Goal: Task Accomplishment & Management: Manage account settings

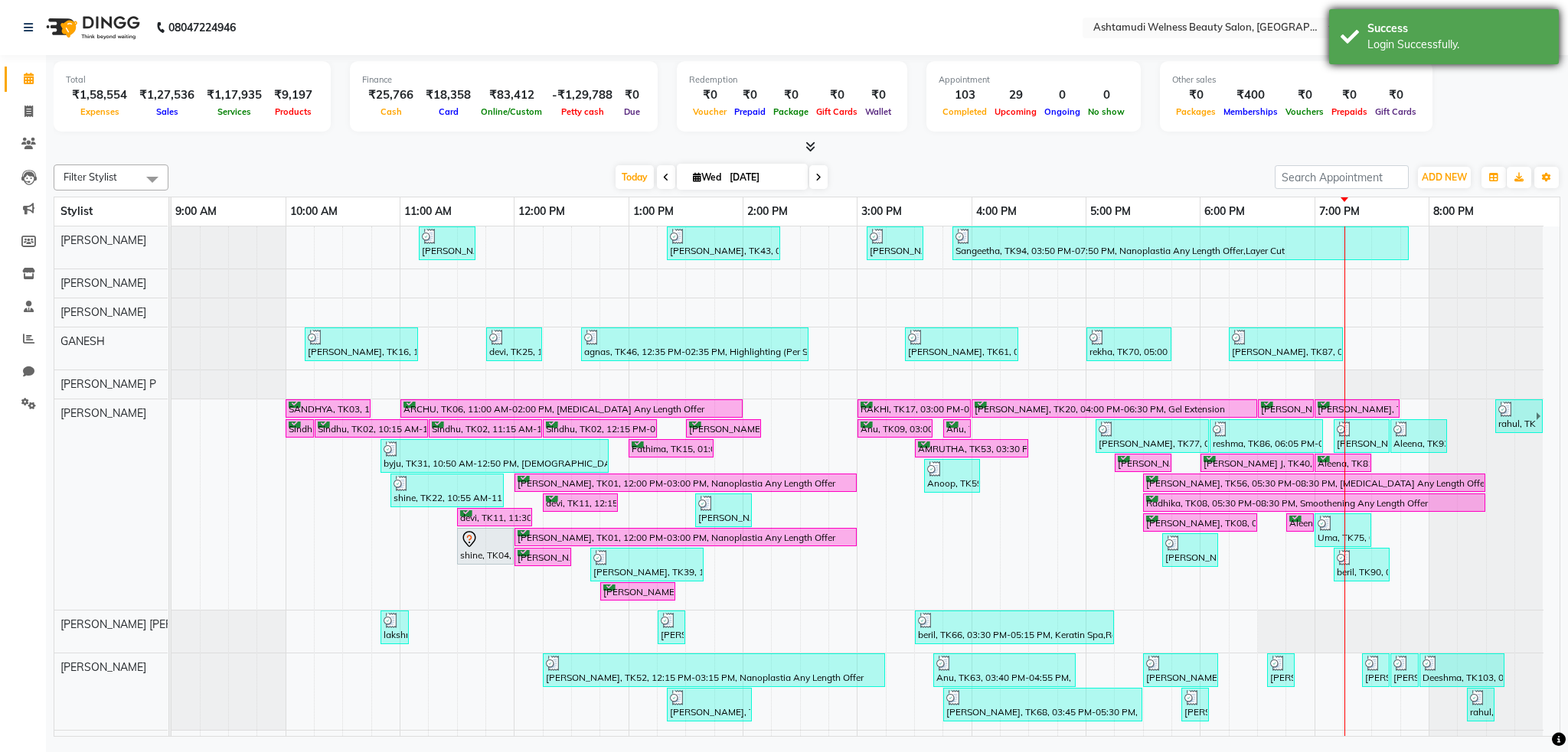
click at [1390, 38] on div "Login Successfully." at bounding box center [1458, 45] width 180 height 16
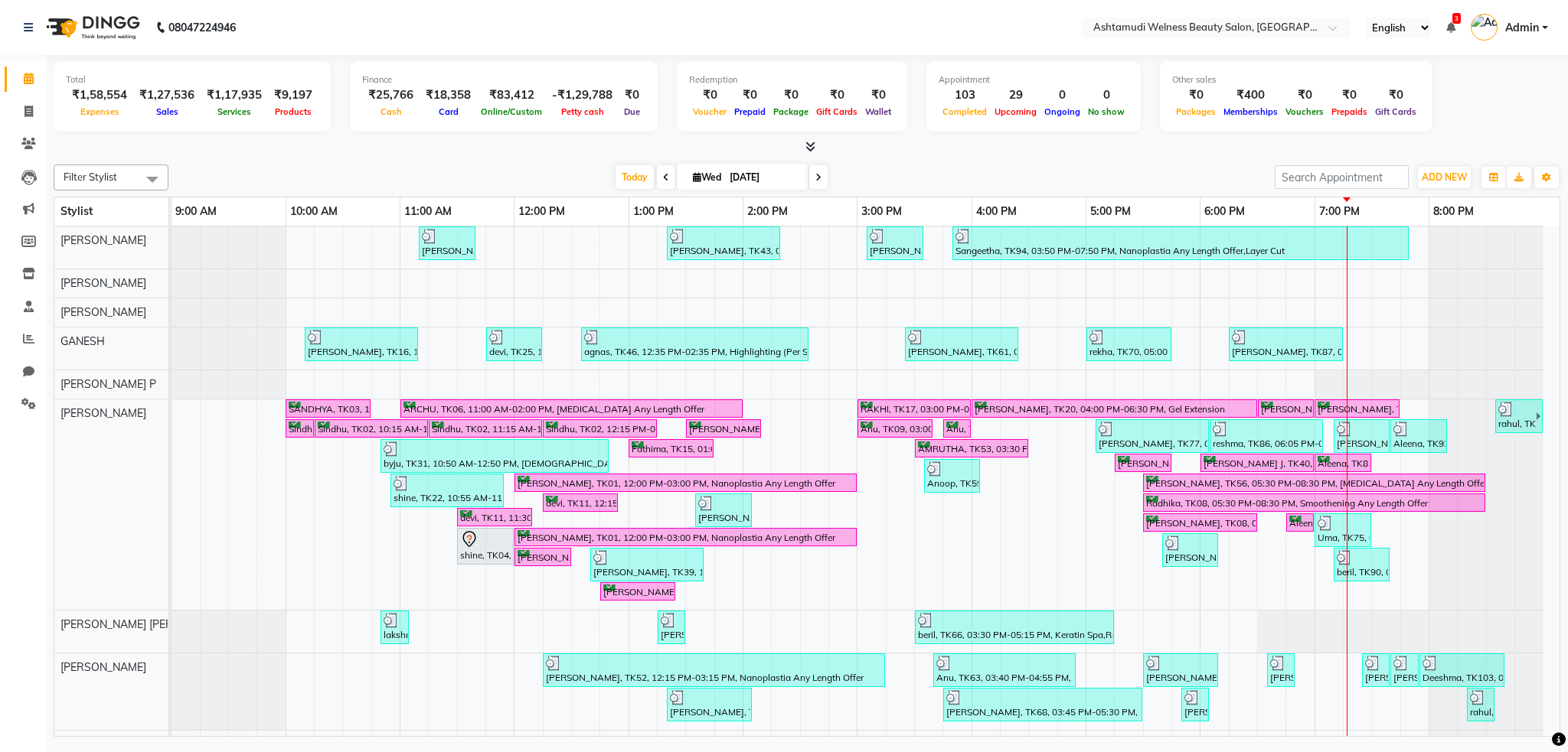
click at [1305, 15] on nav "08047224946 Select Location × Ashtamudi Welness Beauty Salon, Chinnakkada Engli…" at bounding box center [784, 28] width 1568 height 55
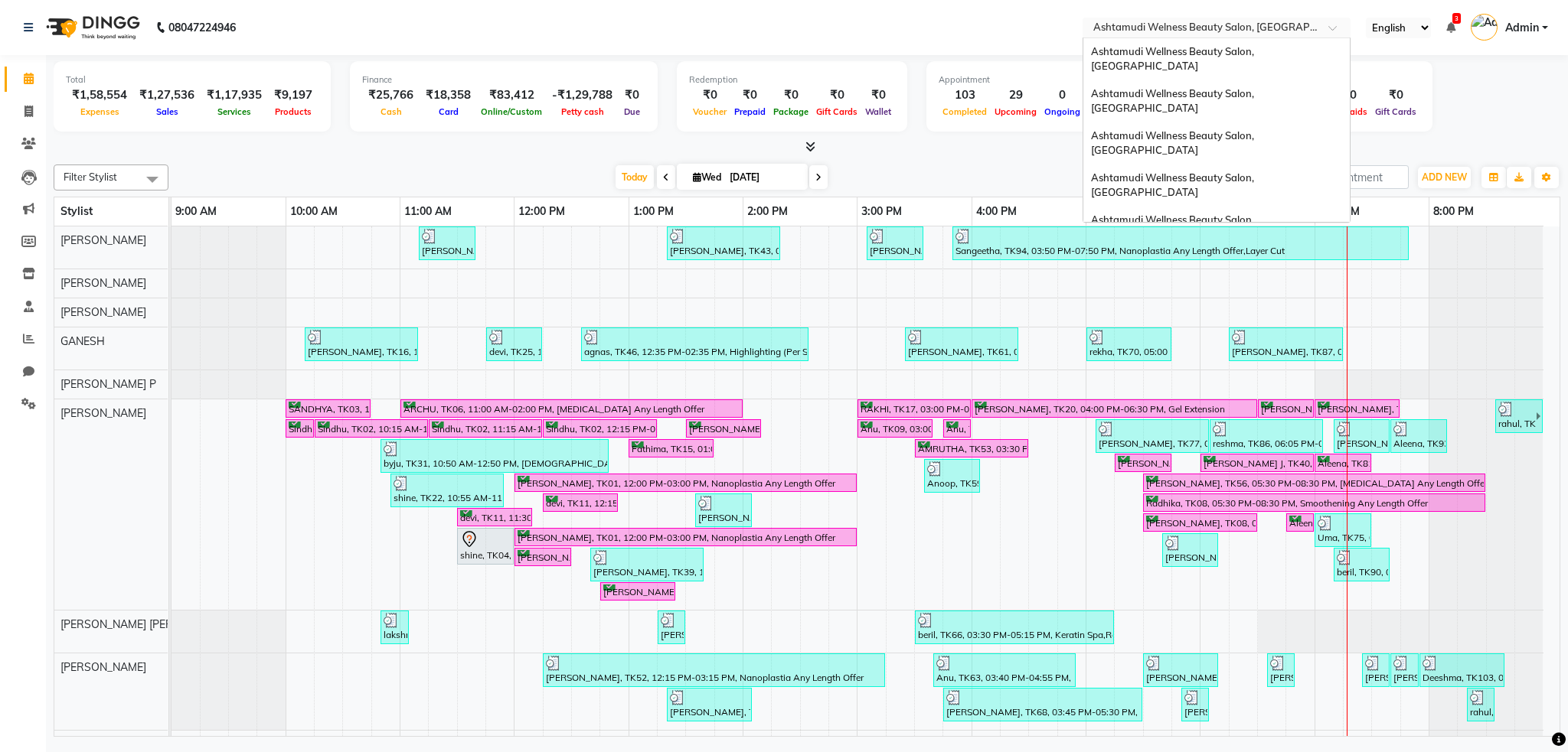
click at [1308, 28] on input "text" at bounding box center [1201, 29] width 222 height 15
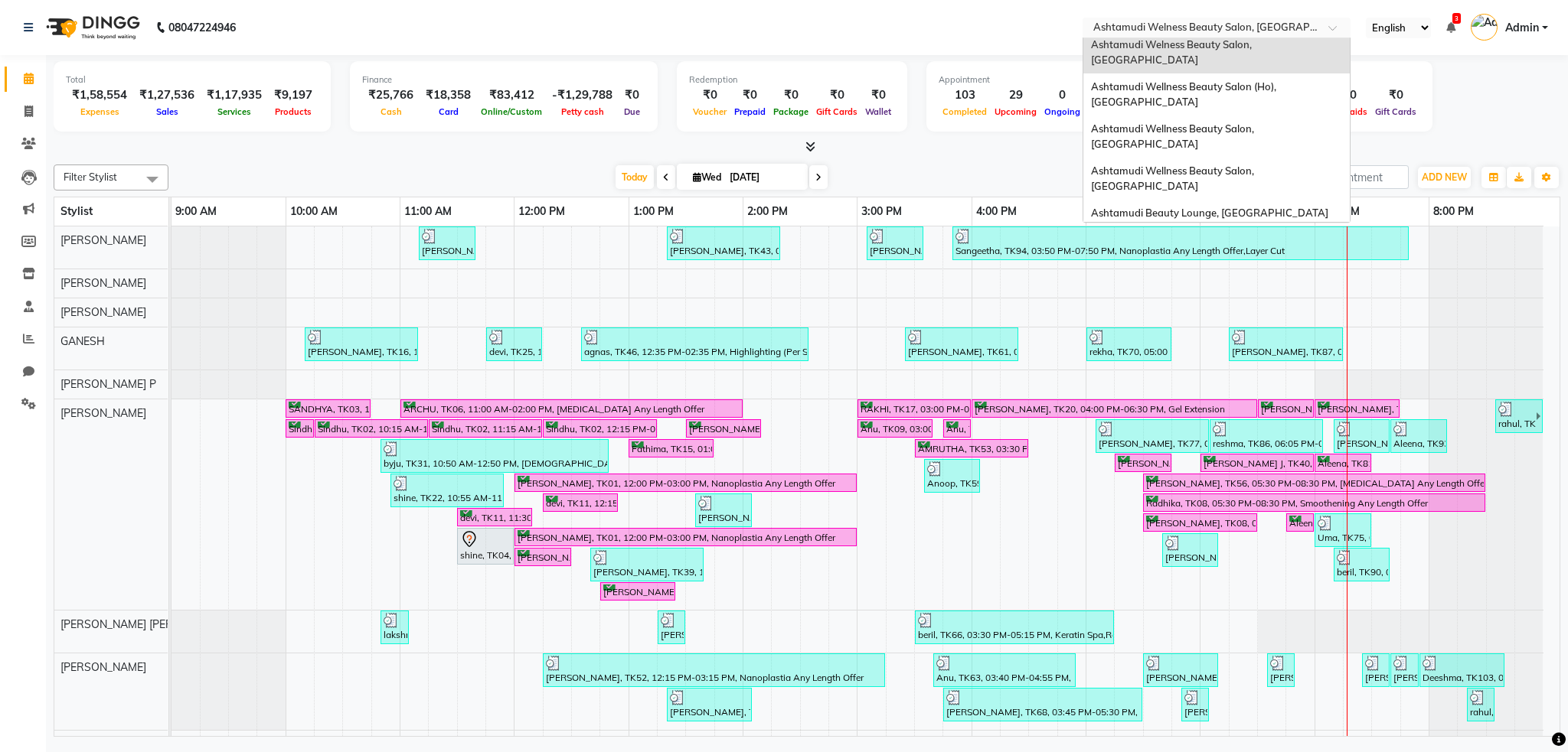
scroll to position [431, 0]
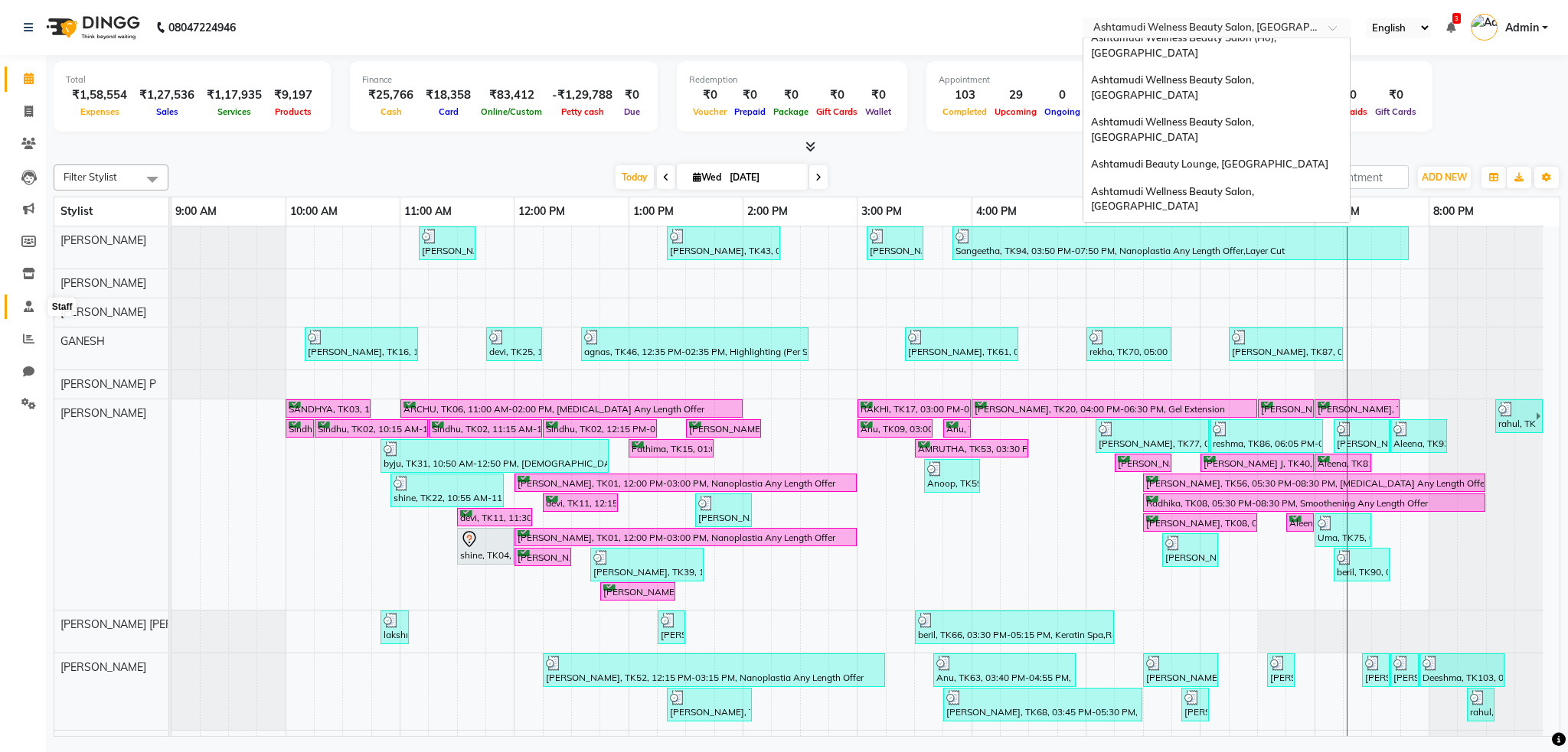
click at [21, 305] on span at bounding box center [28, 307] width 27 height 18
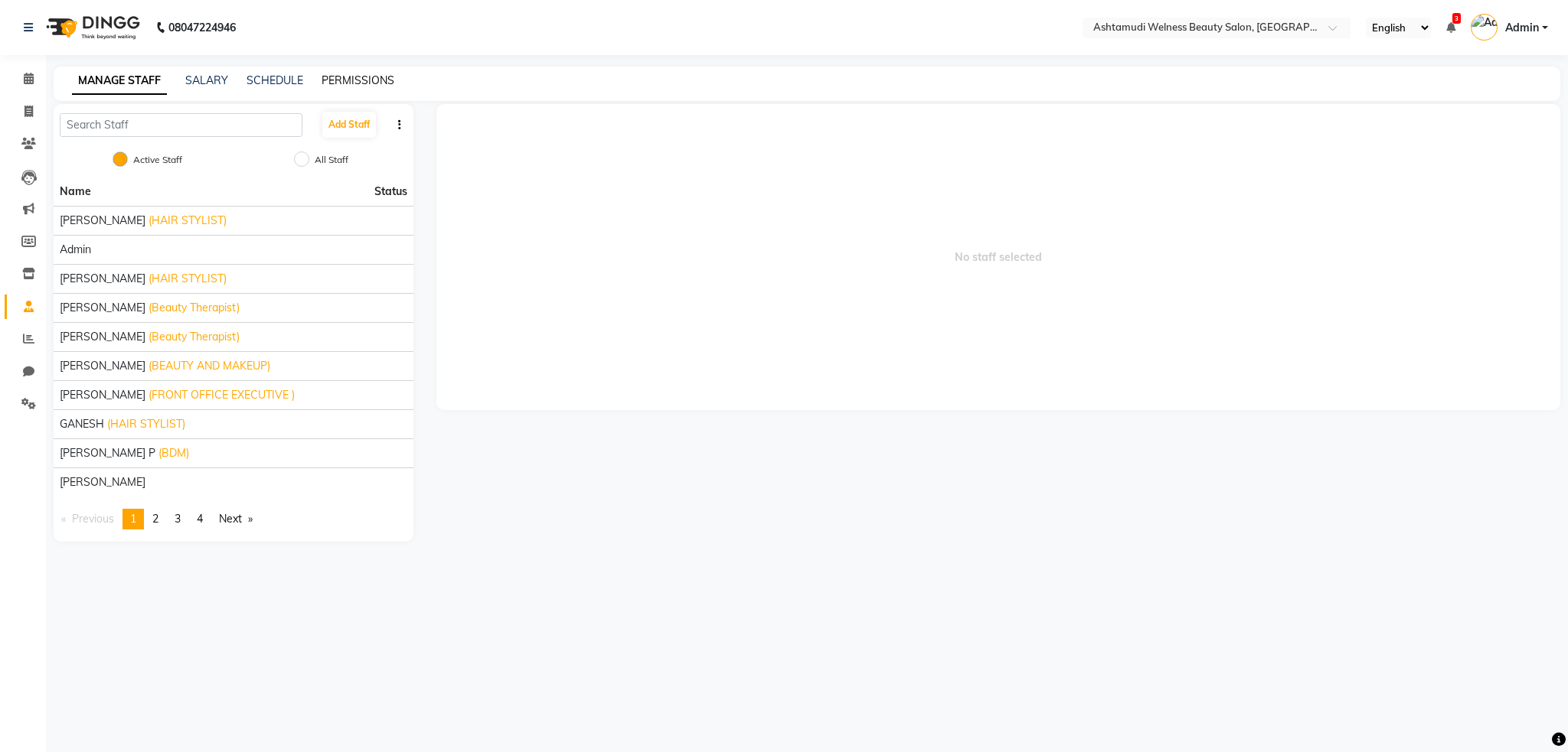
click at [335, 78] on link "PERMISSIONS" at bounding box center [358, 81] width 73 height 14
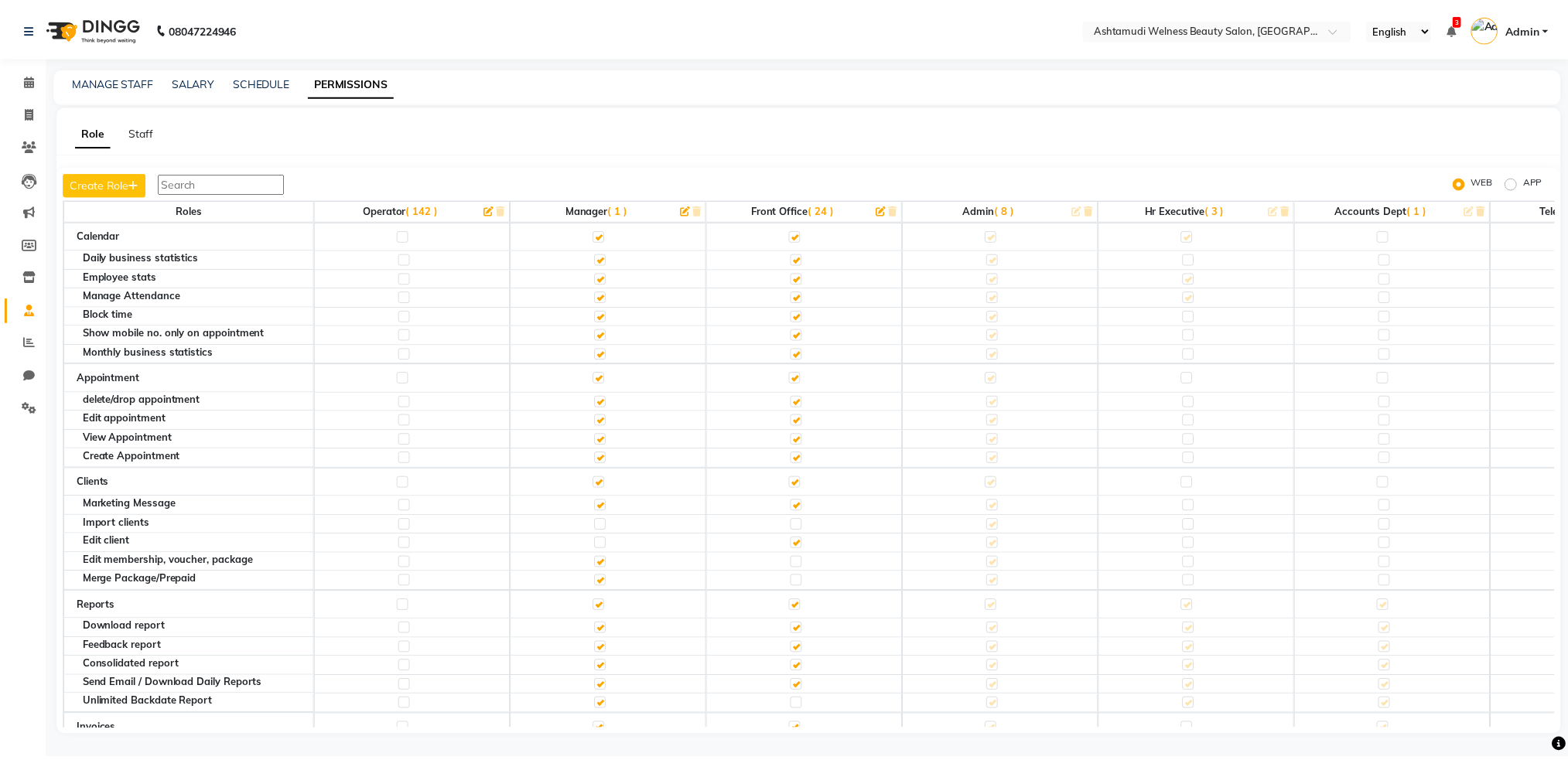
scroll to position [103, 0]
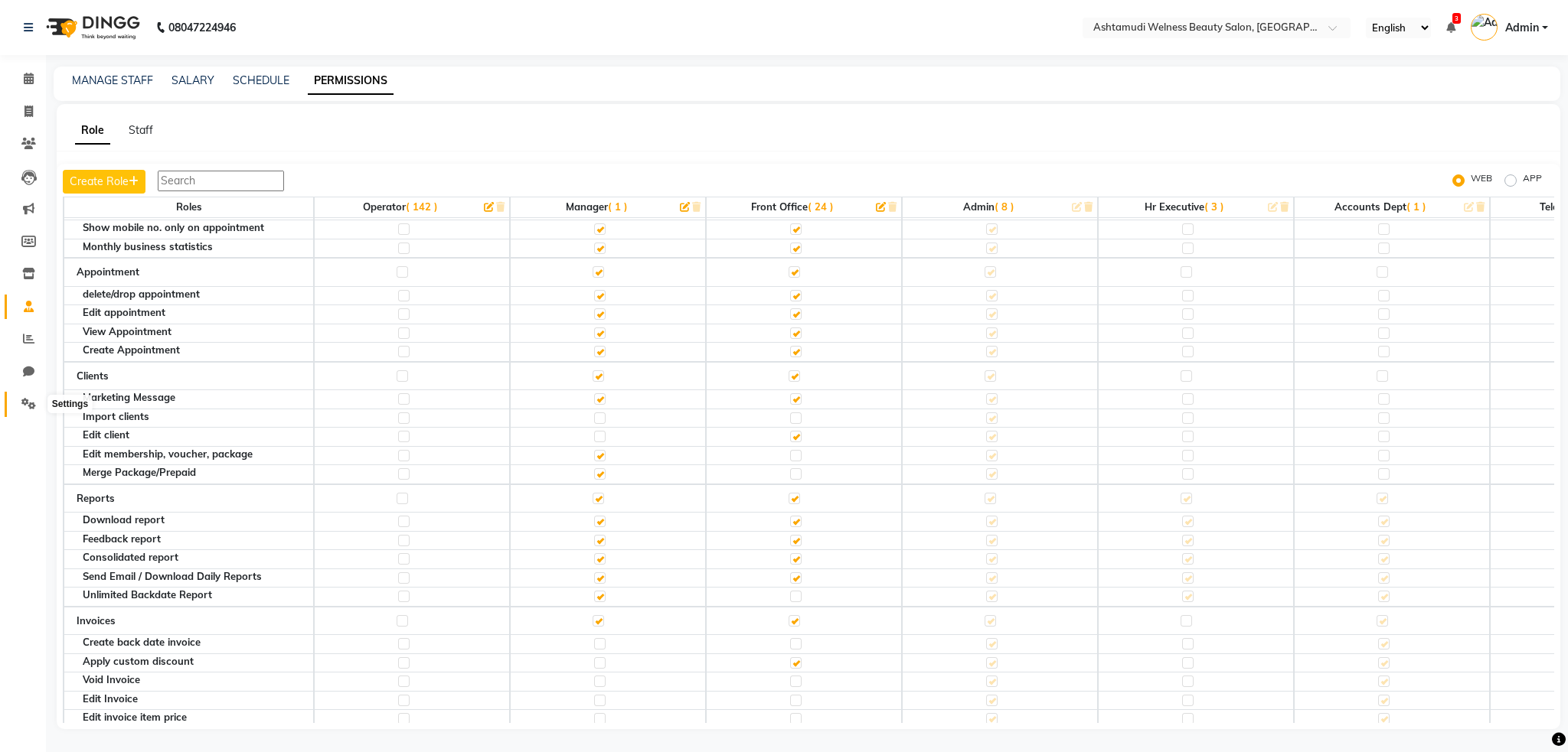
click at [22, 408] on icon at bounding box center [28, 404] width 15 height 12
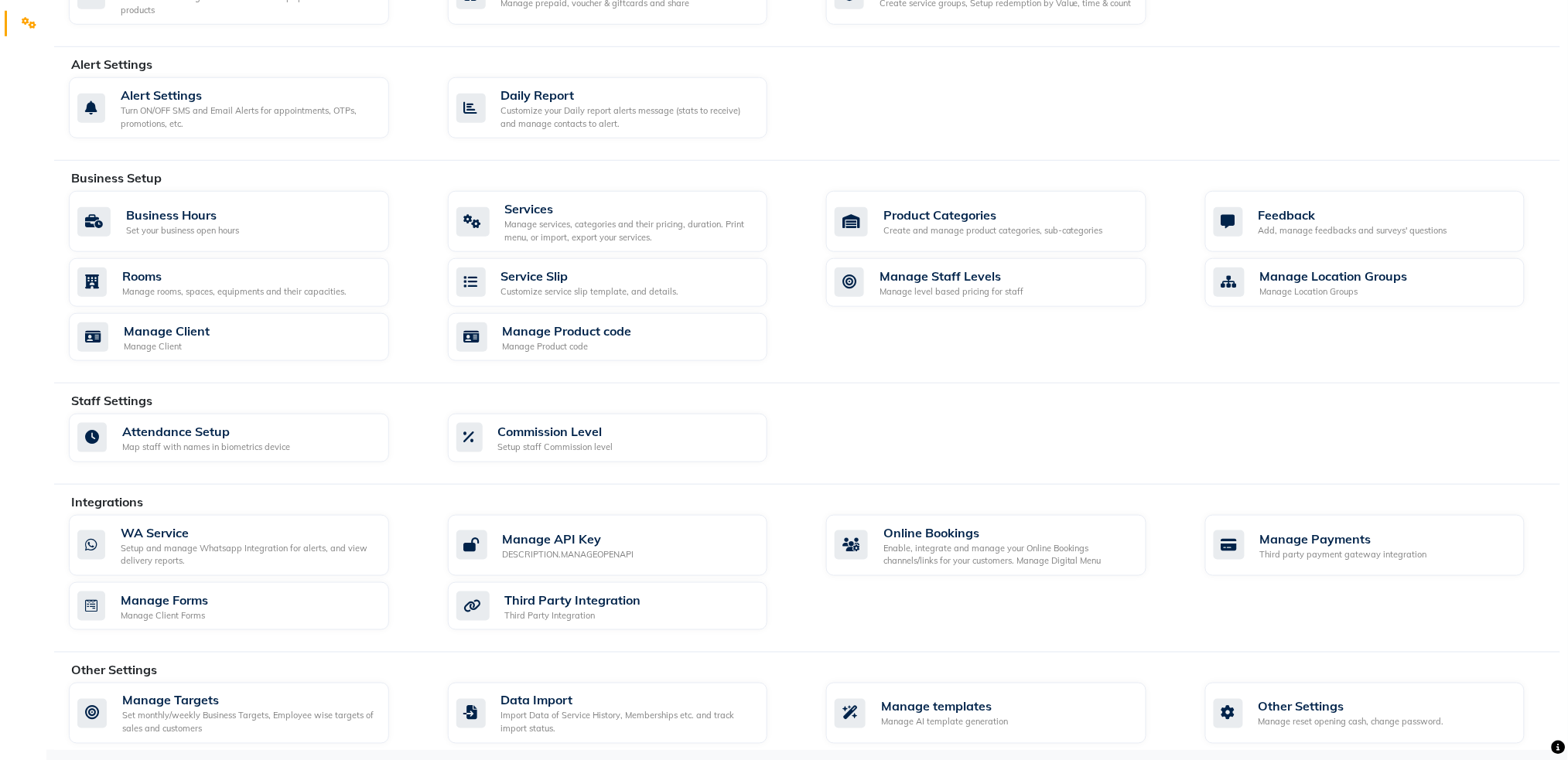
scroll to position [392, 0]
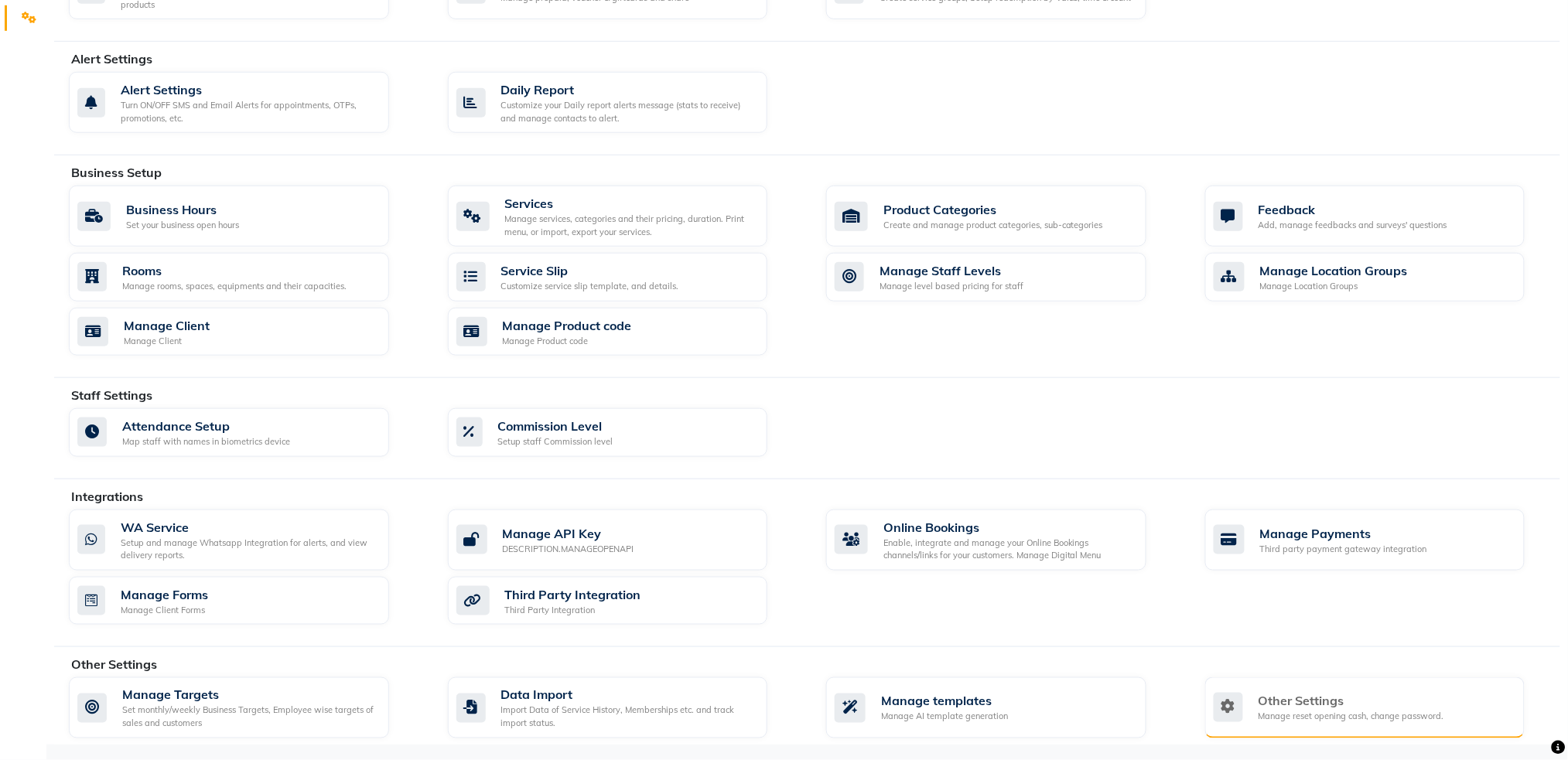
click at [1350, 712] on div "Manage reset opening cash, change password." at bounding box center [1350, 717] width 186 height 13
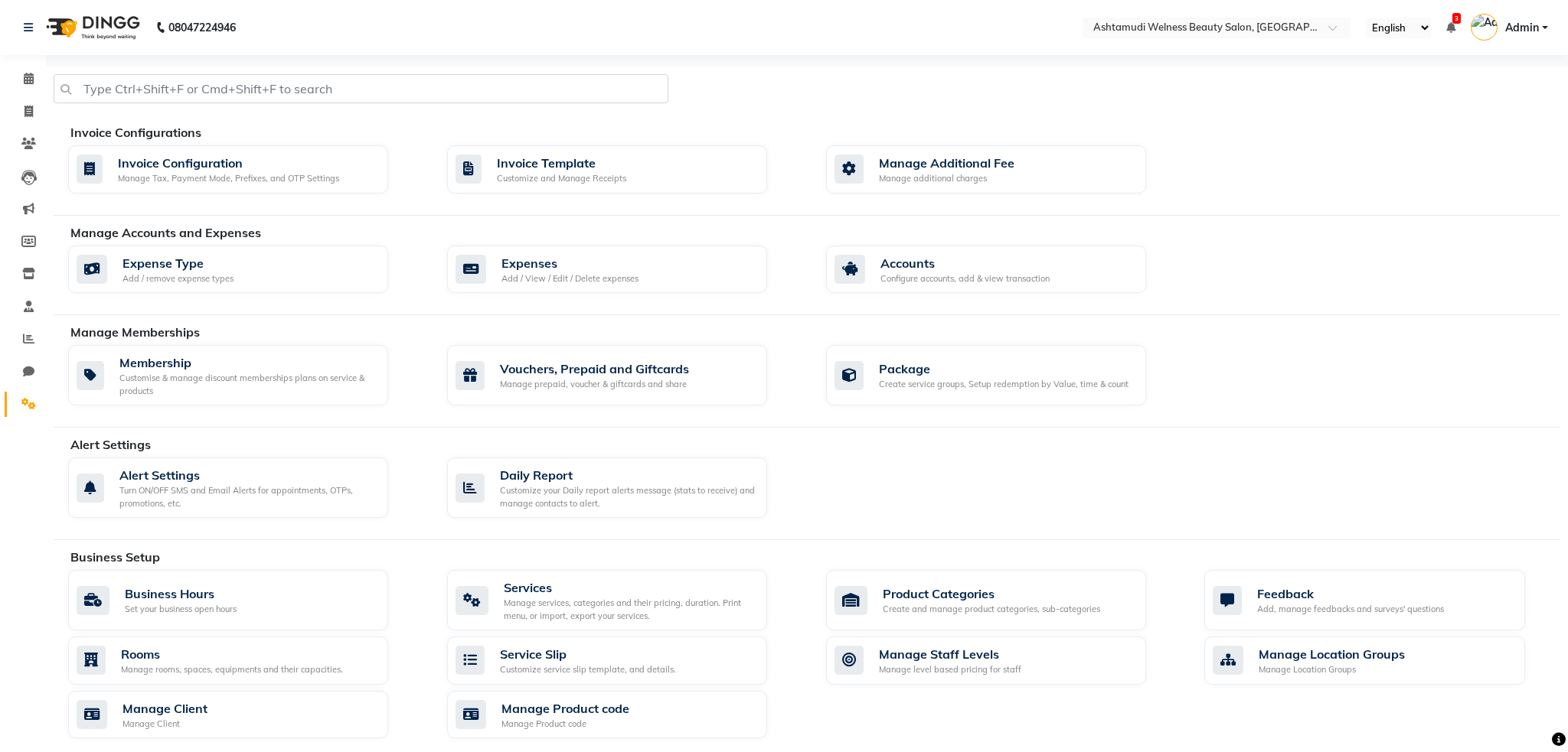
select select "2: 15"
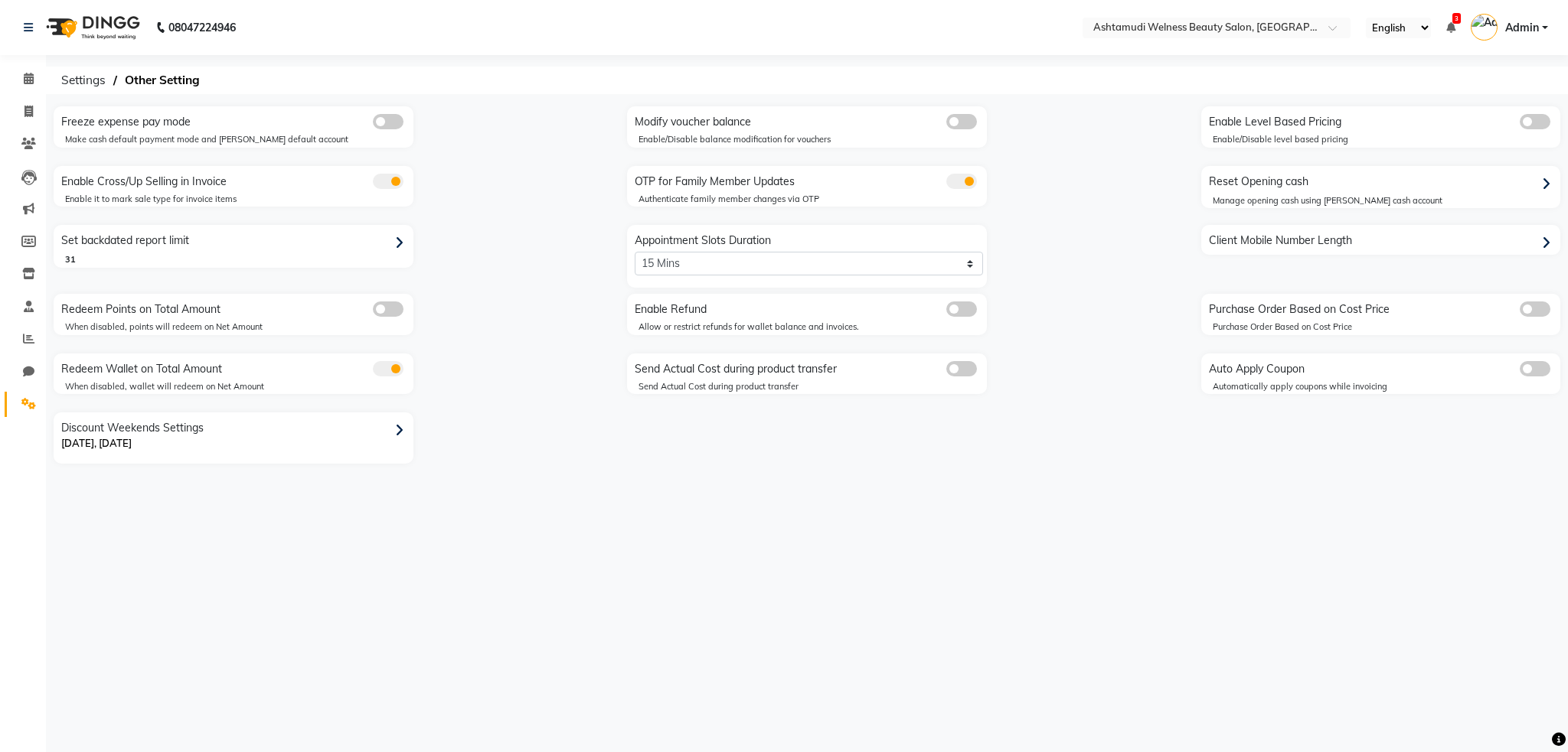
click at [78, 32] on img at bounding box center [92, 28] width 105 height 43
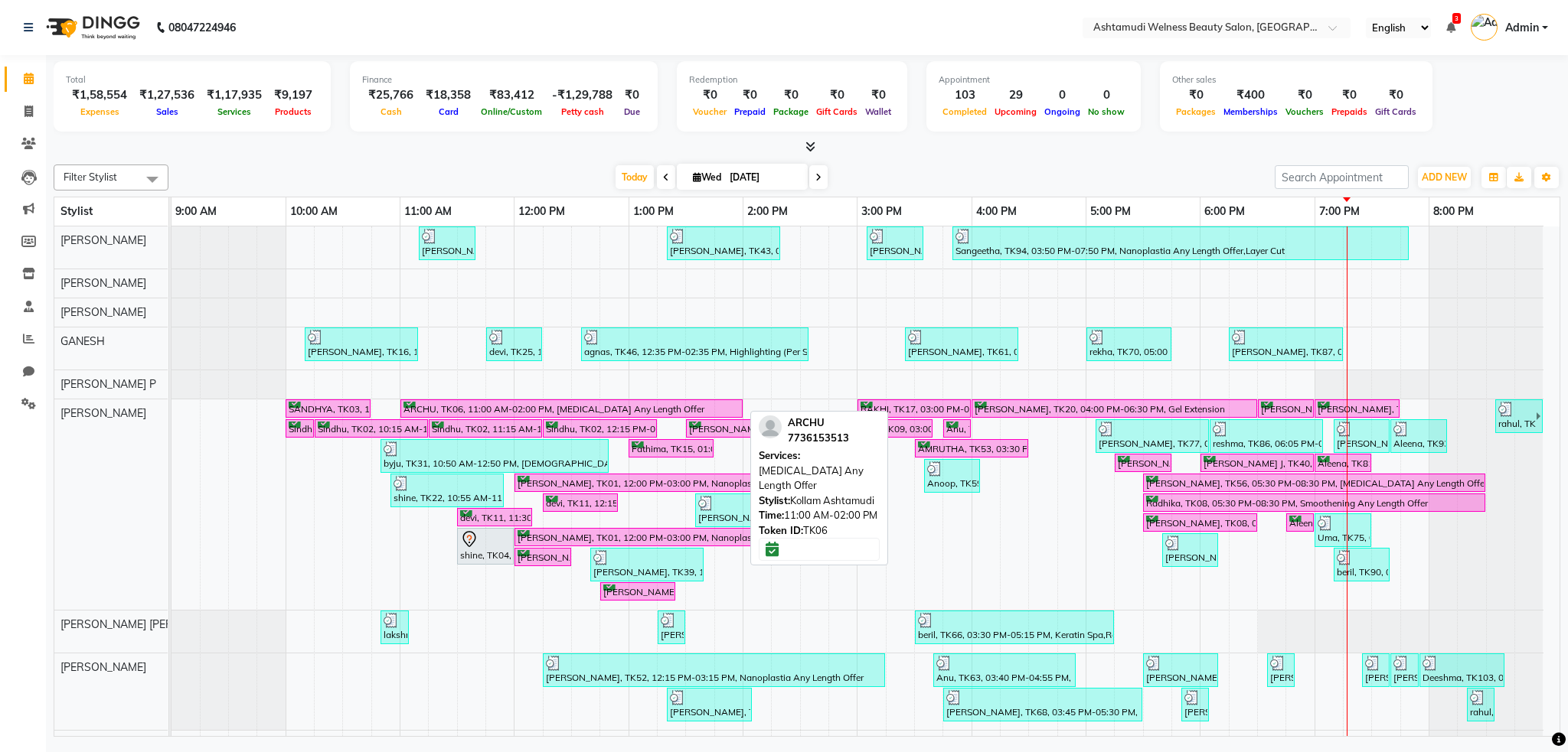
click at [614, 409] on div "ARCHU, TK06, 11:00 AM-02:00 PM, Botox Any Length Offer" at bounding box center [572, 409] width 339 height 15
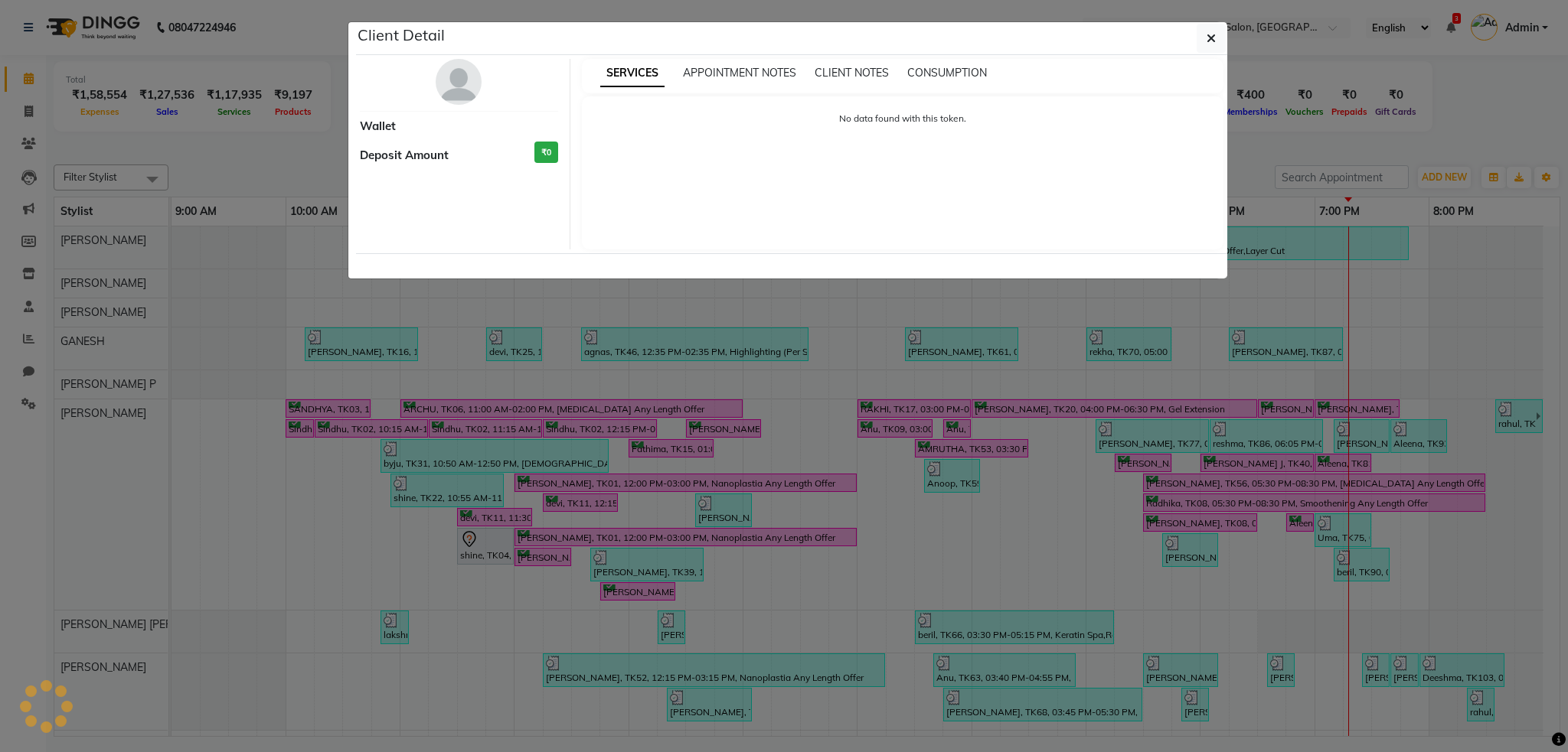
select select "6"
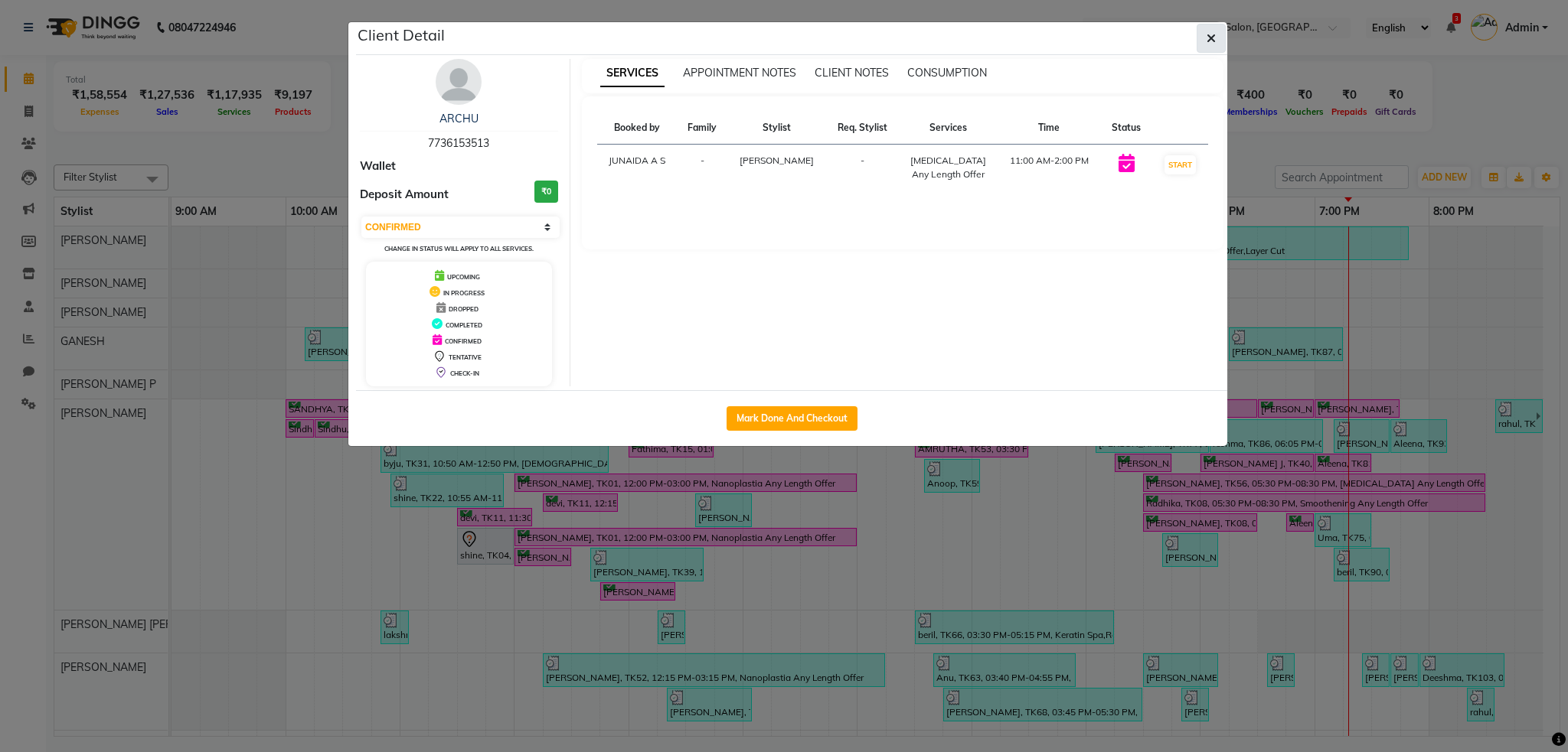
click at [1215, 39] on icon "button" at bounding box center [1212, 38] width 9 height 12
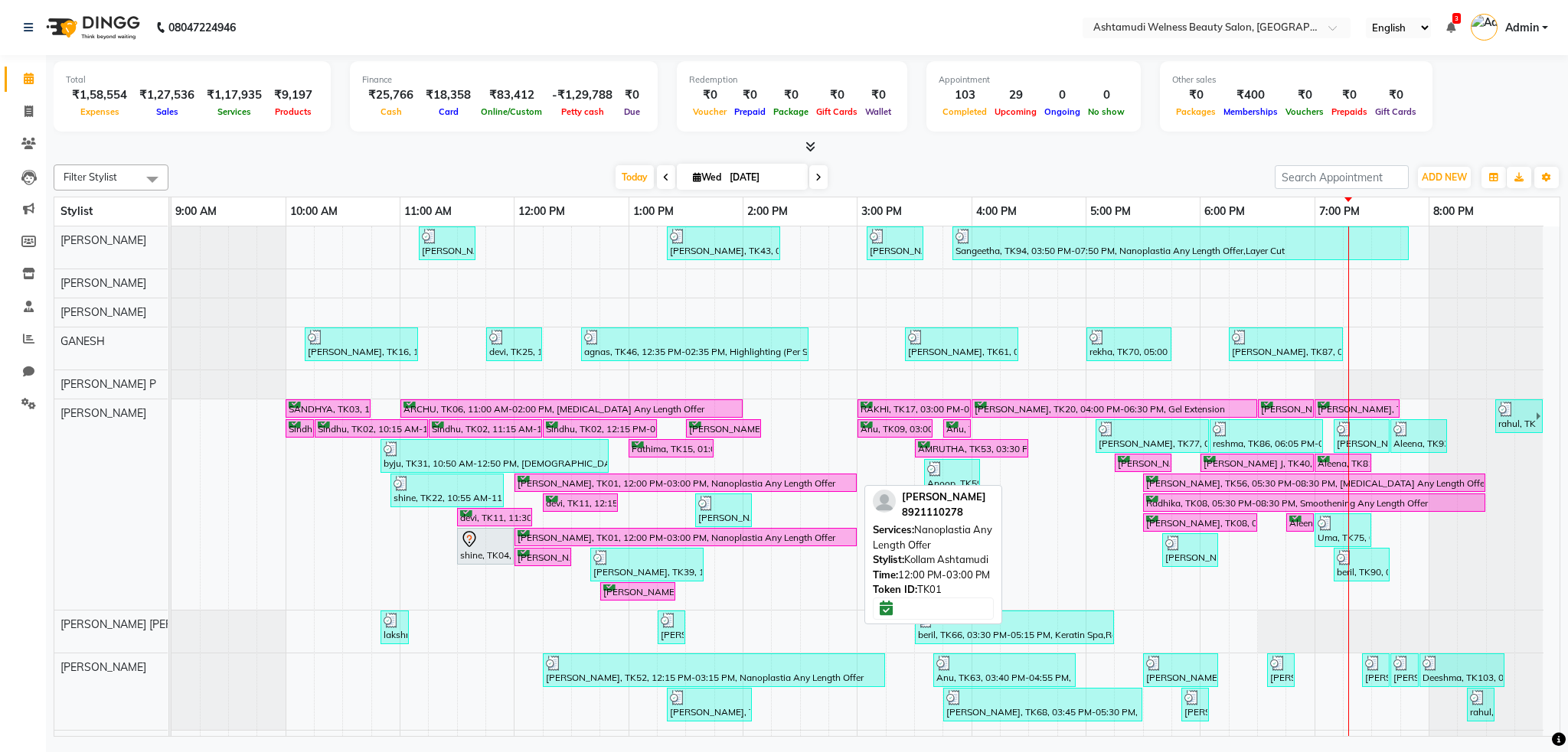
click at [685, 489] on div "Hanna, TK01, 12:00 PM-03:00 PM, Nanoplastia Any Length Offer" at bounding box center [686, 483] width 339 height 15
select select "6"
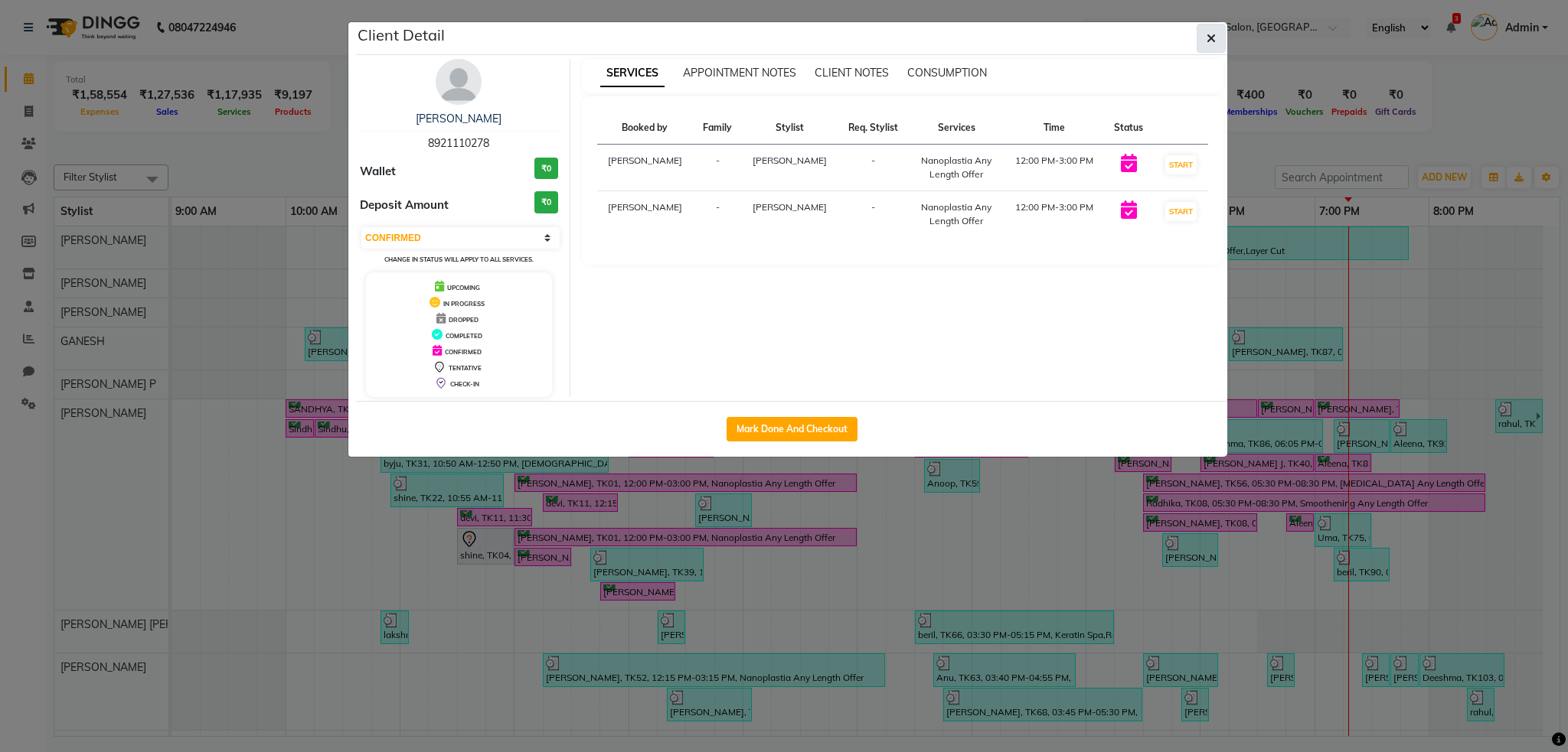
click at [1212, 39] on icon "button" at bounding box center [1212, 38] width 9 height 12
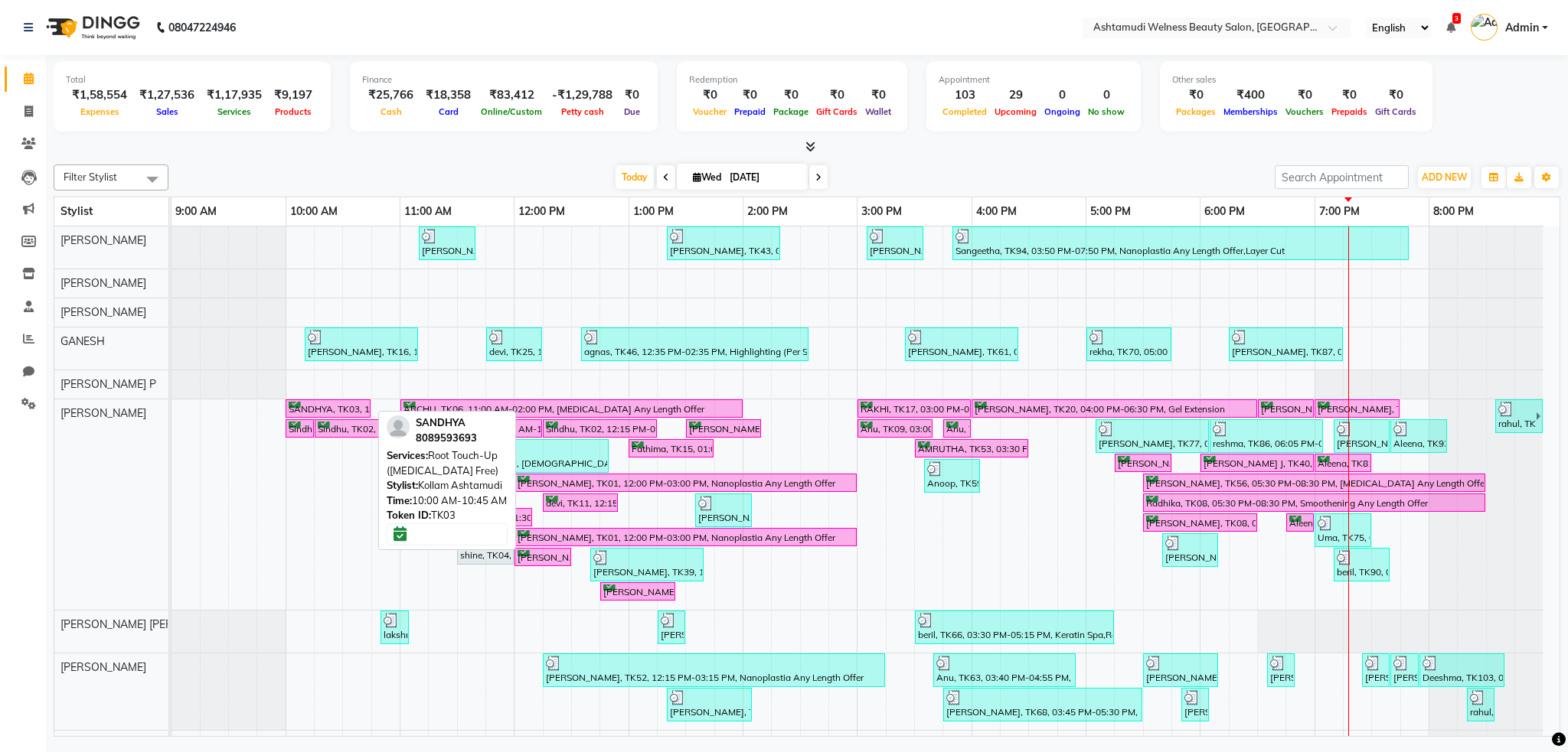
click at [337, 408] on div "SANDHYA, TK03, 10:00 AM-10:45 AM, Root Touch-Up (Ammonia Free)" at bounding box center [328, 409] width 82 height 15
select select "6"
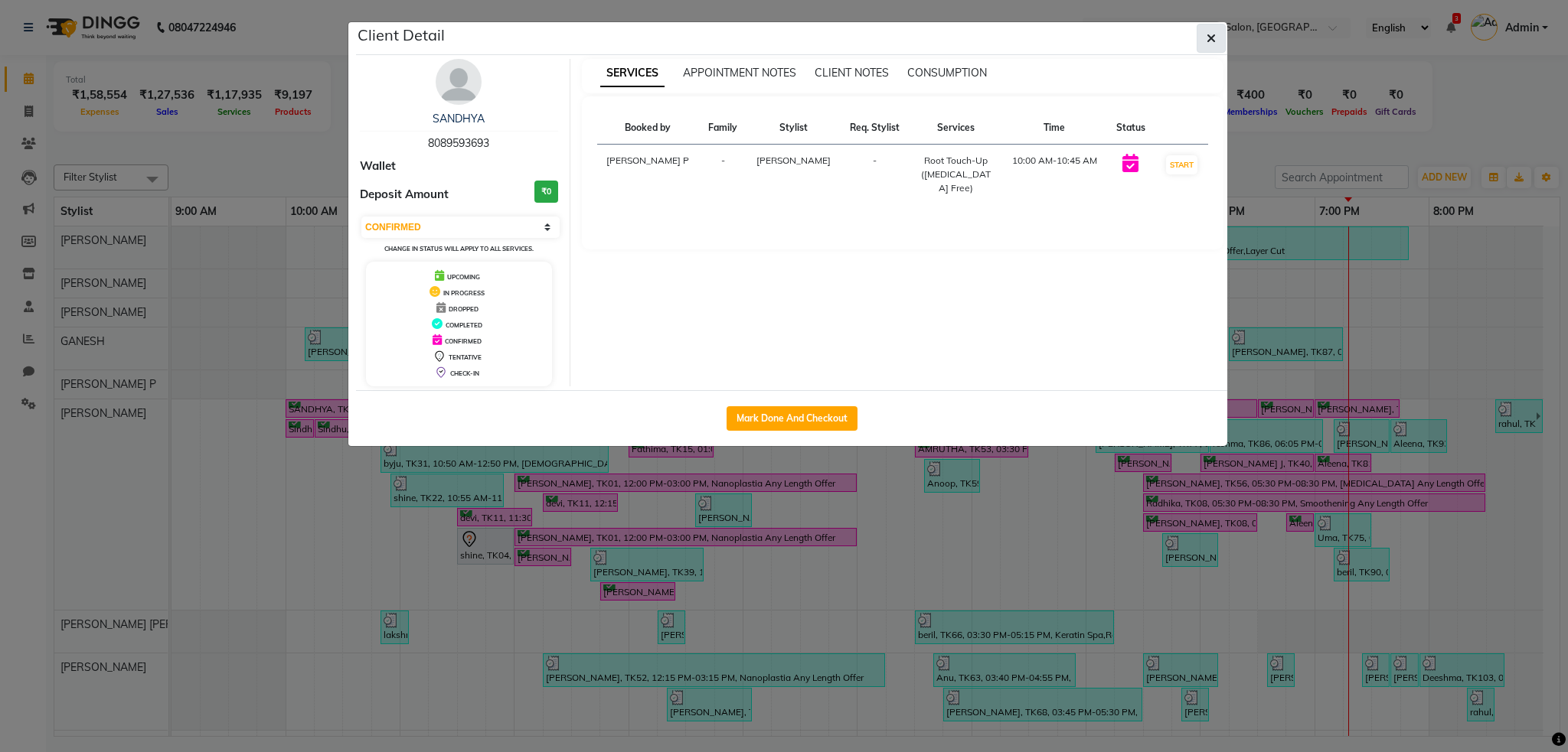
click at [1219, 38] on button "button" at bounding box center [1212, 38] width 29 height 29
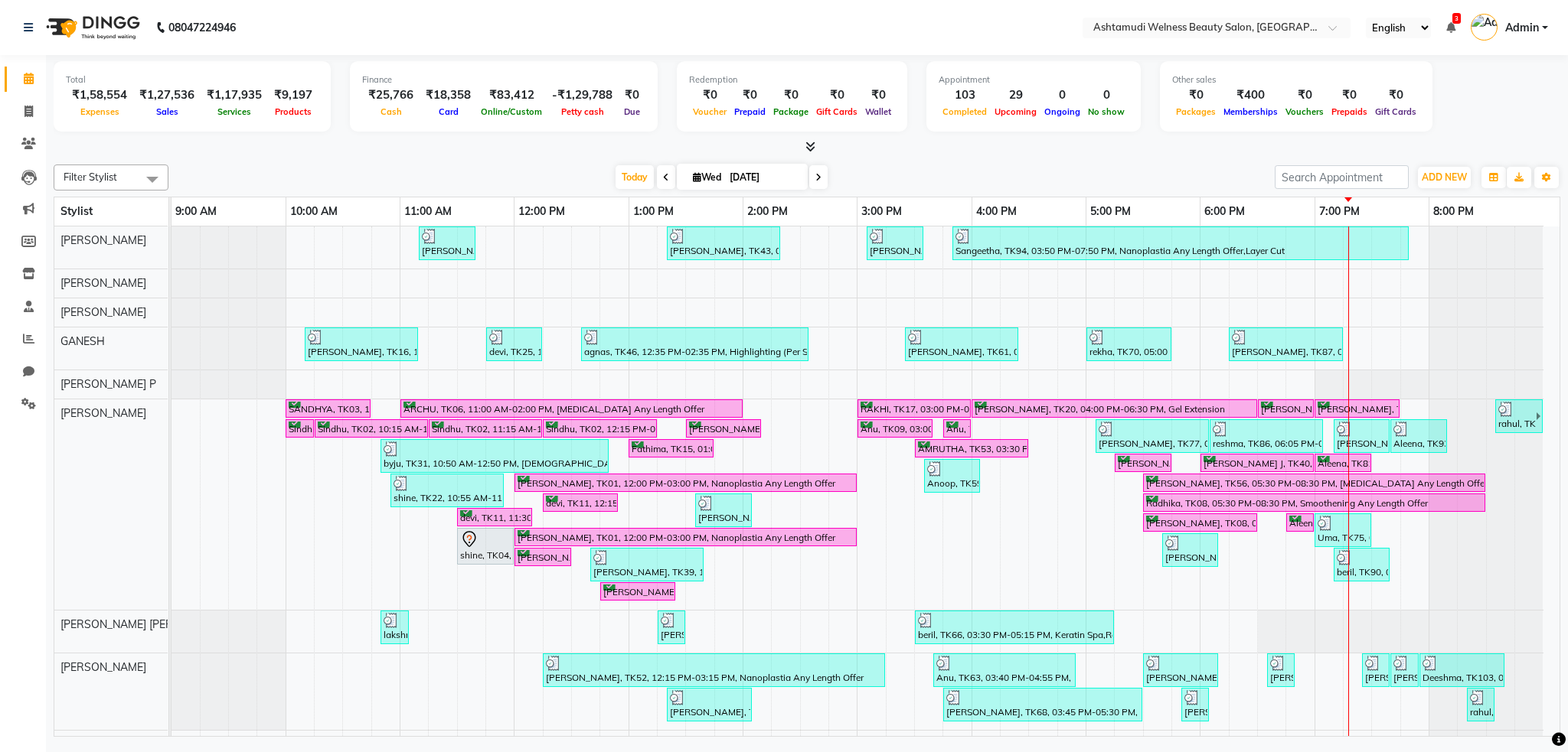
click at [84, 32] on img at bounding box center [92, 28] width 105 height 43
click at [105, 109] on span "Expenses" at bounding box center [100, 111] width 47 height 11
click at [571, 95] on div "-₹1,29,788" at bounding box center [582, 95] width 73 height 18
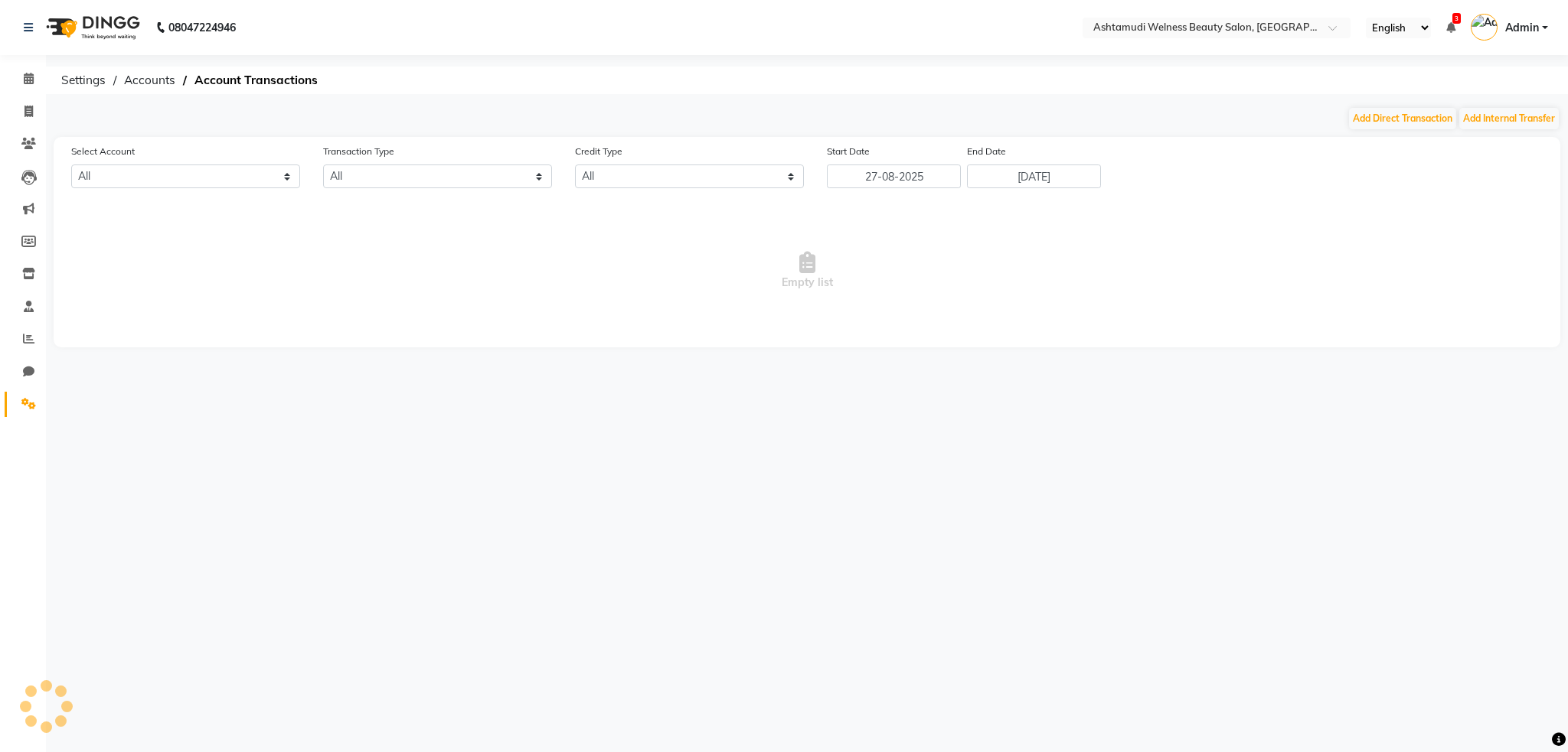
select select "3351"
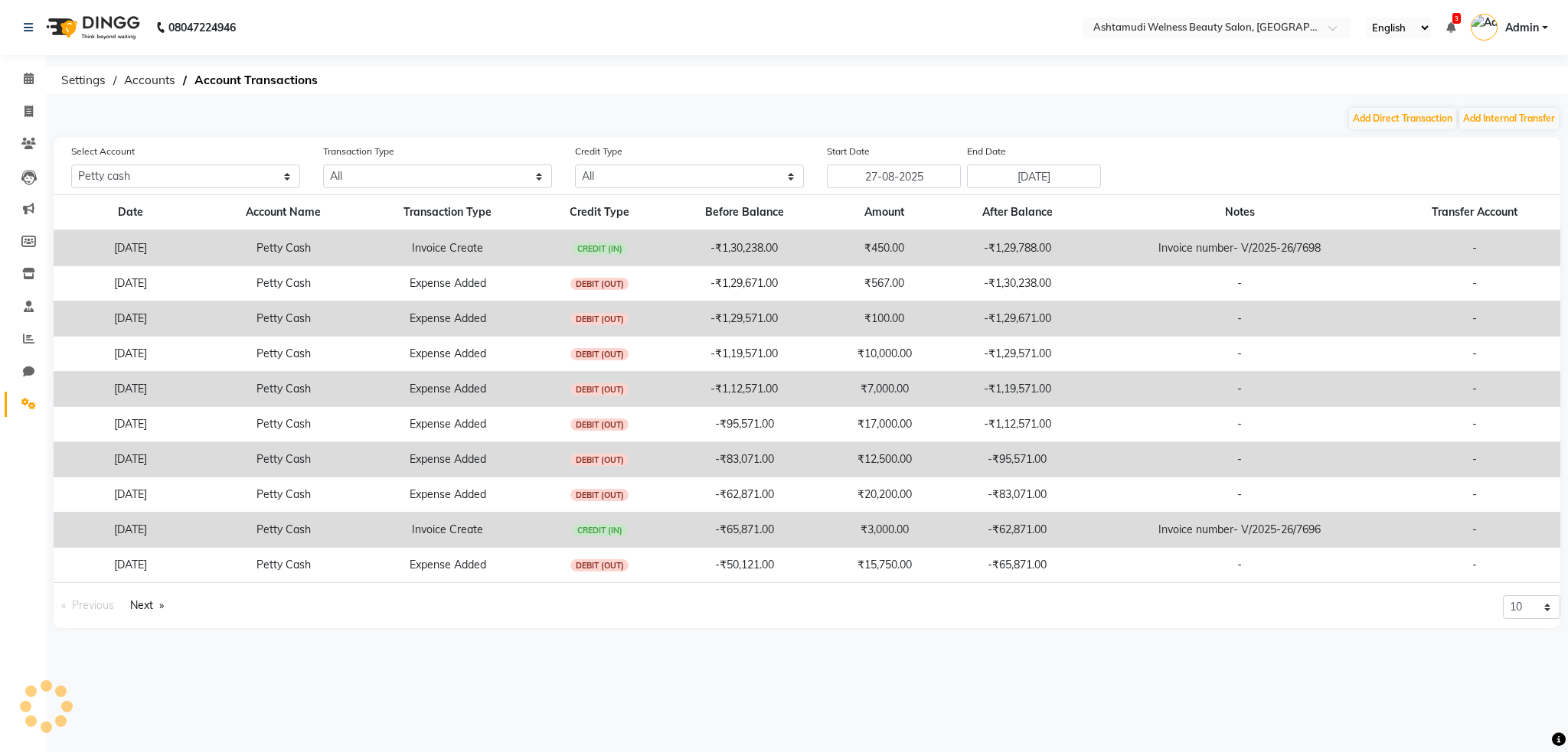
click at [118, 3] on nav "08047224946 Select Location × Ashtamudi Welness Beauty Salon, Chinnakkada Engli…" at bounding box center [784, 28] width 1568 height 55
click at [118, 29] on img at bounding box center [92, 28] width 105 height 43
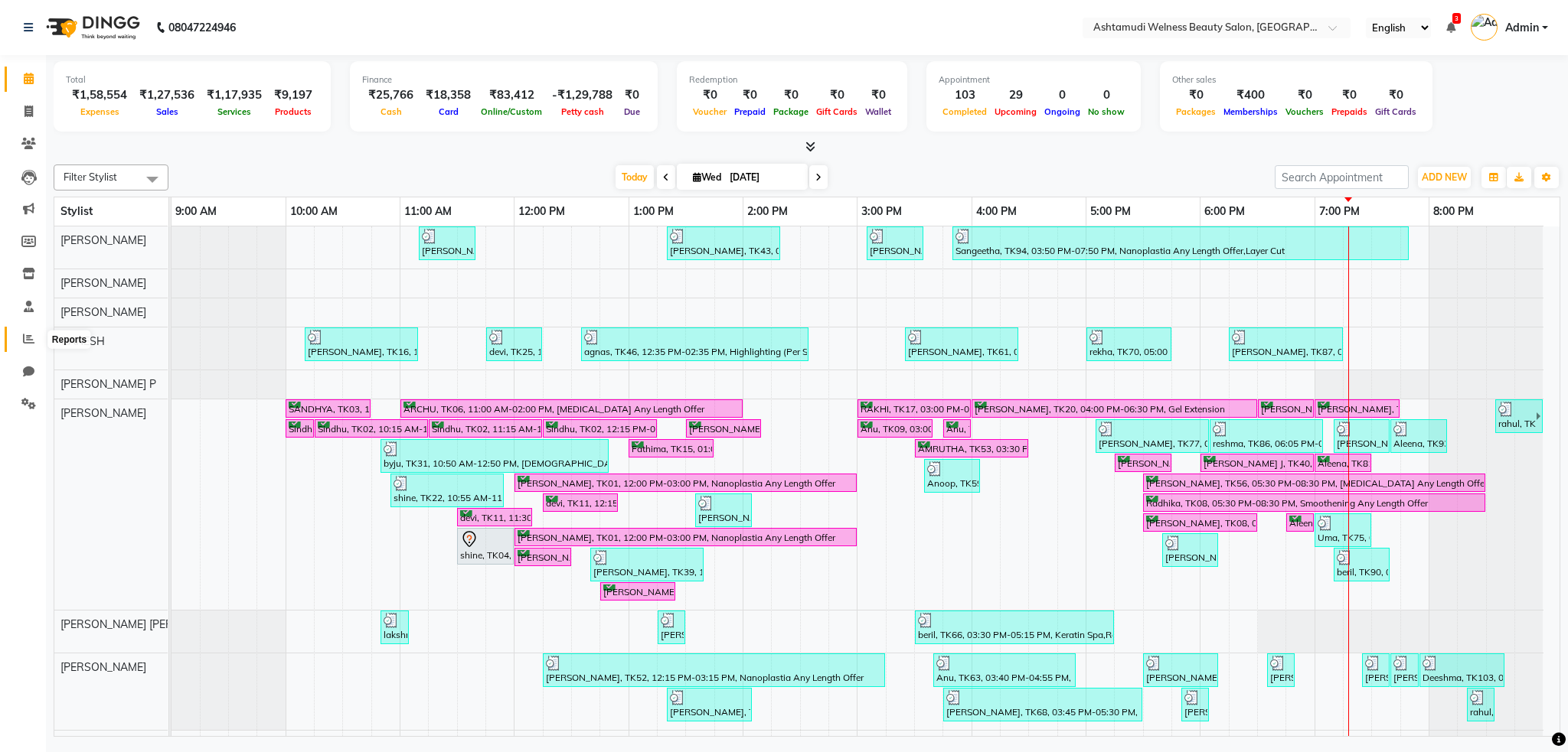
click at [20, 336] on span at bounding box center [28, 339] width 27 height 18
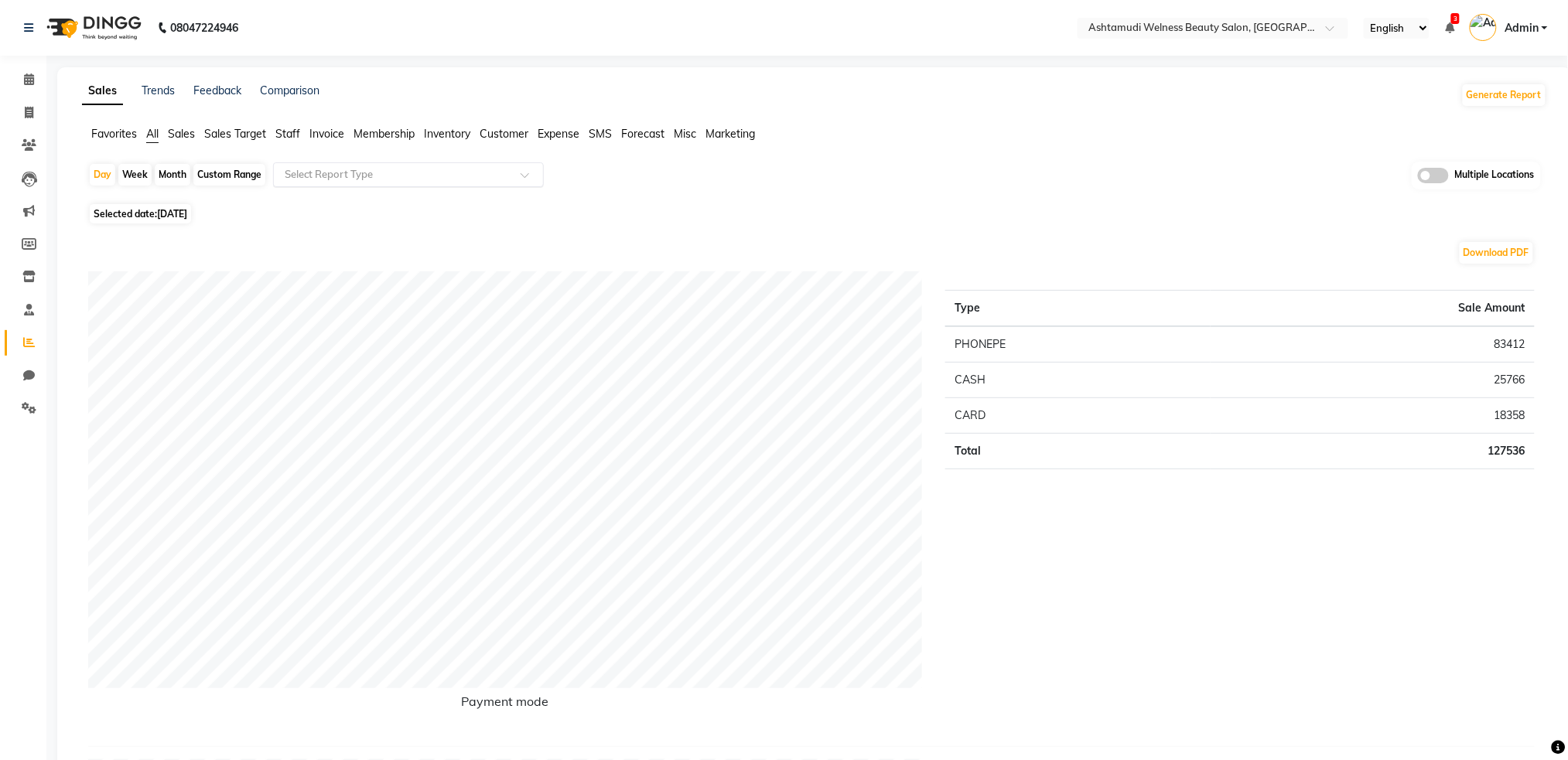
click at [287, 173] on input "text" at bounding box center [392, 175] width 223 height 16
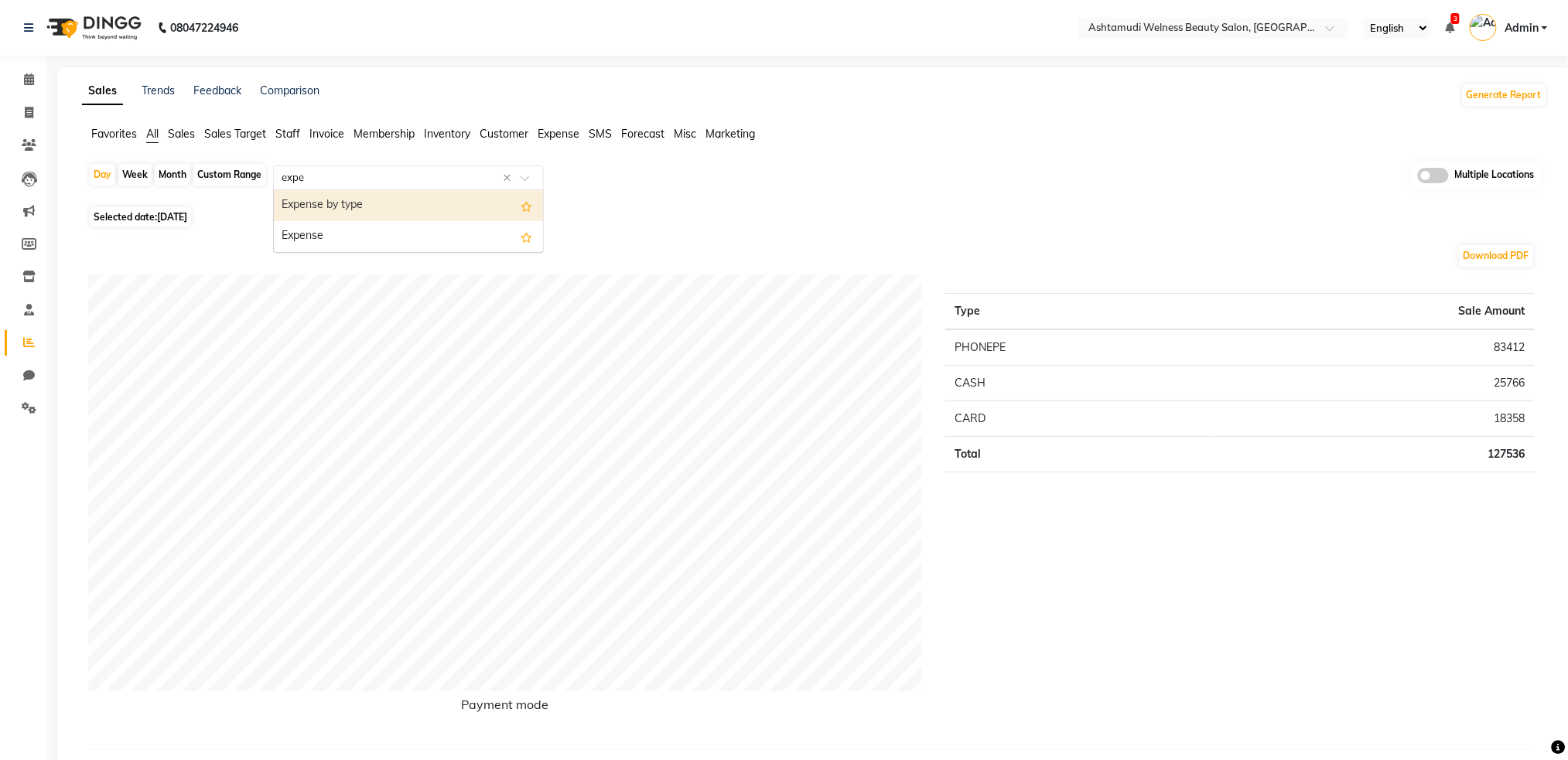
type input "expen"
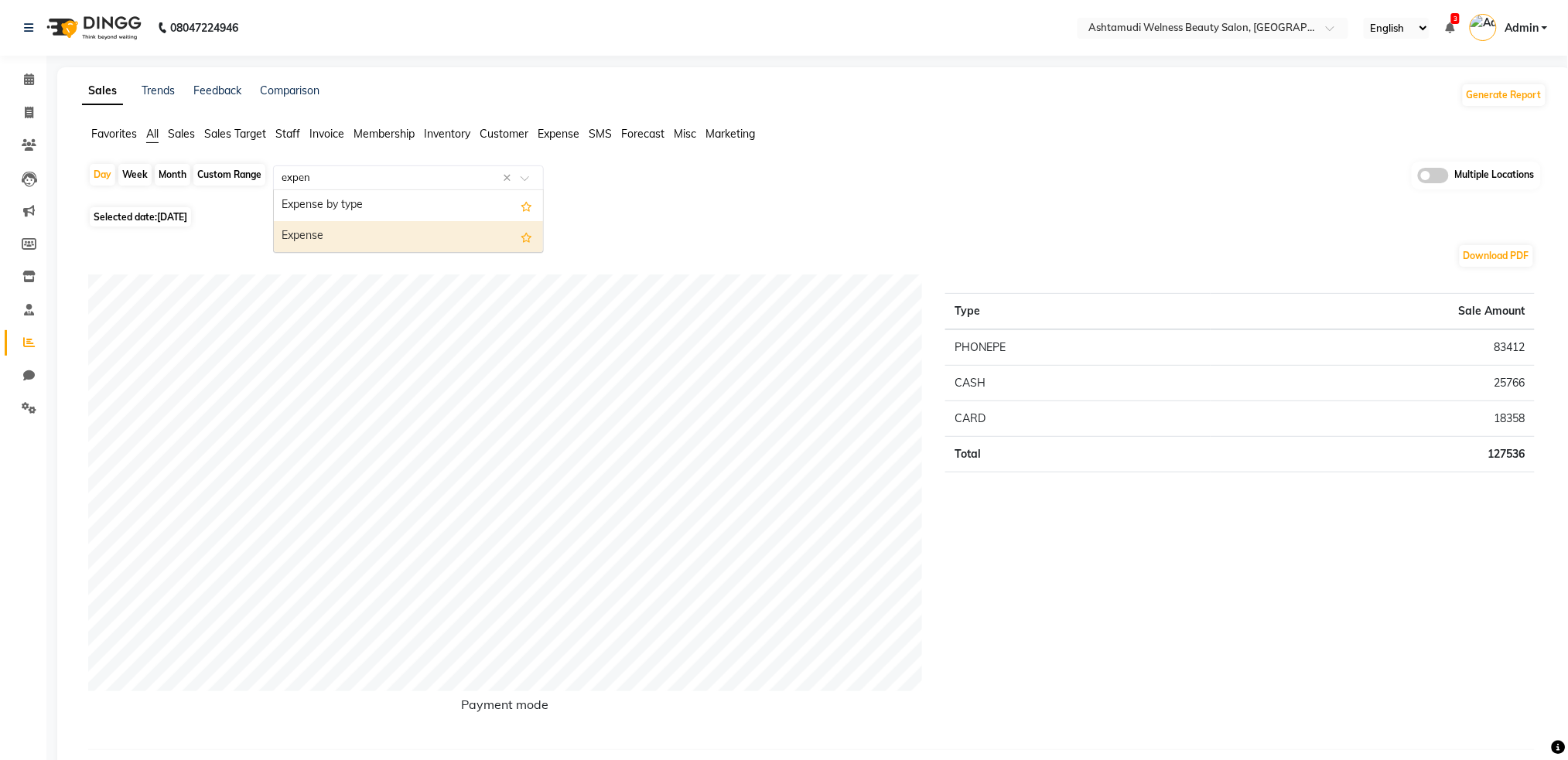
click at [302, 236] on div "Expense" at bounding box center [408, 237] width 269 height 31
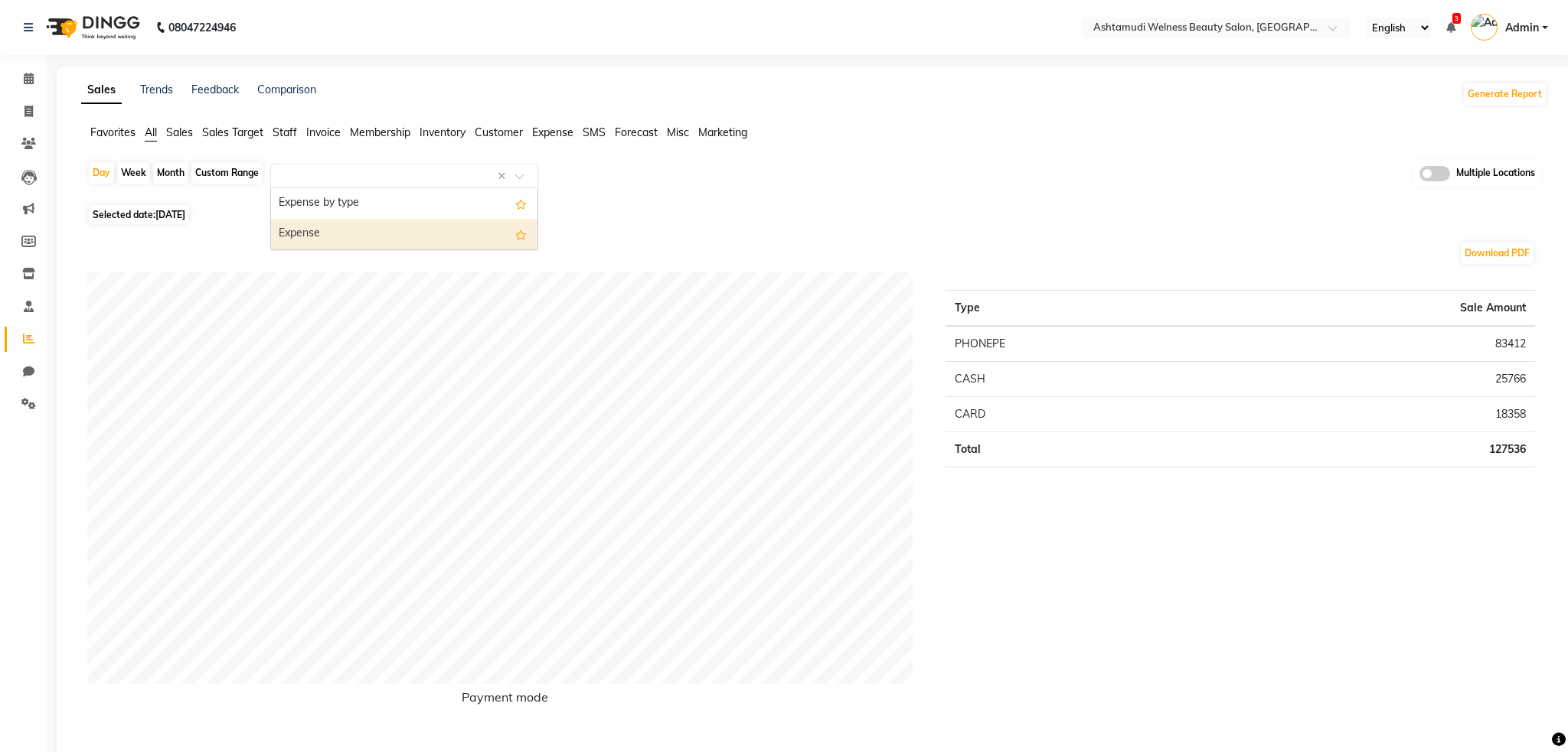
select select "full_report"
select select "csv"
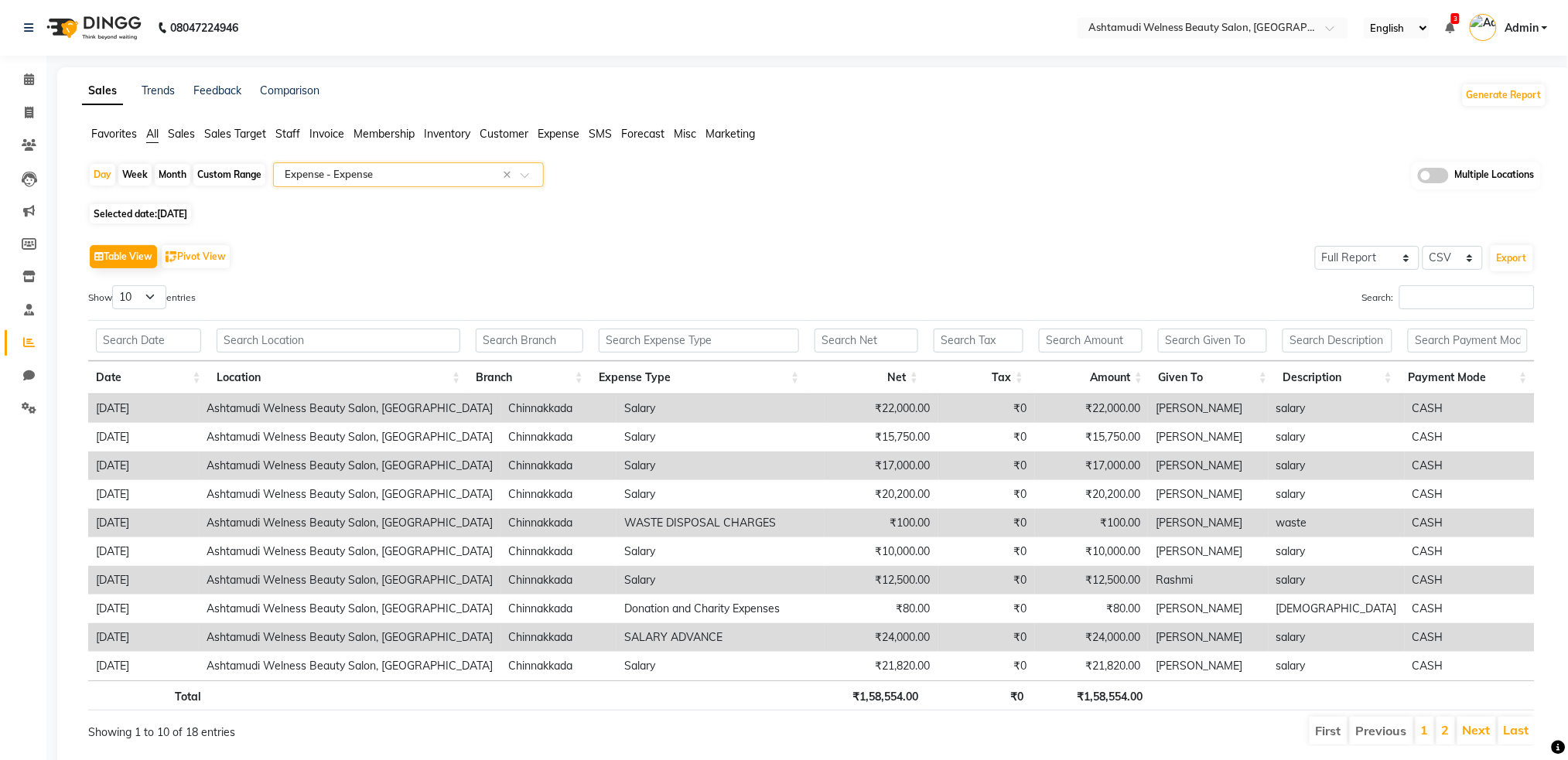
click at [1438, 730] on li "2" at bounding box center [1445, 731] width 19 height 28
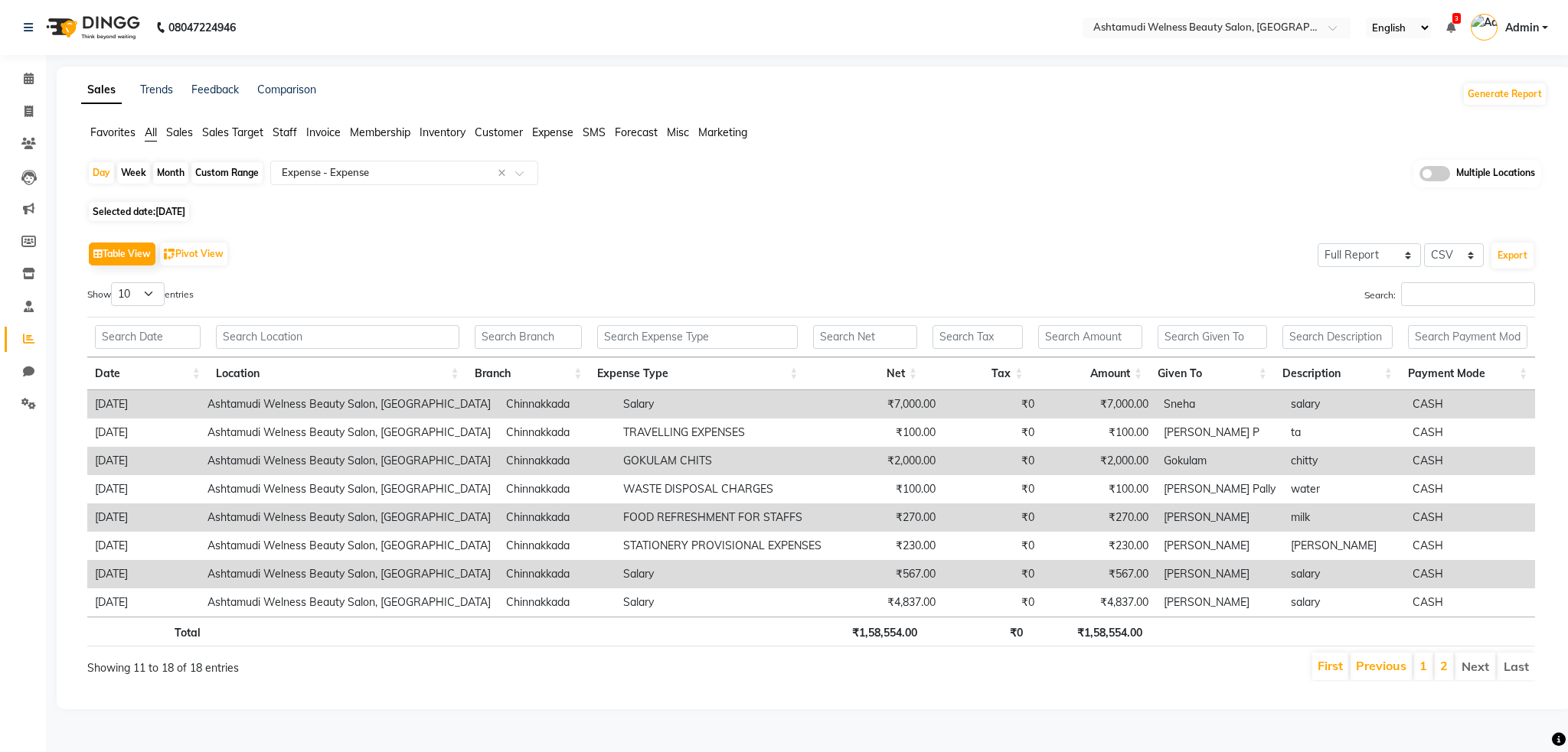
click at [1437, 665] on li "2" at bounding box center [1444, 667] width 18 height 28
click at [1424, 671] on link "1" at bounding box center [1423, 666] width 8 height 15
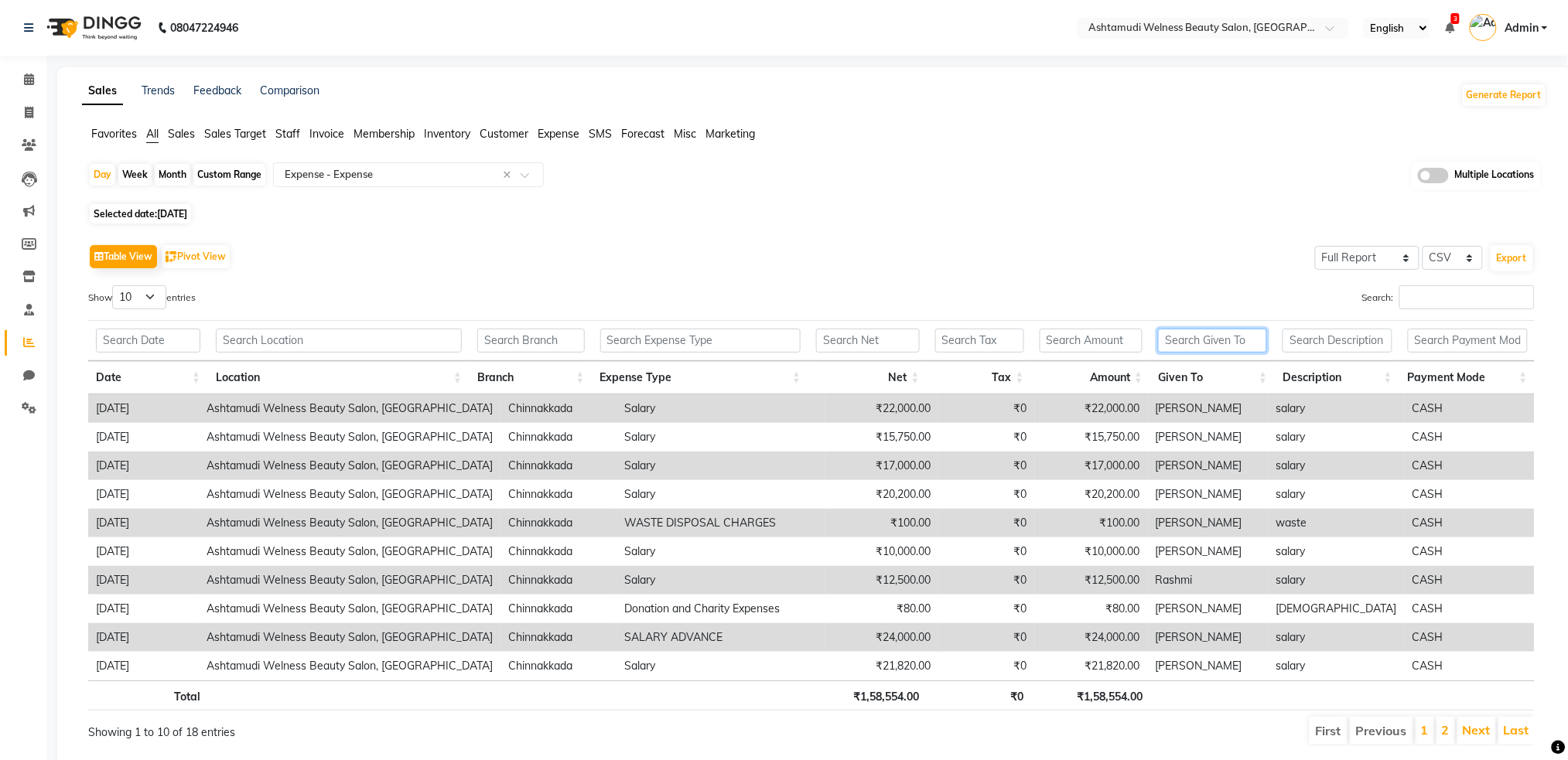
click at [1190, 350] on input "text" at bounding box center [1212, 340] width 109 height 24
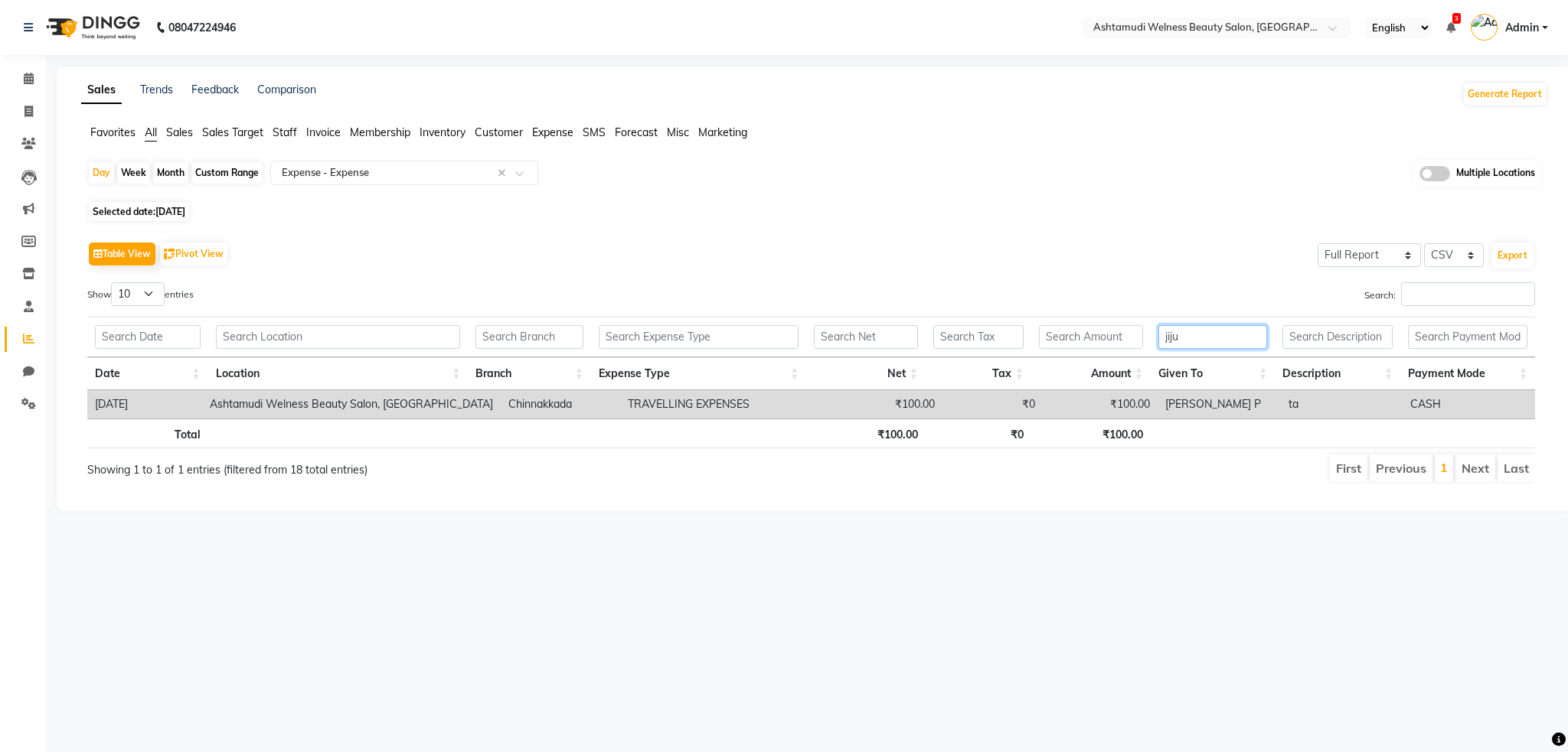
type input "jiju"
click at [104, 18] on img at bounding box center [92, 28] width 105 height 43
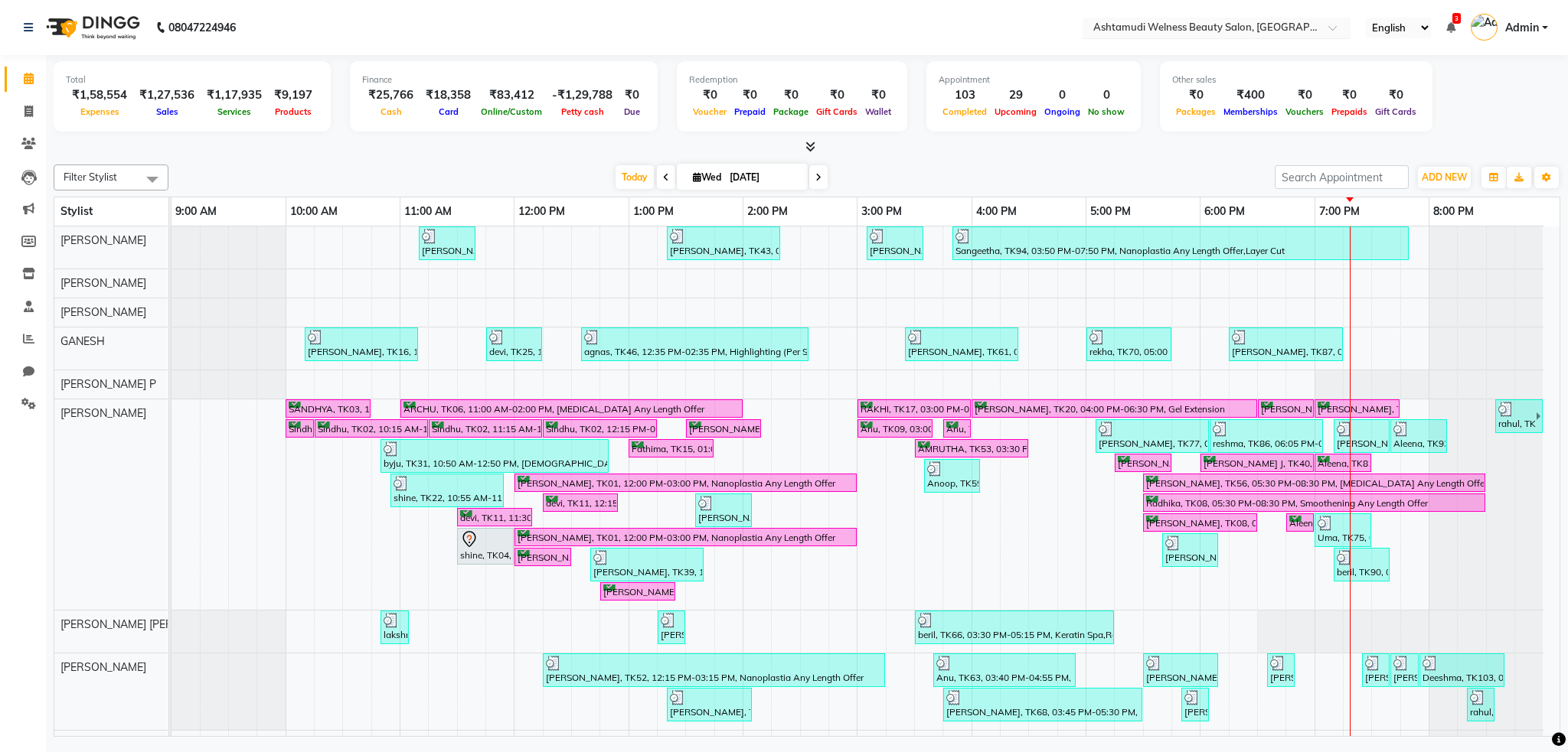
click at [1291, 18] on div "Select Location × Ashtamudi Welness Beauty Salon, Chinnakkada" at bounding box center [1216, 28] width 268 height 21
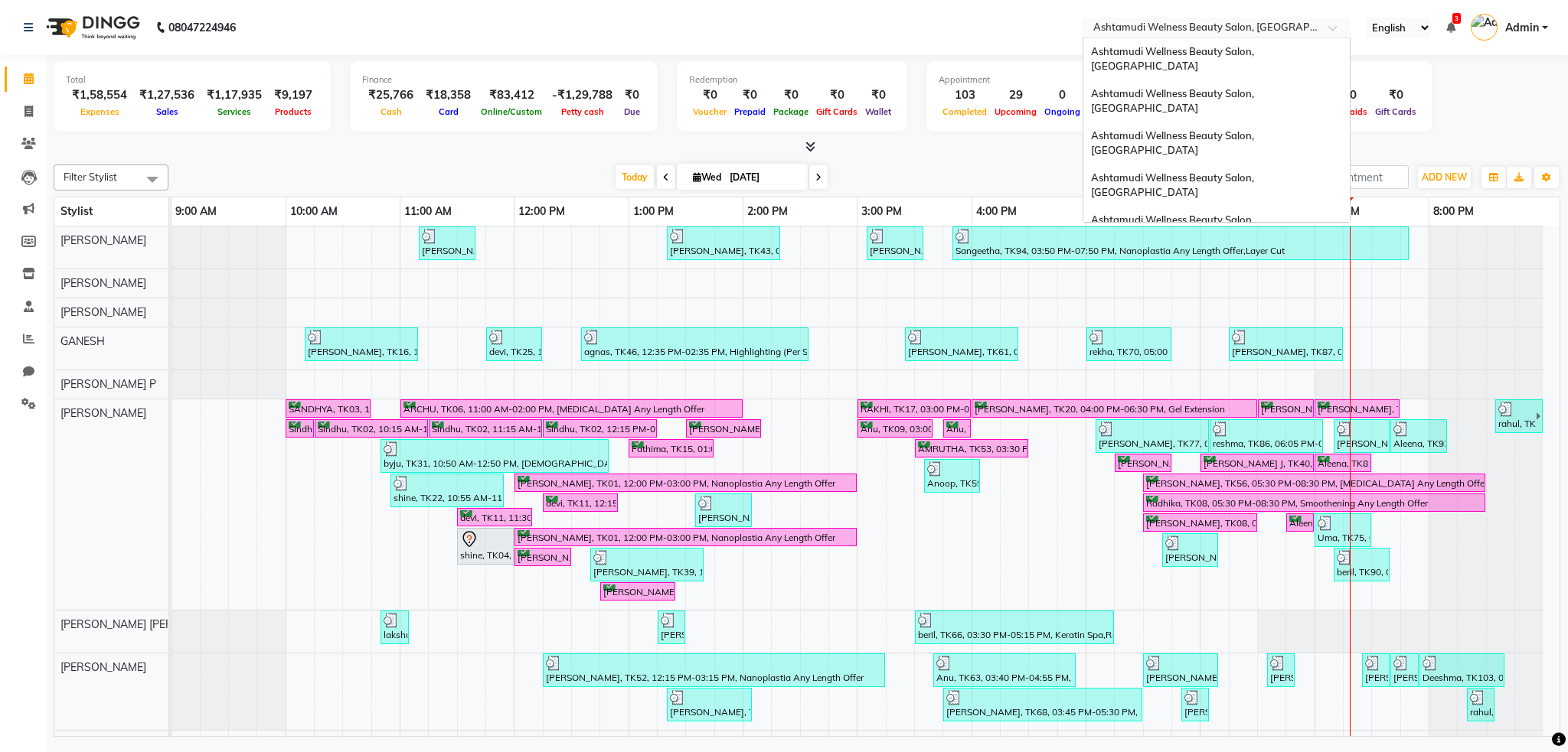
scroll to position [287, 0]
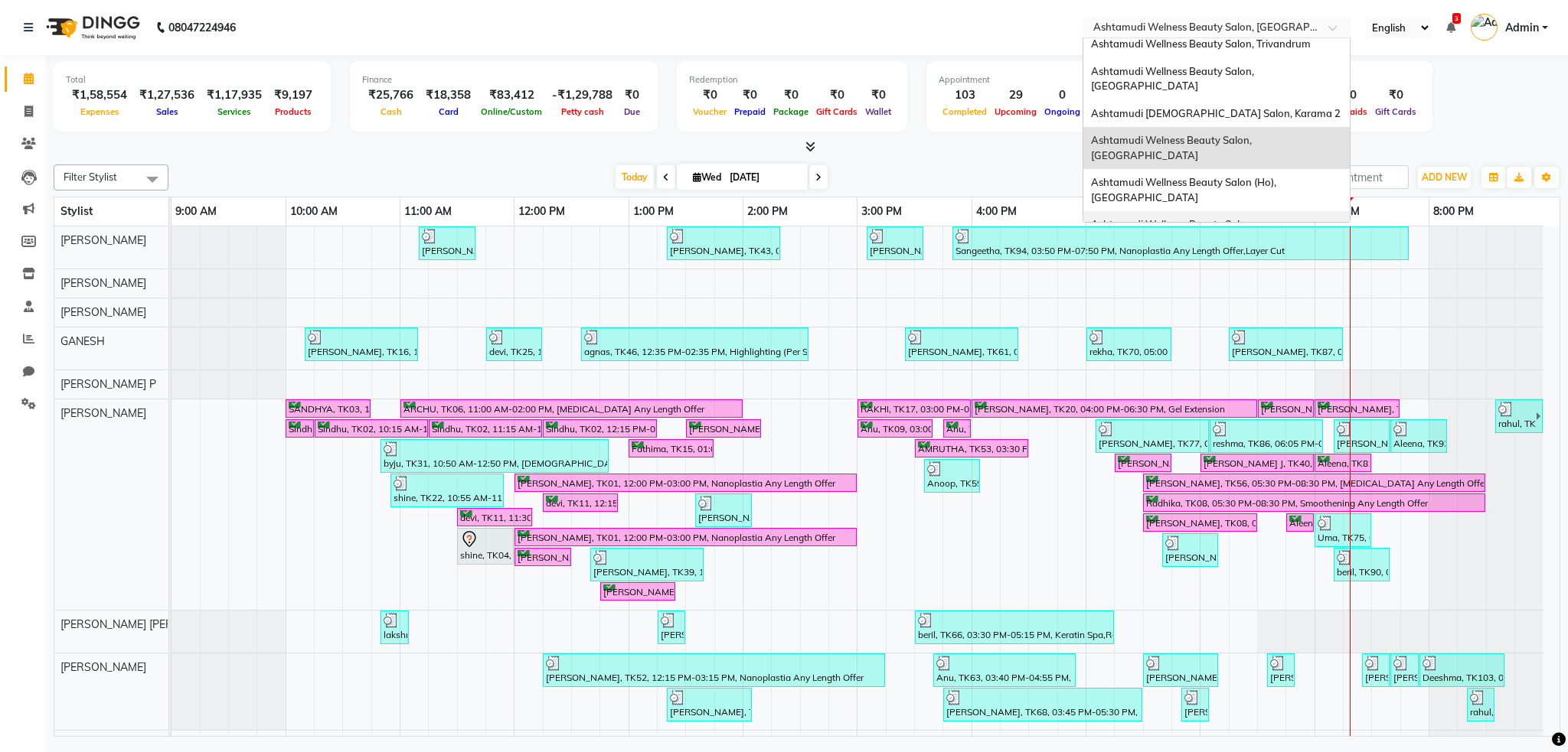
drag, startPoint x: 1281, startPoint y: 101, endPoint x: 1271, endPoint y: 107, distance: 11.7
click at [1256, 218] on span "Ashtamudi Wellness Beauty Salon, Cochin" at bounding box center [1173, 232] width 165 height 28
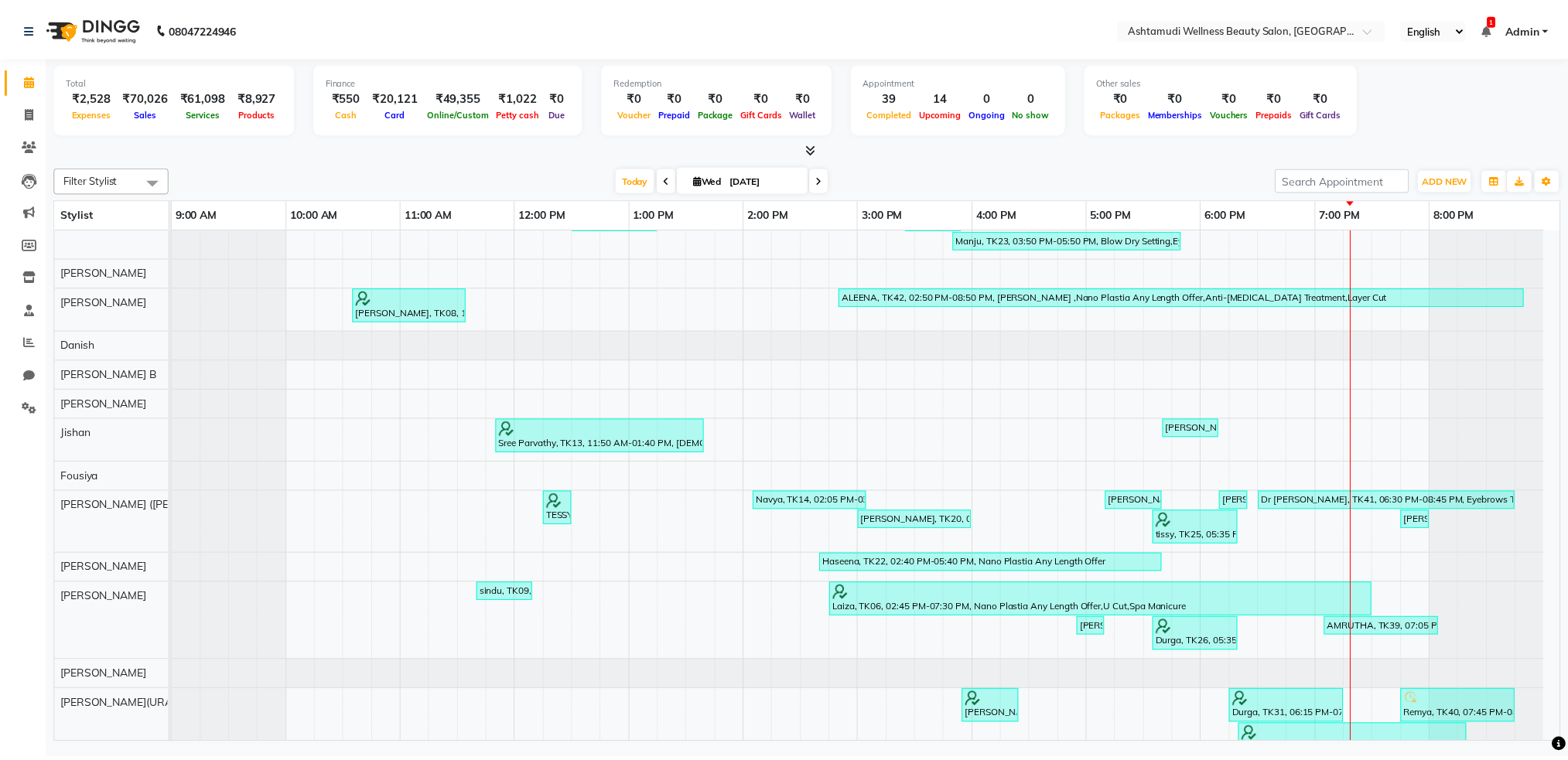
scroll to position [336, 0]
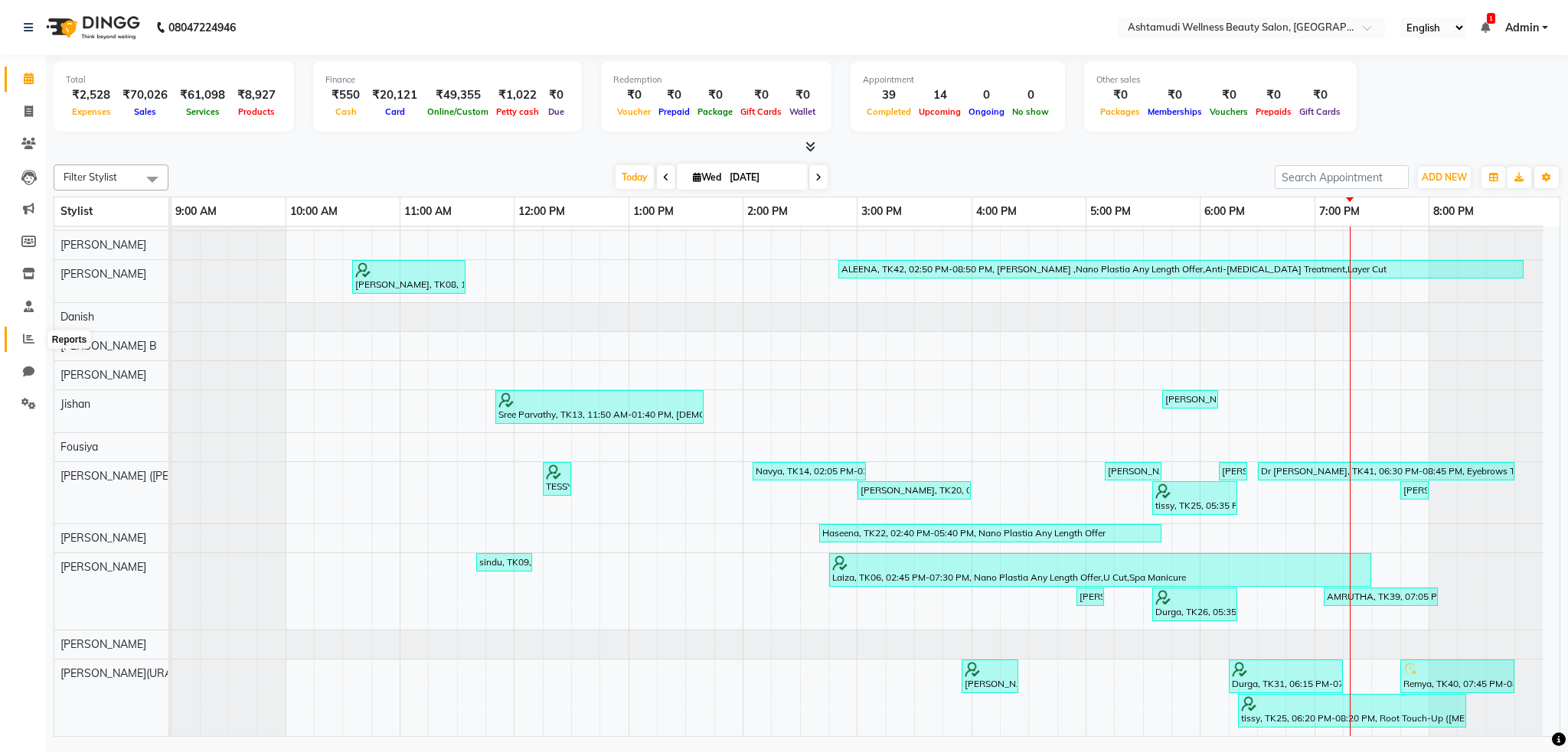
click at [38, 341] on span at bounding box center [28, 339] width 27 height 18
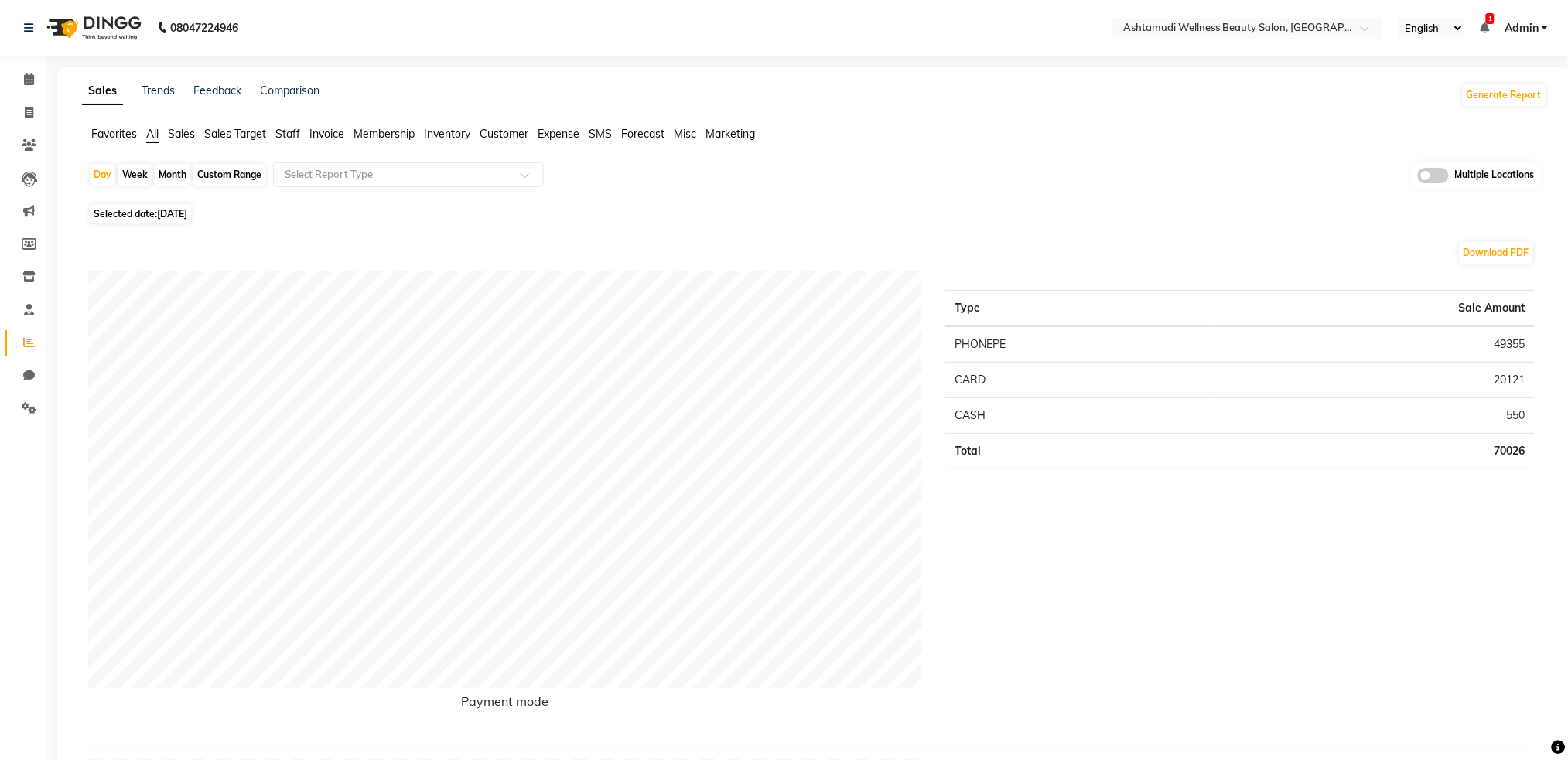
click at [1445, 172] on span at bounding box center [1433, 176] width 31 height 16
click at [1417, 178] on input "checkbox" at bounding box center [1417, 178] width 0 height 0
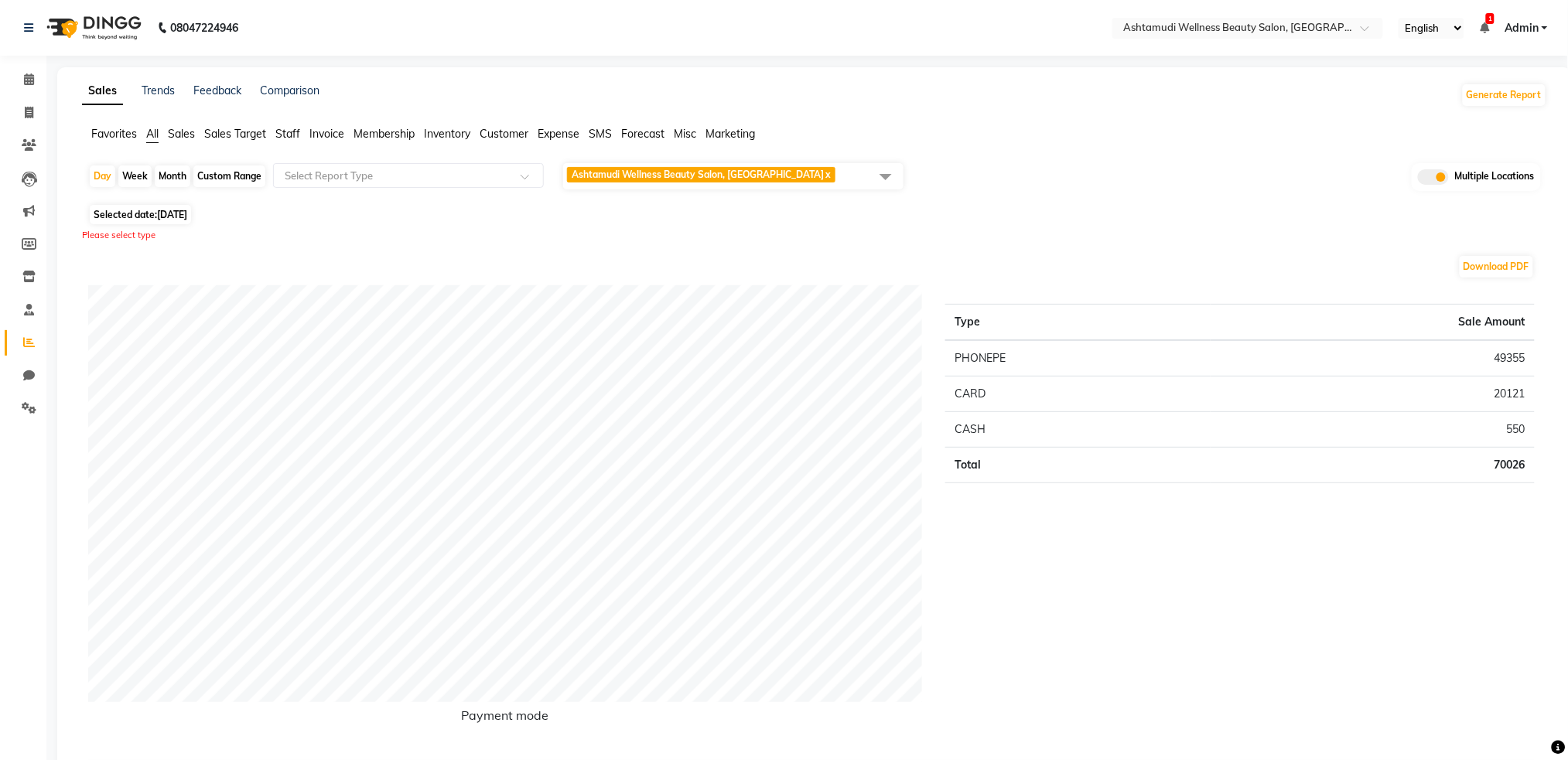
click at [886, 173] on span at bounding box center [886, 176] width 31 height 30
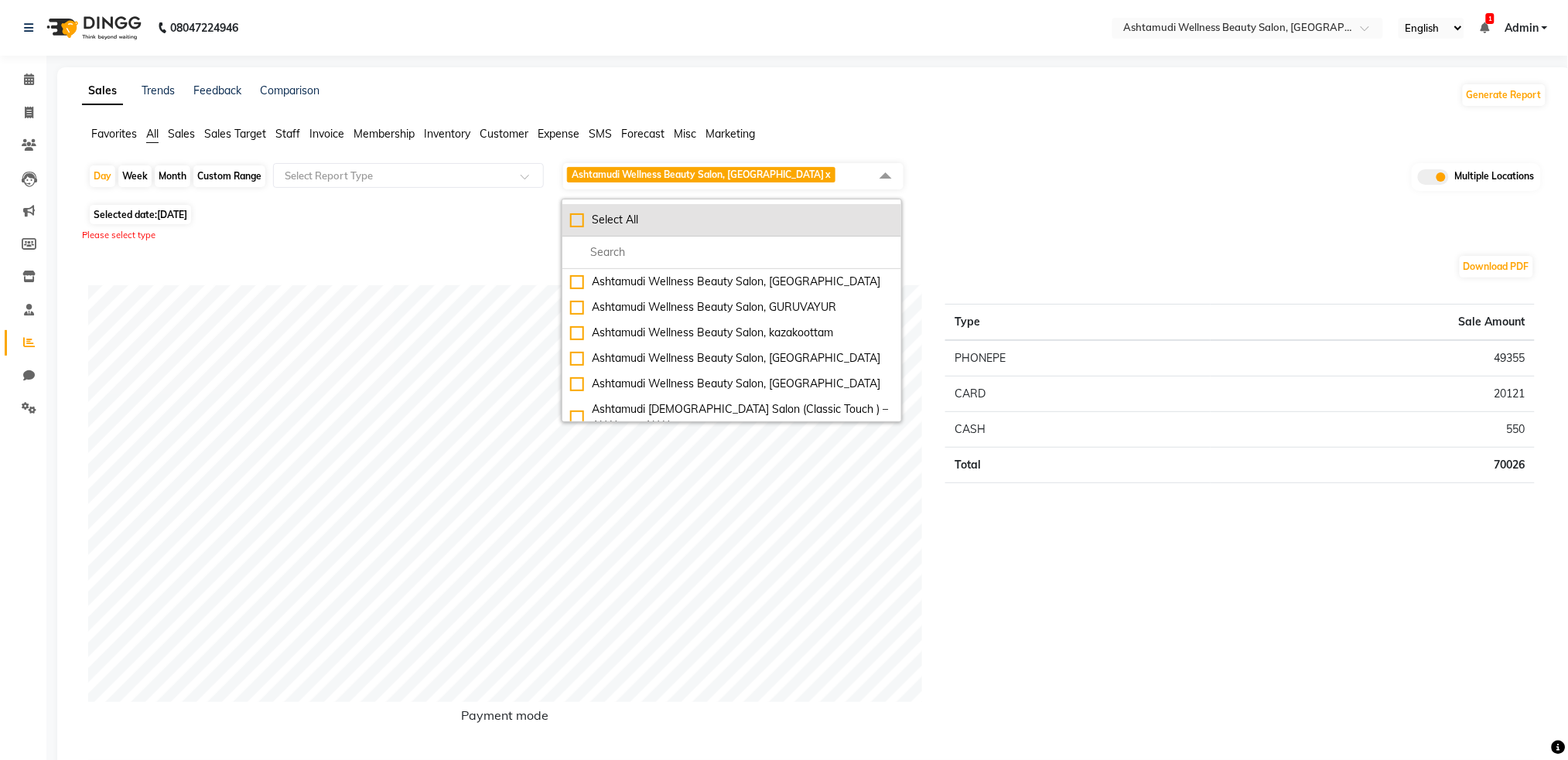
click at [581, 225] on div "Select All" at bounding box center [732, 220] width 323 height 16
checkbox input "true"
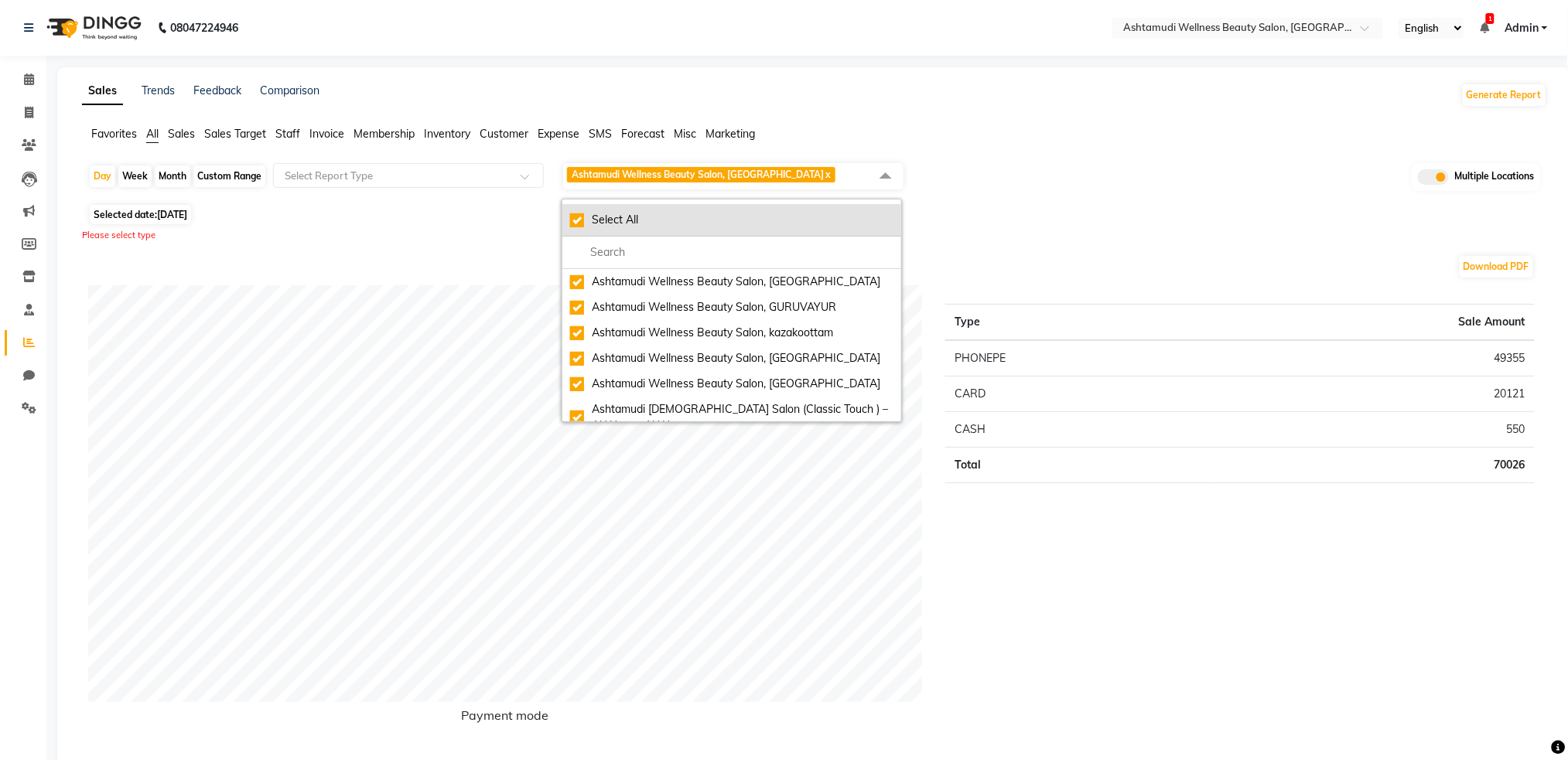
checkbox input "true"
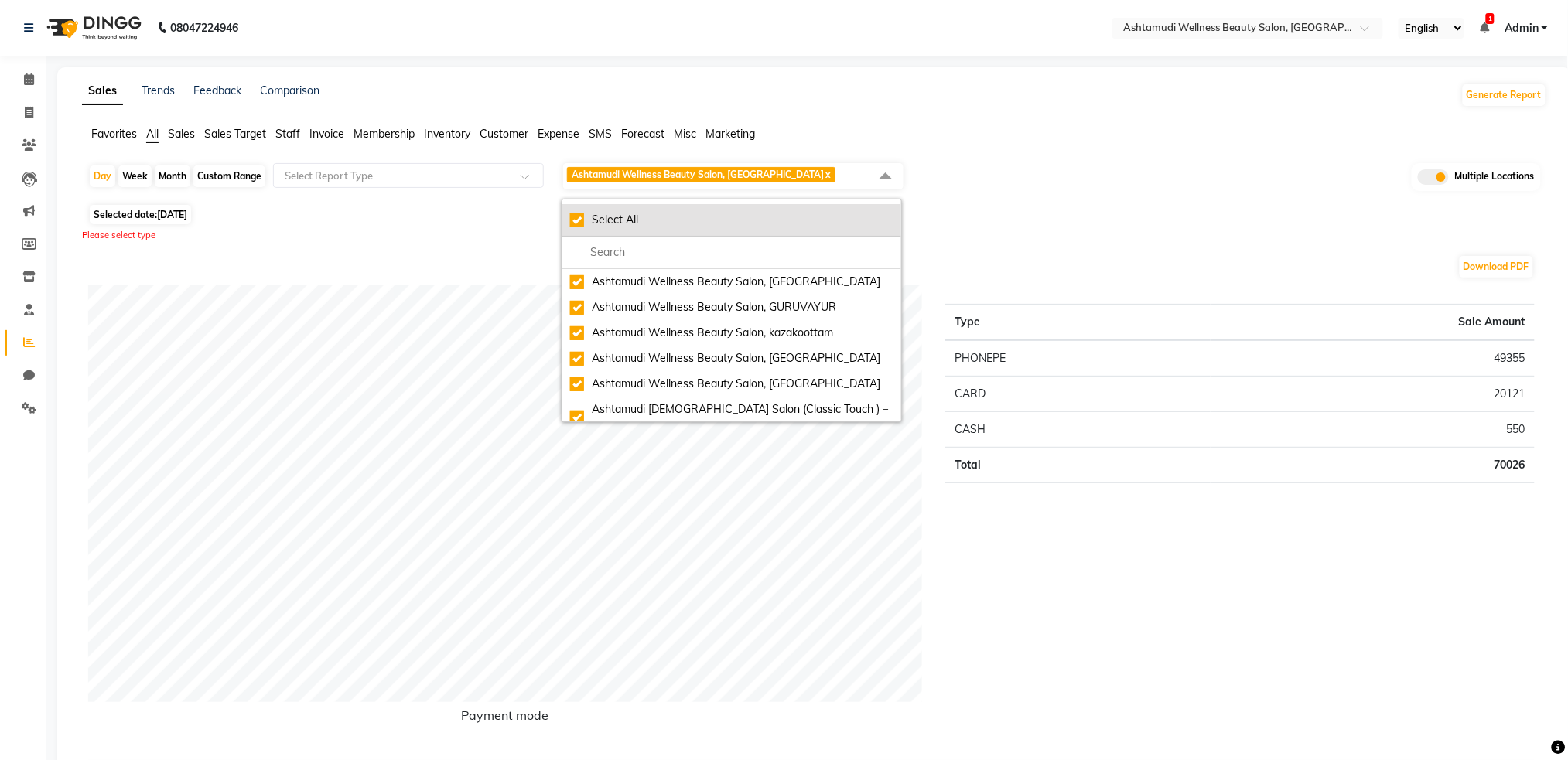
checkbox input "true"
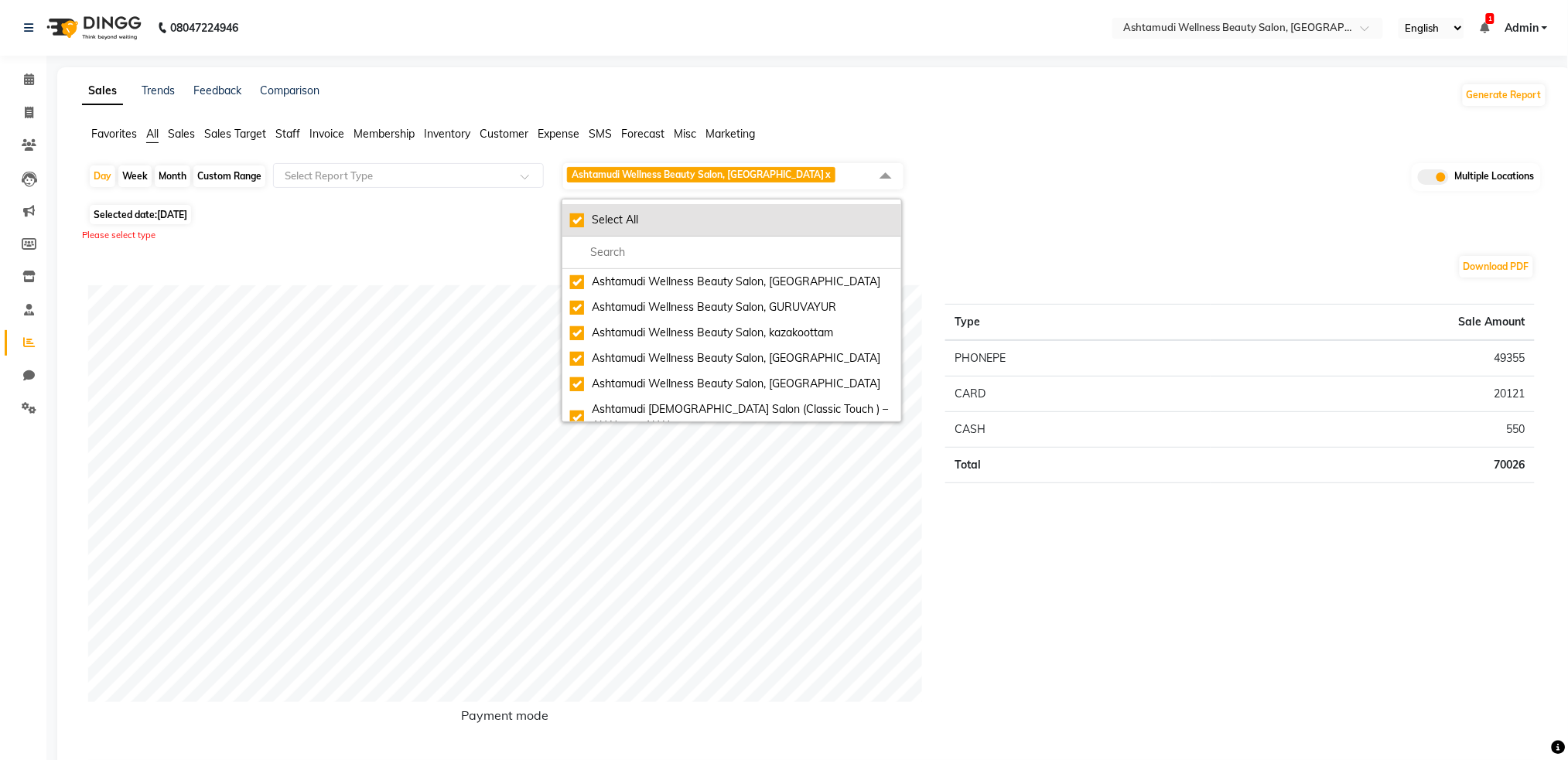
checkbox input "true"
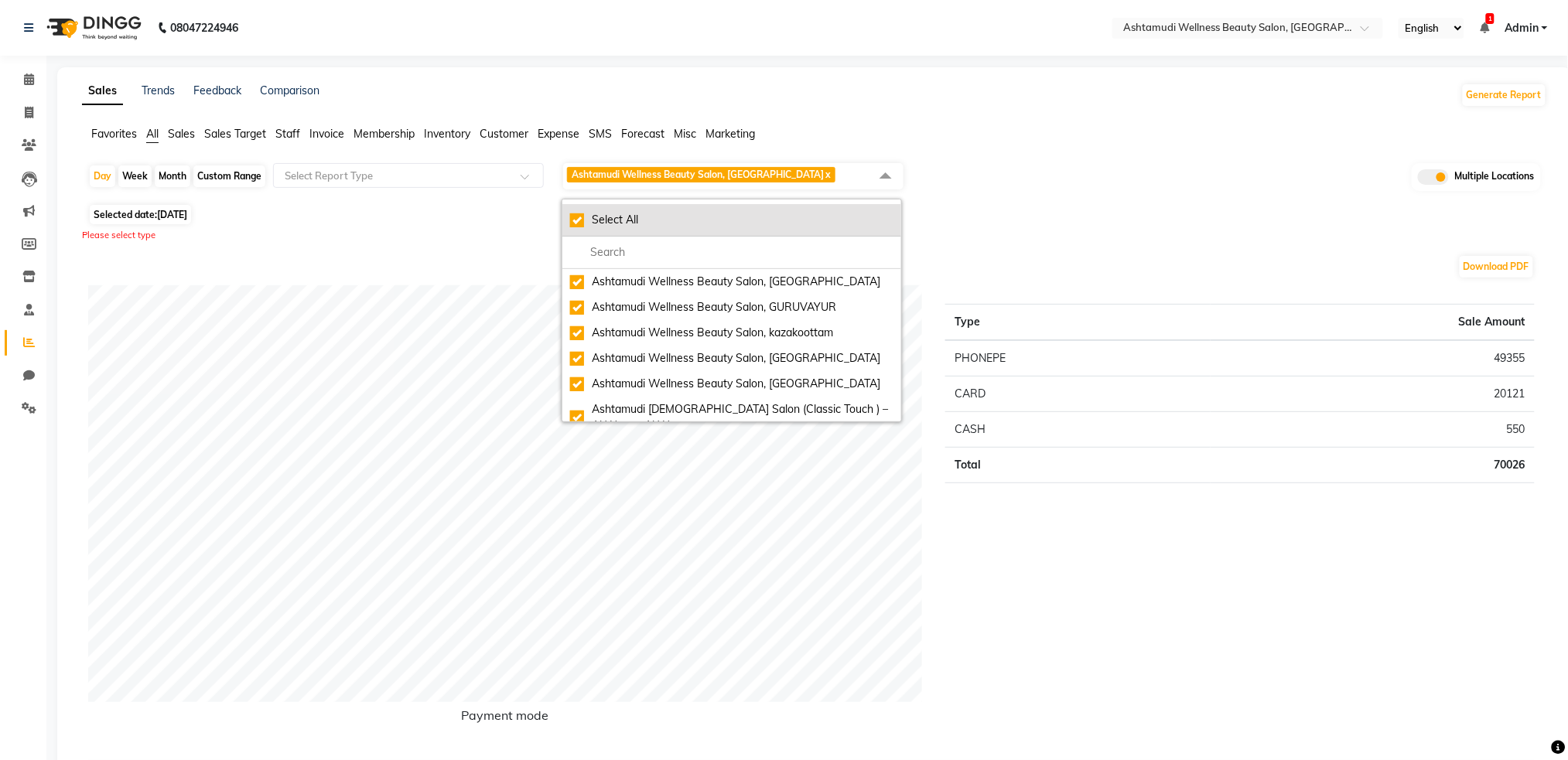
checkbox input "true"
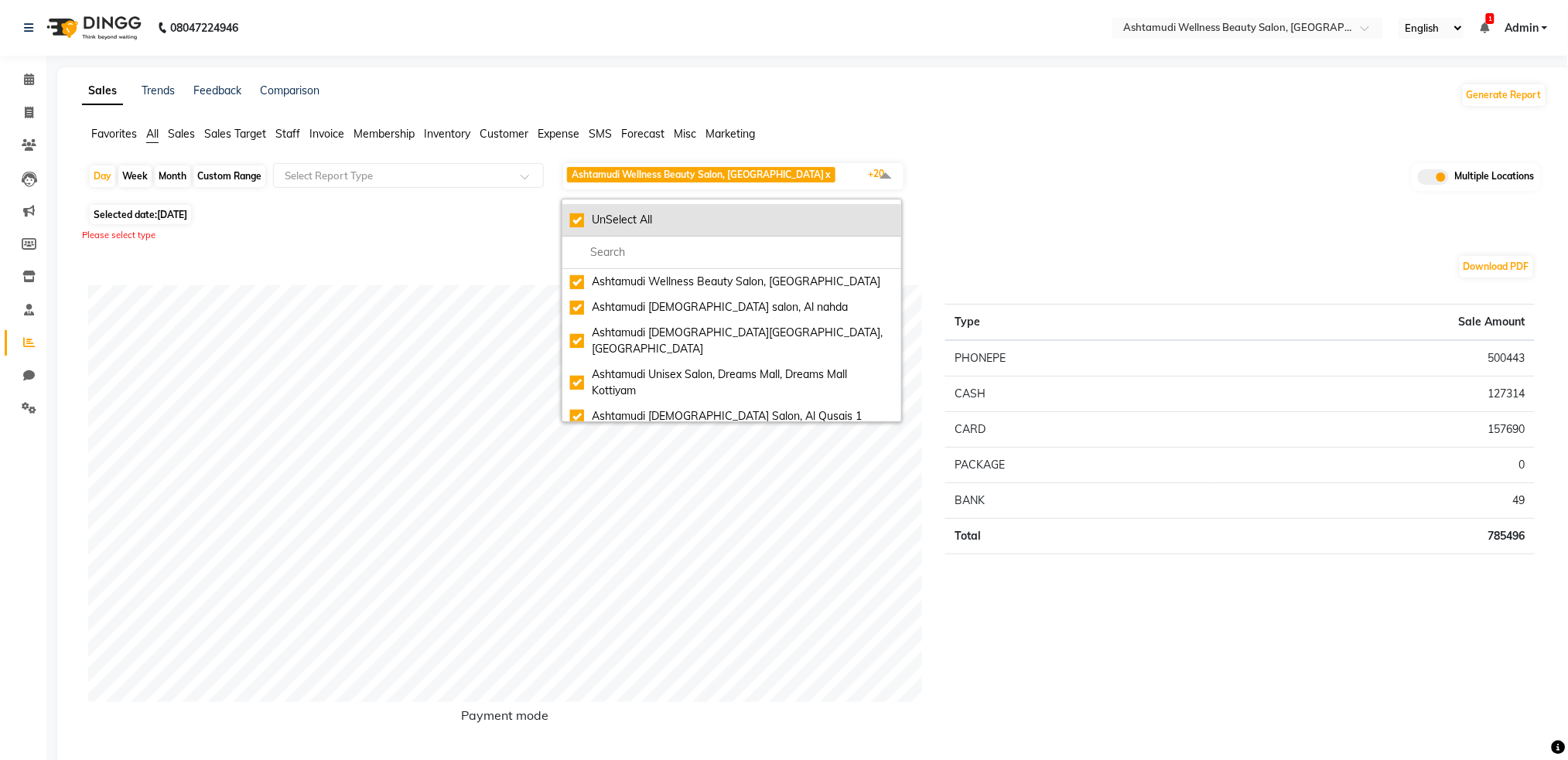
click at [577, 214] on div "UnSelect All" at bounding box center [732, 220] width 323 height 16
checkbox input "false"
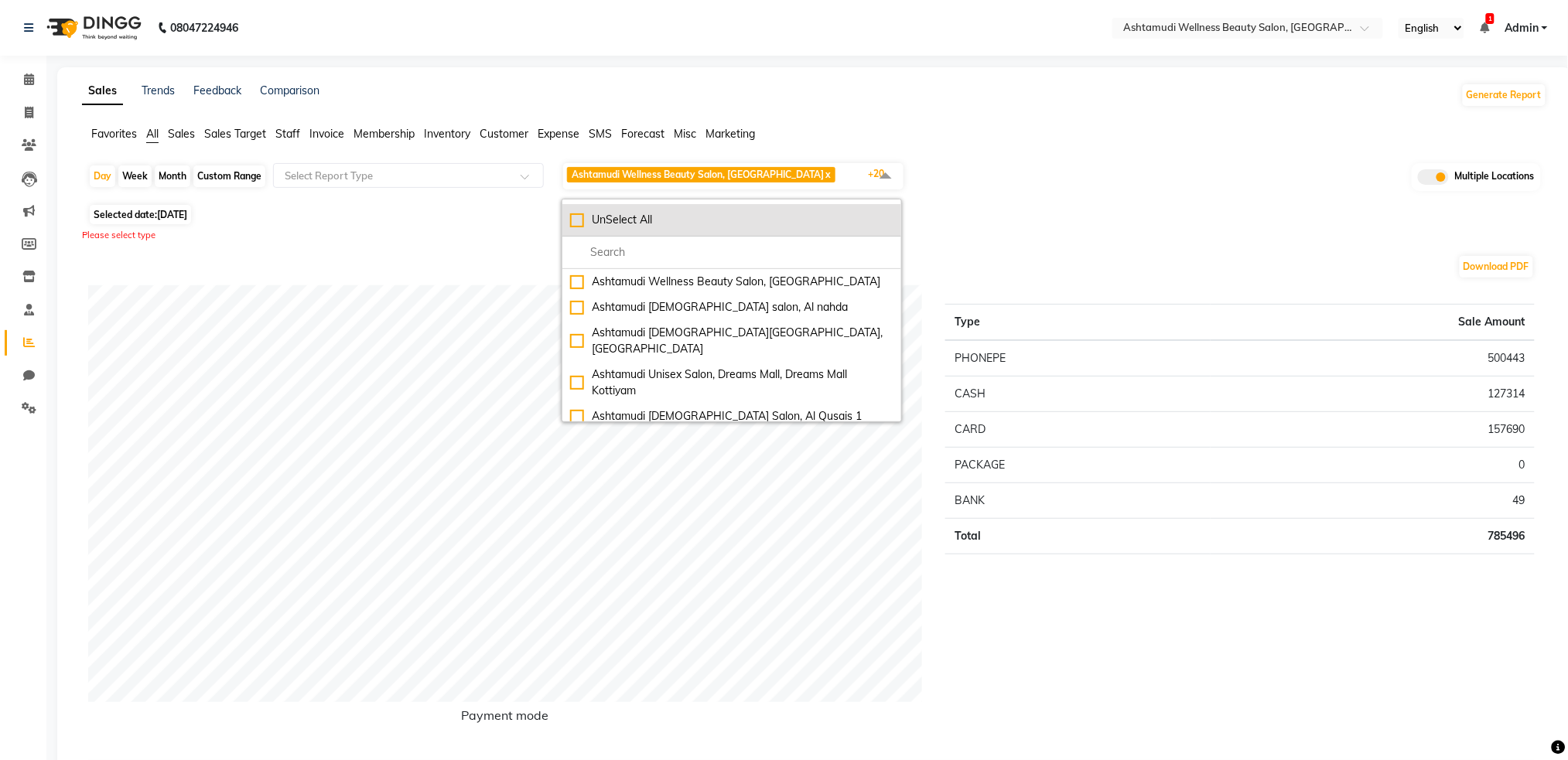
checkbox input "false"
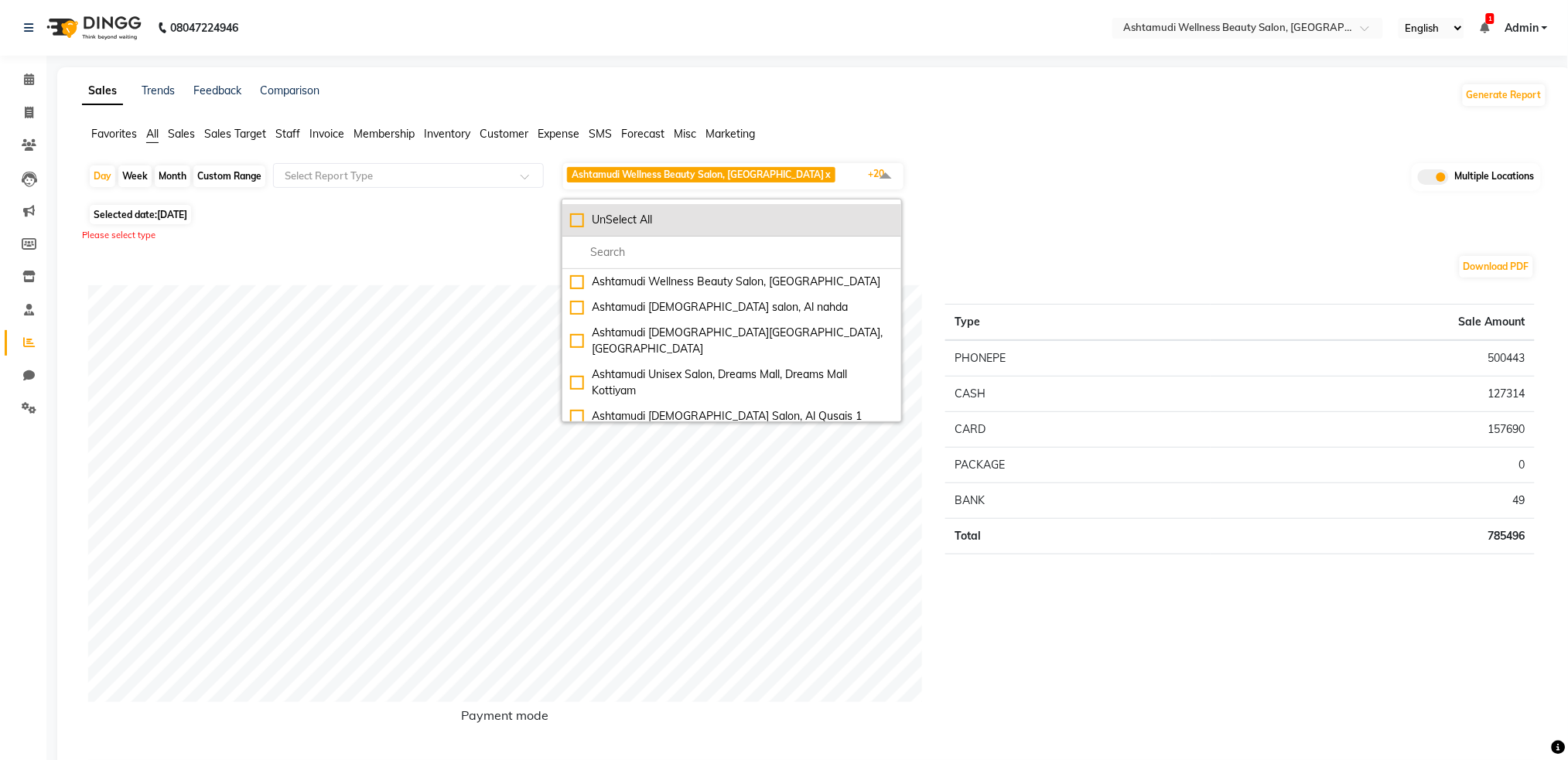
checkbox input "false"
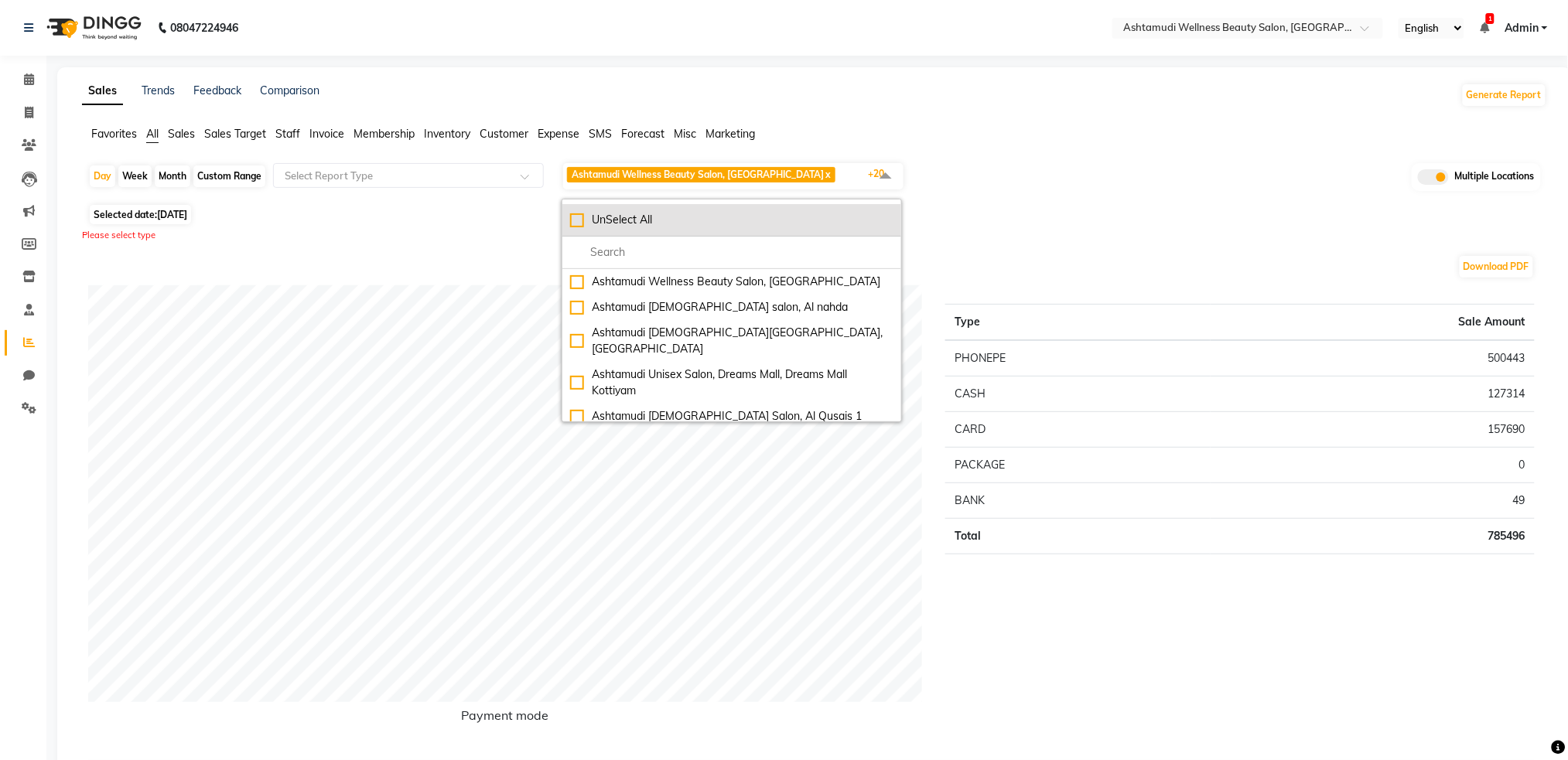
checkbox input "false"
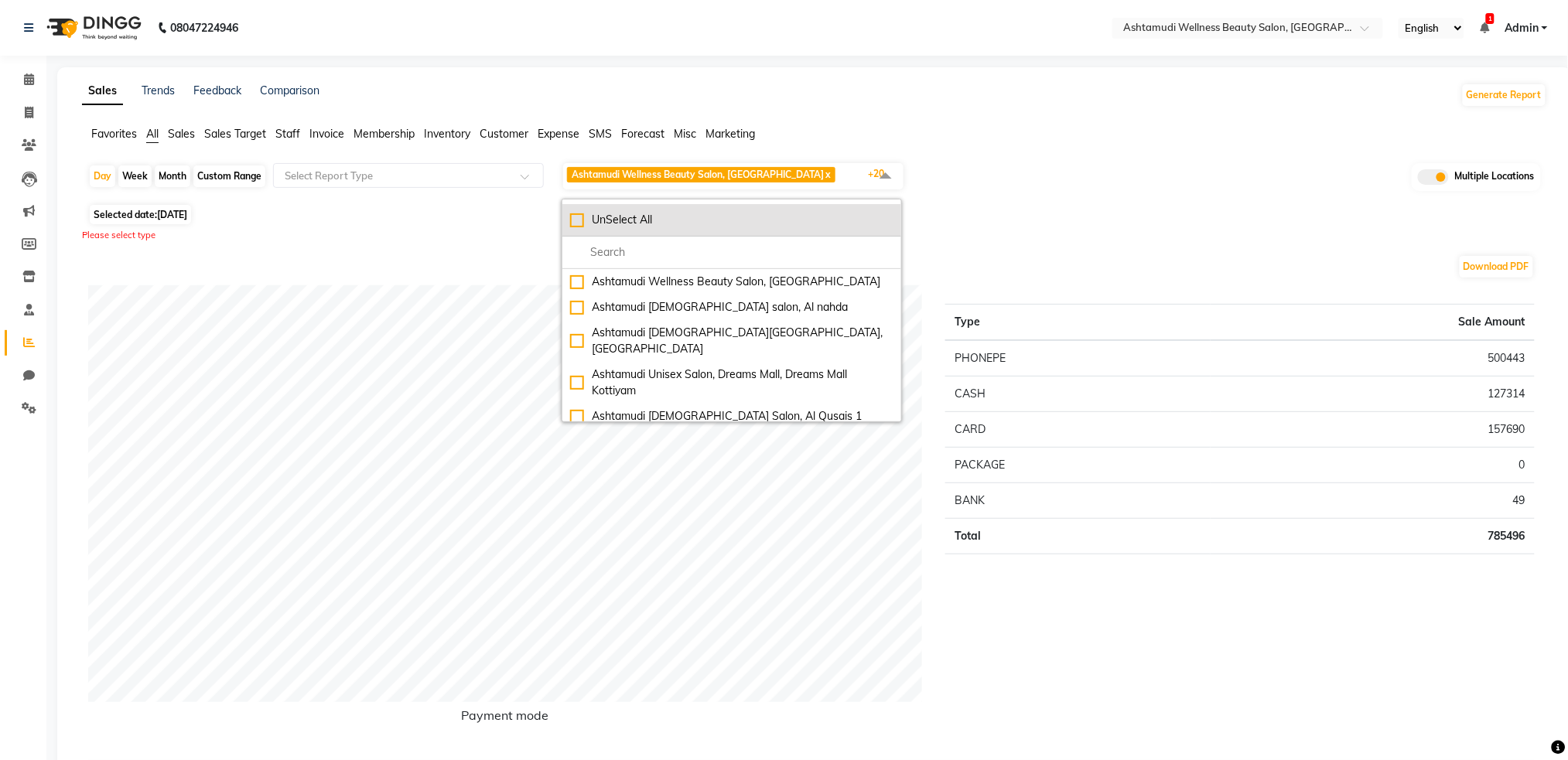
checkbox input "false"
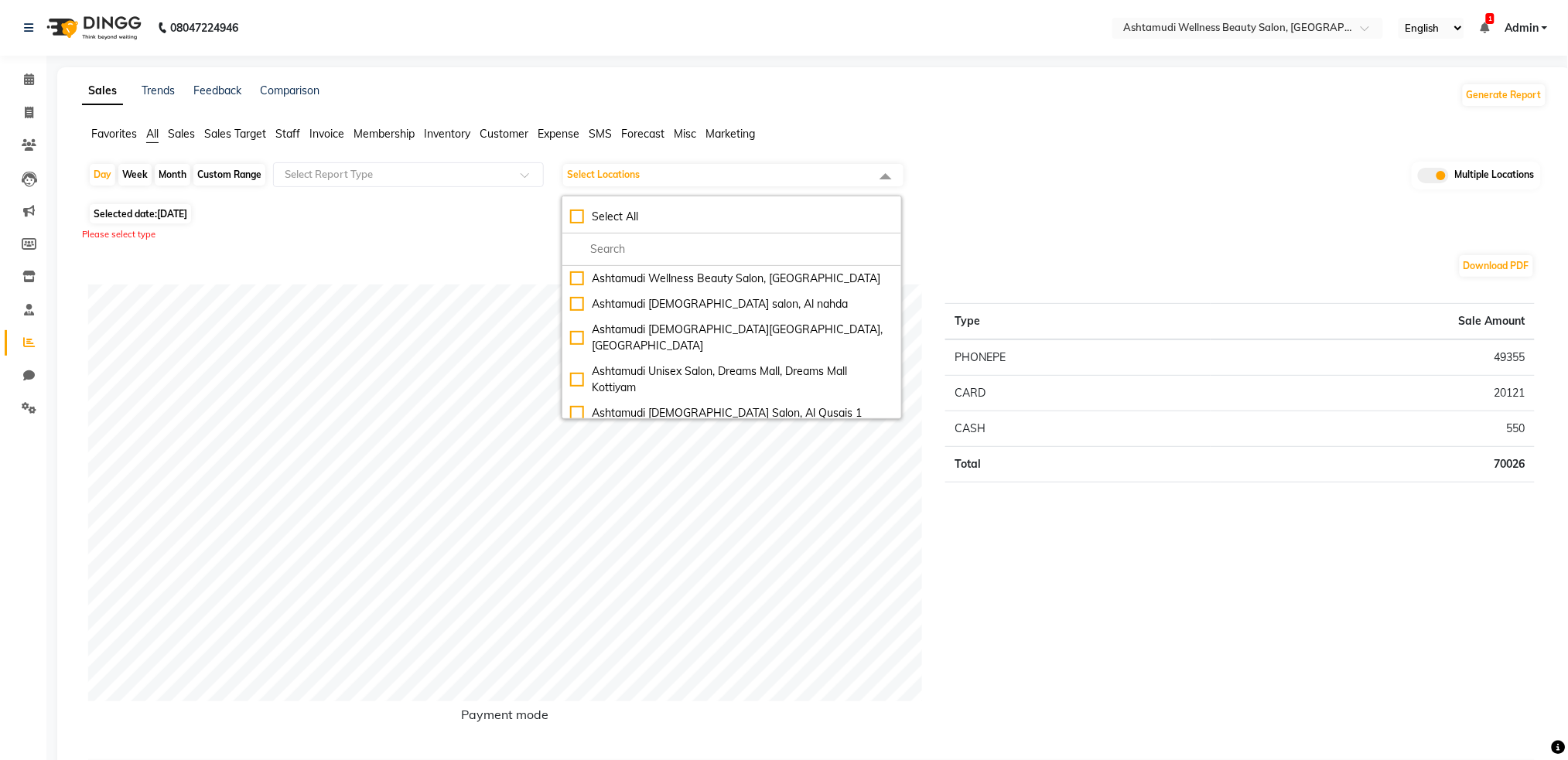
click at [108, 23] on img at bounding box center [92, 28] width 106 height 44
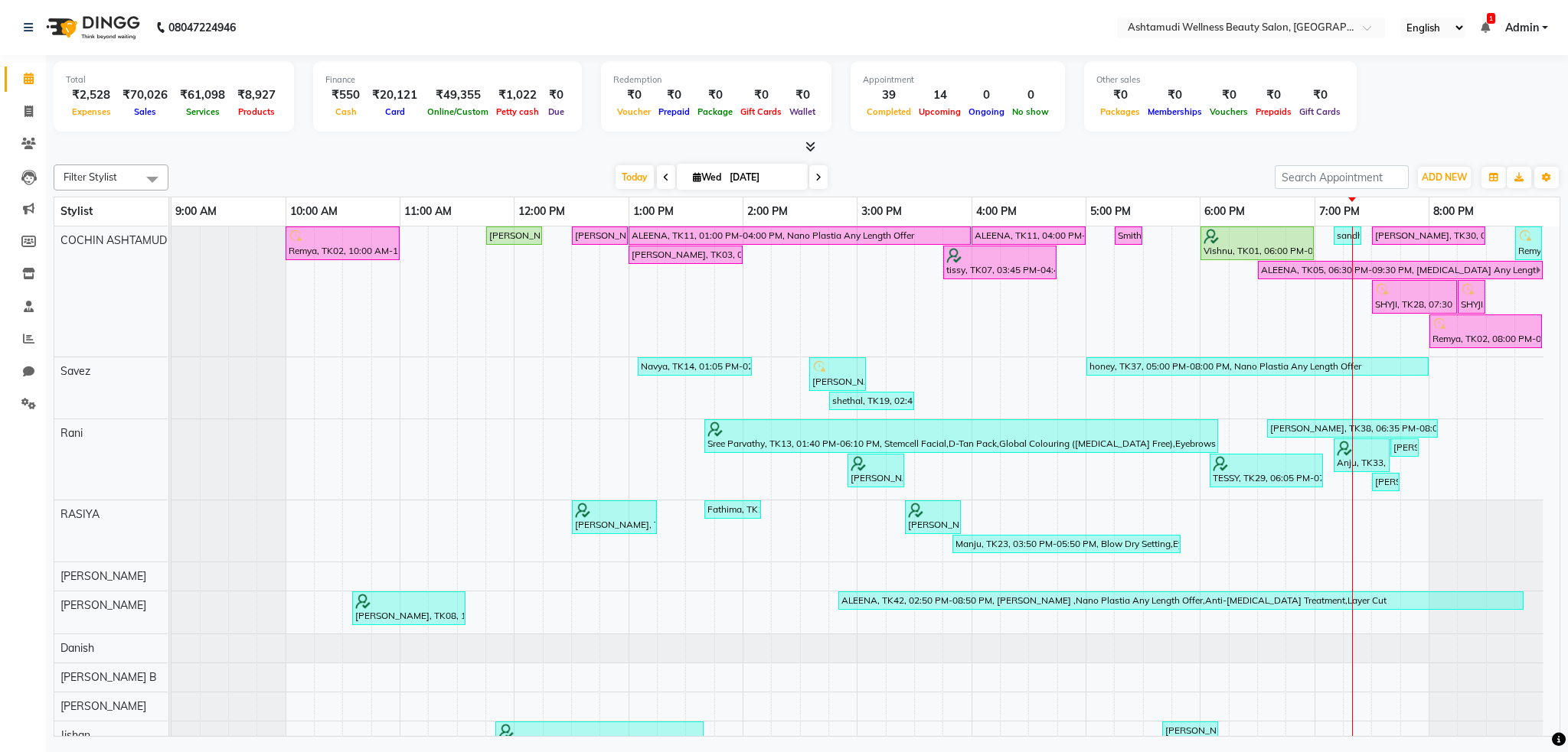
click at [107, 27] on img at bounding box center [92, 28] width 105 height 43
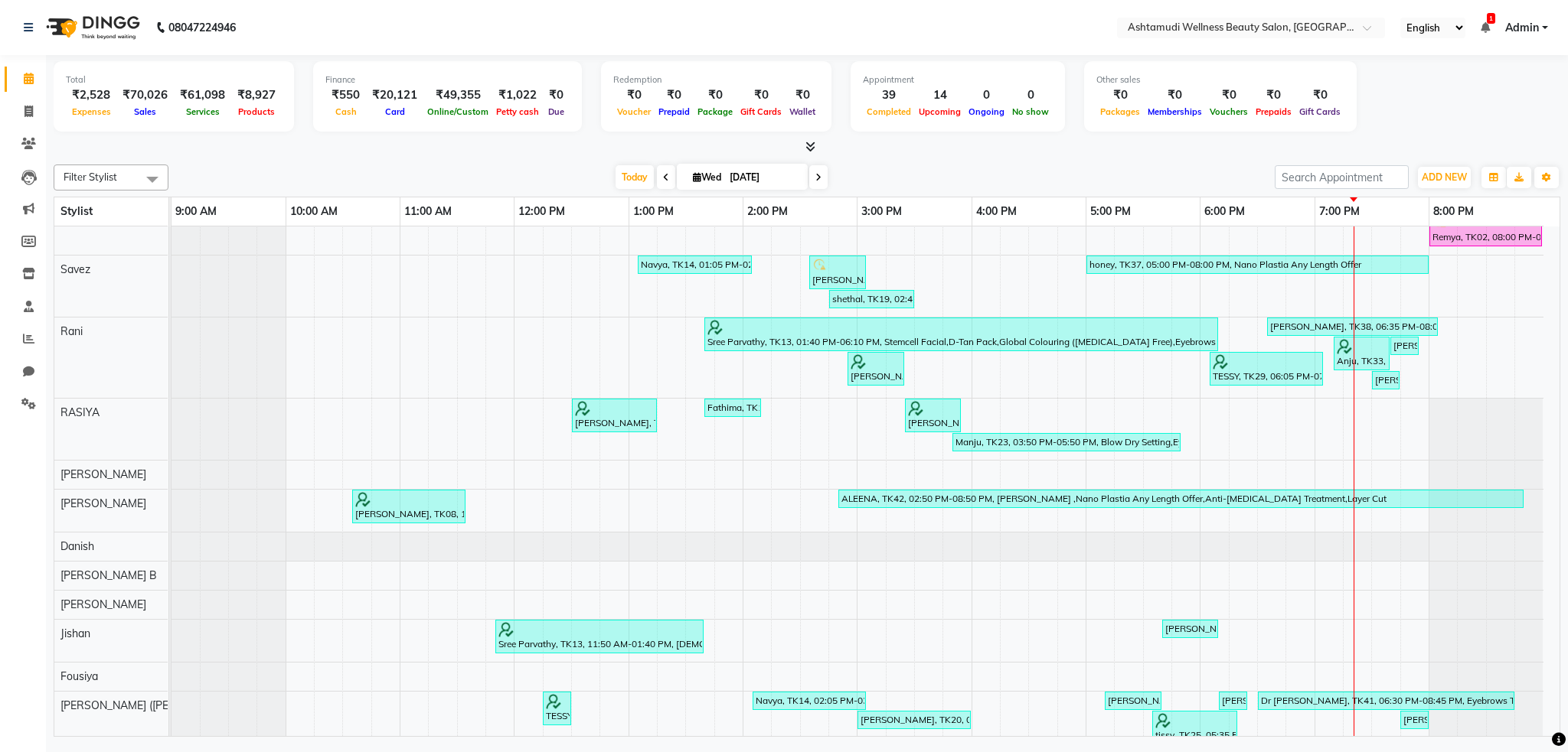
click at [1231, 40] on nav "08047224946 Select Location × Ashtamudi Wellness Beauty Salon, Cochin English E…" at bounding box center [784, 28] width 1568 height 55
click at [1231, 27] on input "text" at bounding box center [1236, 29] width 222 height 15
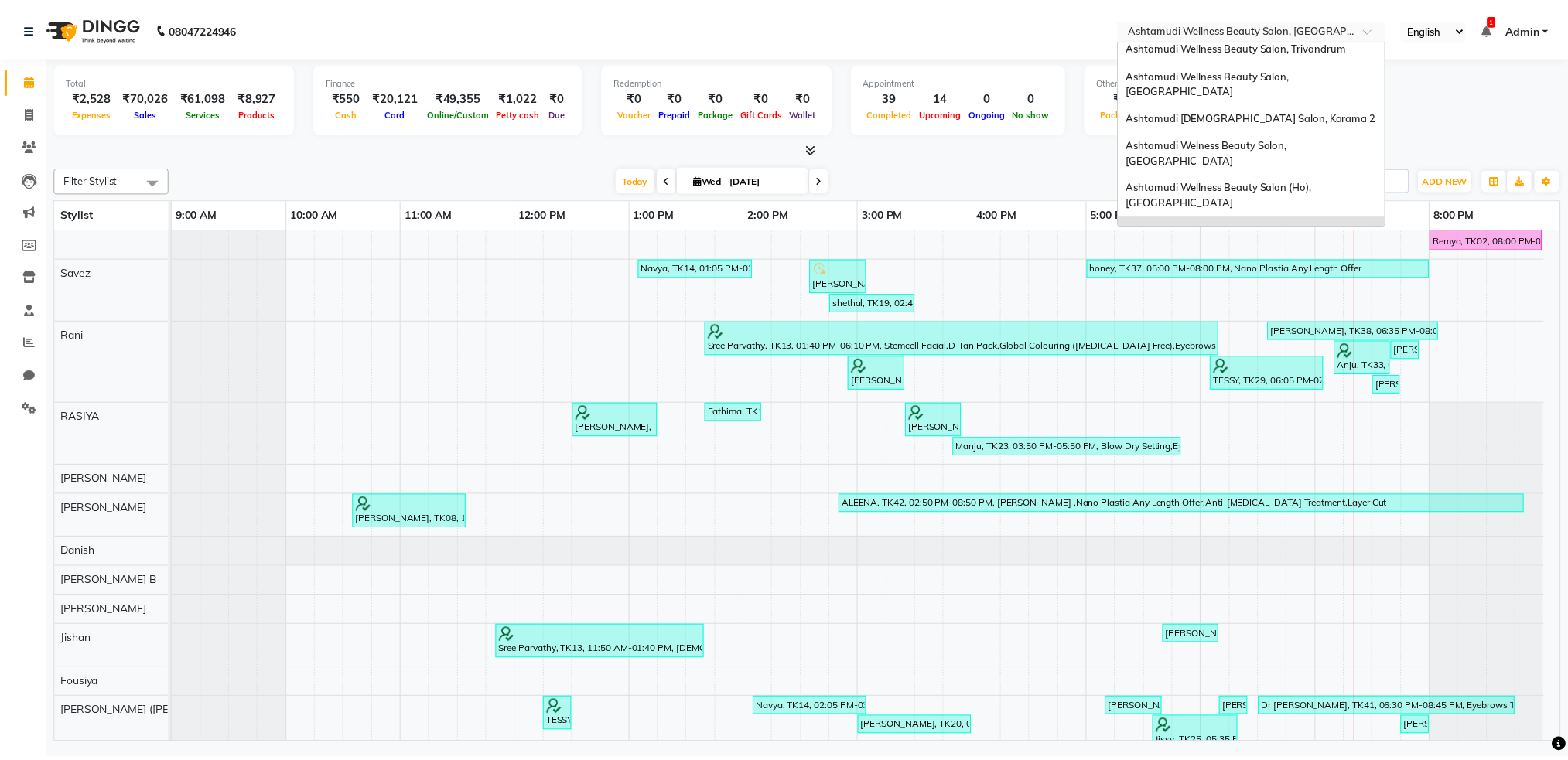
scroll to position [127, 0]
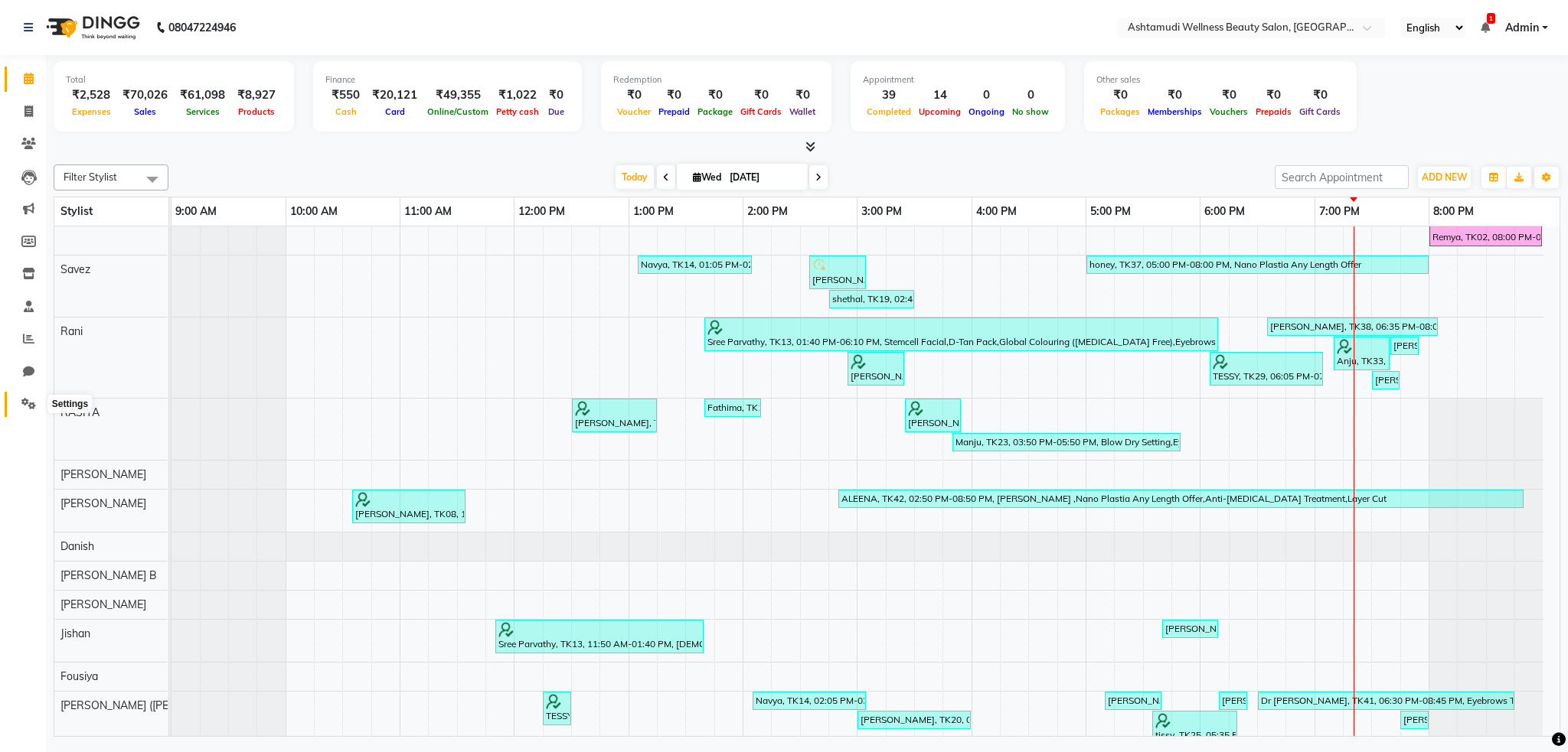
click at [31, 405] on icon at bounding box center [28, 404] width 15 height 12
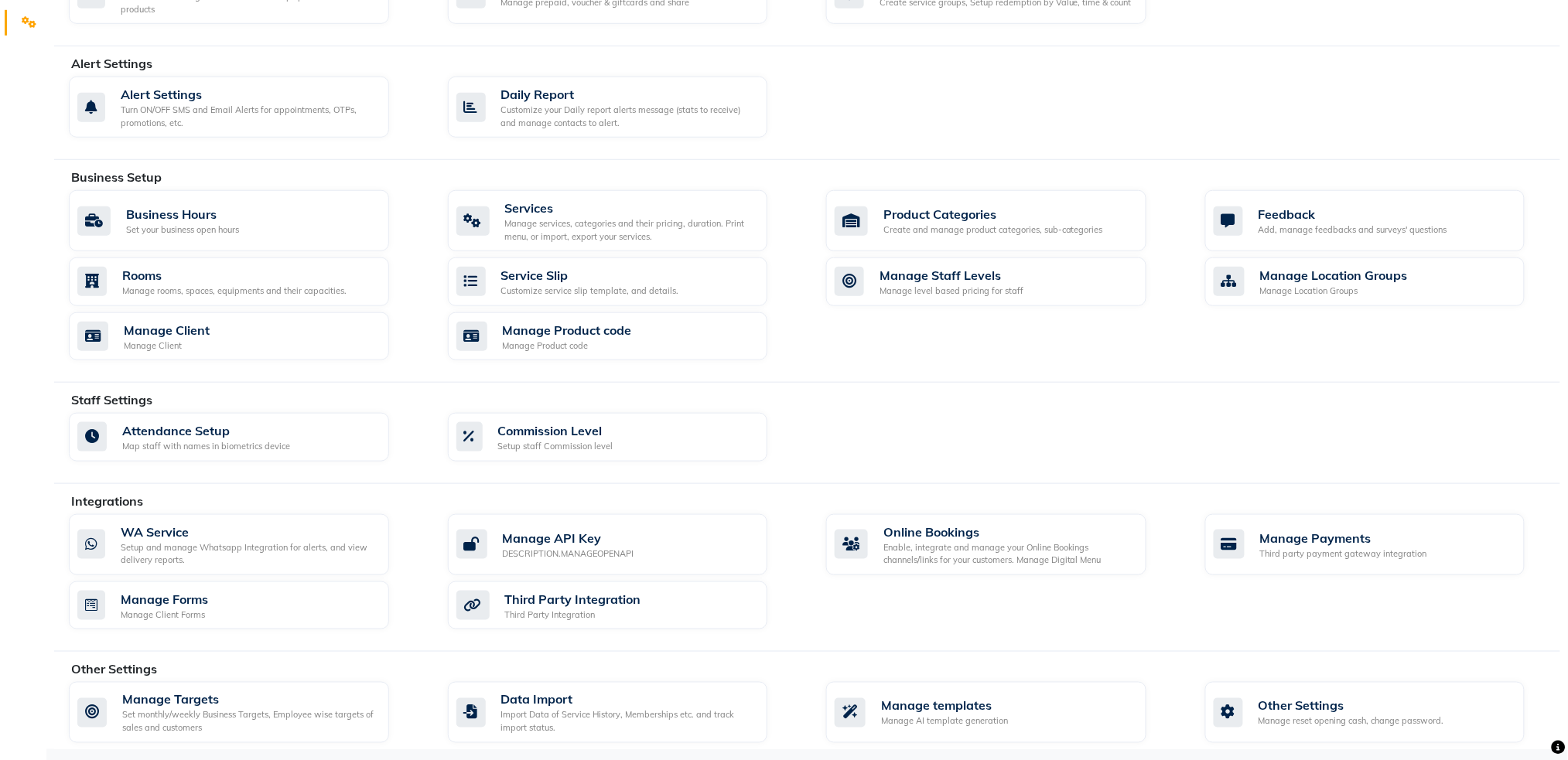
scroll to position [392, 0]
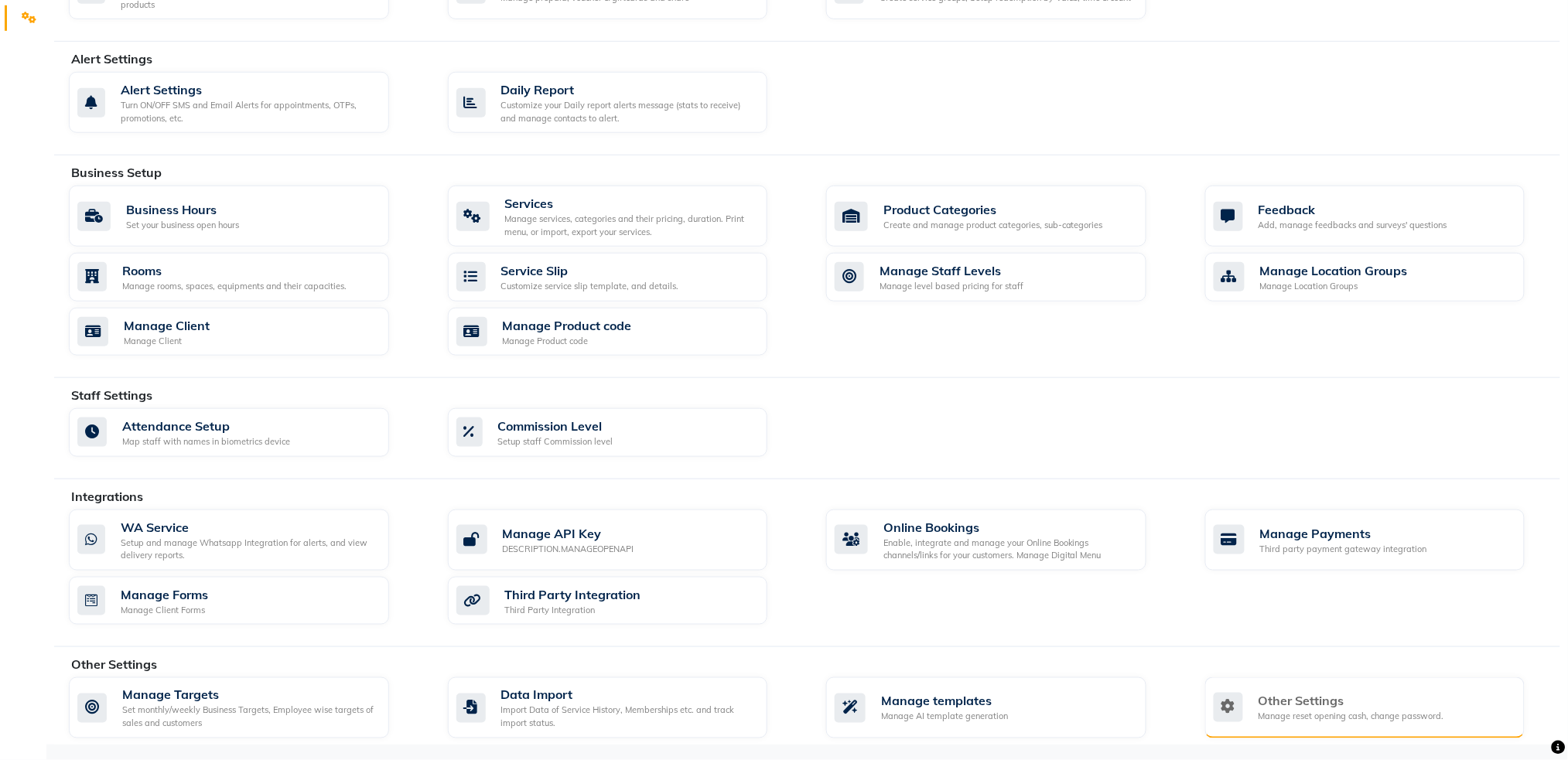
click at [1333, 709] on div "Other Settings" at bounding box center [1350, 702] width 186 height 19
select select "2: 15"
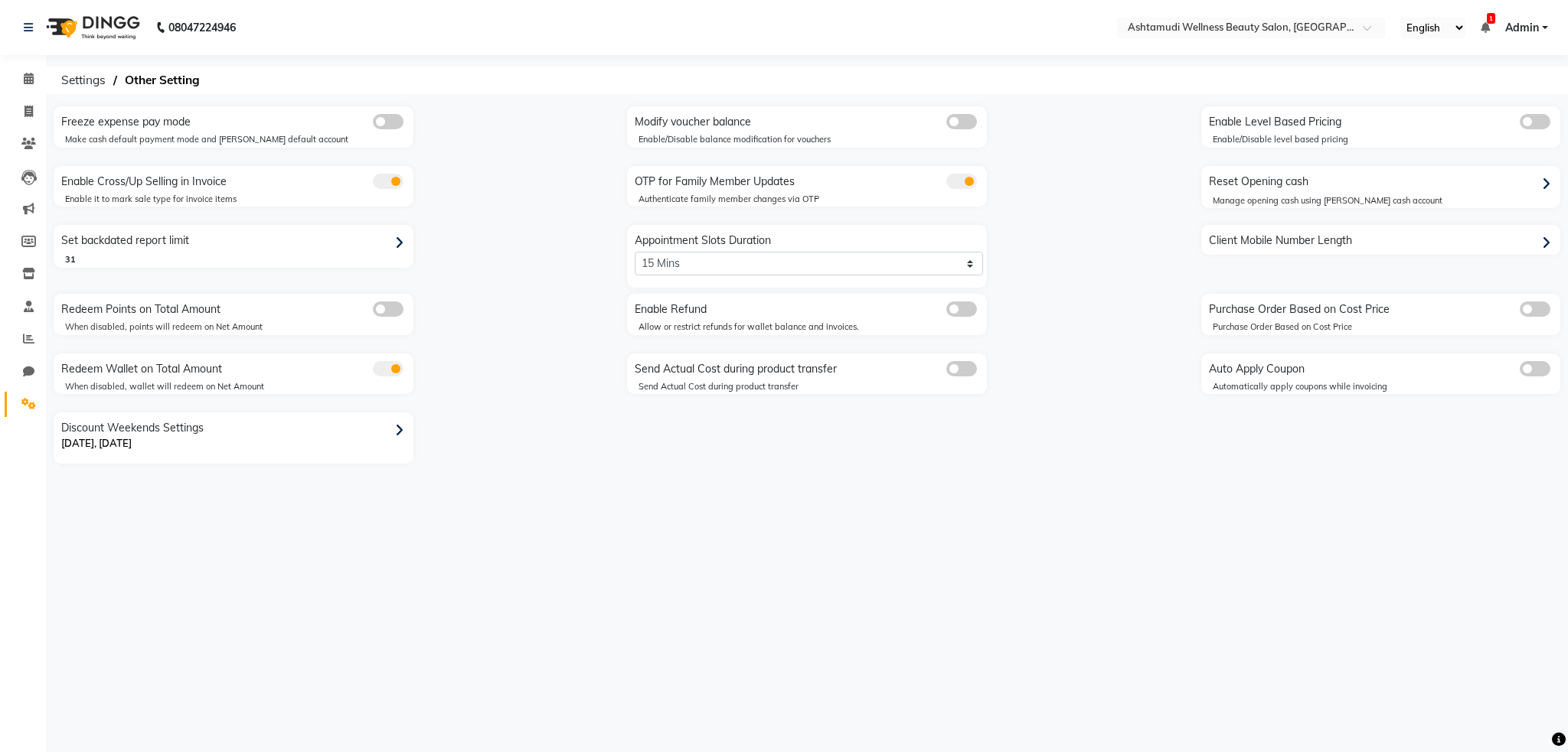
click at [95, 22] on img at bounding box center [92, 28] width 105 height 43
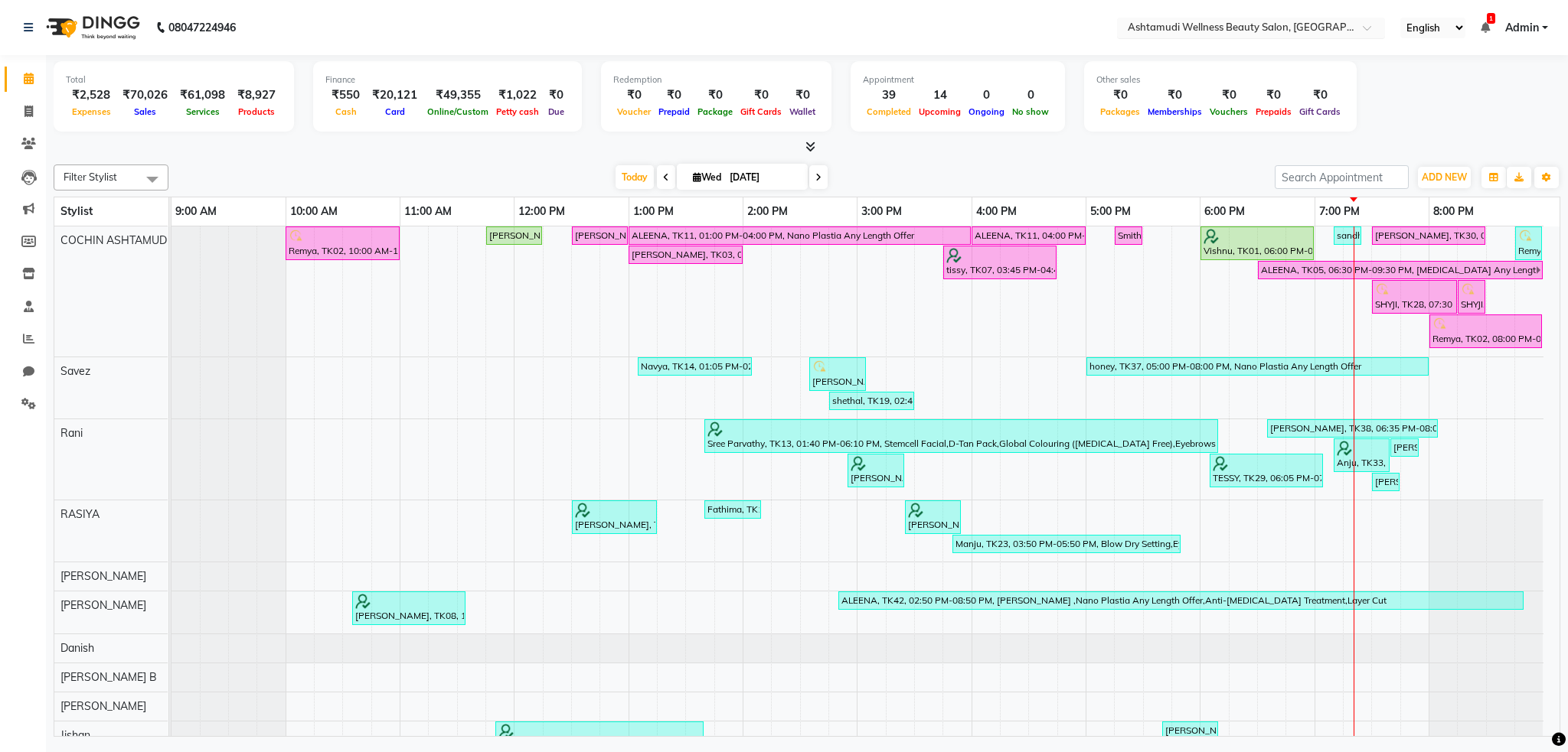
click at [1349, 35] on div at bounding box center [1251, 29] width 268 height 15
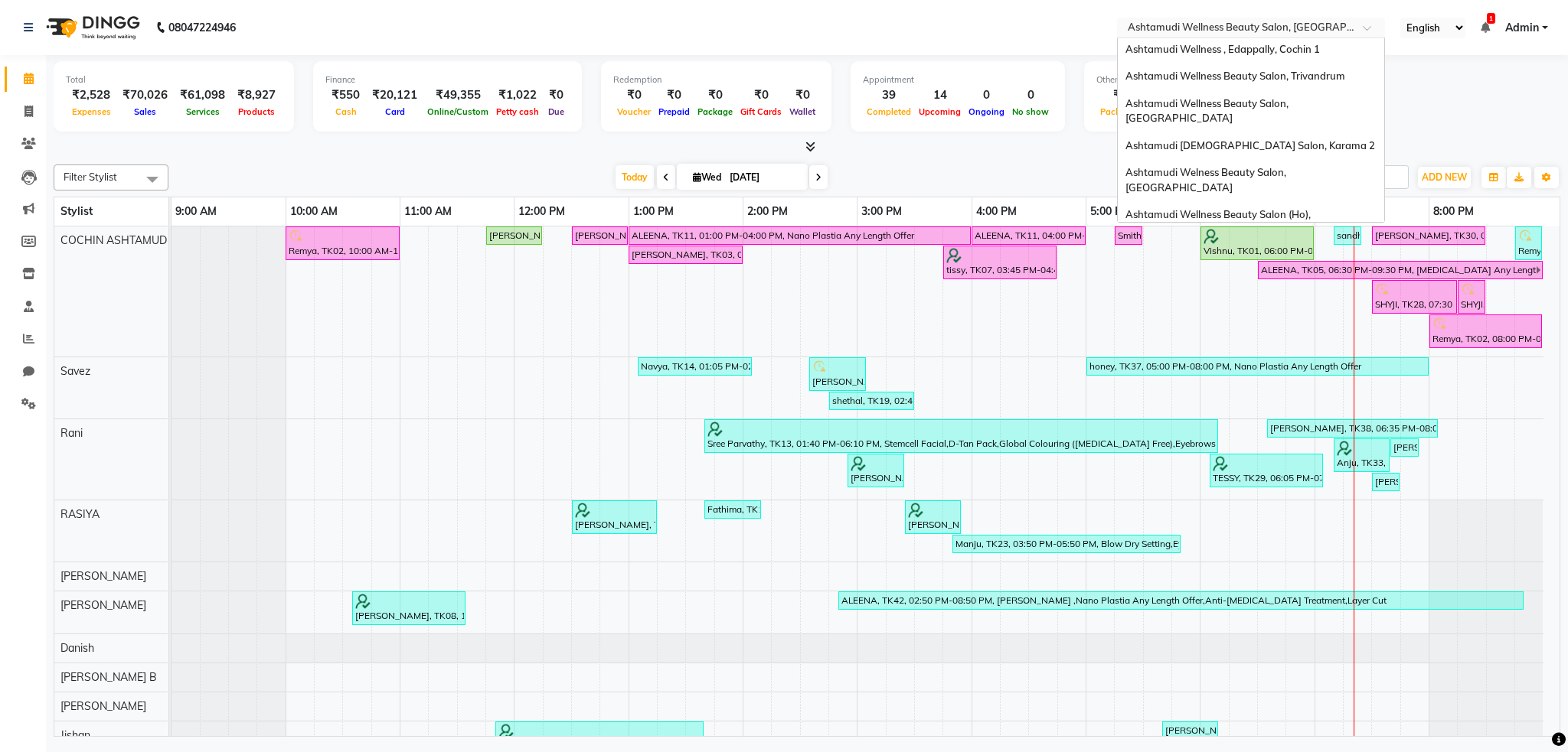
scroll to position [228, 0]
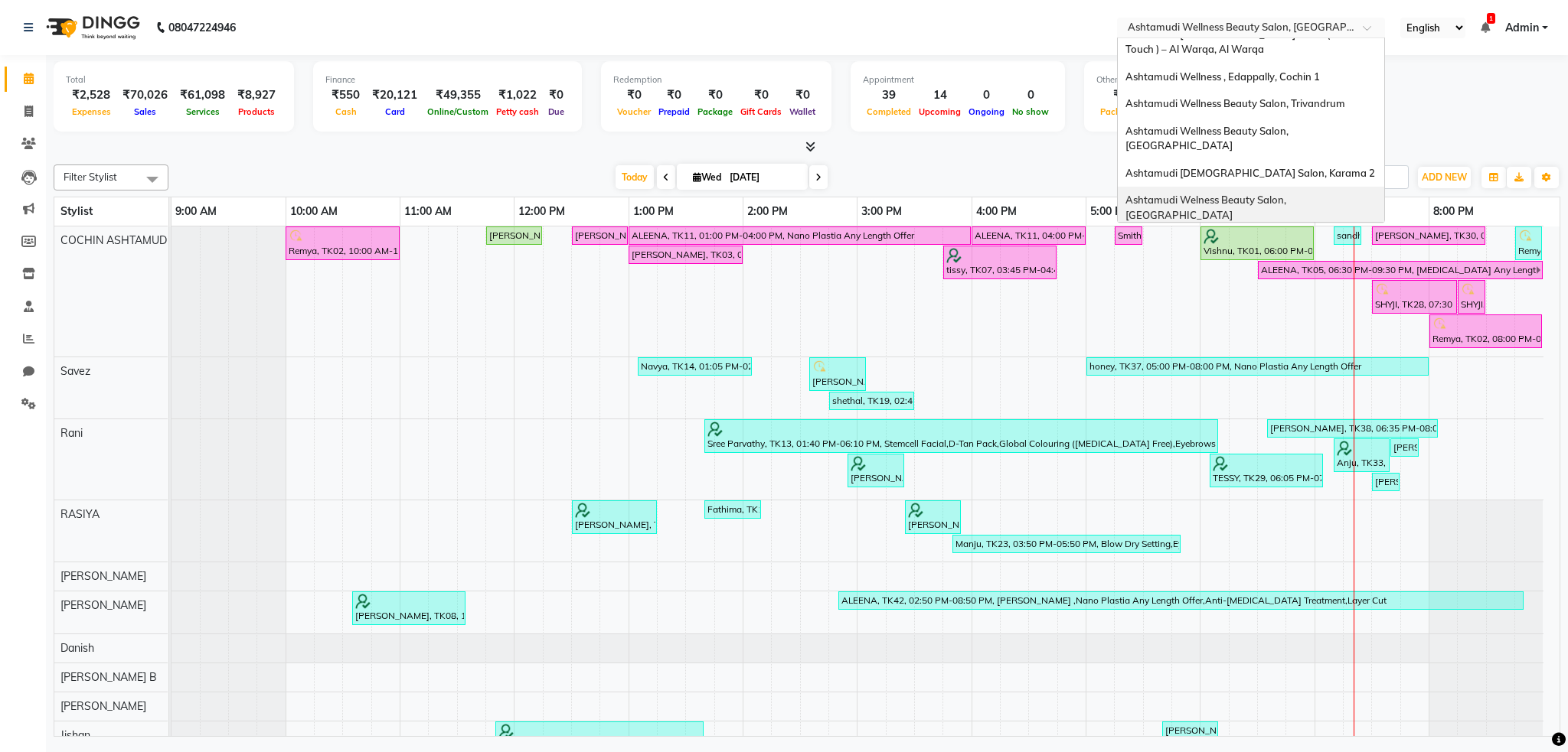
click at [1289, 194] on span "Ashtamudi Welness Beauty Salon, [GEOGRAPHIC_DATA]" at bounding box center [1207, 208] width 163 height 28
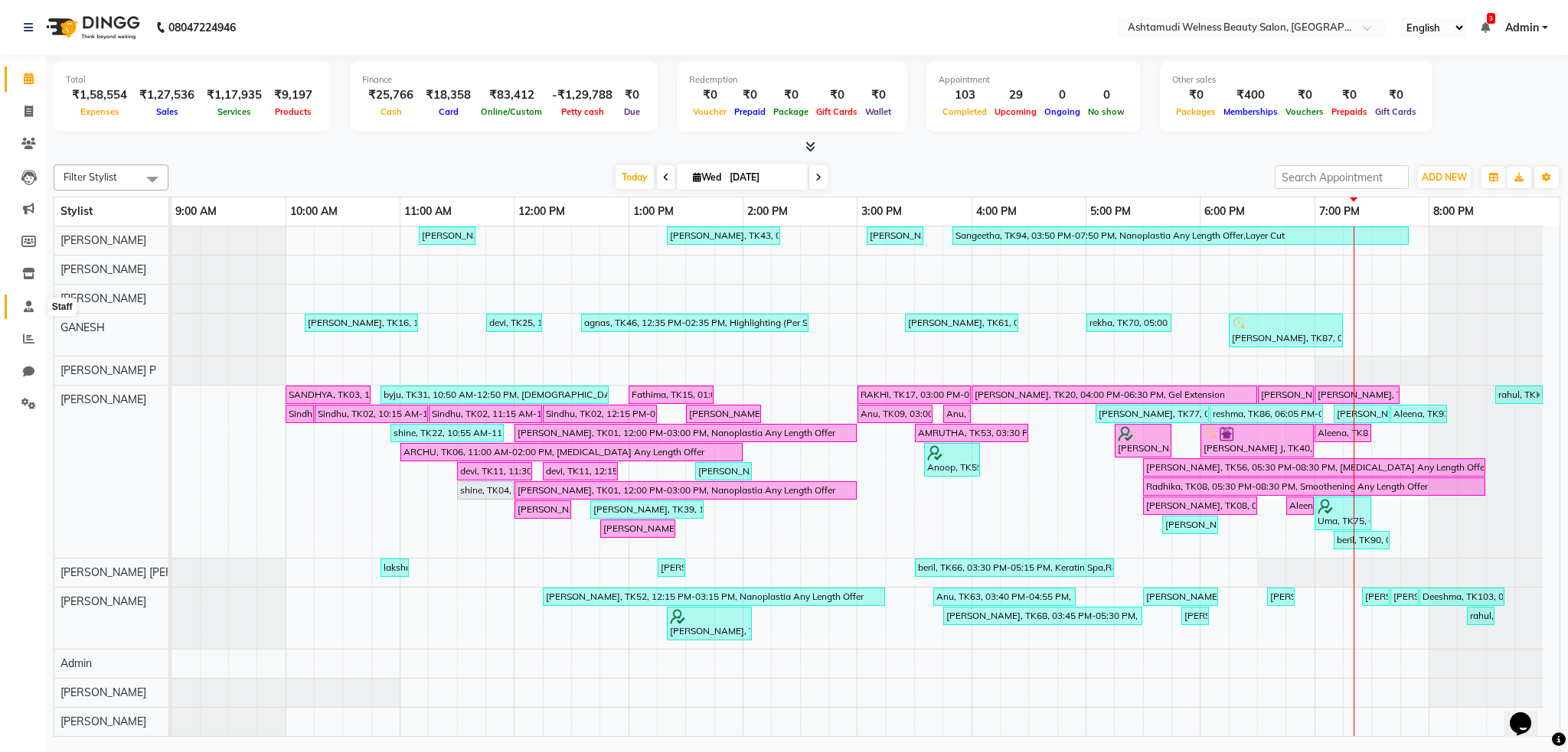
click at [38, 308] on span at bounding box center [28, 307] width 27 height 18
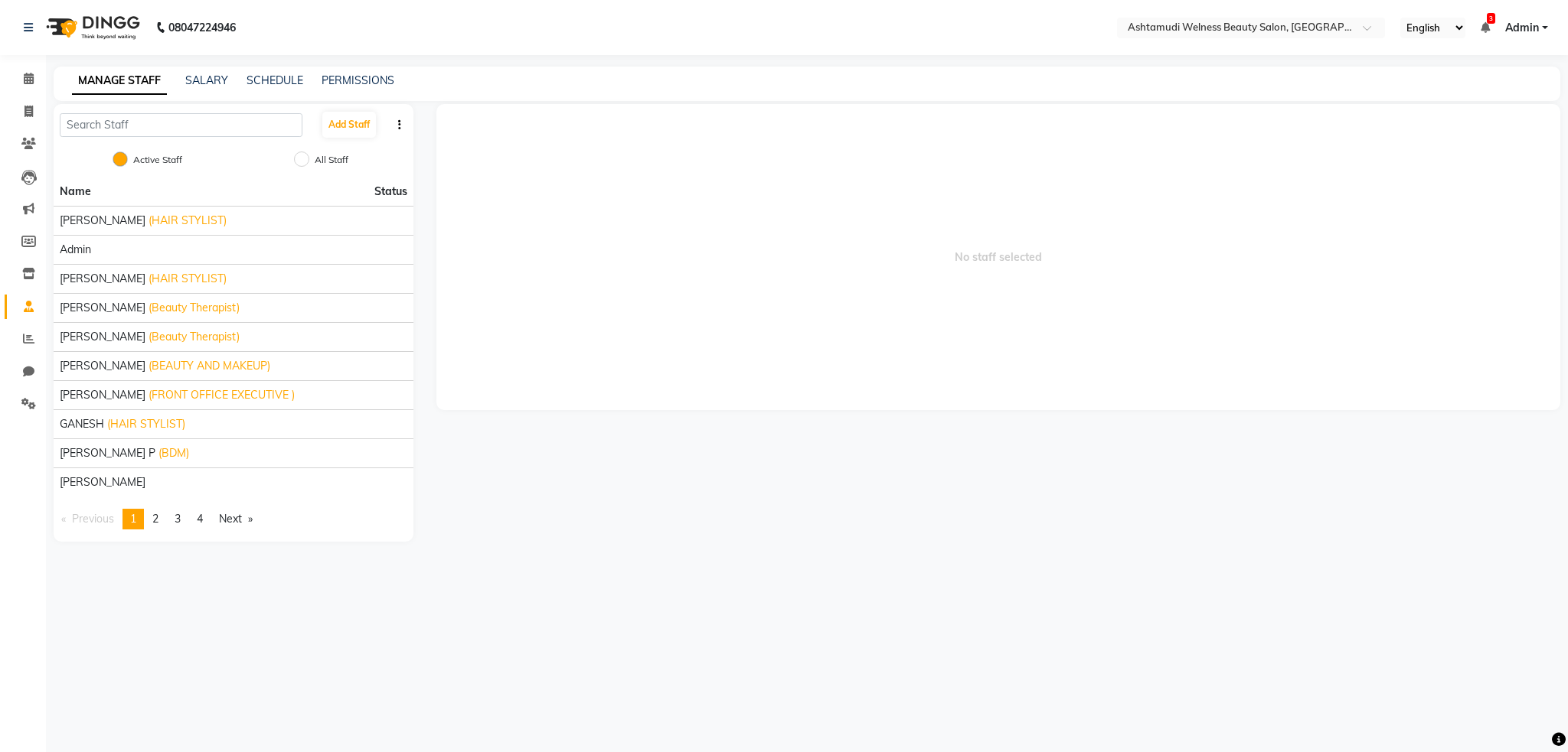
click at [358, 88] on div "PERMISSIONS" at bounding box center [358, 81] width 73 height 16
click at [362, 78] on link "PERMISSIONS" at bounding box center [358, 81] width 73 height 14
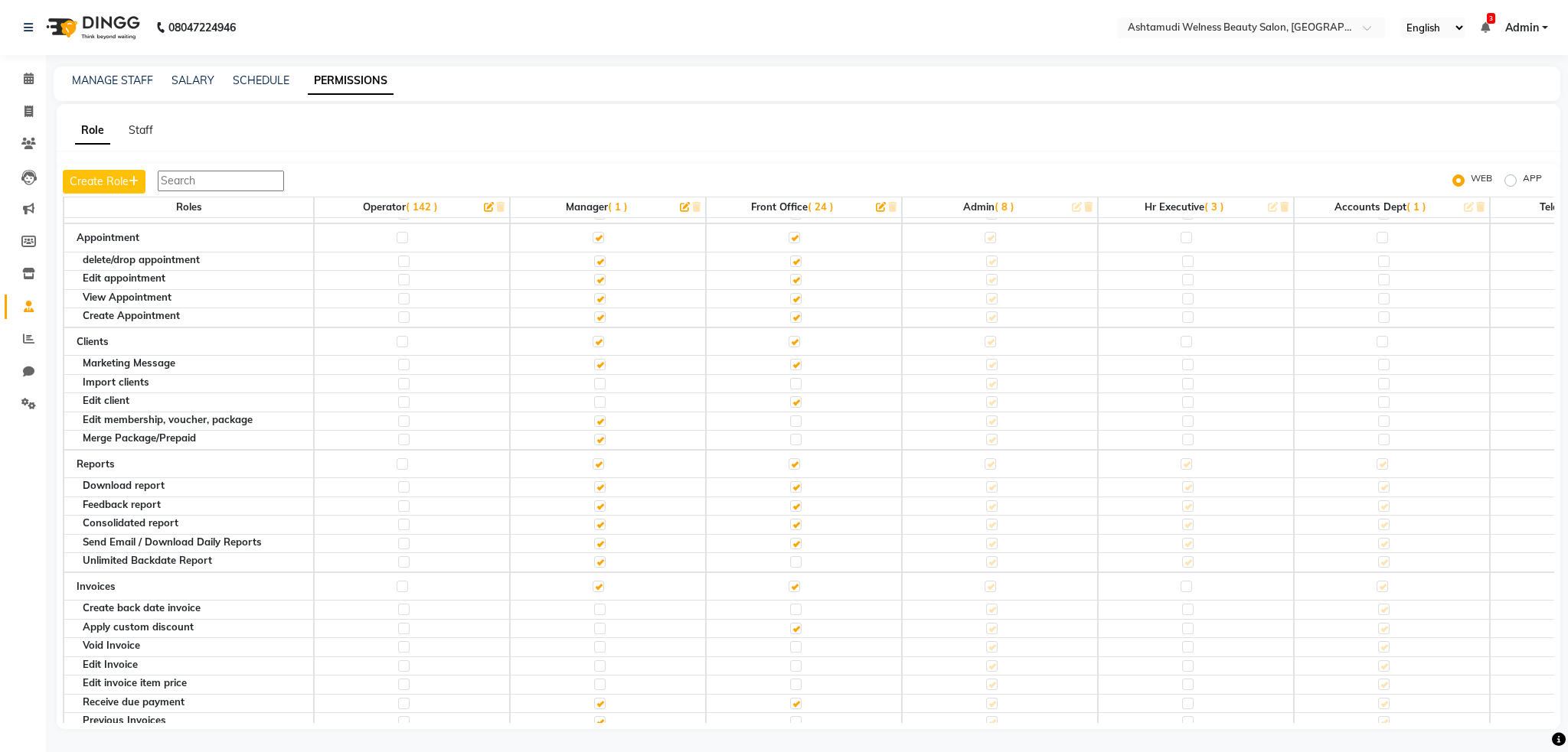
scroll to position [204, 0]
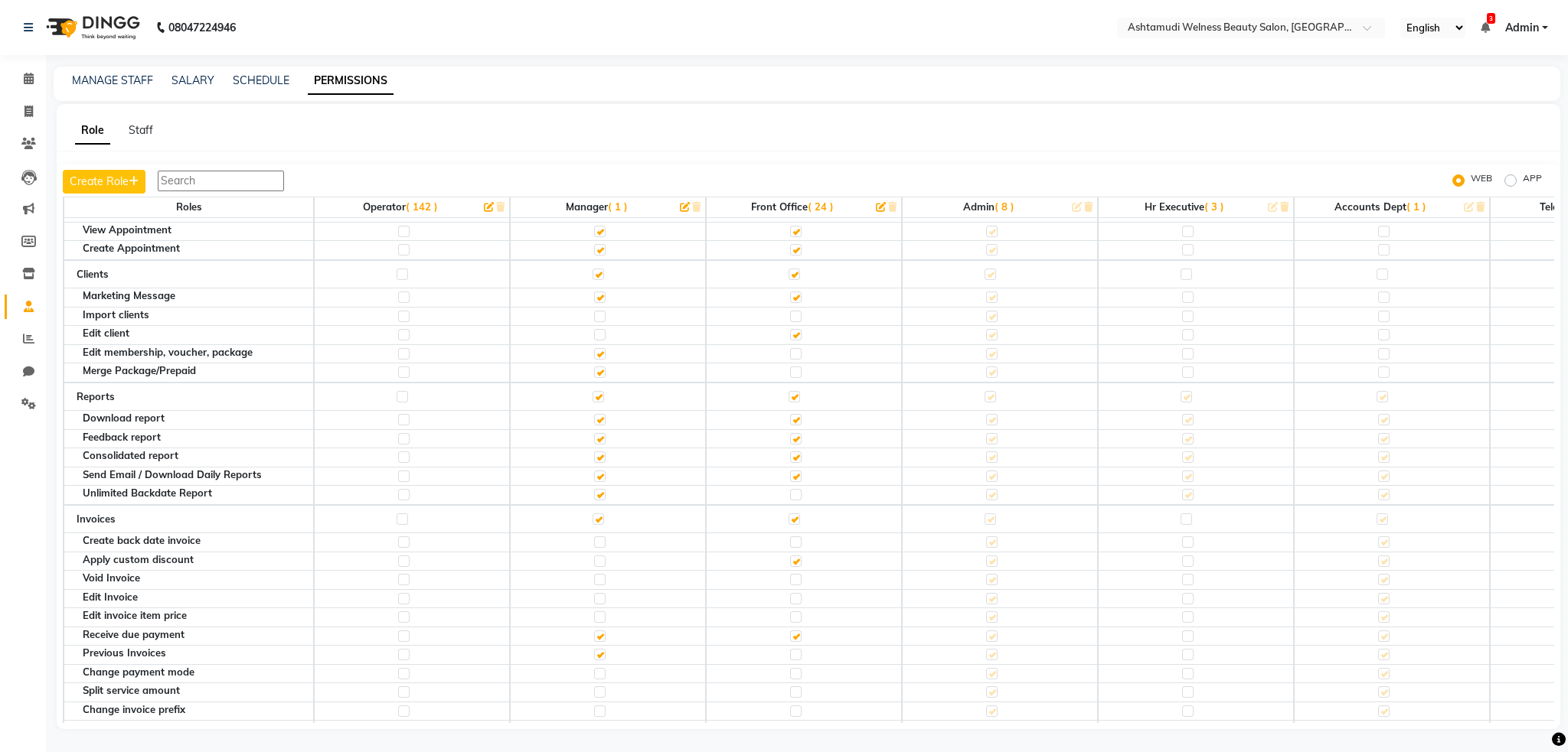
click at [115, 35] on img at bounding box center [92, 28] width 105 height 43
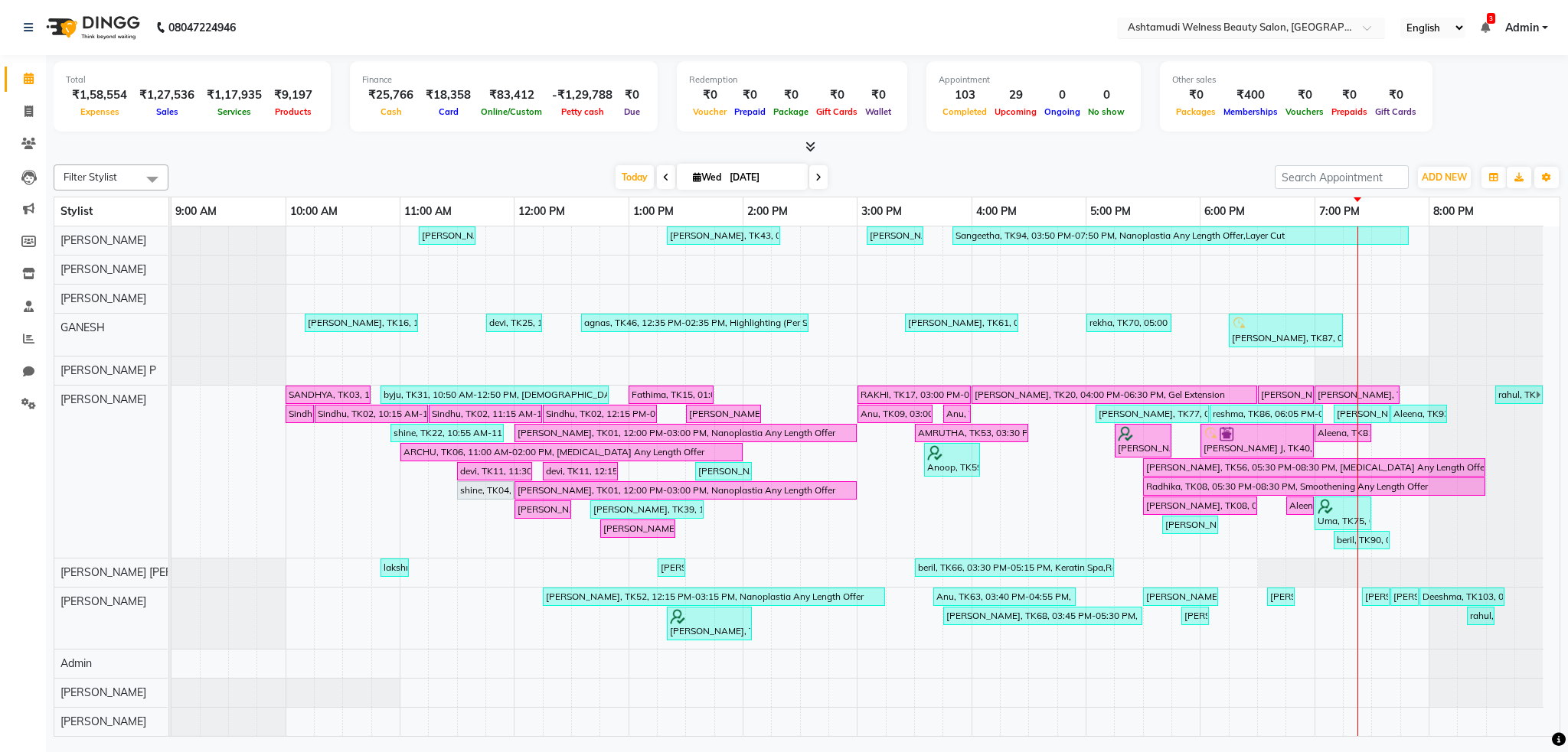
click at [1284, 22] on input "text" at bounding box center [1236, 29] width 222 height 15
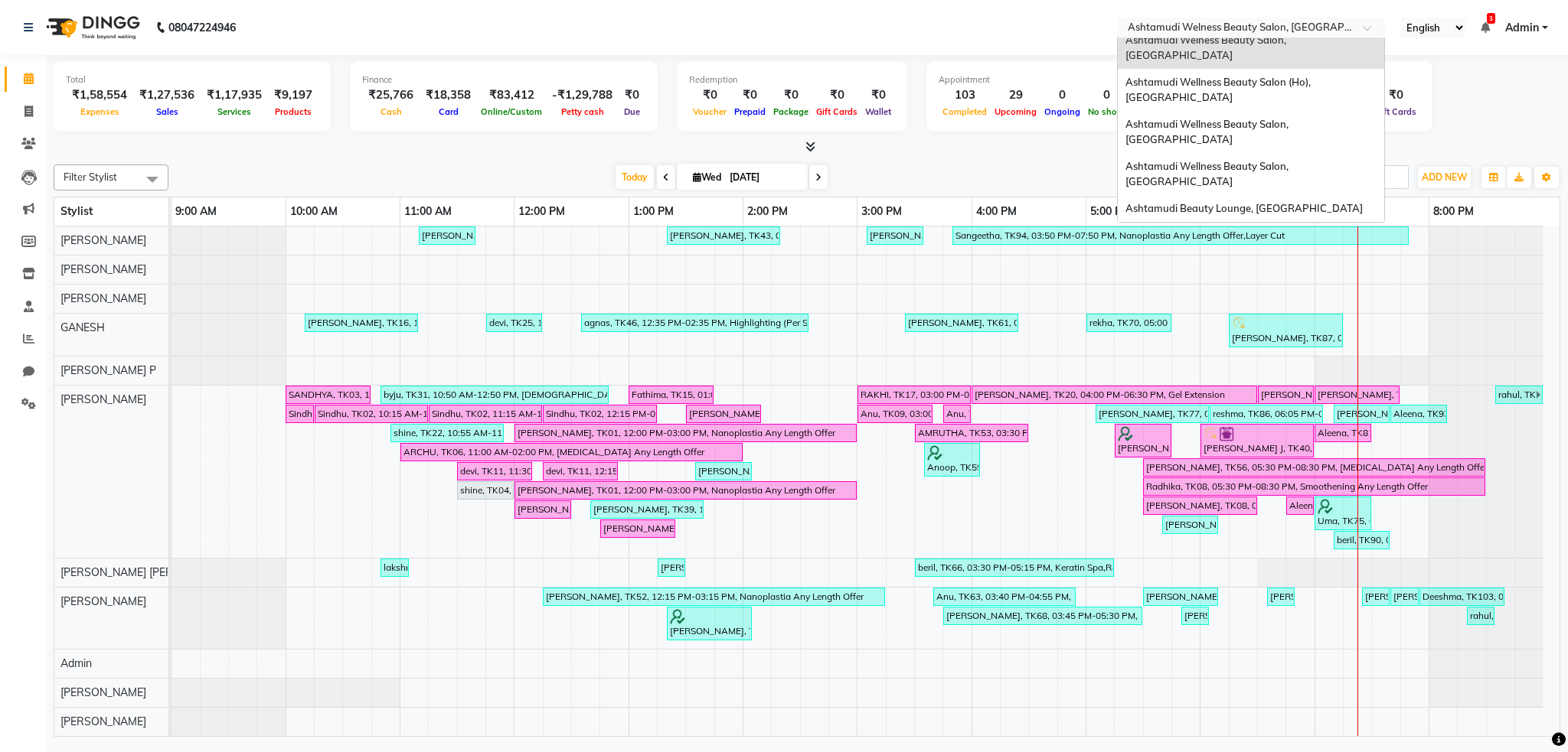
scroll to position [408, 0]
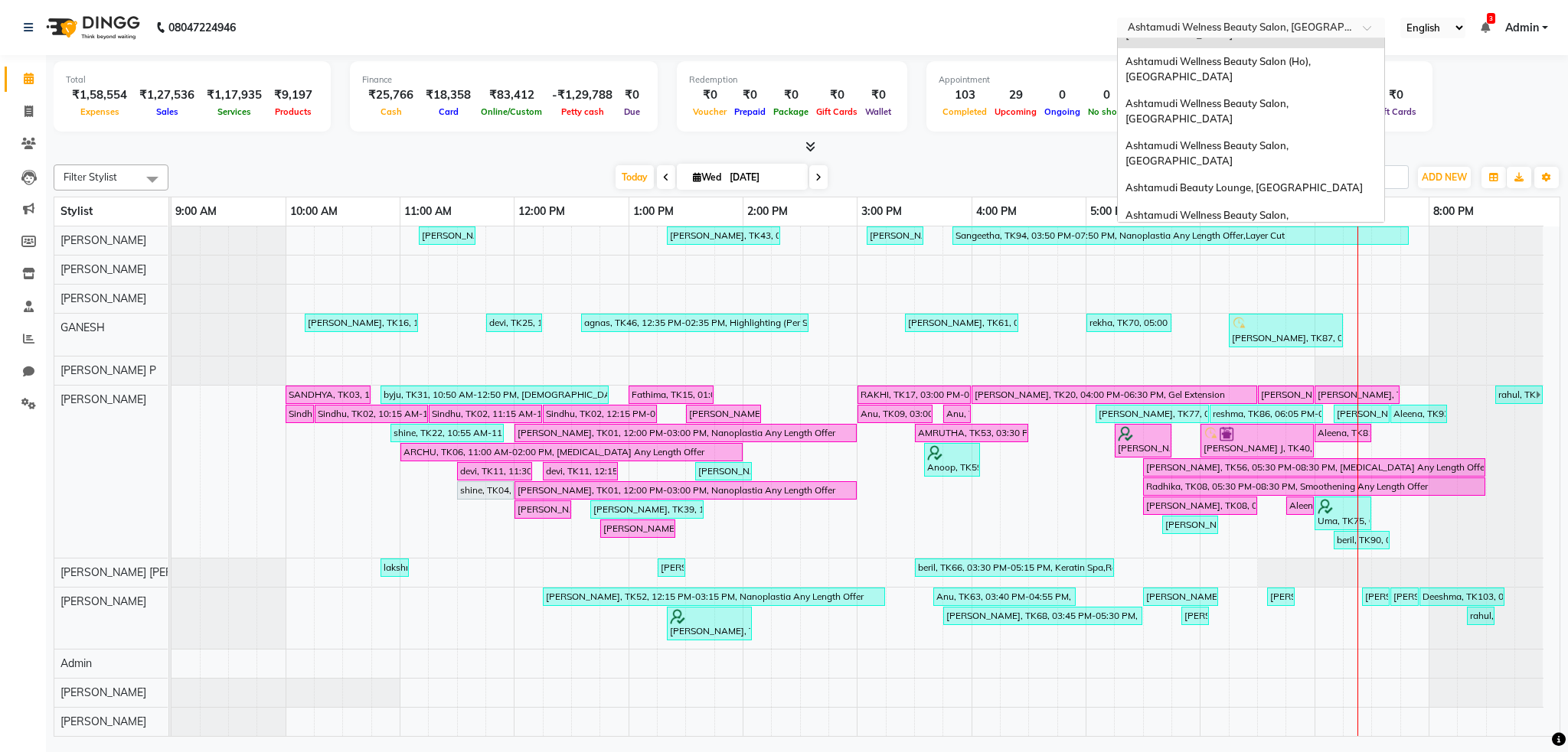
click at [1297, 278] on span "Ashtamudi Ladies Salon Sahara Center, Dubai" at bounding box center [1235, 291] width 219 height 28
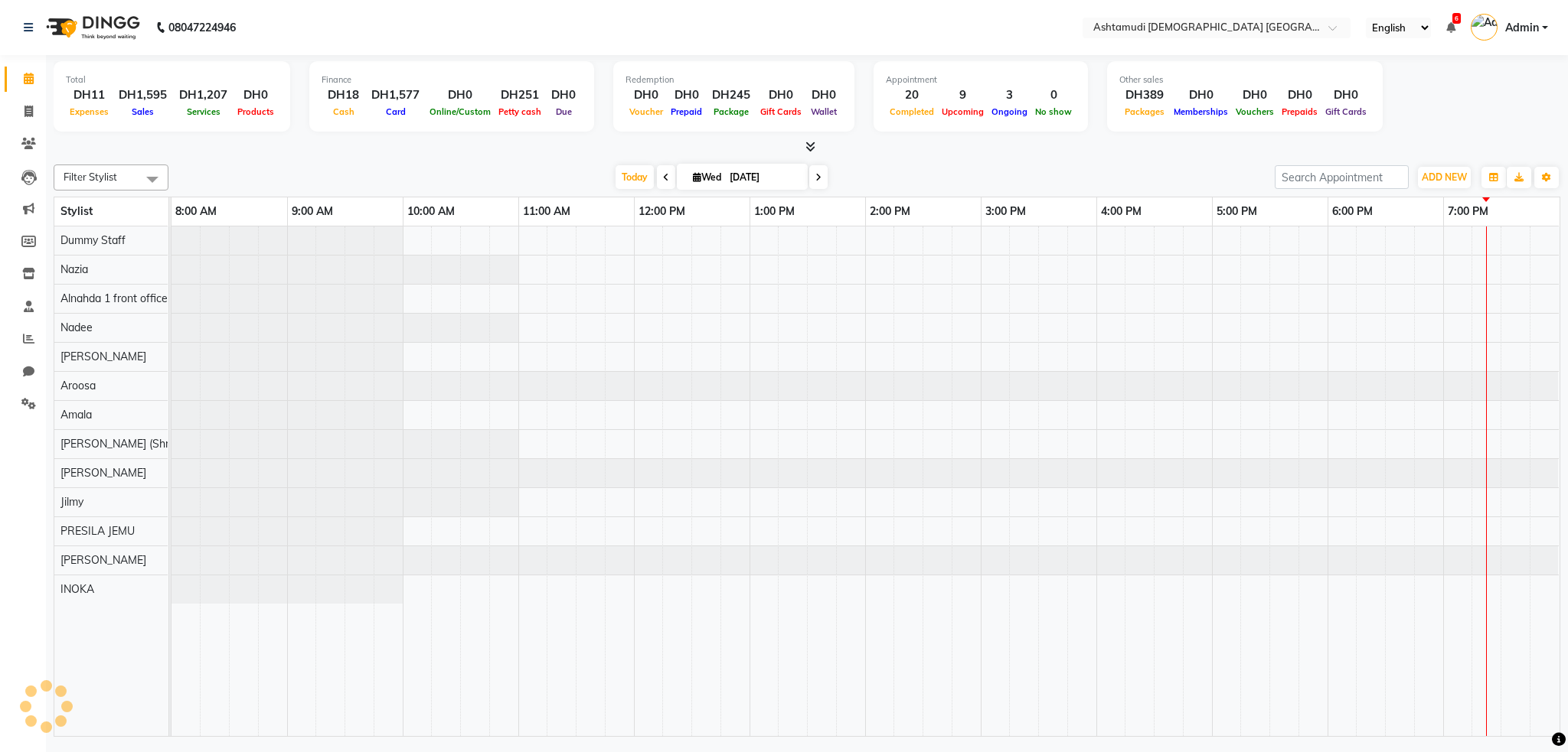
select select "en"
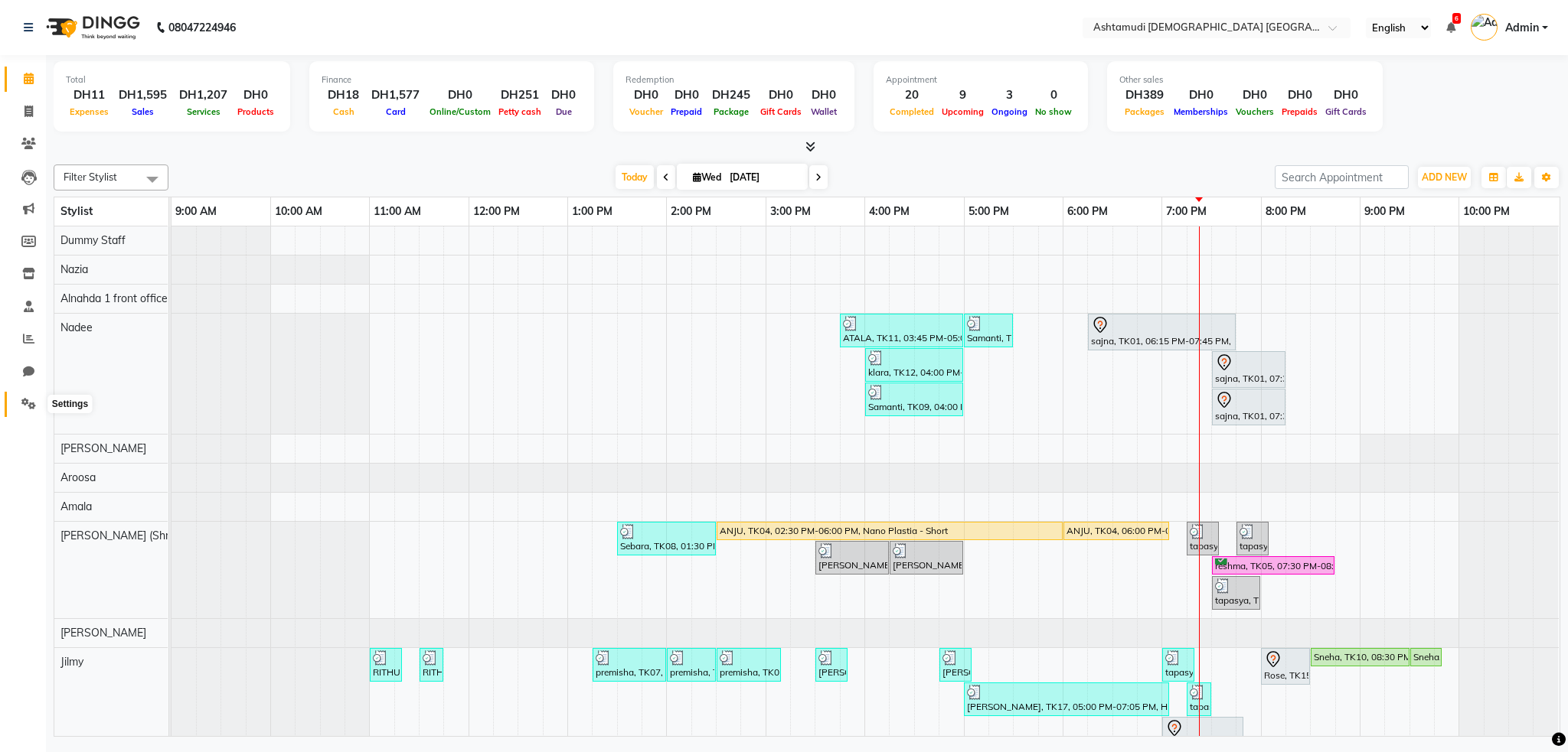
click at [25, 398] on icon at bounding box center [28, 404] width 15 height 12
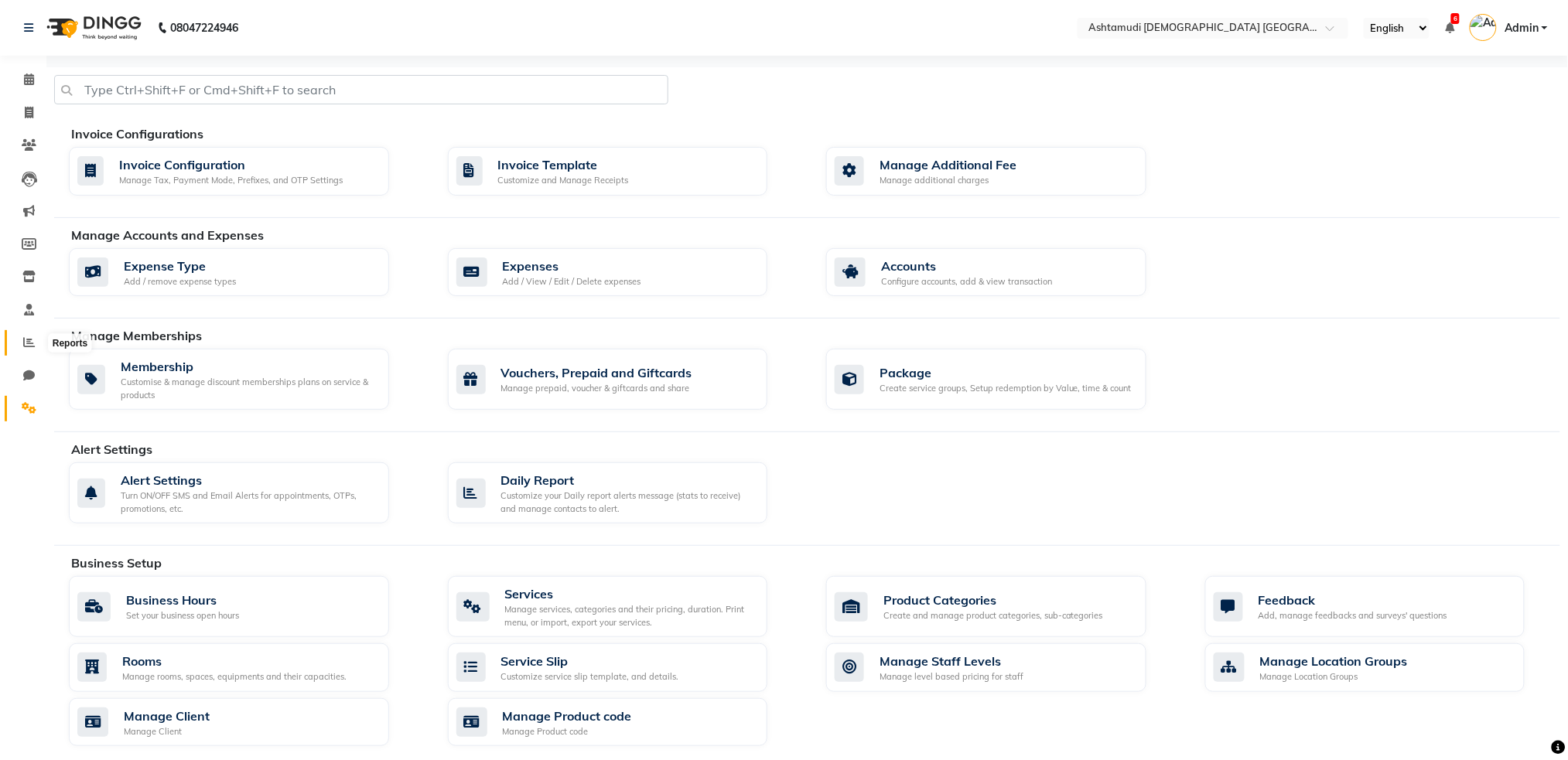
click at [19, 338] on span at bounding box center [29, 343] width 27 height 18
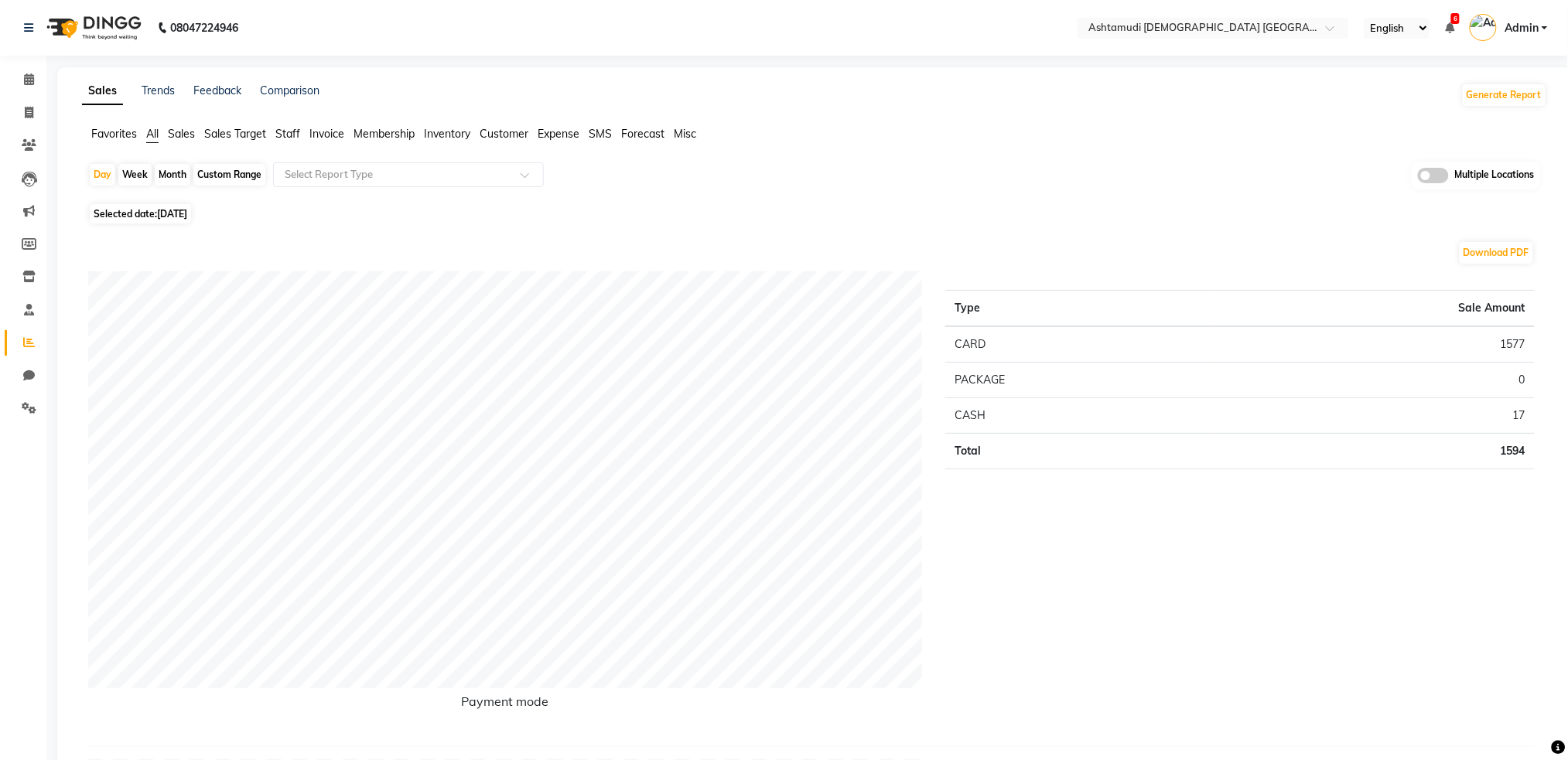
click at [223, 173] on div "Custom Range" at bounding box center [229, 175] width 72 height 22
select select "9"
select select "2025"
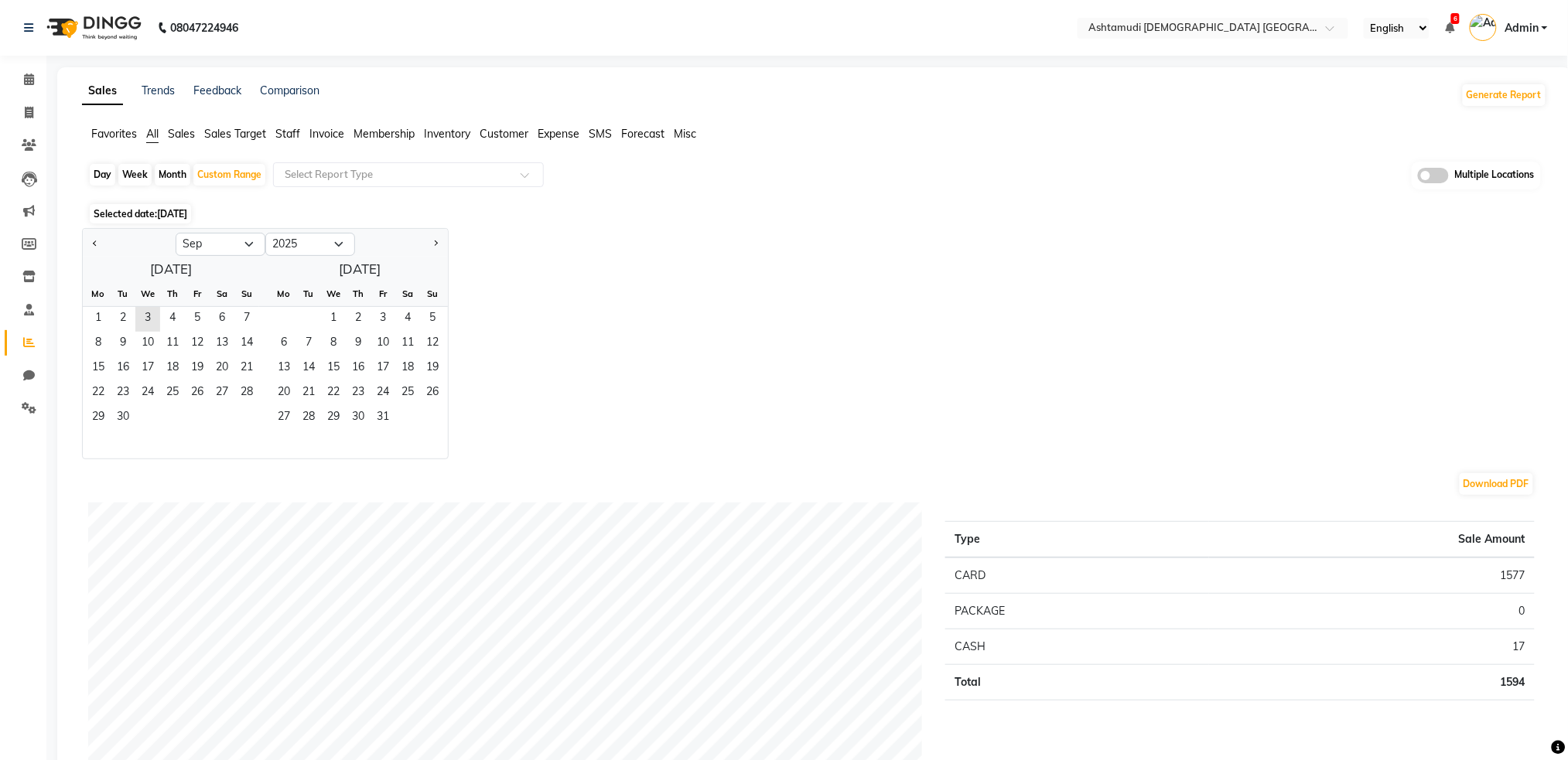
click at [101, 245] on div at bounding box center [129, 245] width 92 height 25
click at [96, 245] on span "Previous month" at bounding box center [95, 243] width 5 height 5
select select "8"
click at [196, 316] on span "1" at bounding box center [197, 319] width 25 height 25
click at [241, 407] on span "31" at bounding box center [247, 419] width 25 height 25
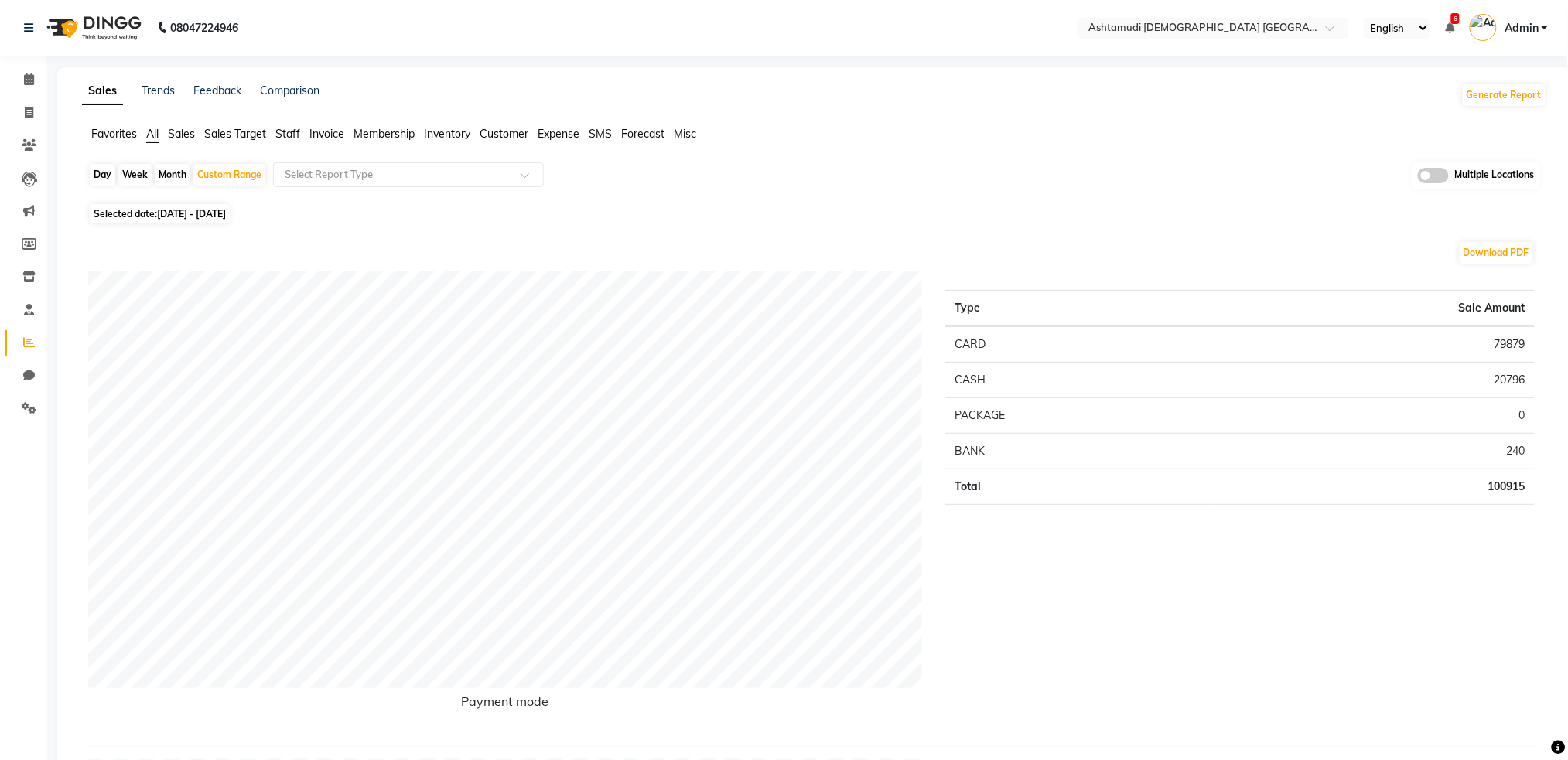
click at [102, 29] on img at bounding box center [92, 28] width 106 height 44
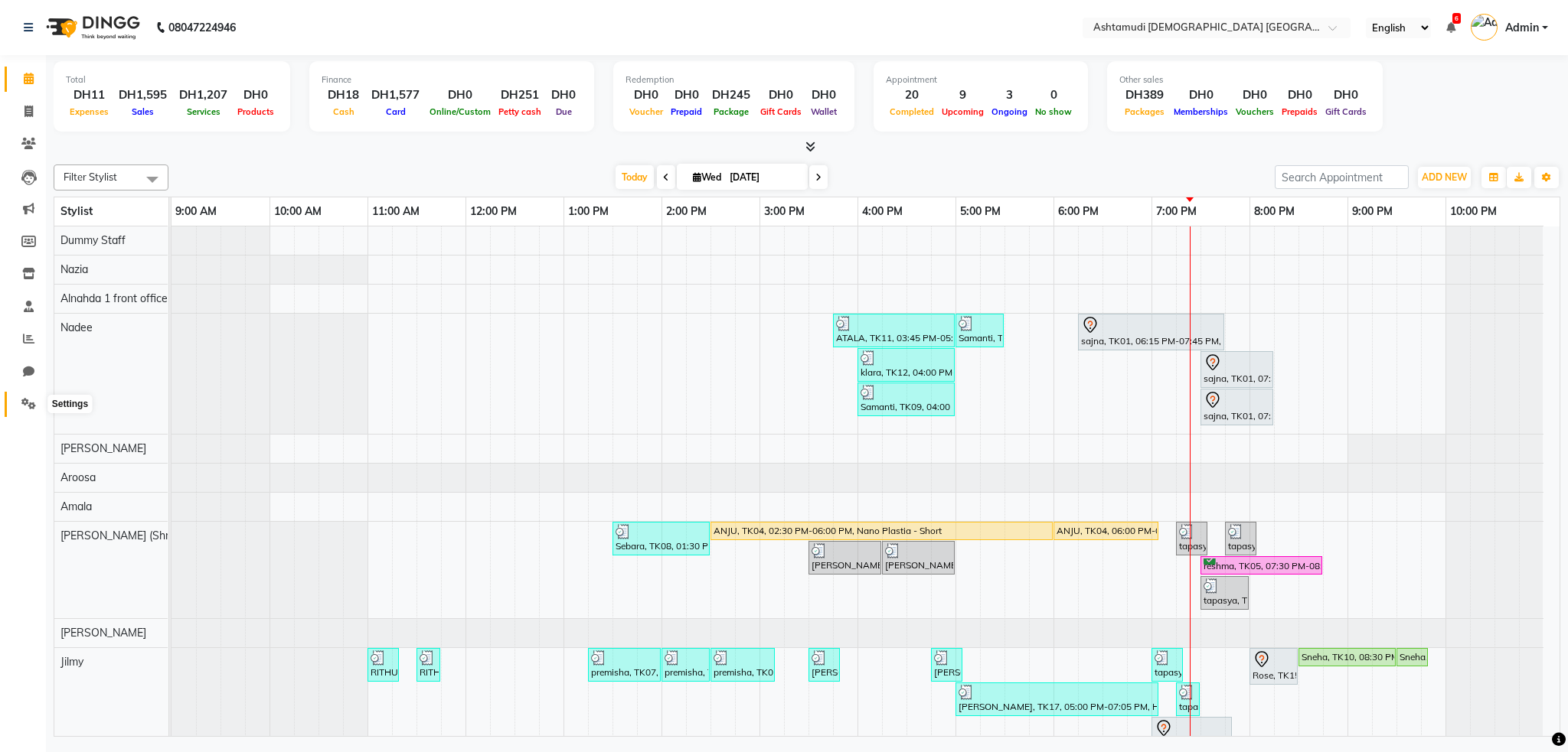
click at [32, 400] on icon at bounding box center [28, 404] width 15 height 12
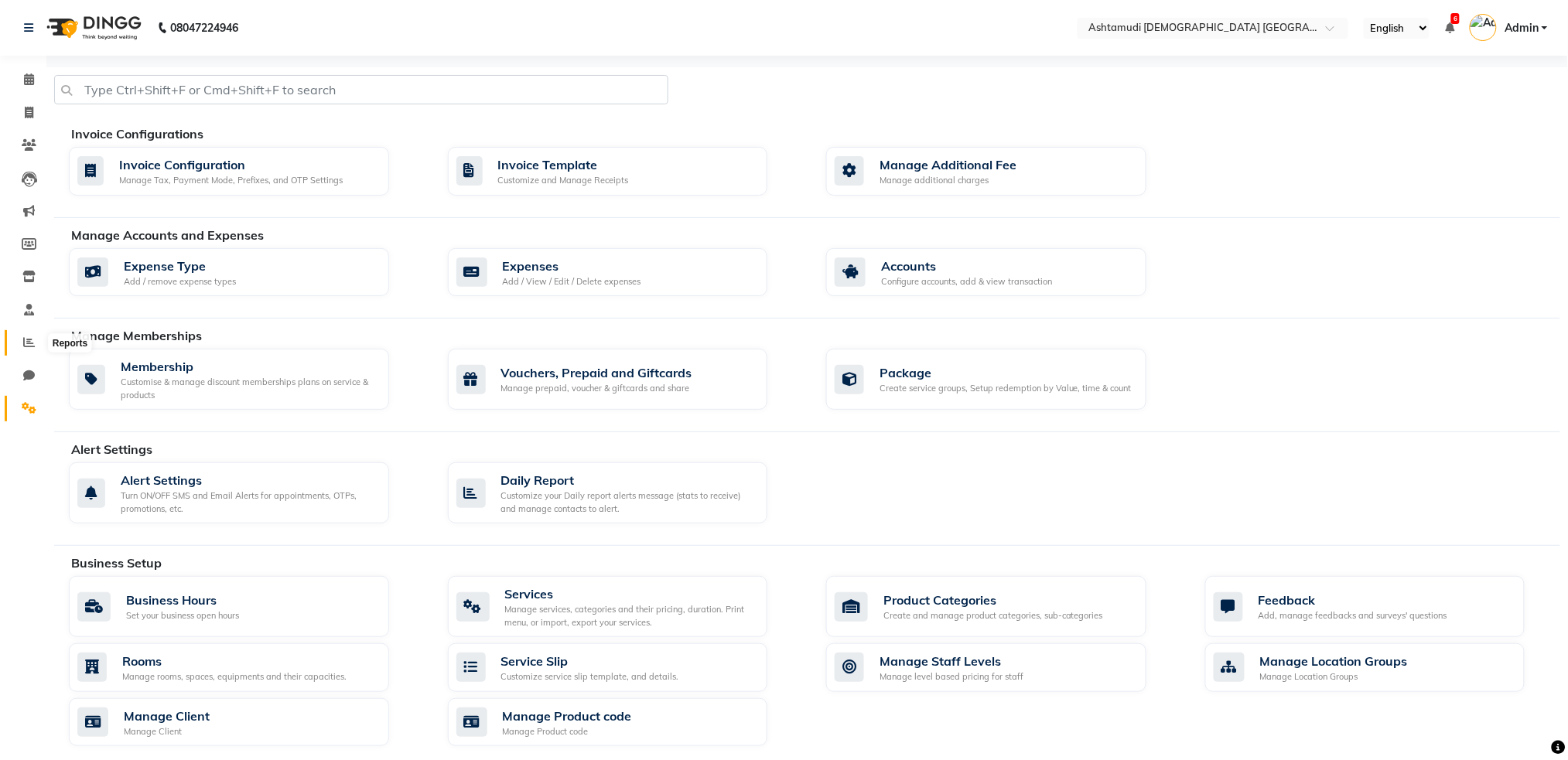
click at [33, 339] on icon at bounding box center [29, 342] width 12 height 12
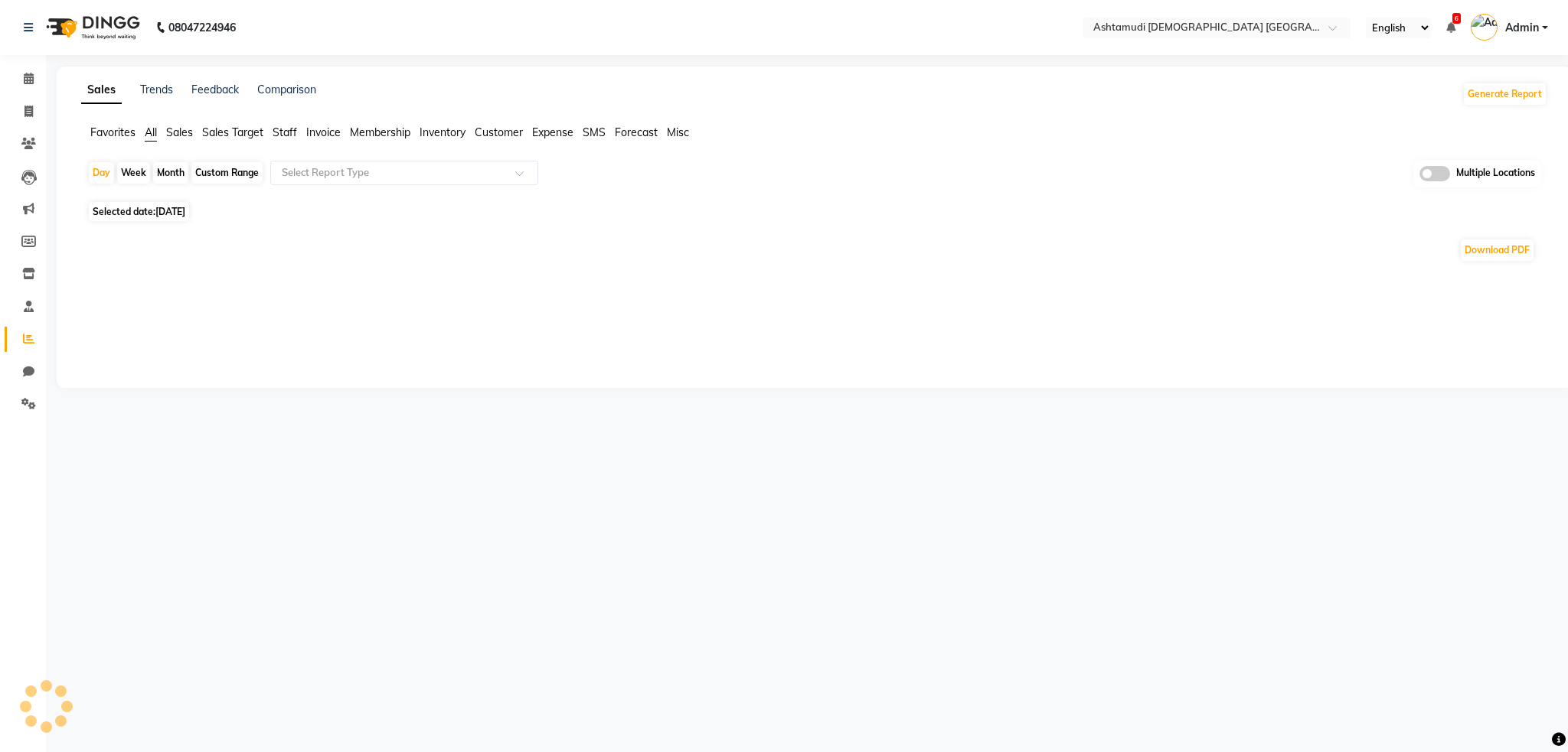
click at [207, 175] on div "Custom Range" at bounding box center [227, 173] width 72 height 22
select select "9"
select select "2025"
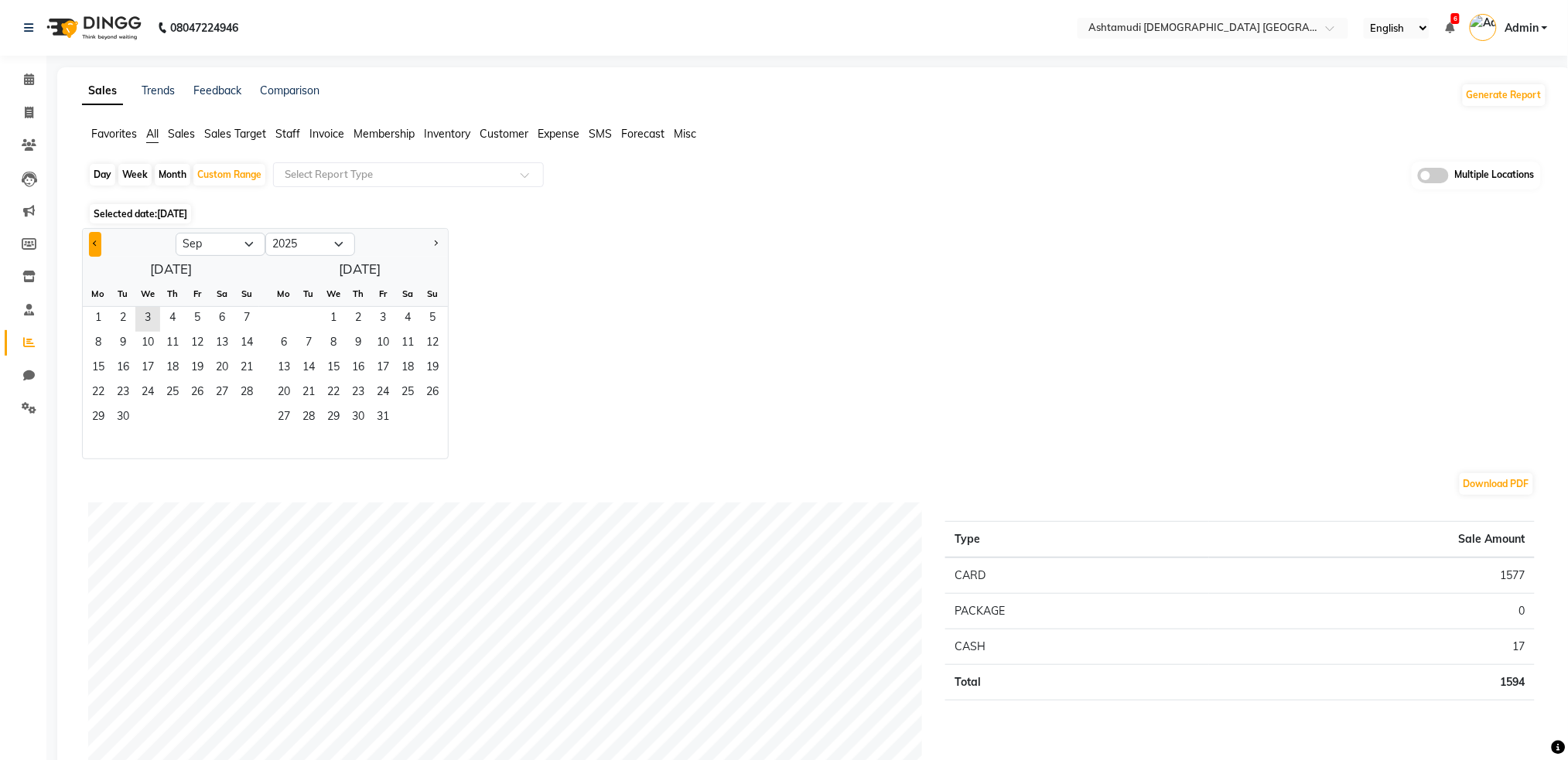
click at [96, 248] on button "Previous month" at bounding box center [95, 245] width 12 height 25
select select "8"
click at [191, 319] on span "1" at bounding box center [197, 319] width 25 height 25
click at [238, 419] on span "31" at bounding box center [247, 419] width 25 height 25
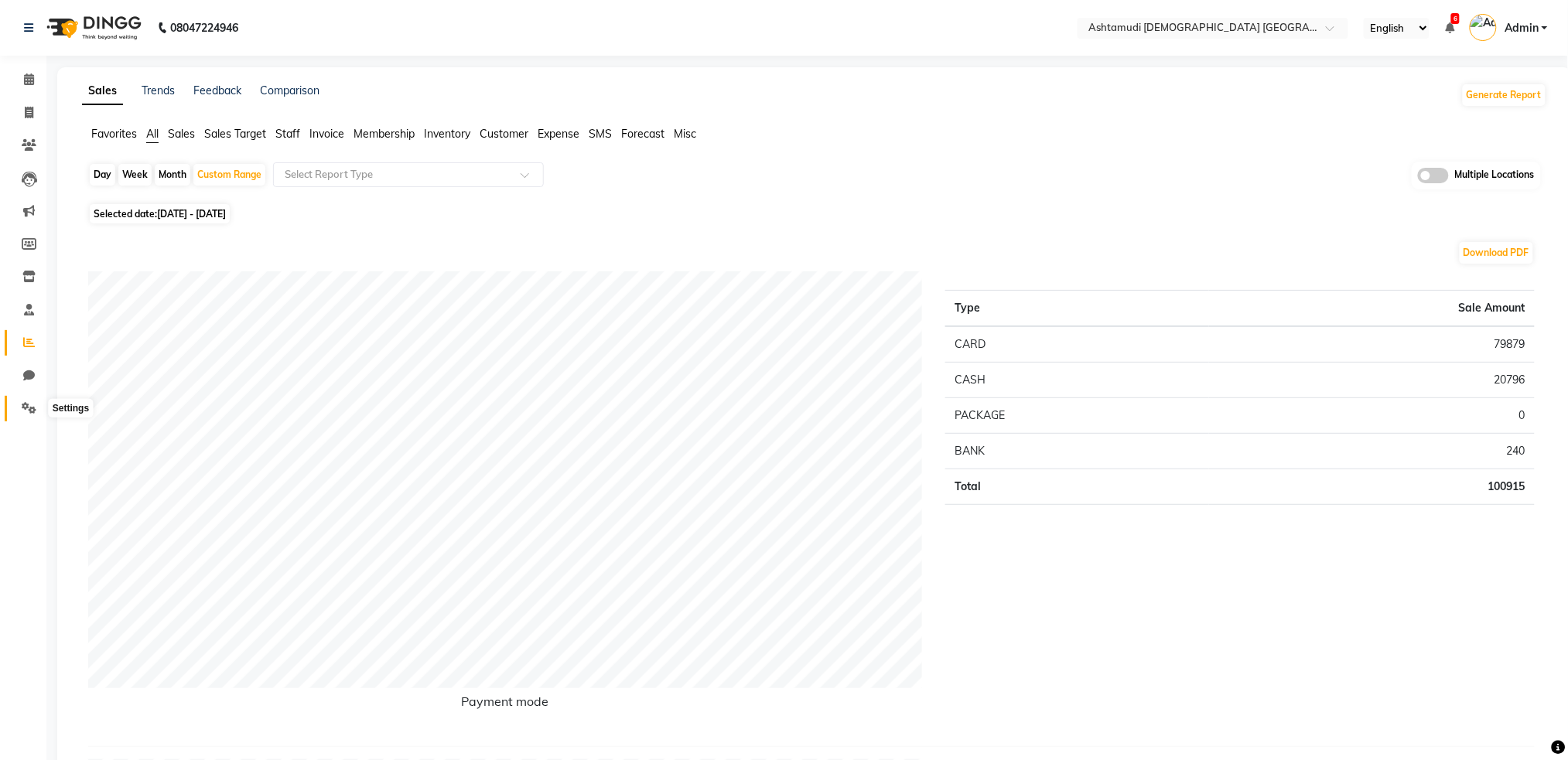
click at [30, 410] on icon at bounding box center [29, 408] width 15 height 12
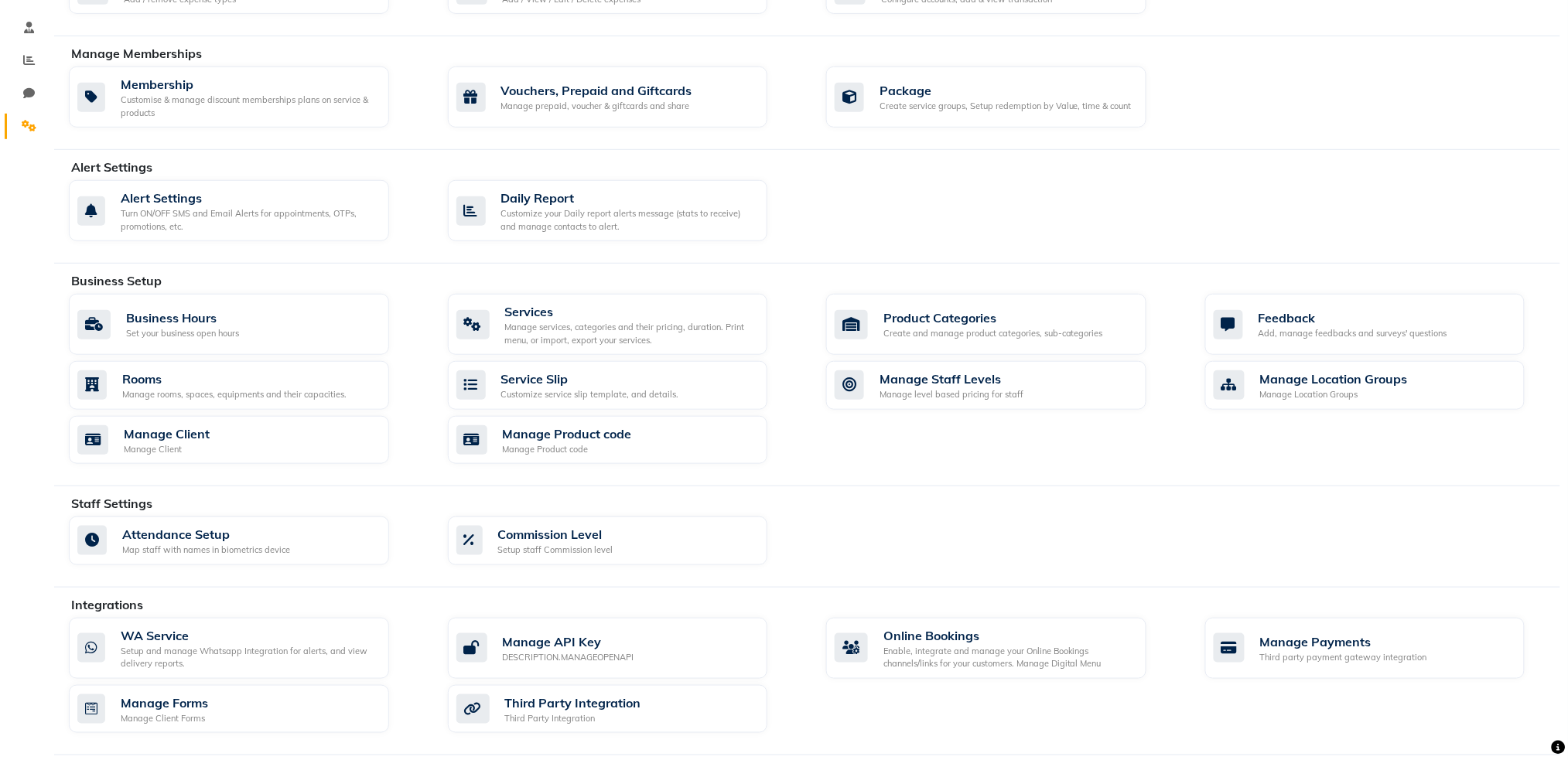
scroll to position [392, 0]
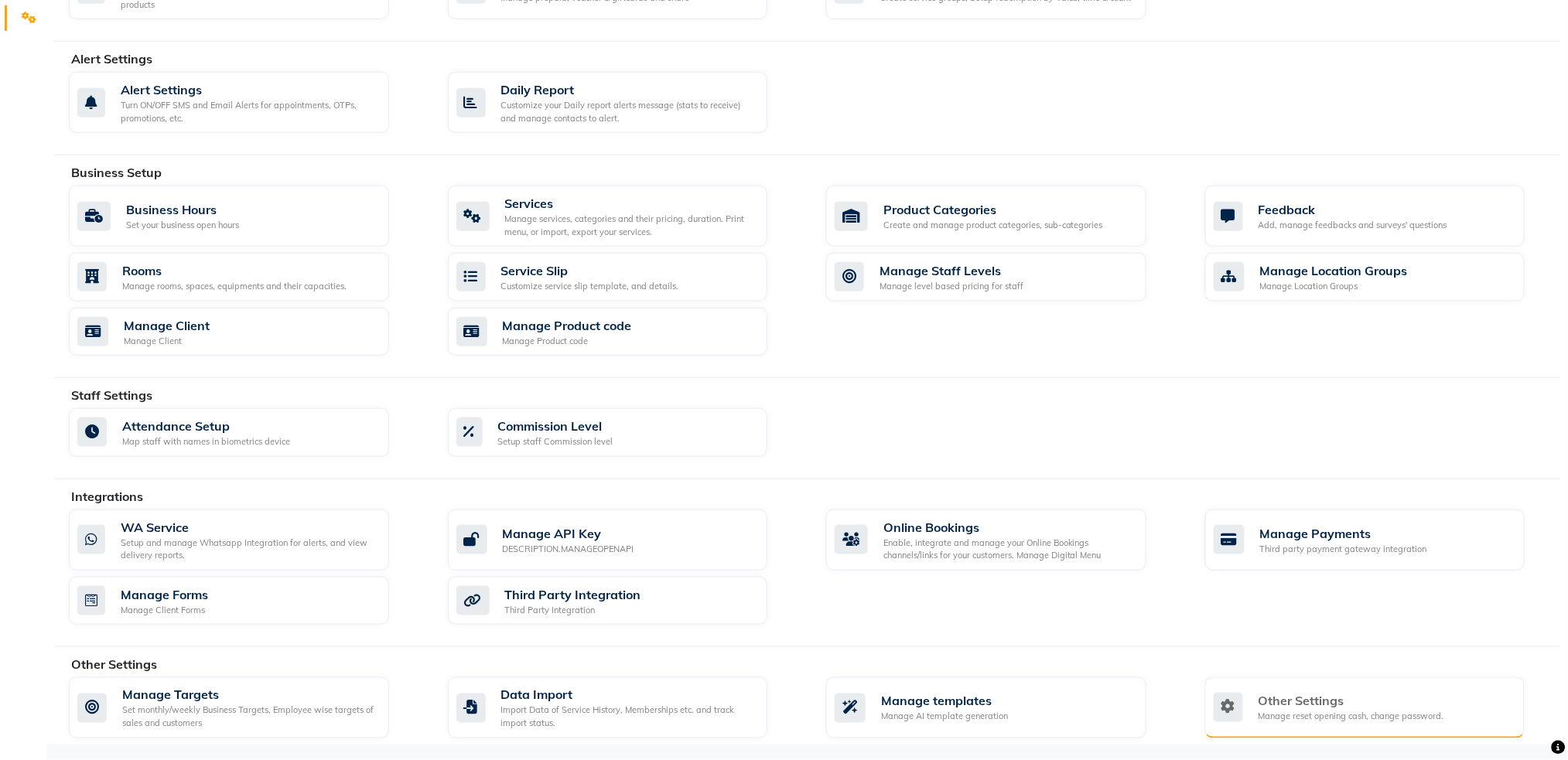
click at [1313, 713] on div "Manage reset opening cash, change password." at bounding box center [1350, 717] width 186 height 13
select select "5: 30"
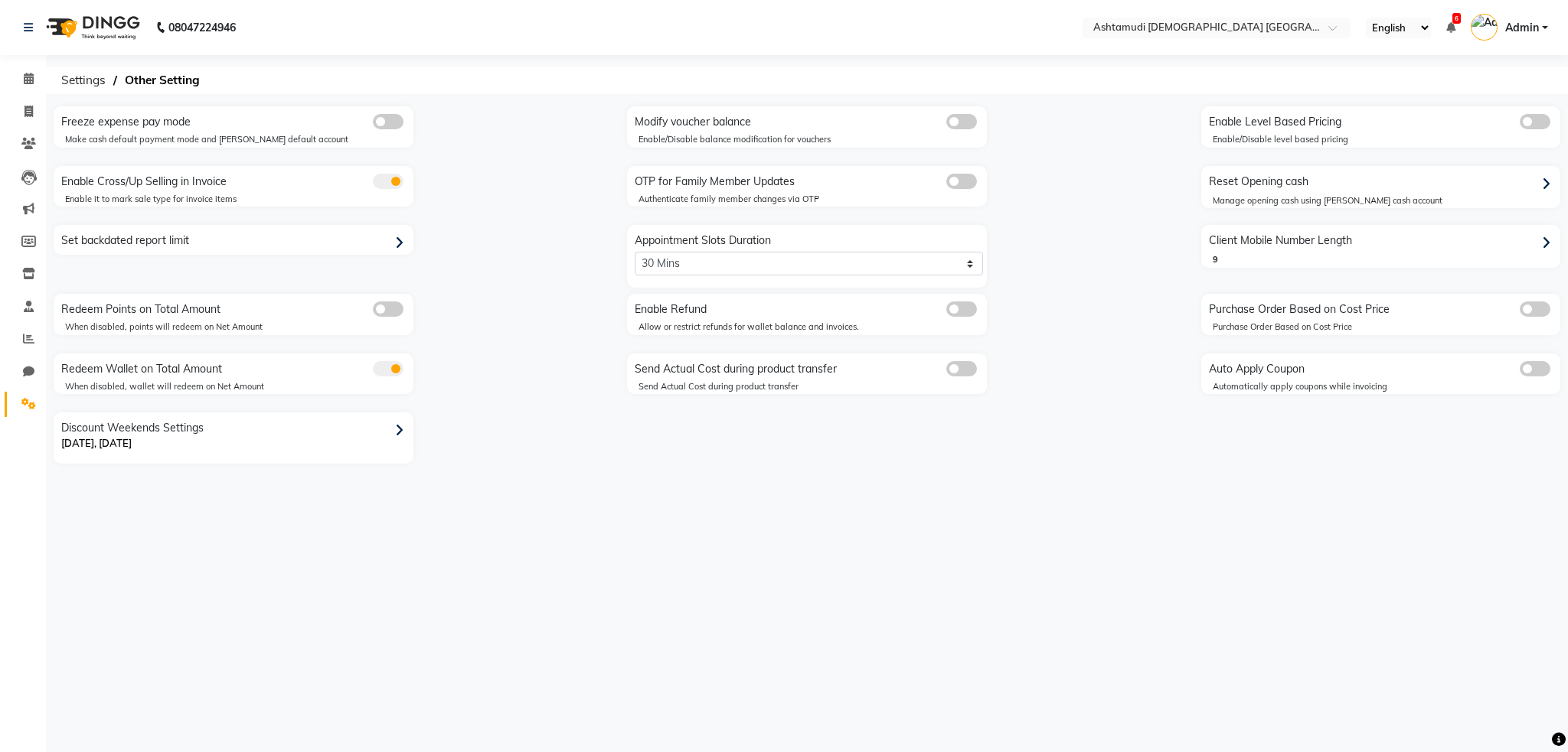
click at [272, 240] on div "Set backdated report limit" at bounding box center [235, 241] width 356 height 25
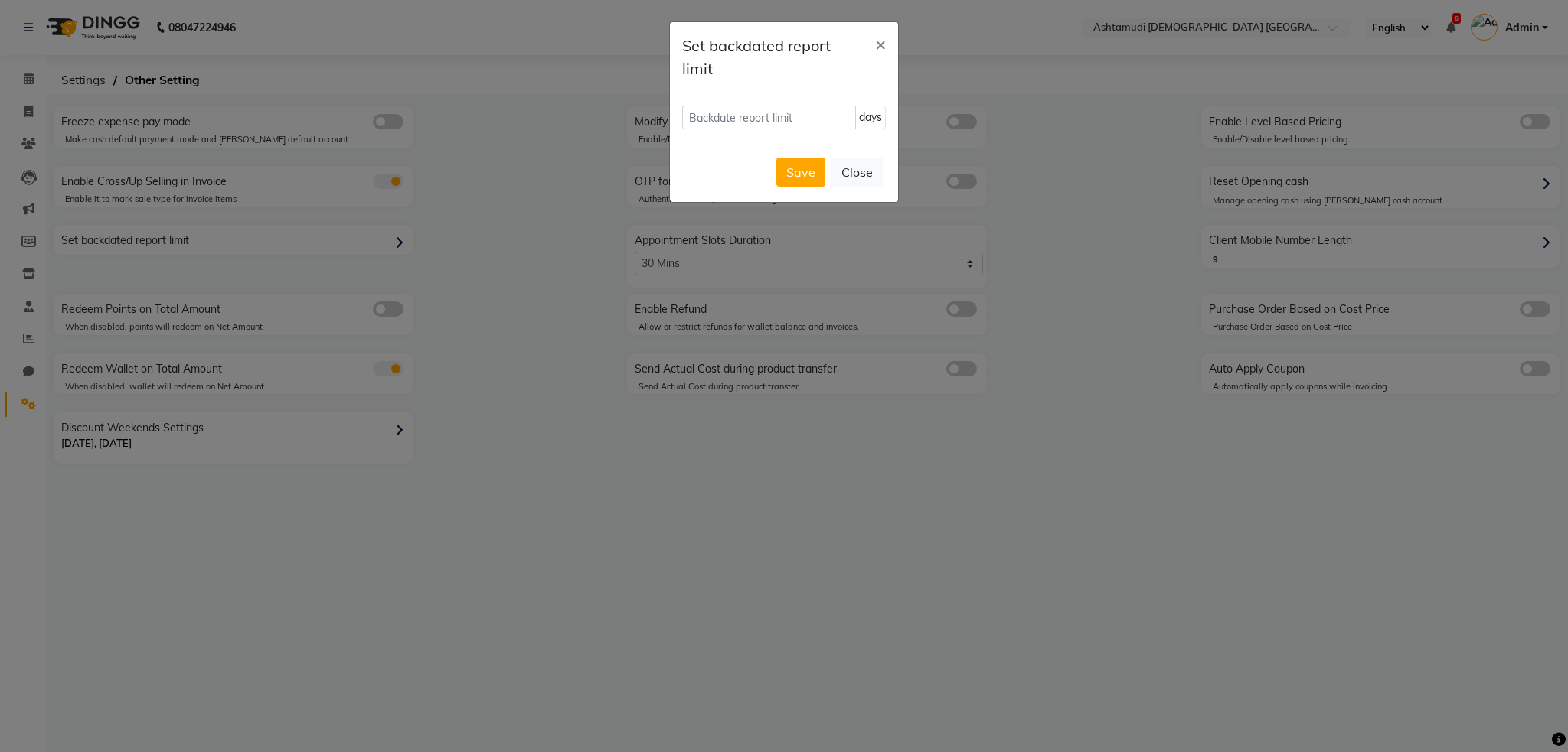
click at [721, 129] on div "days" at bounding box center [784, 117] width 229 height 48
click at [721, 116] on input "number" at bounding box center [769, 117] width 174 height 24
type input "62"
click at [811, 169] on button "Save" at bounding box center [801, 172] width 49 height 29
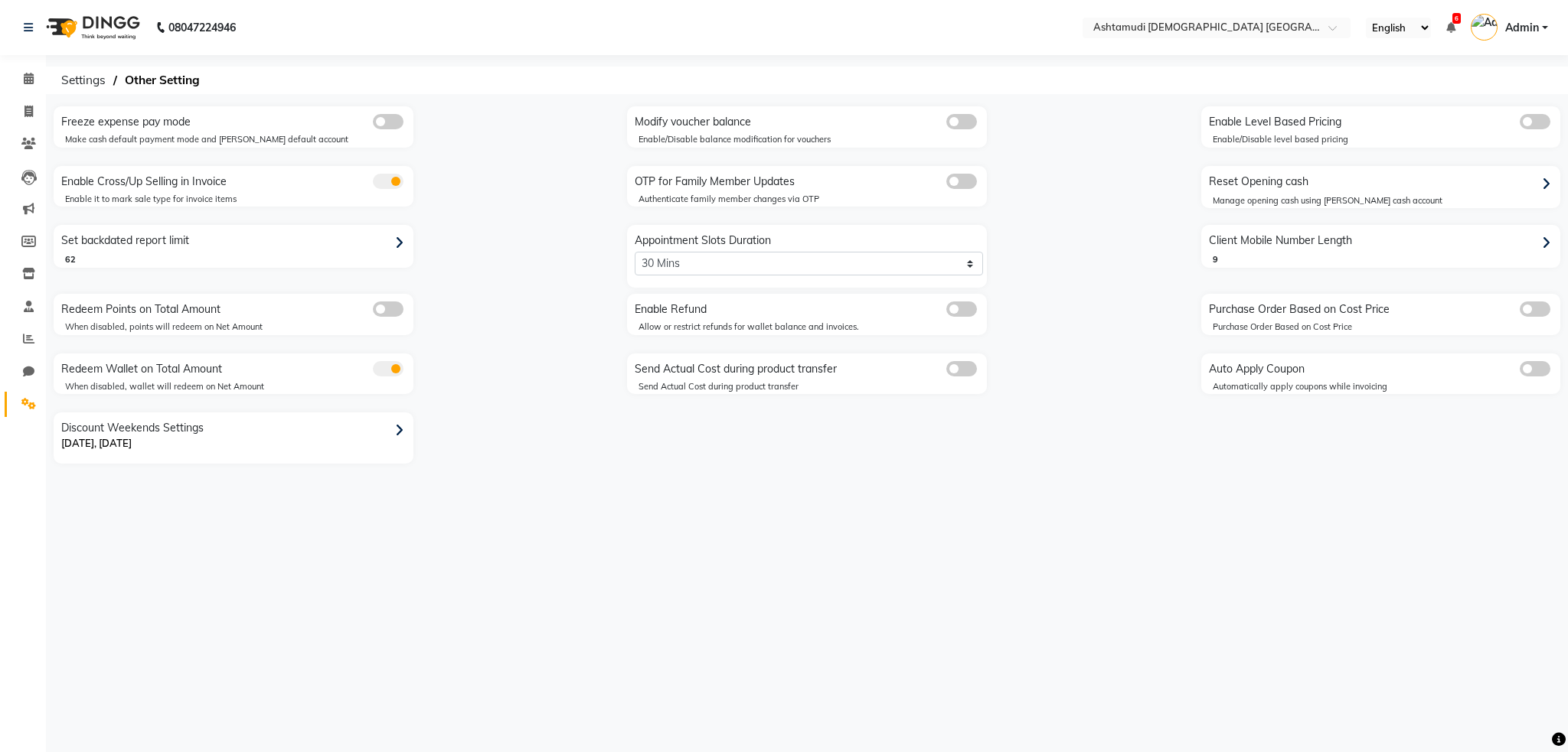
click at [99, 29] on img at bounding box center [92, 28] width 105 height 43
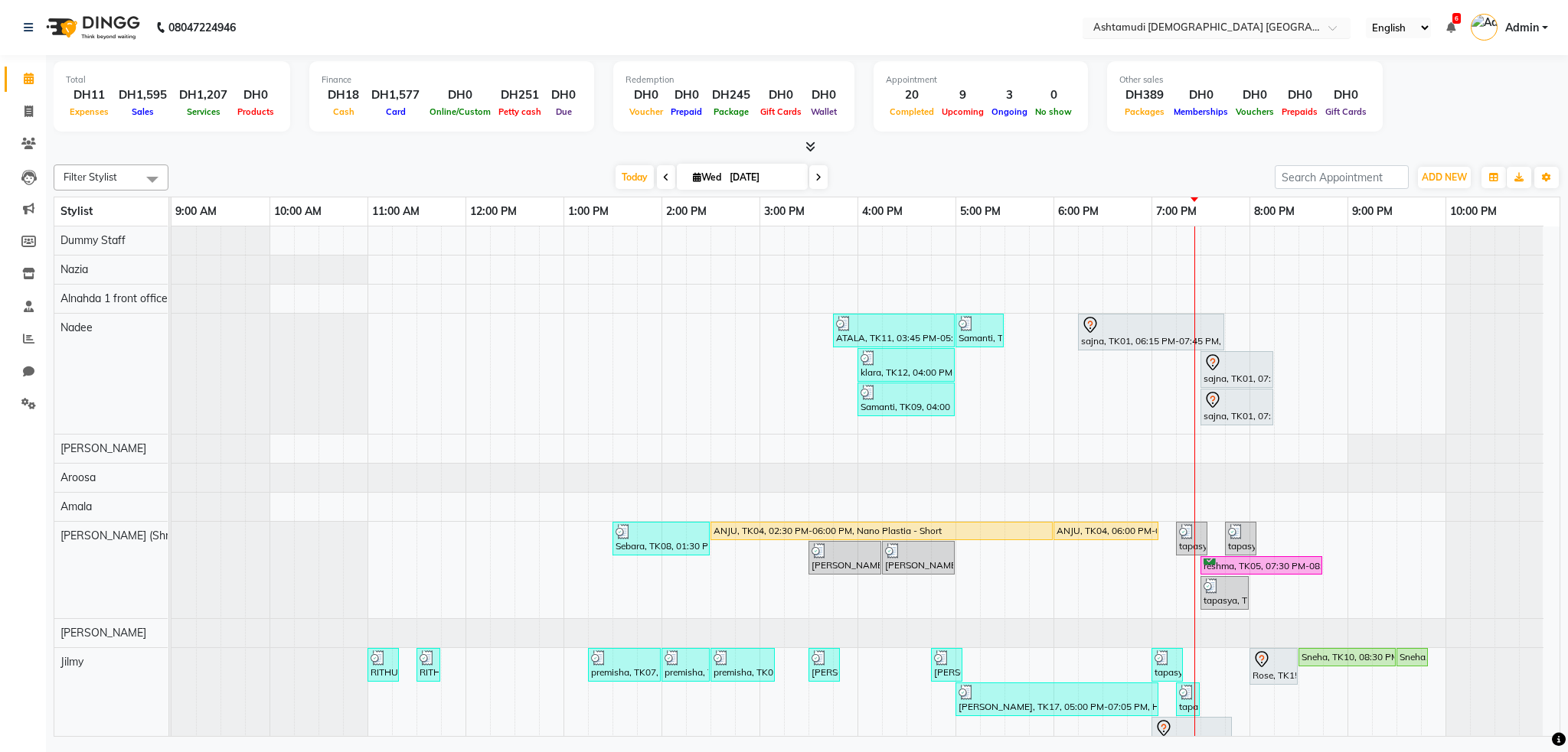
click at [1254, 29] on input "text" at bounding box center [1201, 29] width 222 height 15
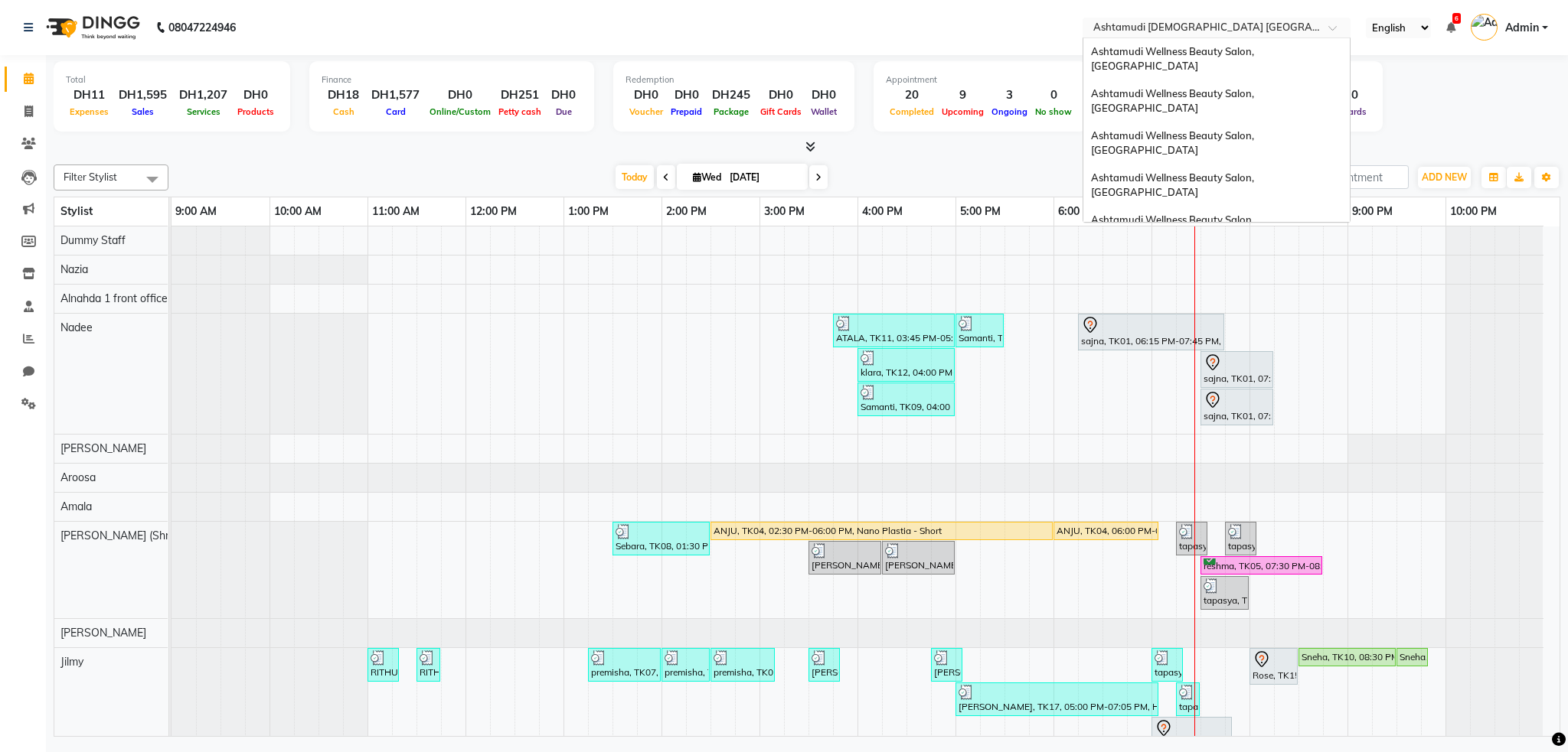
scroll to position [431, 0]
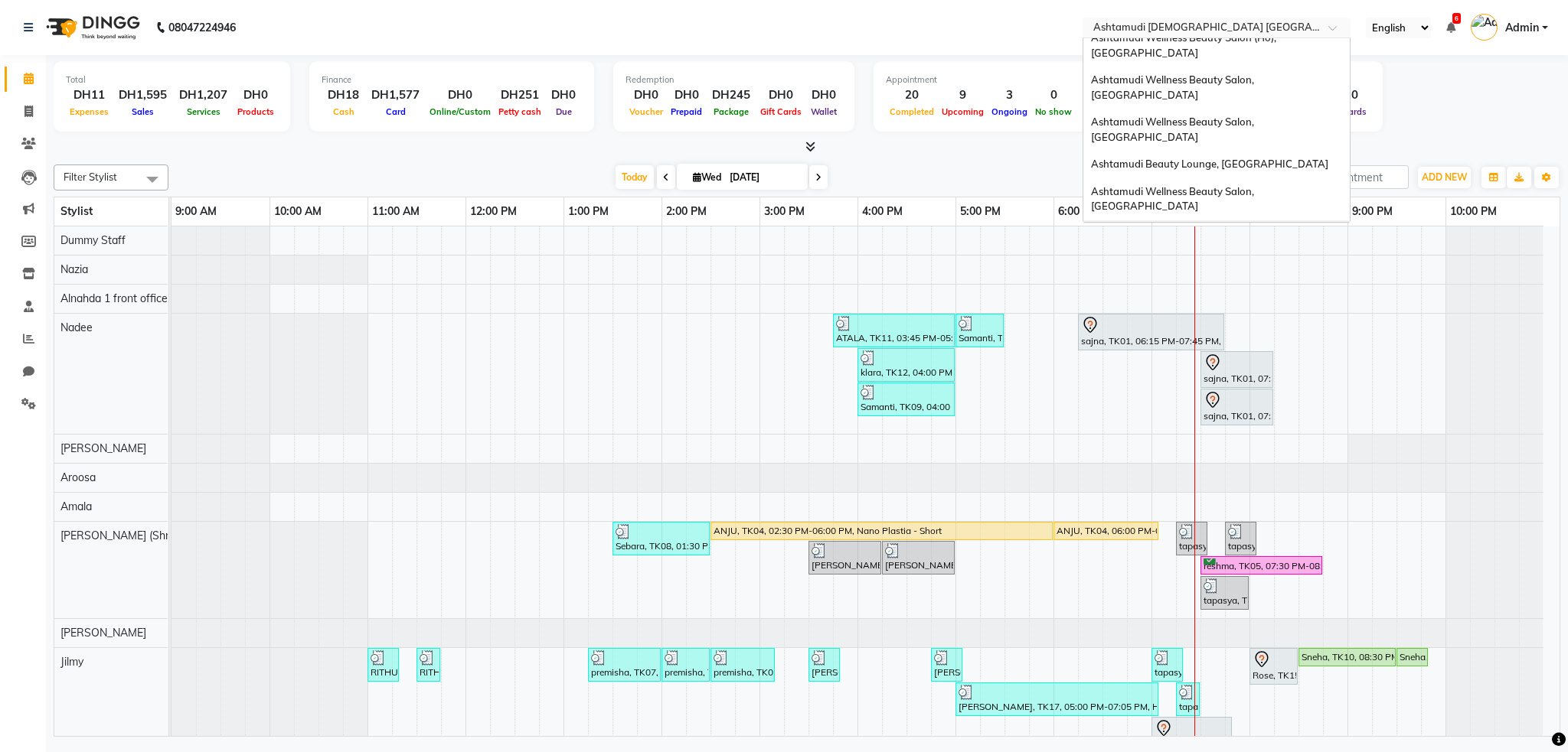
click at [1269, 221] on div "Ashtamudi [DEMOGRAPHIC_DATA] Salon, Al Nahda" at bounding box center [1216, 235] width 266 height 28
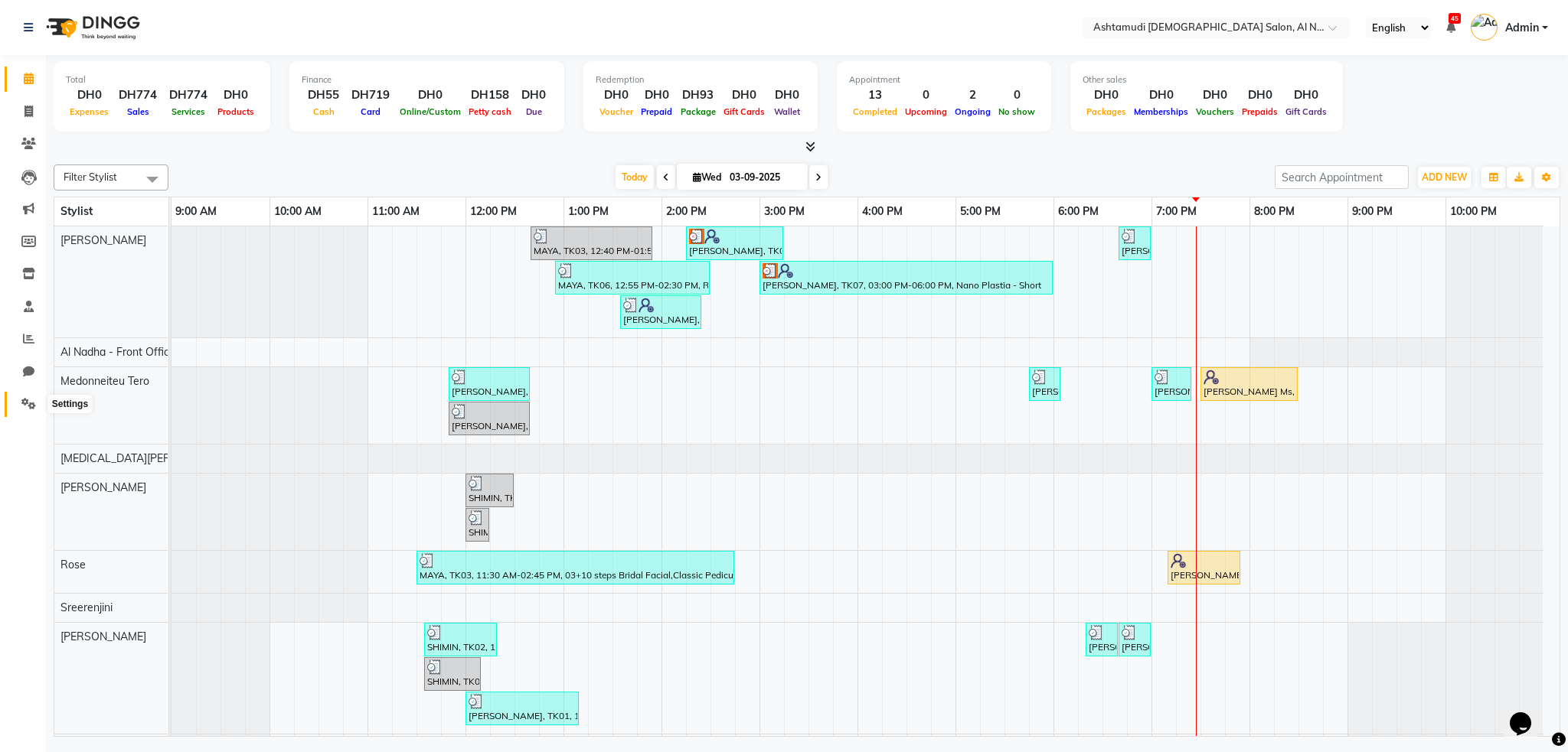
click at [35, 404] on icon at bounding box center [28, 404] width 15 height 12
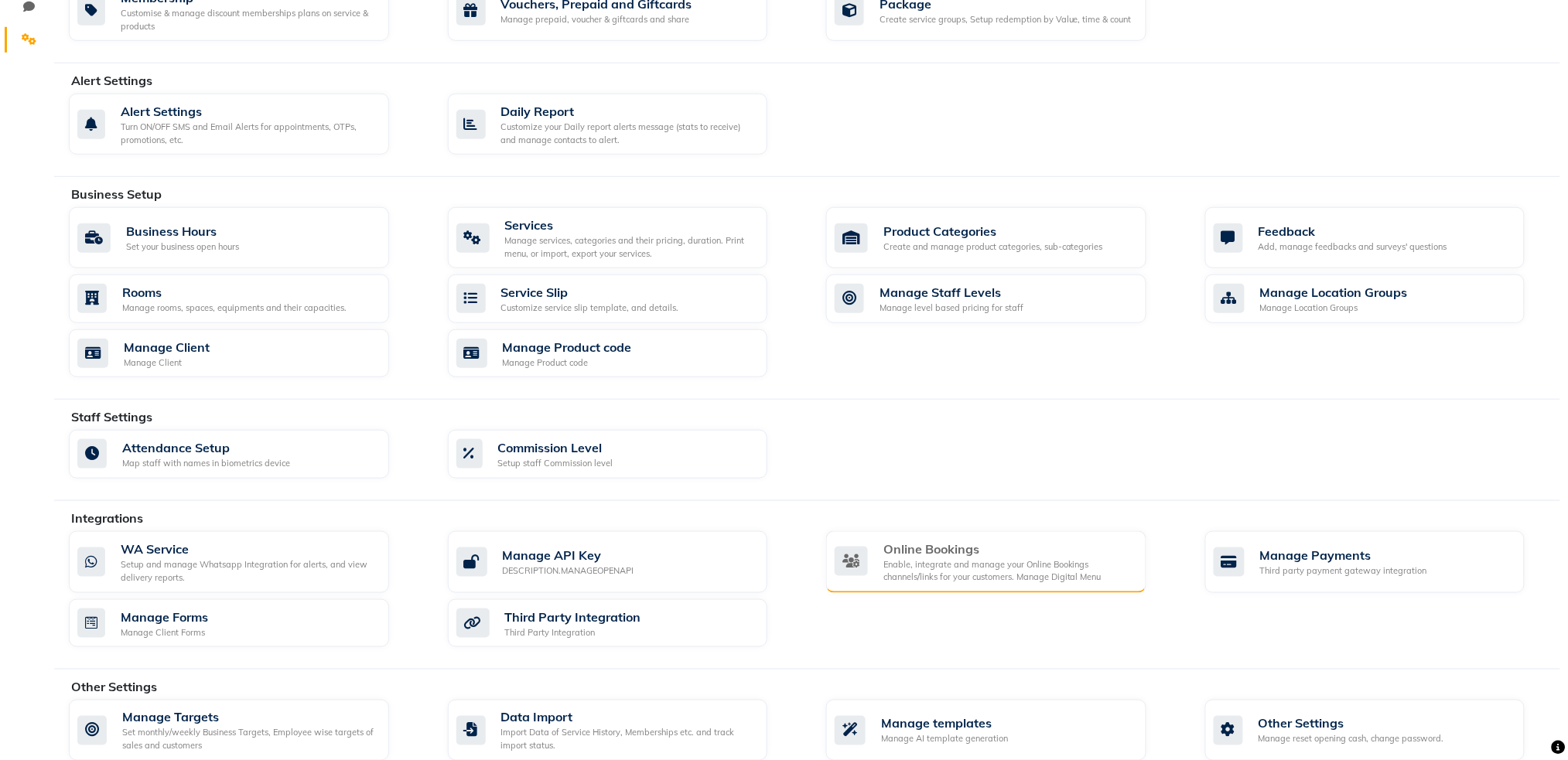
scroll to position [392, 0]
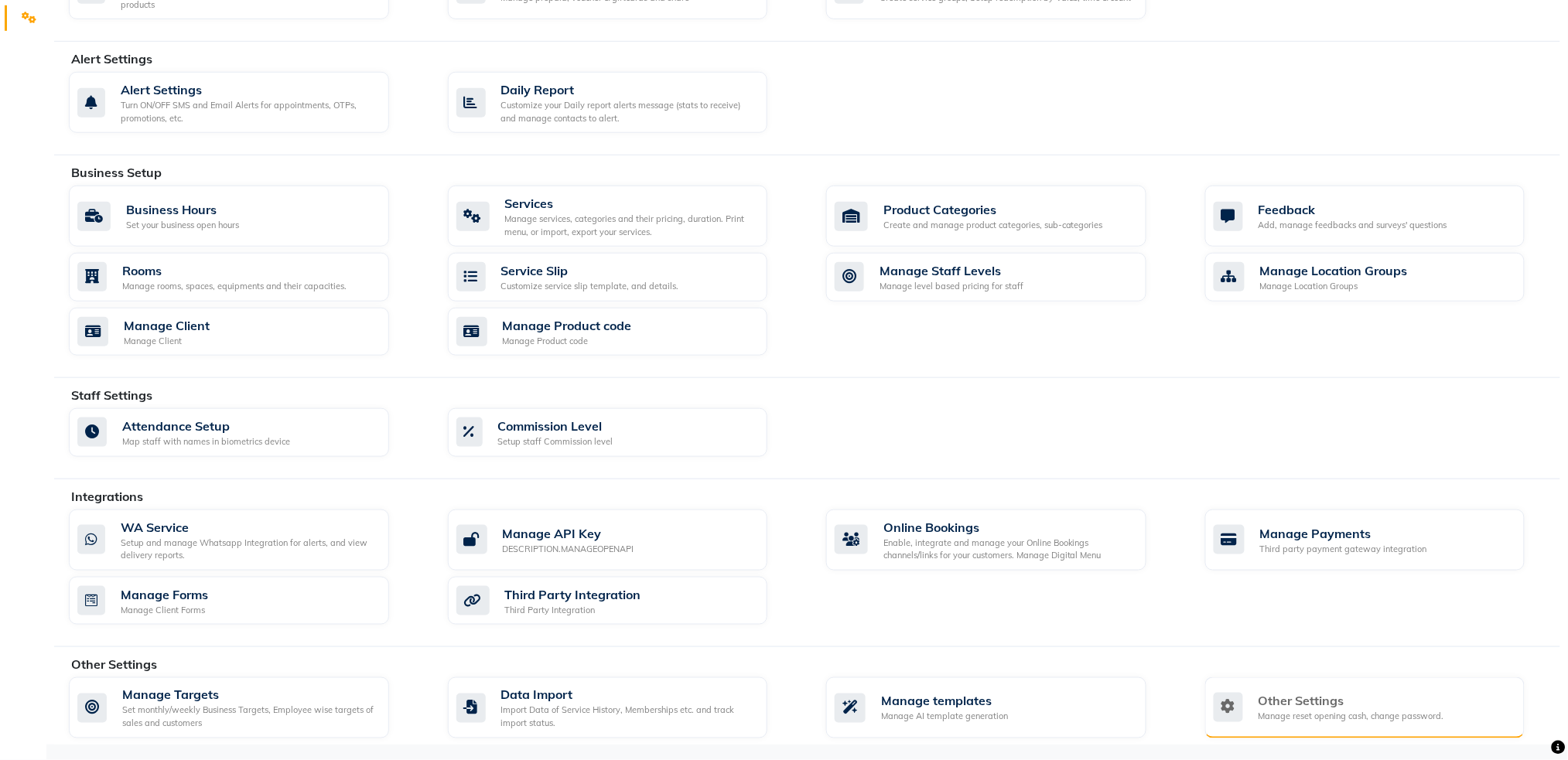
click at [1341, 721] on div "Manage reset opening cash, change password." at bounding box center [1350, 717] width 186 height 13
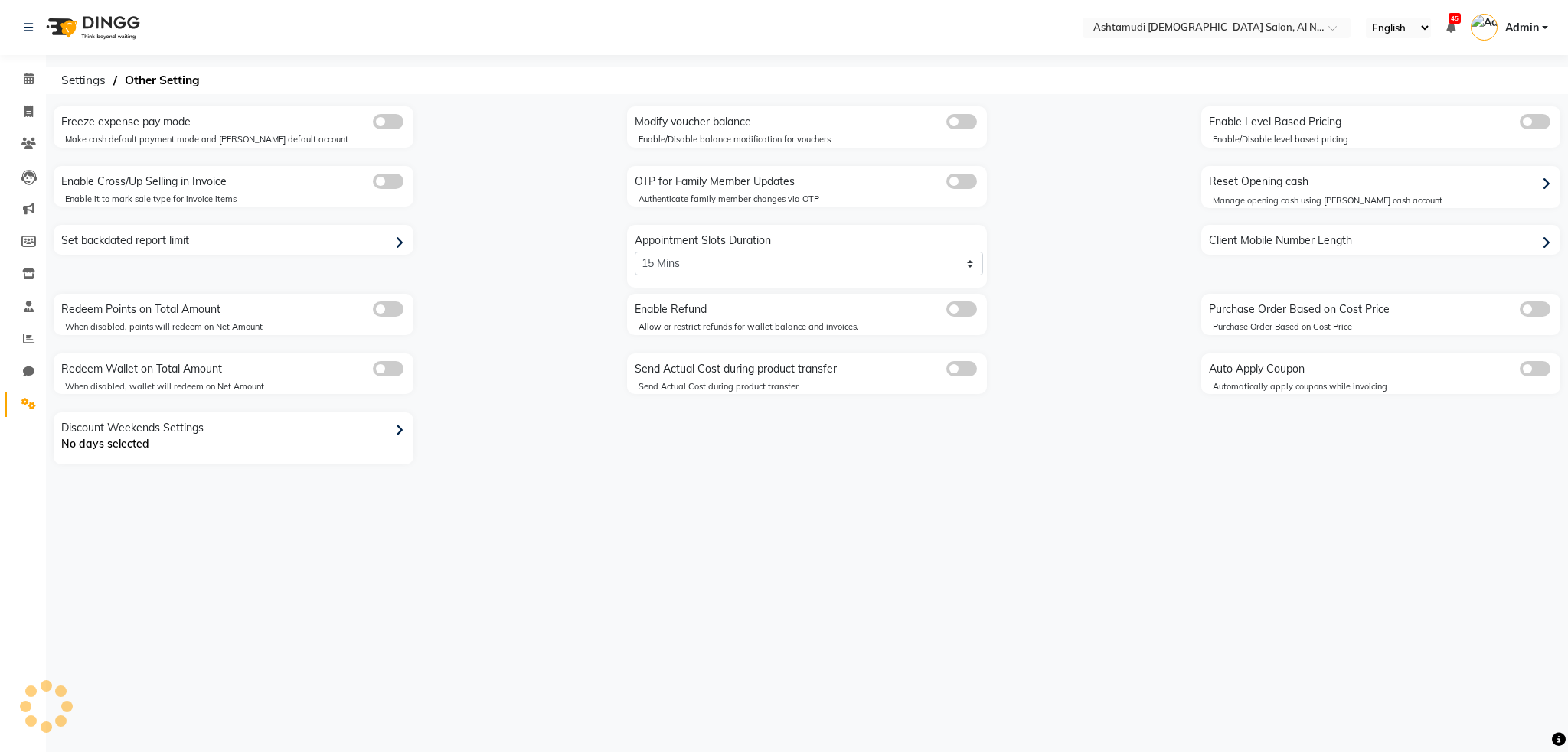
select select "5: 30"
click at [1217, 28] on input "text" at bounding box center [1201, 29] width 222 height 15
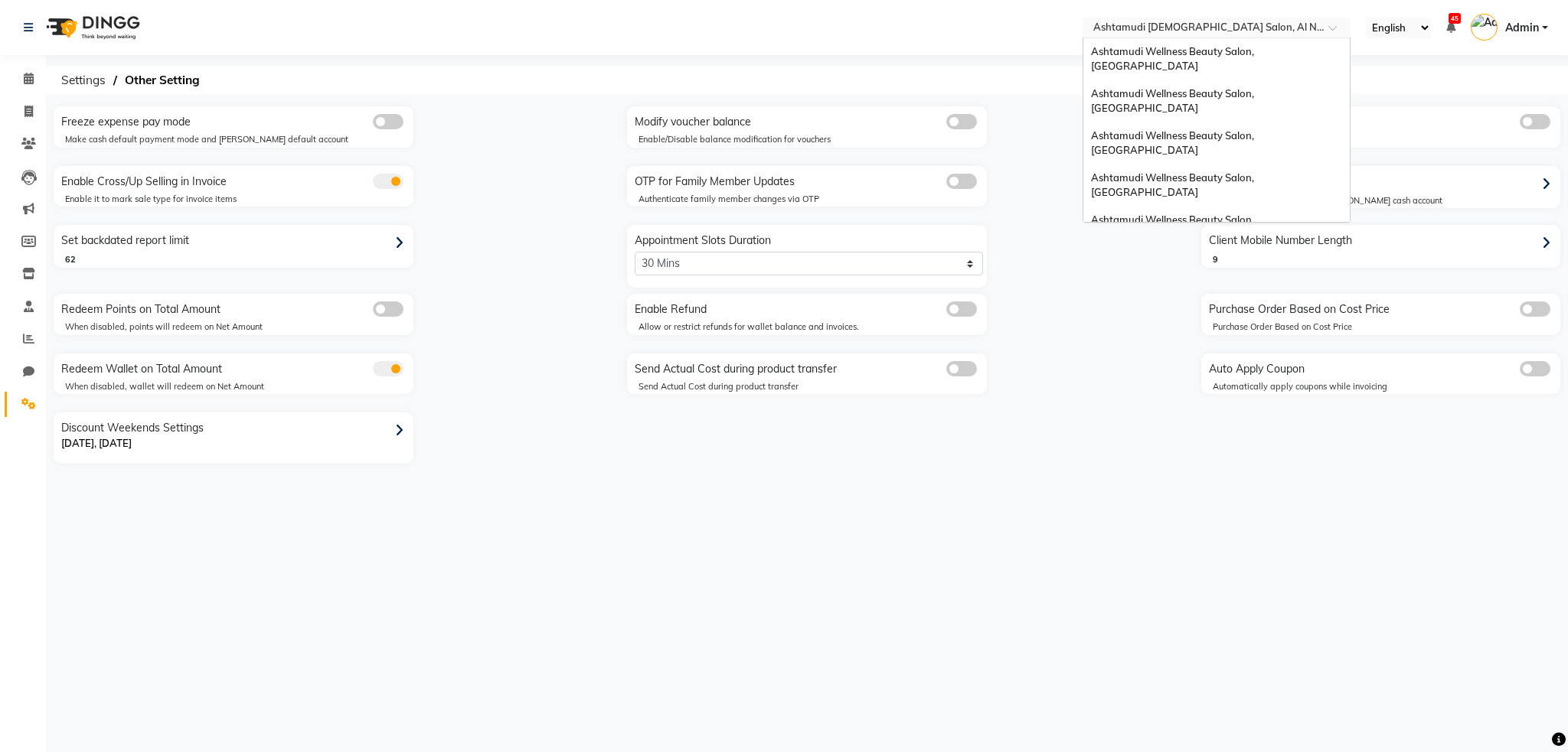
scroll to position [431, 0]
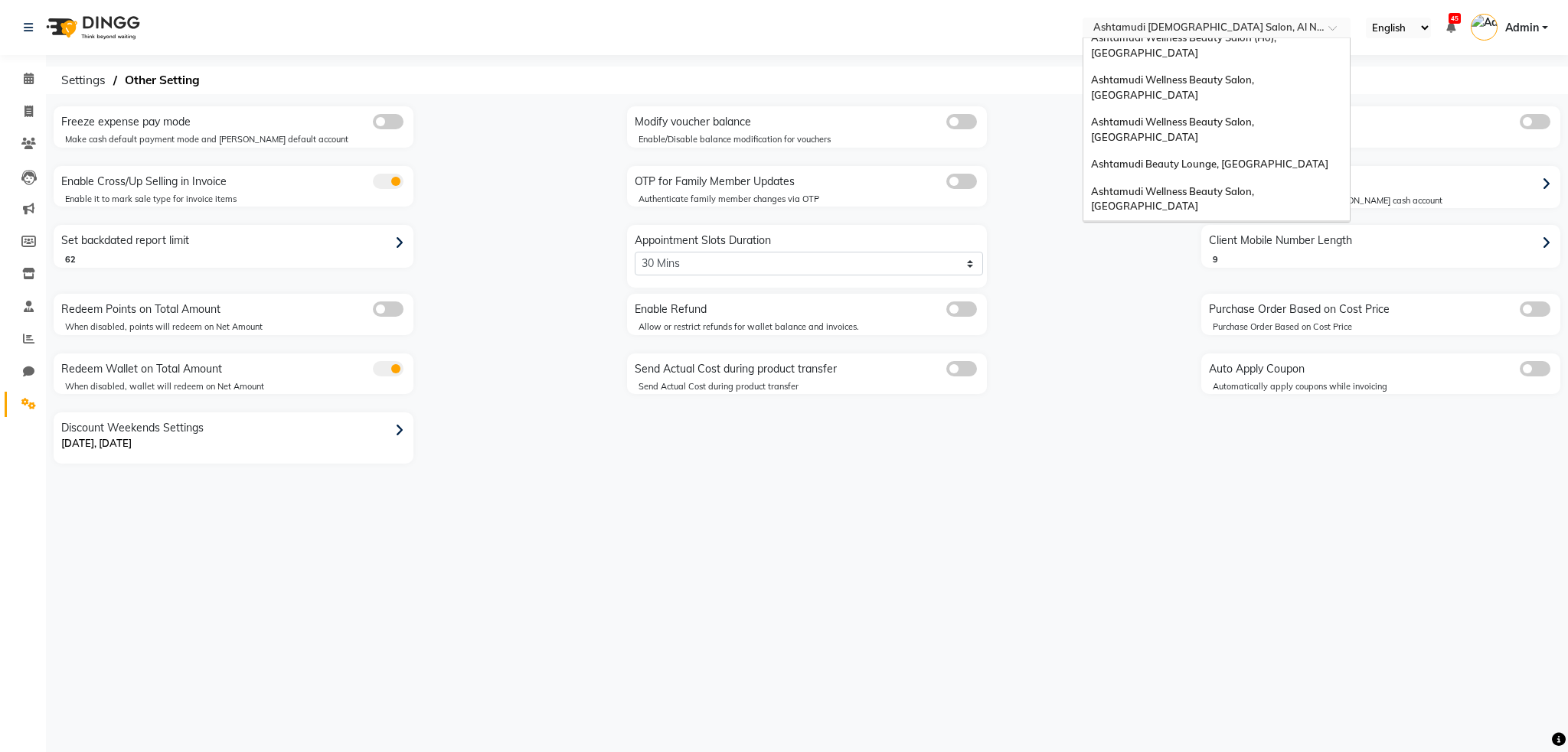
click at [1206, 331] on div "Ashtamudi [DEMOGRAPHIC_DATA] Salon, Al Qusais 1" at bounding box center [1216, 352] width 266 height 42
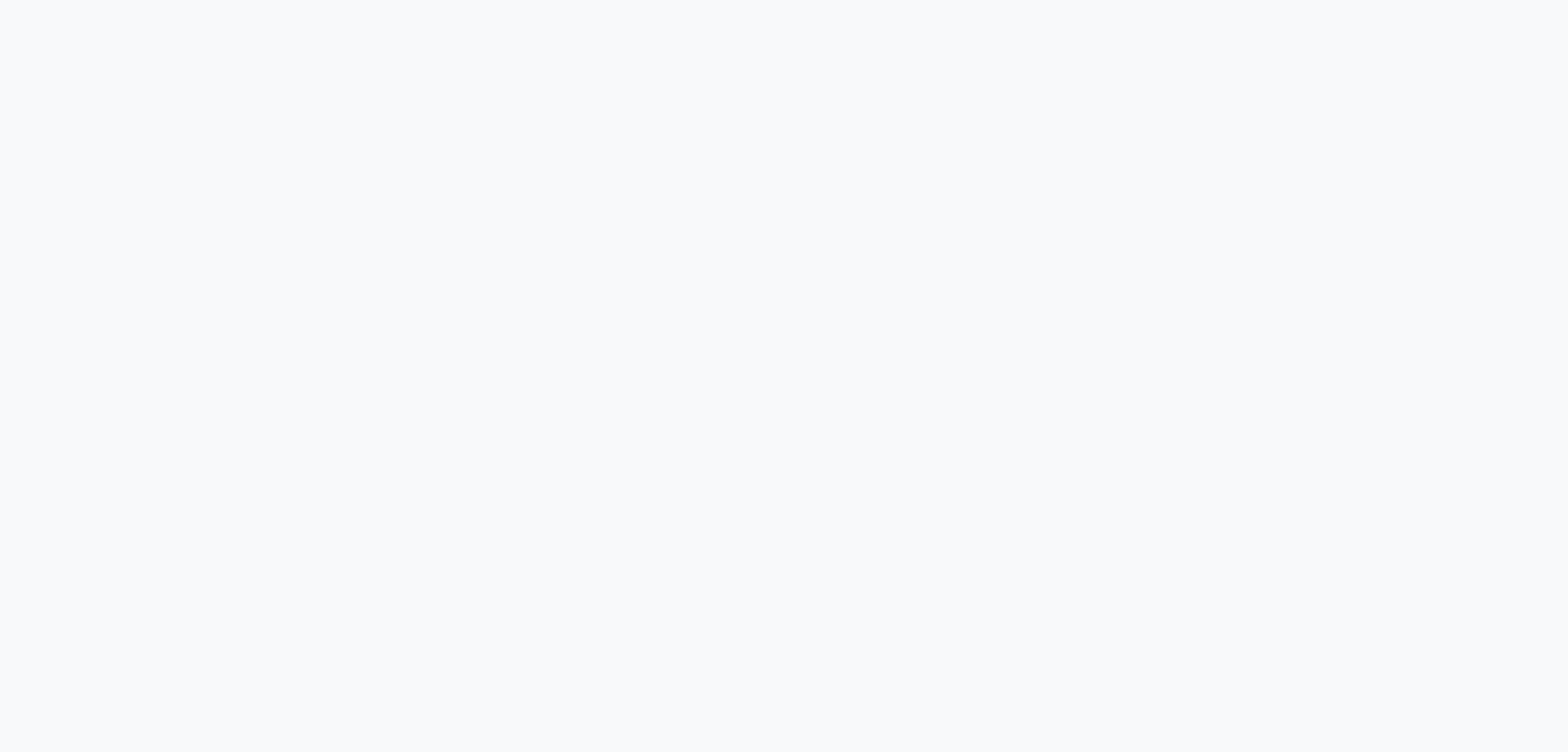
select select "2: 15"
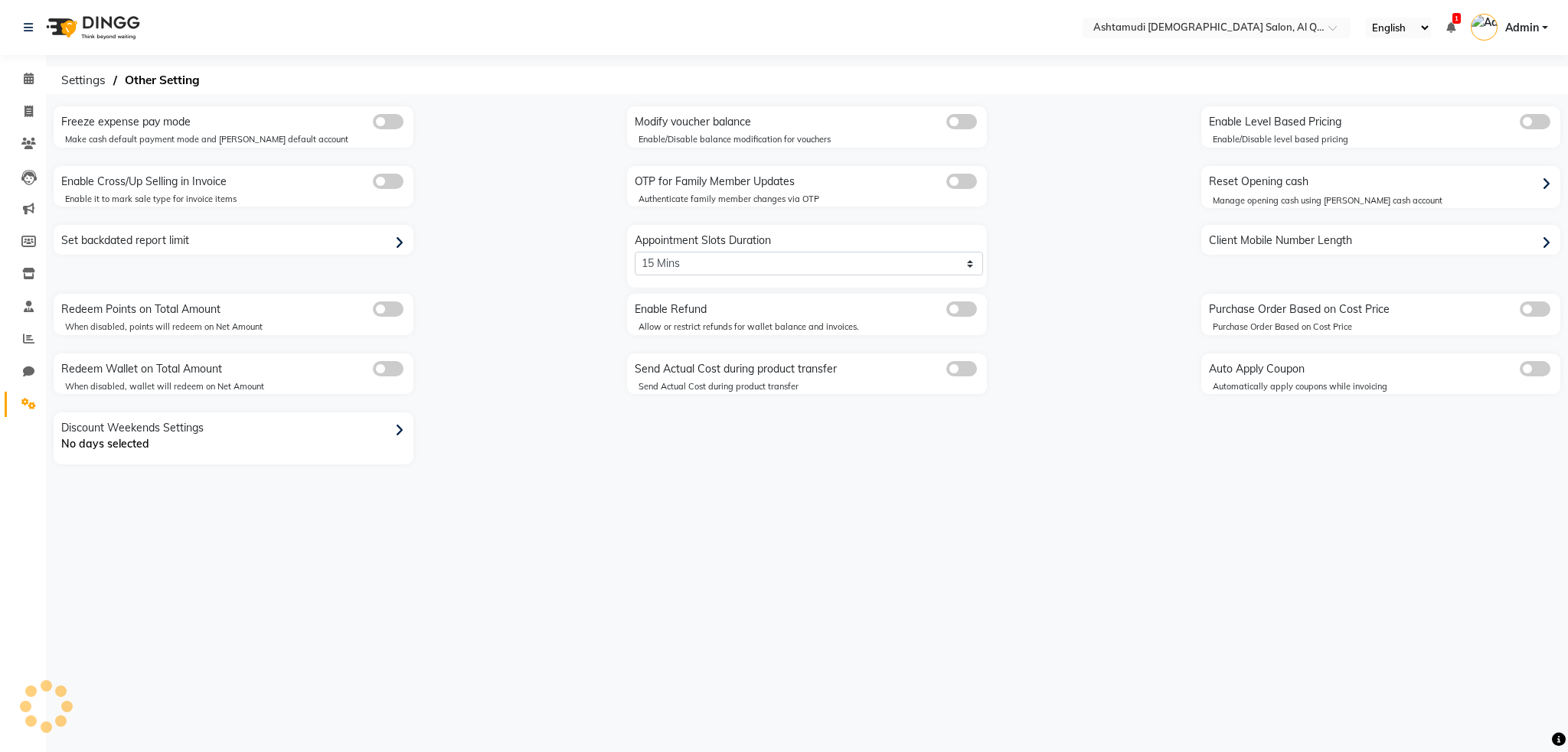
select select "en"
select select "5: 30"
click at [1181, 28] on input "text" at bounding box center [1201, 29] width 222 height 15
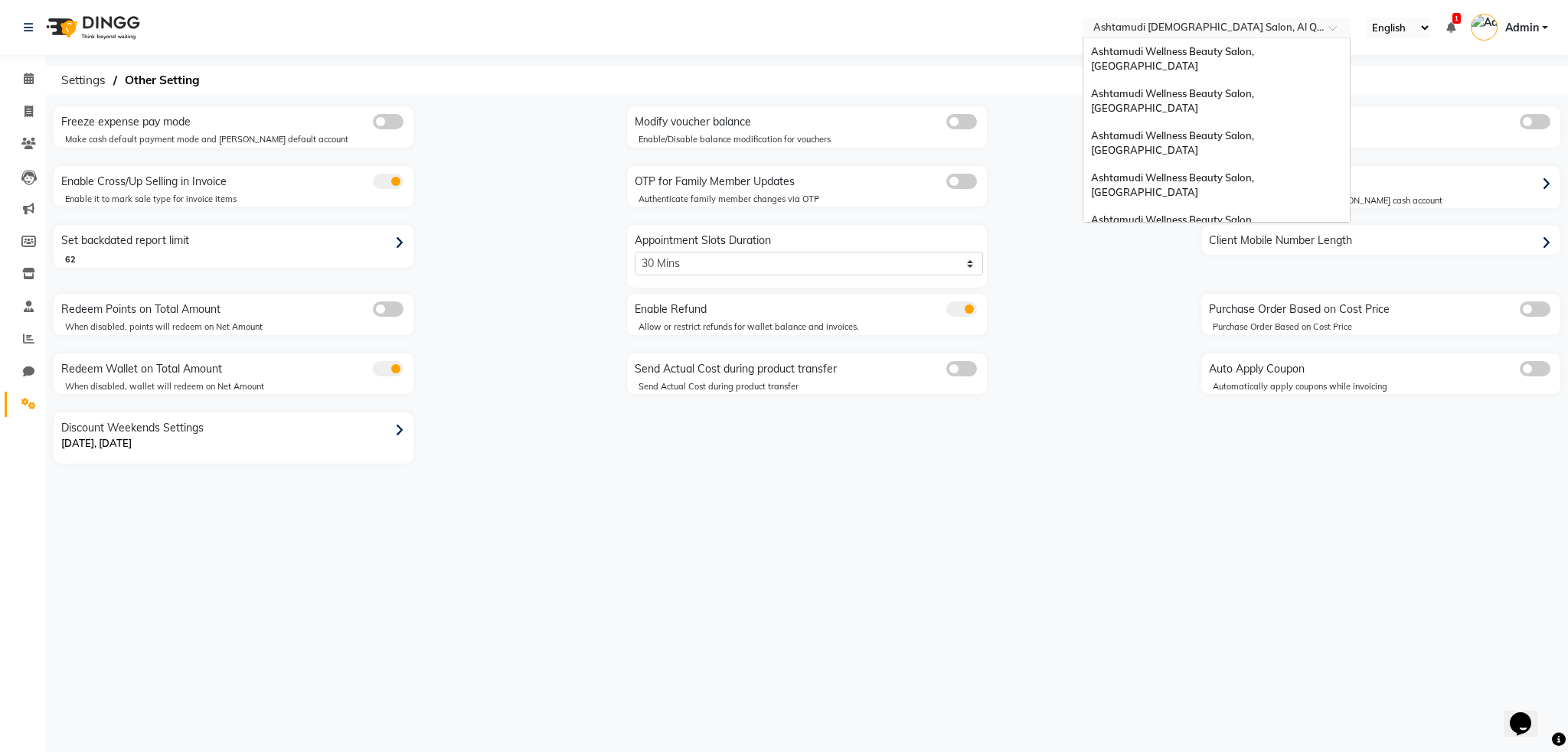
scroll to position [431, 0]
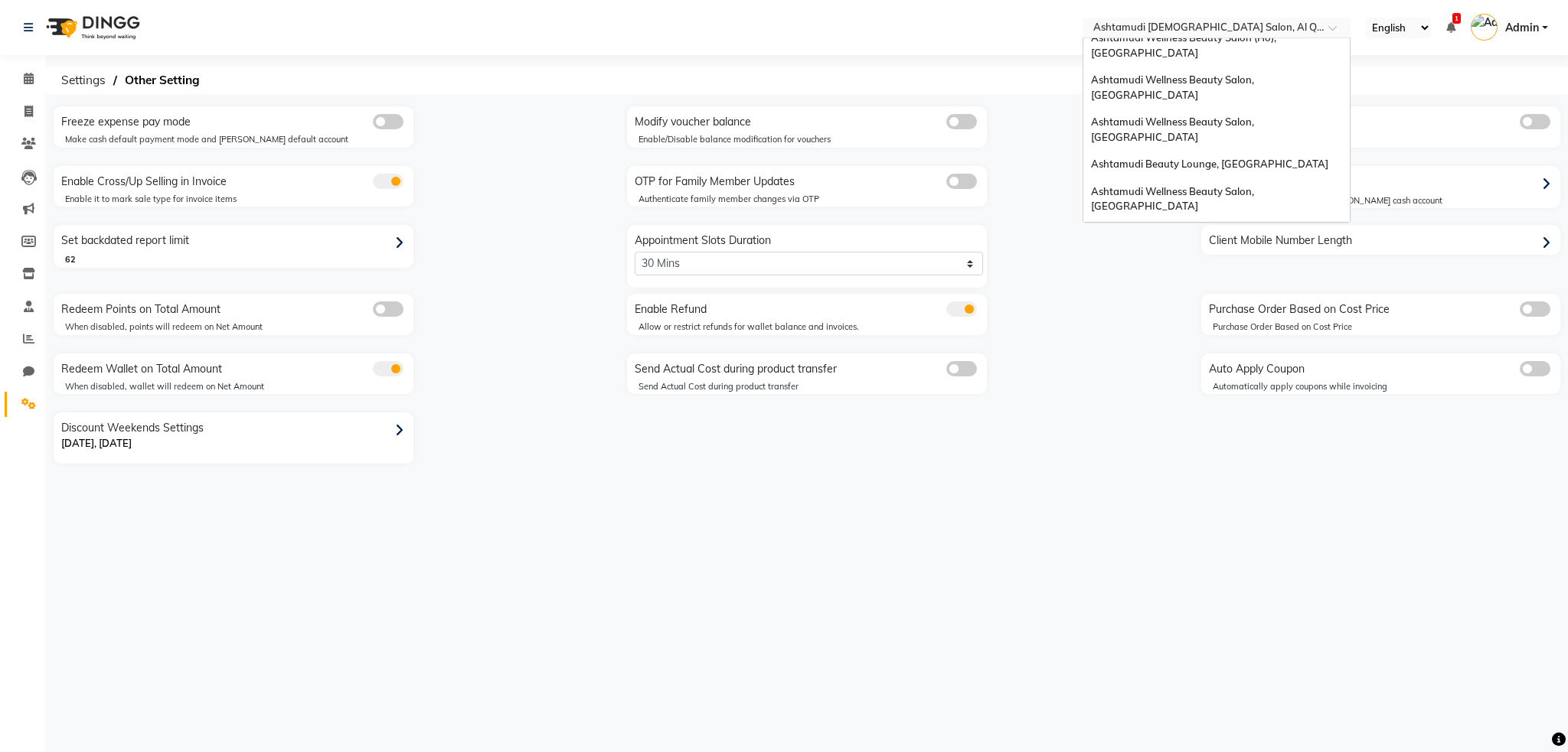
click at [1178, 374] on div "Ashtamudi [DEMOGRAPHIC_DATA] Salon - Al Karama, [GEOGRAPHIC_DATA] -[GEOGRAPHIC_…" at bounding box center [1216, 402] width 266 height 58
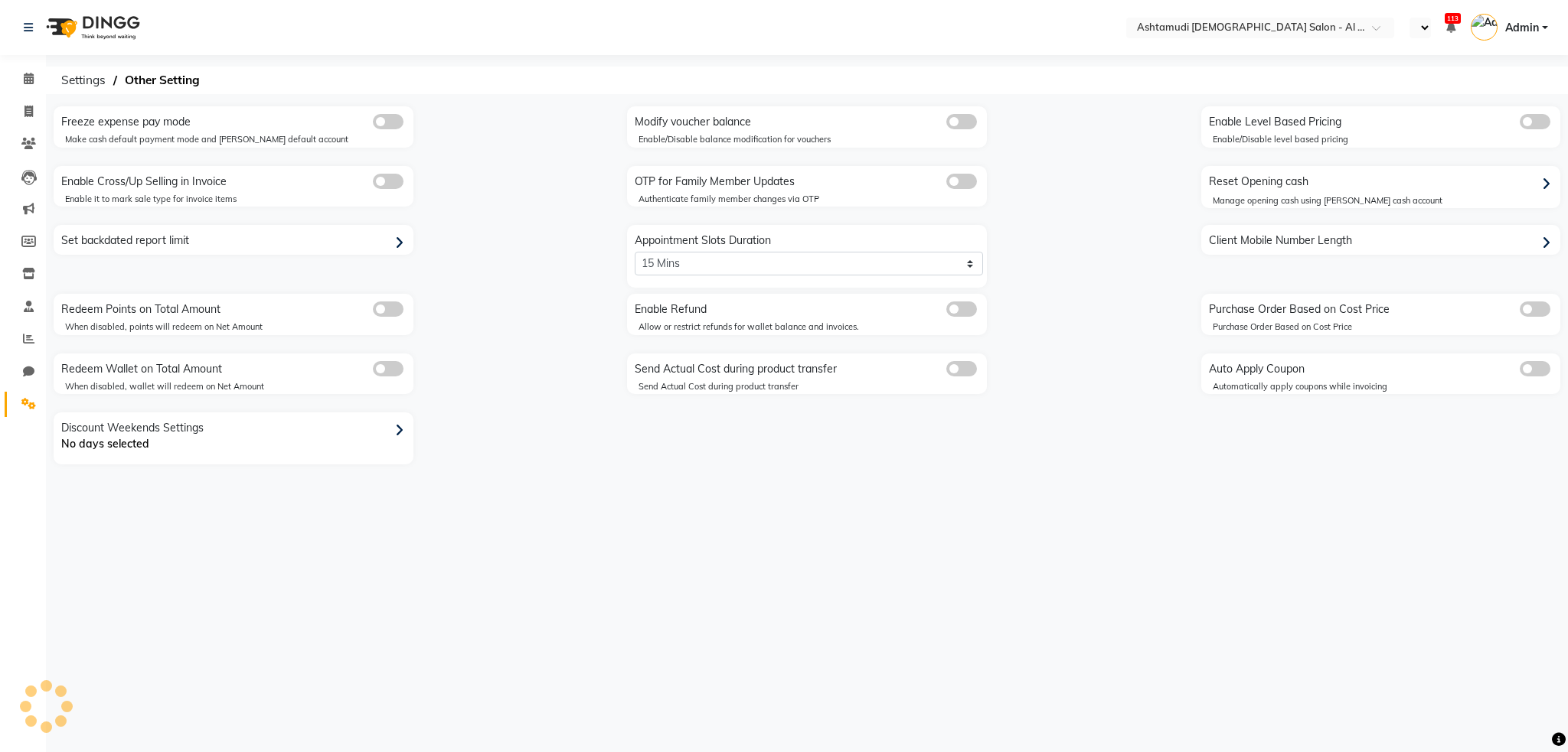
select select "5: 30"
select select "en"
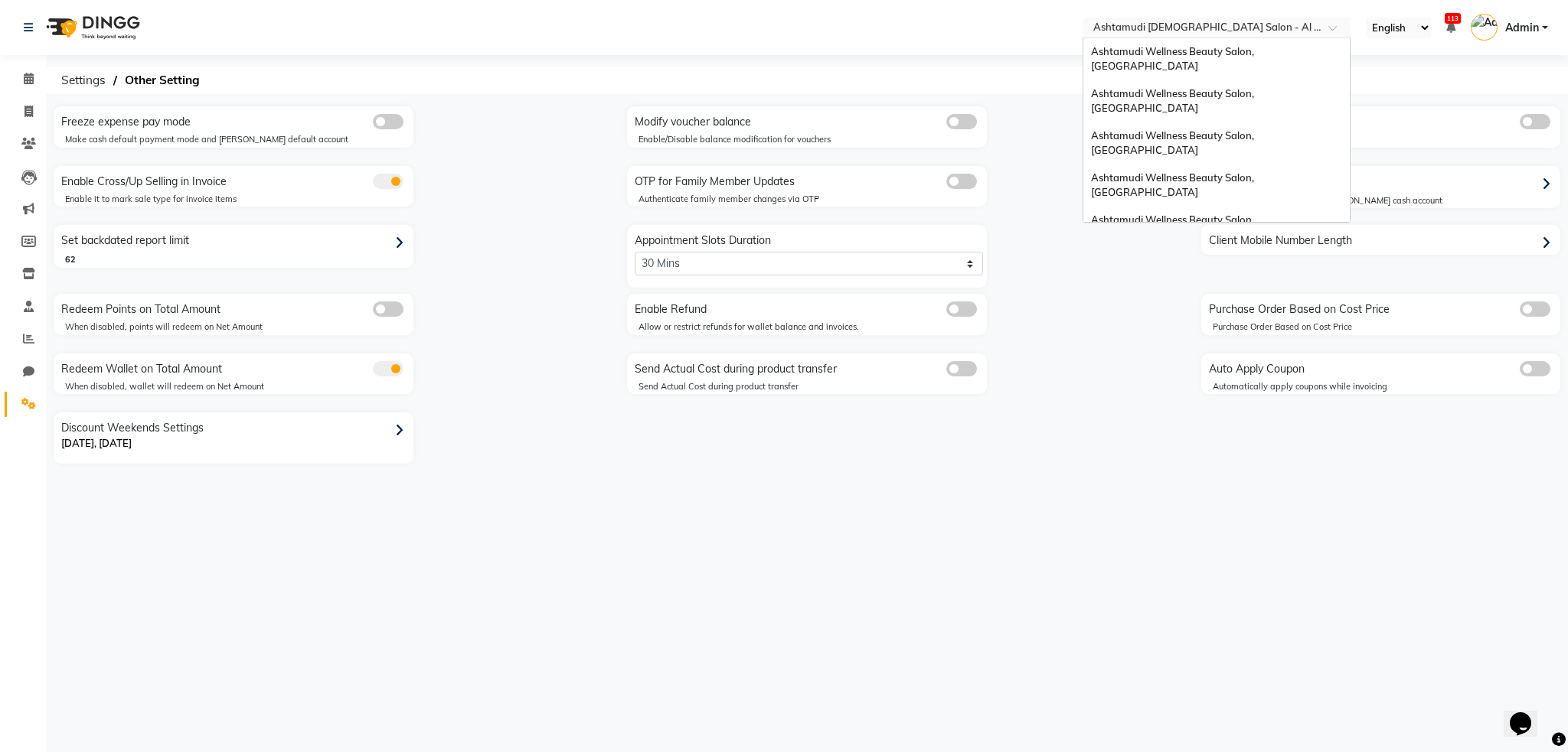
click at [1179, 25] on input "text" at bounding box center [1201, 29] width 222 height 15
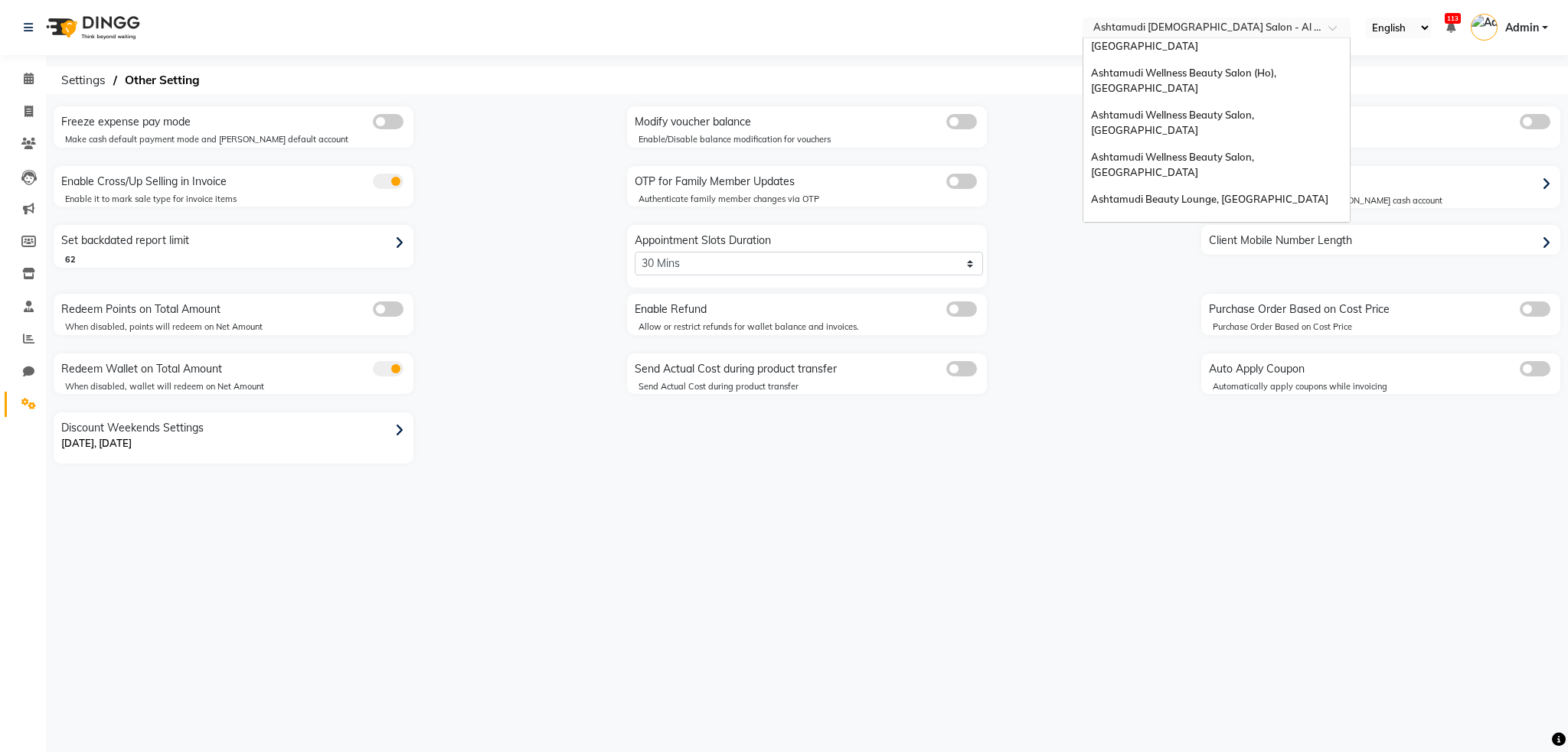
scroll to position [408, 0]
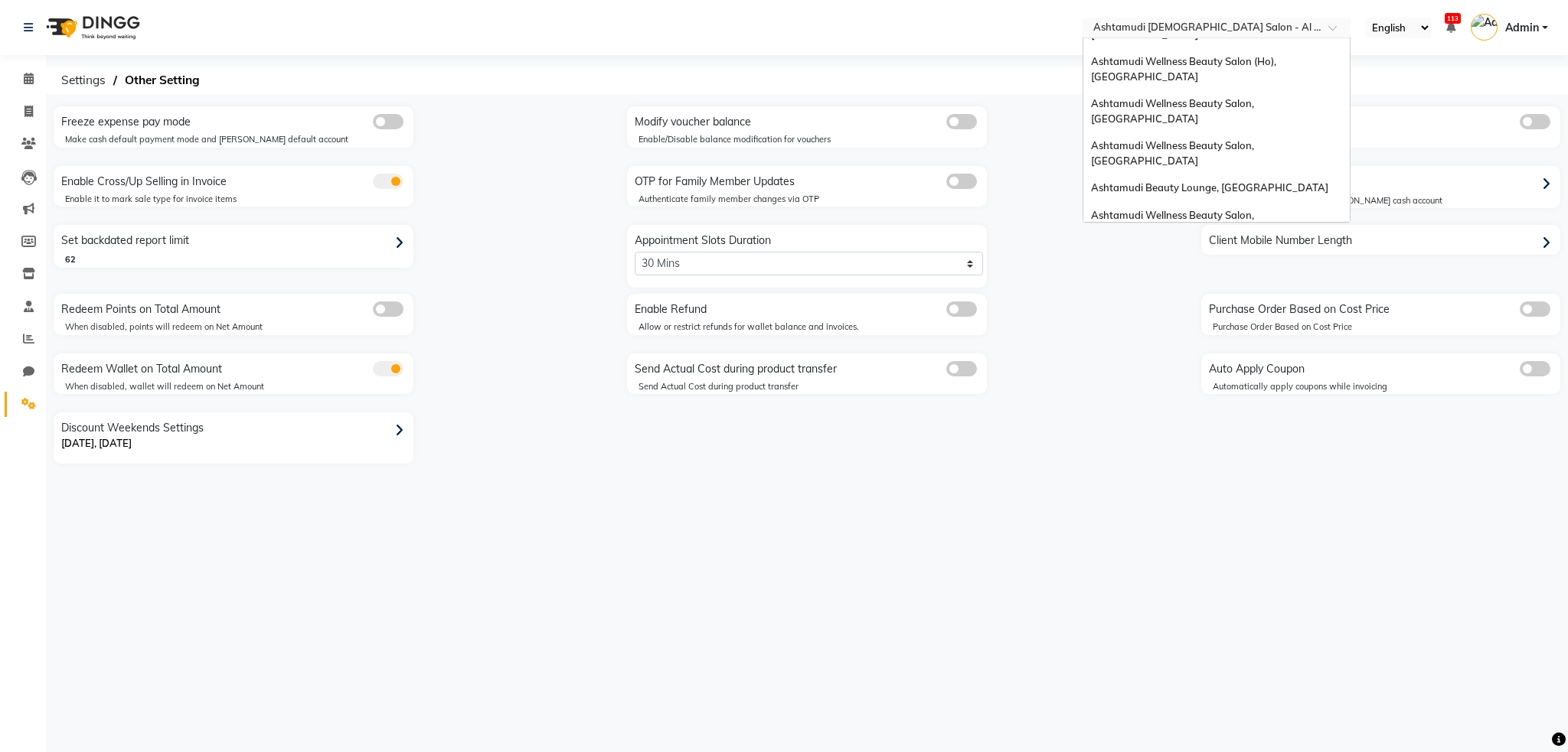
click at [1242, 362] on span "Ashtamudi [DEMOGRAPHIC_DATA] Salon, Al Qusais 1" at bounding box center [1216, 376] width 249 height 28
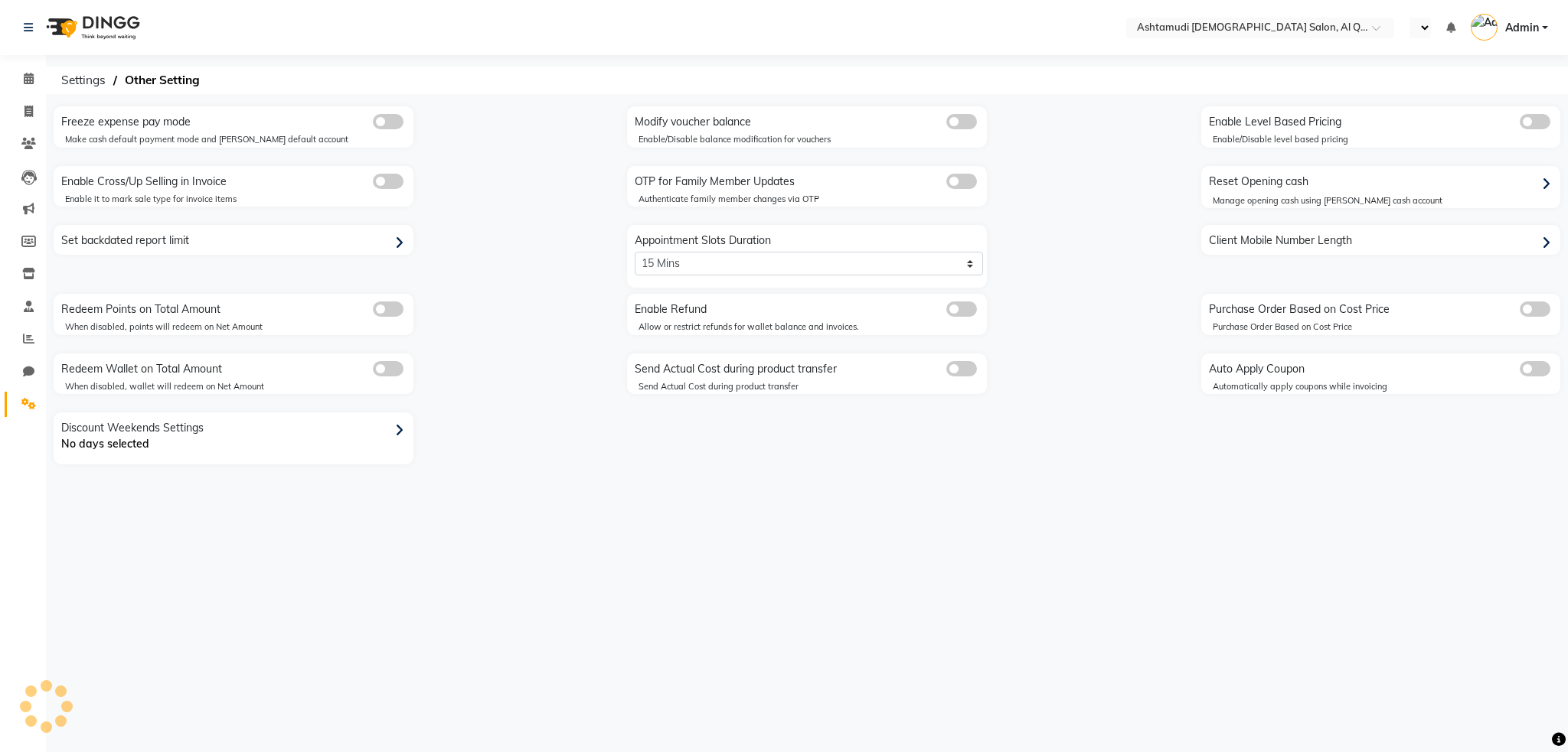
select select "5: 30"
select select "en"
click at [94, 29] on img at bounding box center [92, 28] width 105 height 43
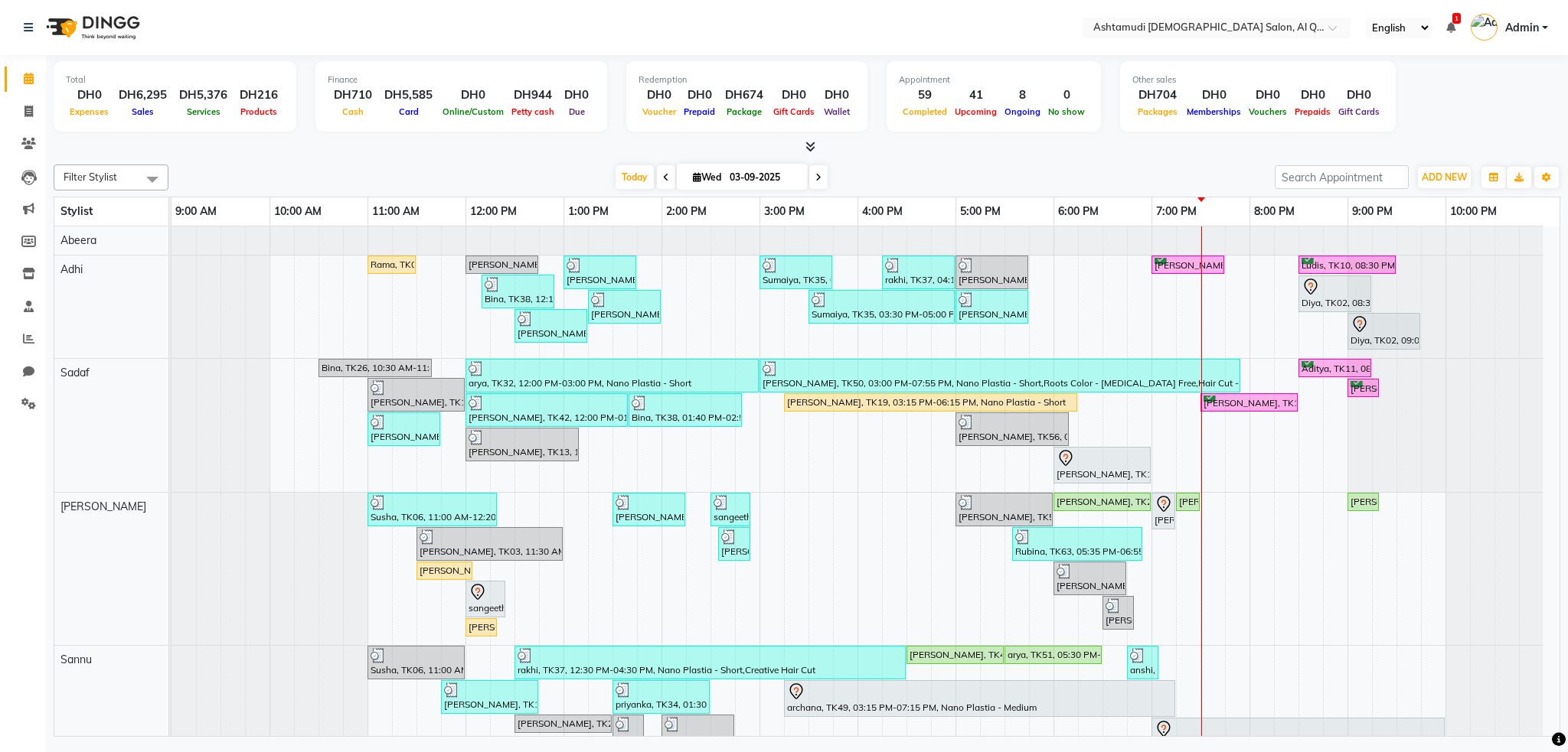
click at [23, 324] on li "Reports" at bounding box center [23, 339] width 46 height 33
click at [26, 333] on icon at bounding box center [28, 338] width 12 height 12
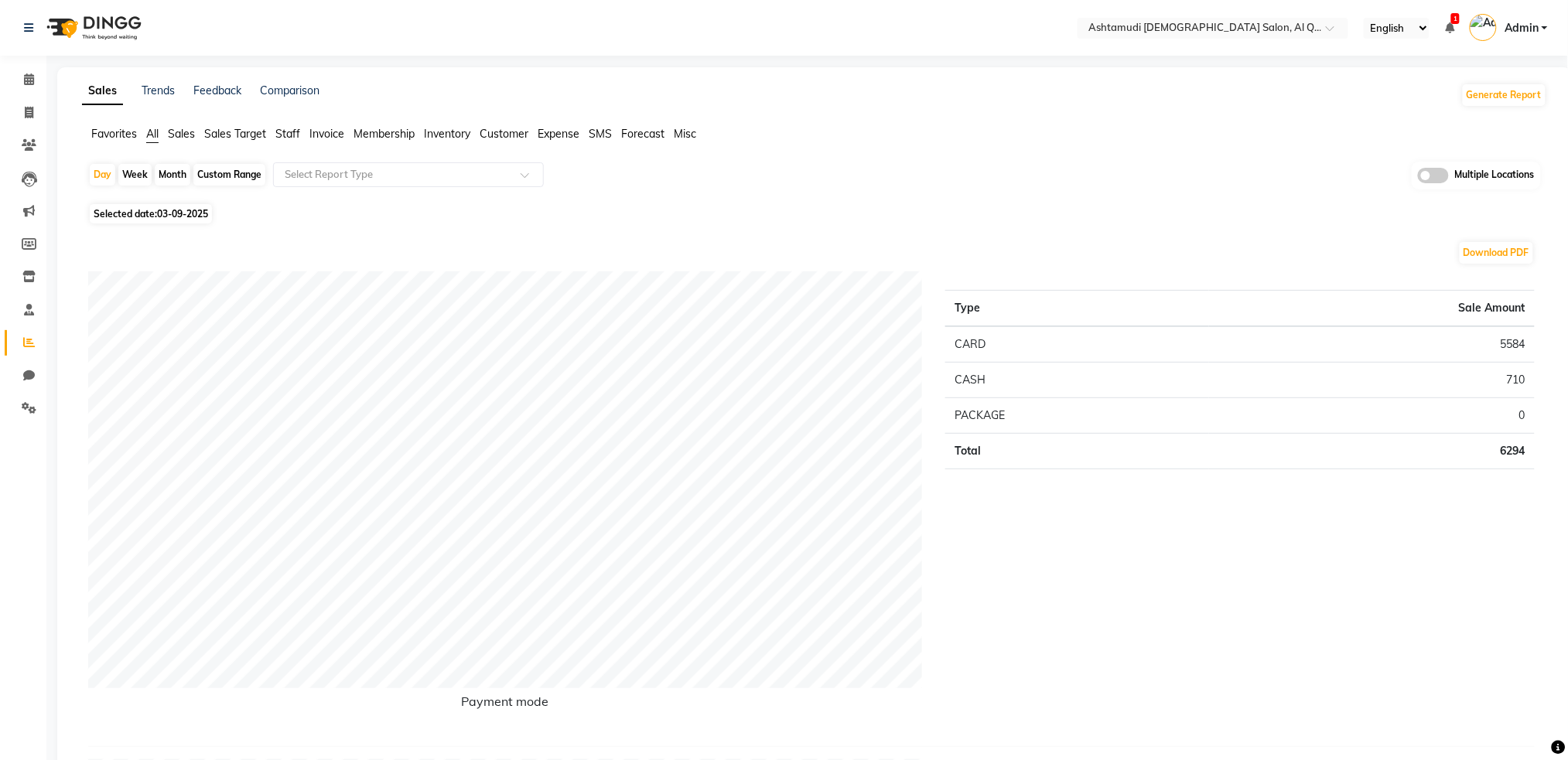
click at [239, 176] on div "Custom Range" at bounding box center [229, 175] width 72 height 22
select select "9"
select select "2025"
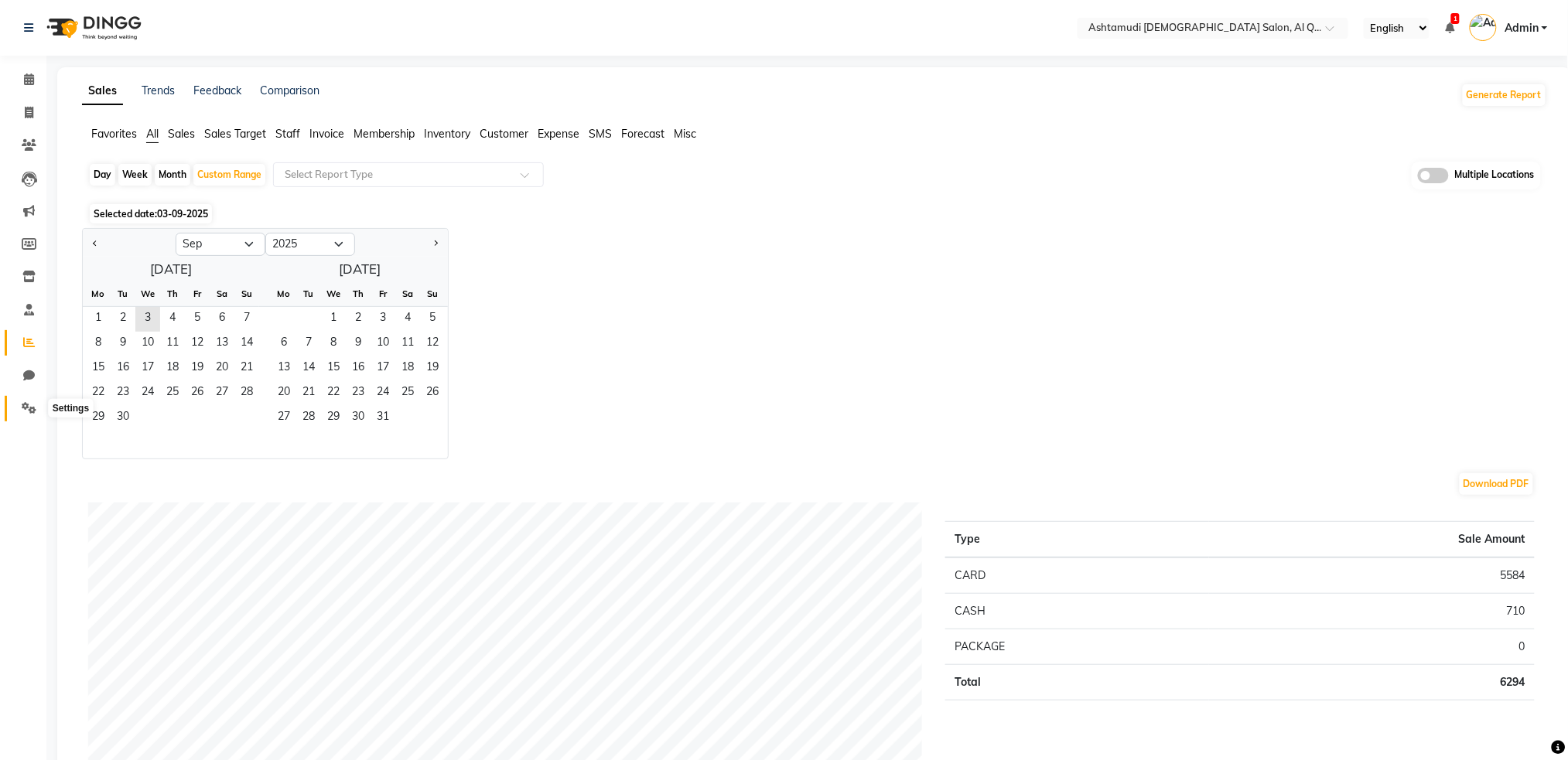
click at [30, 412] on icon at bounding box center [29, 408] width 15 height 12
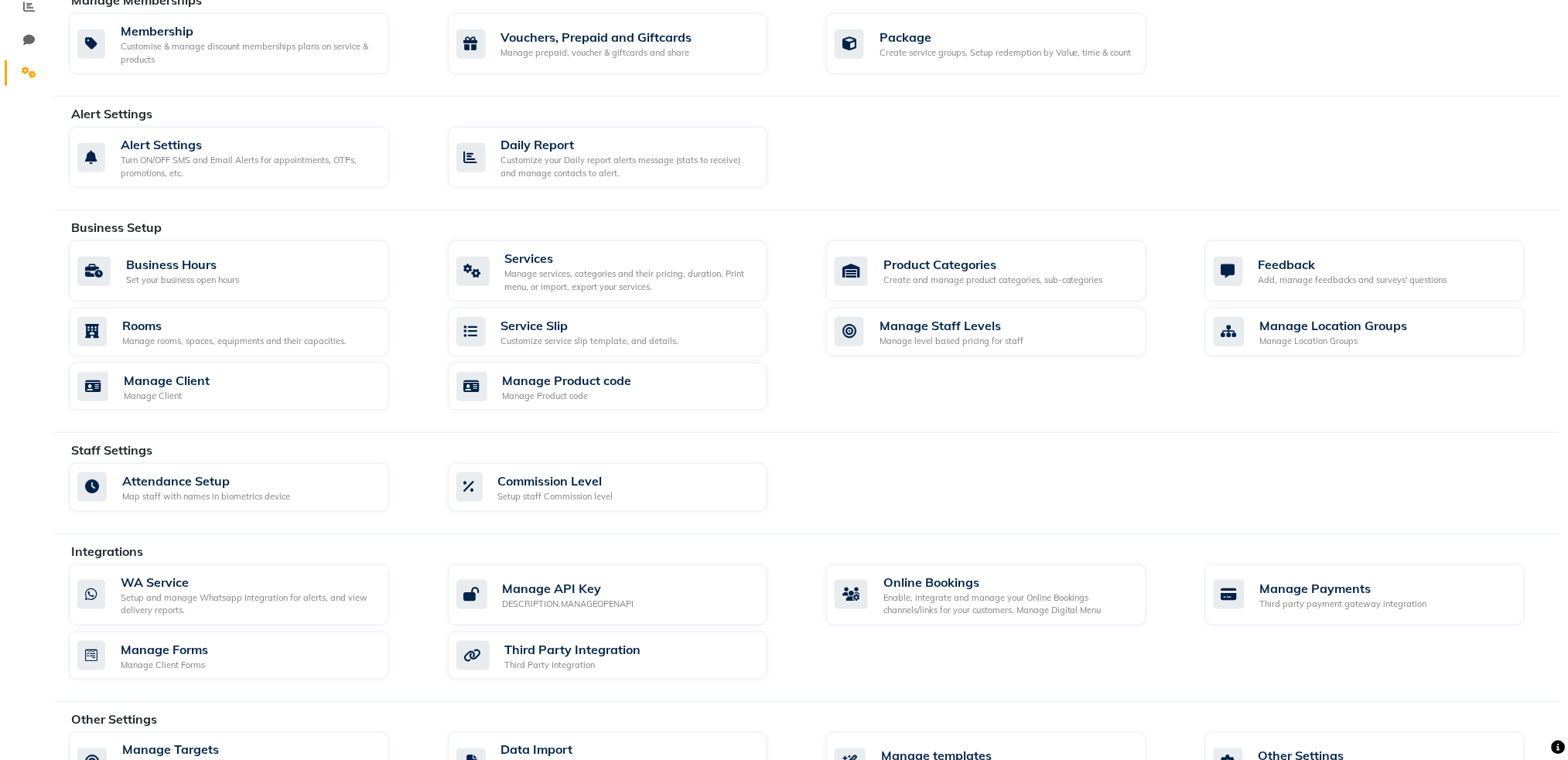
scroll to position [392, 0]
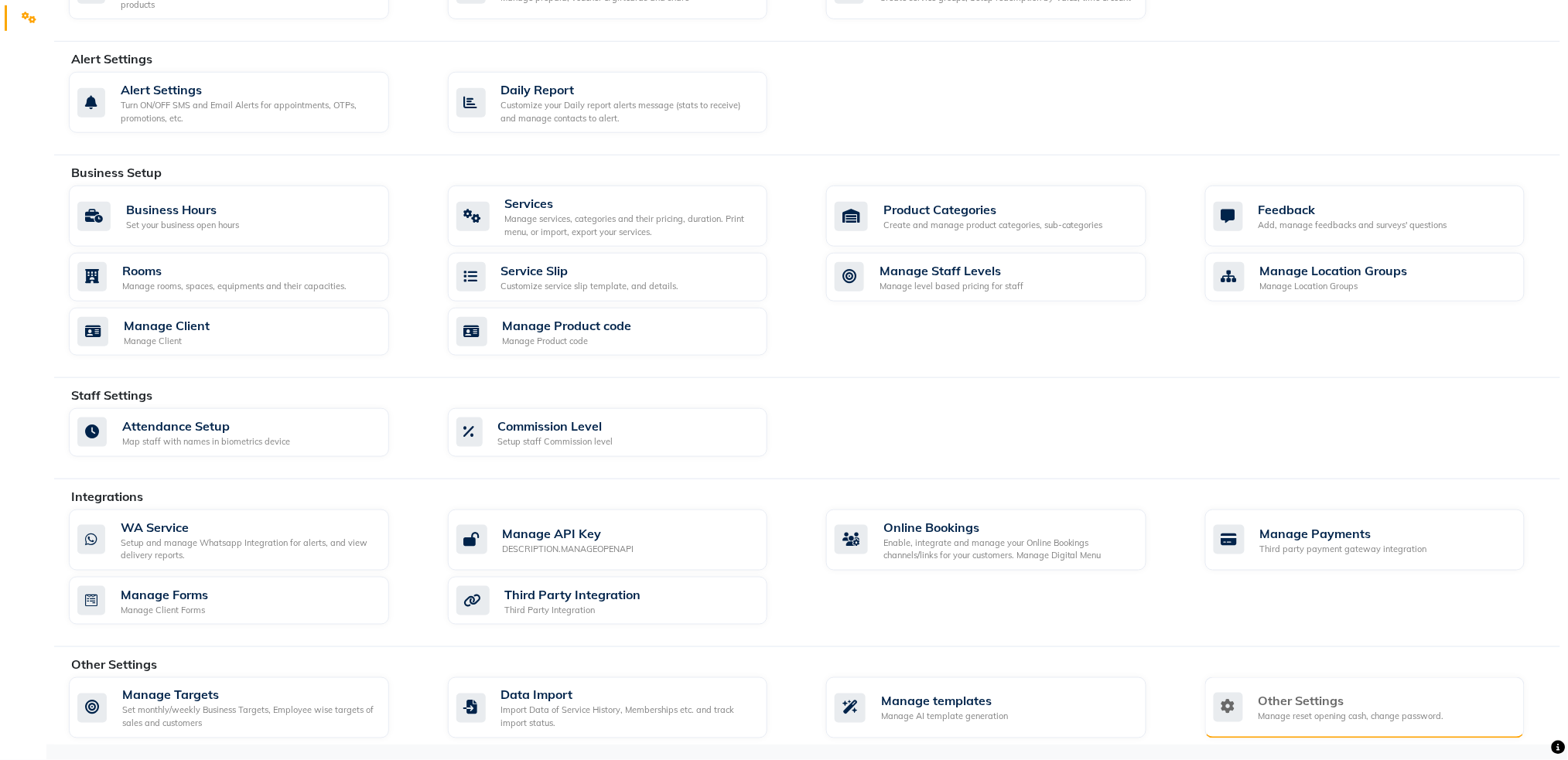
click at [1285, 711] on div "Manage reset opening cash, change password." at bounding box center [1350, 717] width 186 height 13
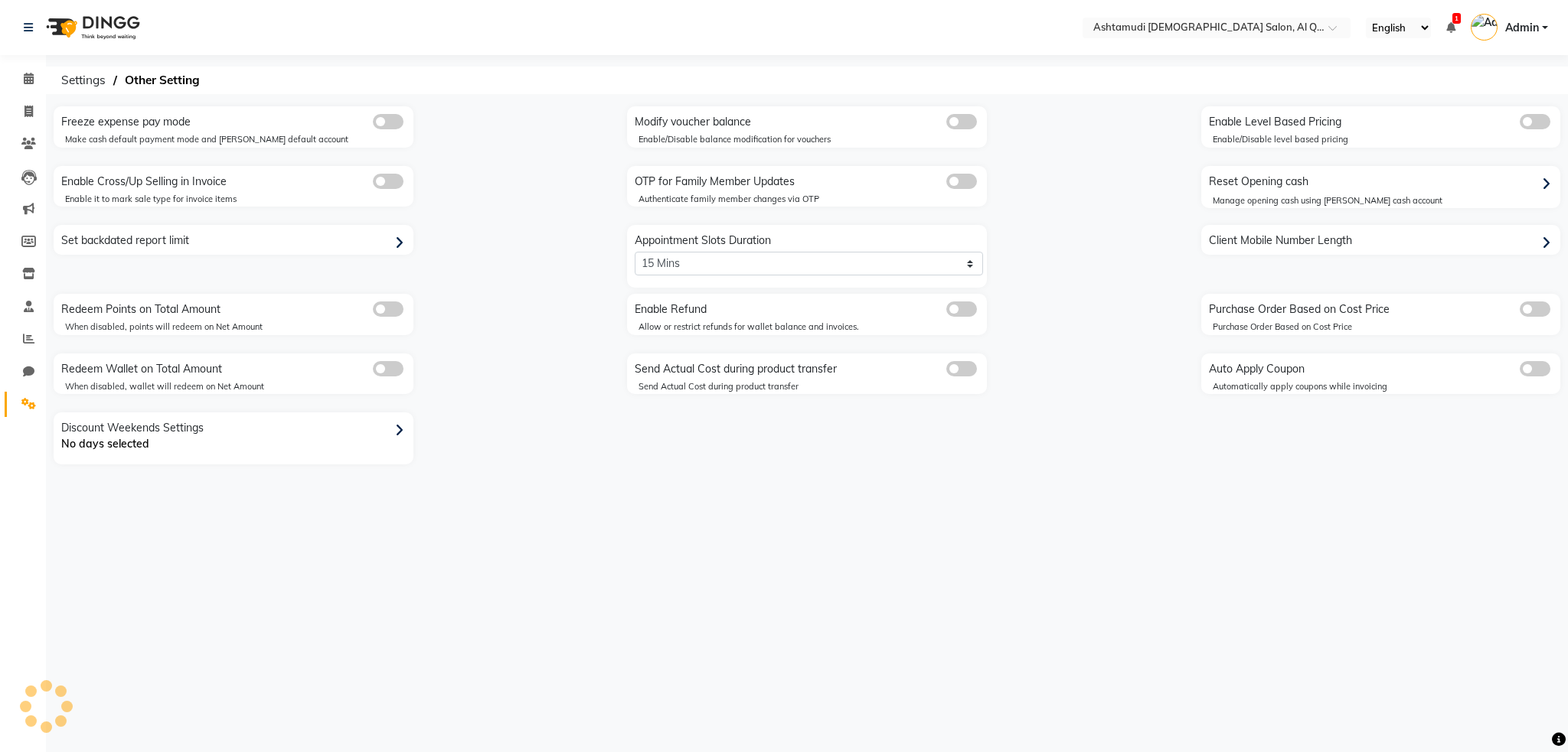
select select "5: 30"
click at [579, 581] on div "Select Location × Ashtamudi [DEMOGRAPHIC_DATA] Salon, Al Qusais 1 English ENGLI…" at bounding box center [784, 376] width 1568 height 752
click at [124, 32] on img at bounding box center [92, 28] width 105 height 43
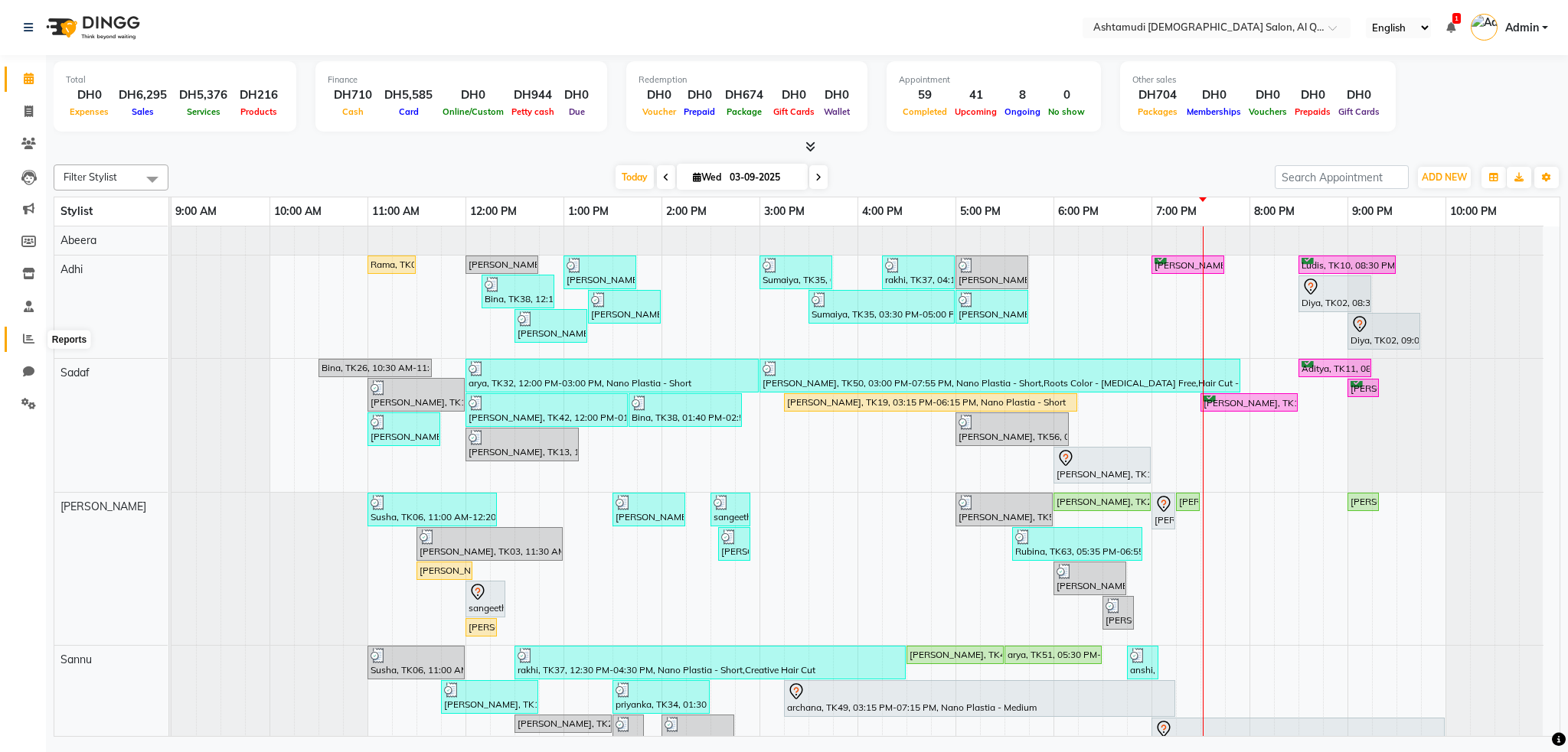
click at [23, 341] on icon at bounding box center [28, 338] width 12 height 12
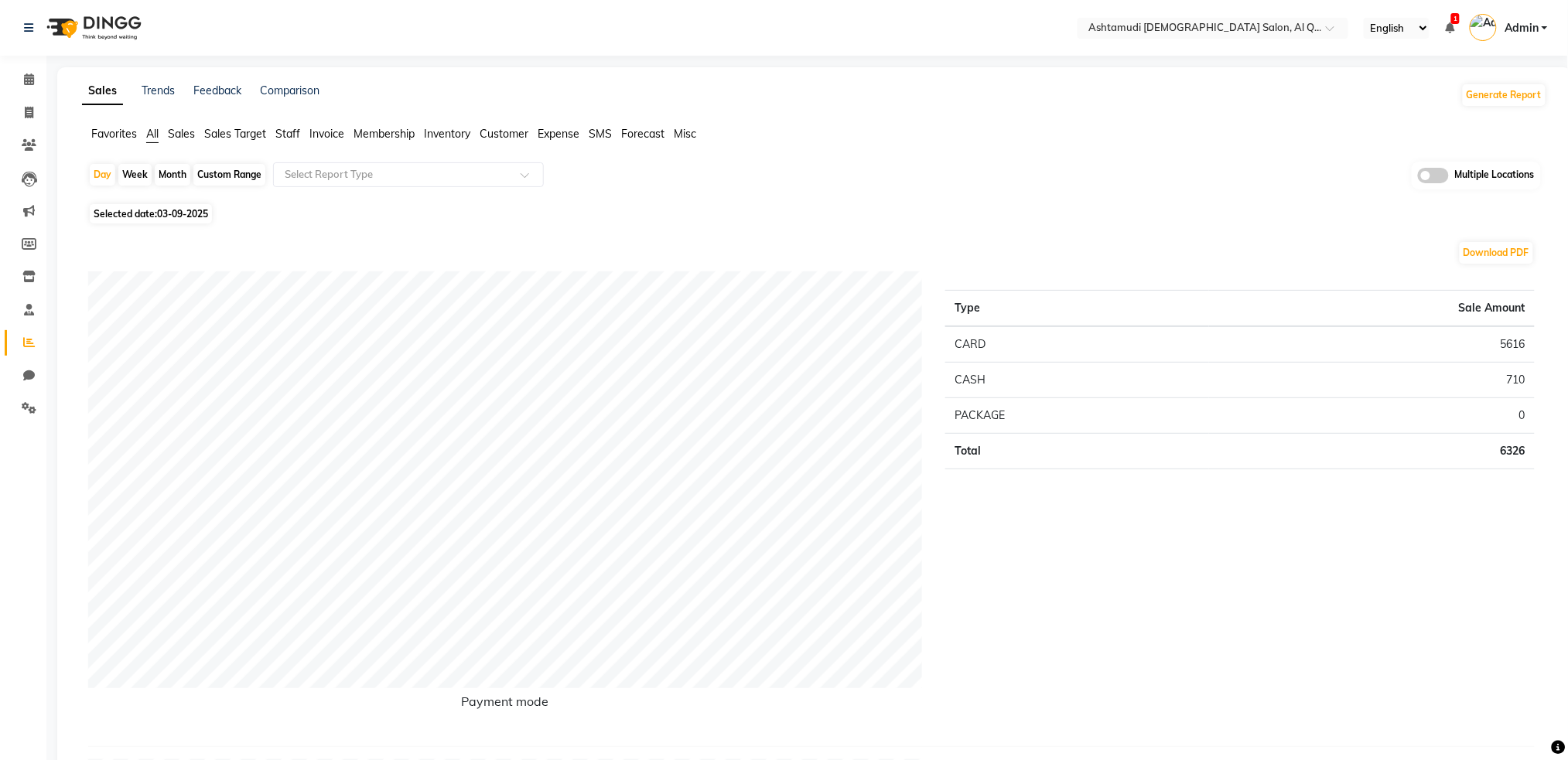
click at [218, 164] on div "Custom Range" at bounding box center [229, 175] width 72 height 22
select select "9"
select select "2025"
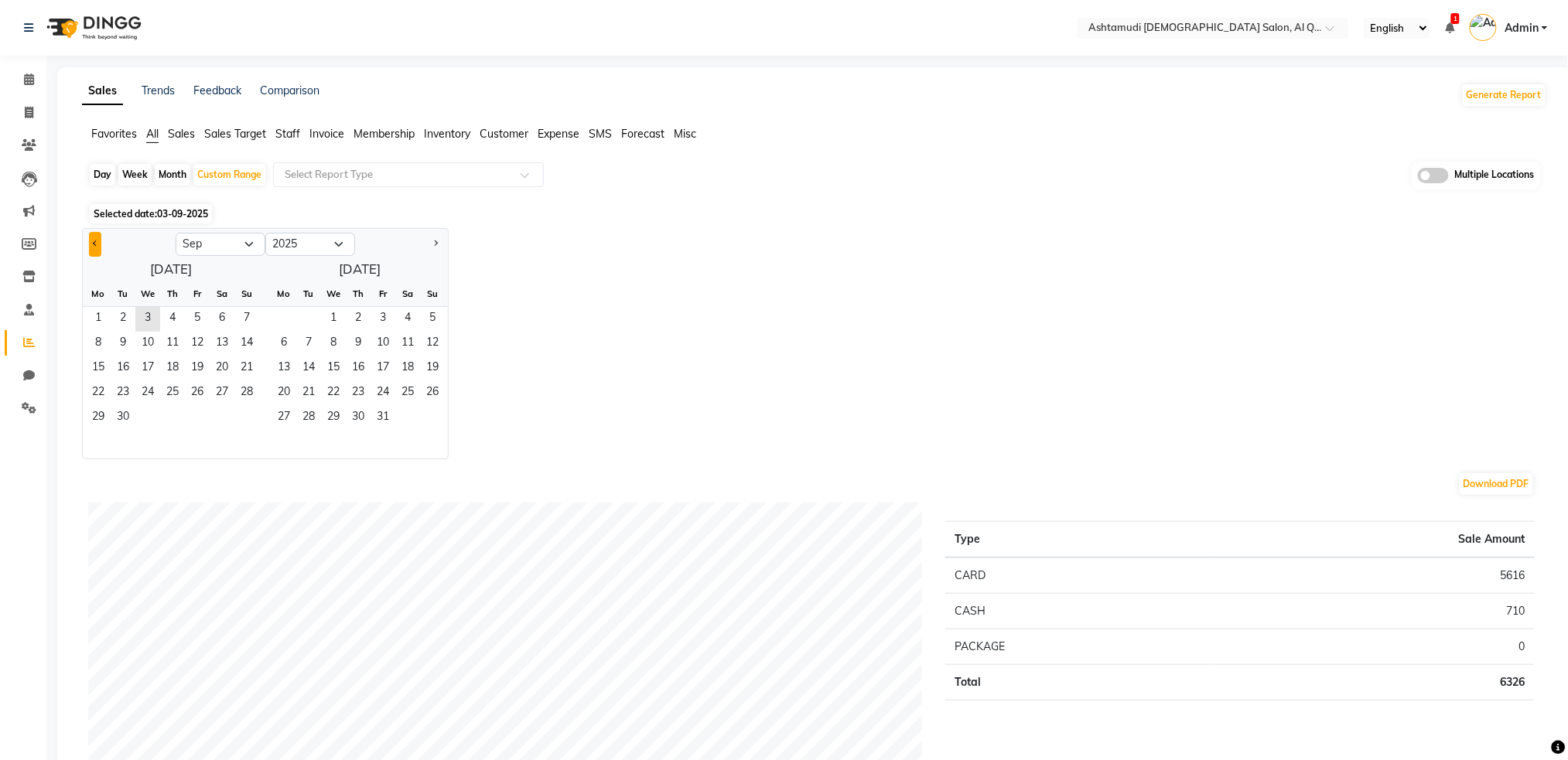
click at [90, 240] on button "Previous month" at bounding box center [95, 245] width 12 height 25
select select "8"
click at [92, 411] on span "25" at bounding box center [98, 419] width 25 height 25
click at [150, 390] on span "20" at bounding box center [148, 394] width 25 height 25
click at [333, 309] on span "3" at bounding box center [333, 319] width 25 height 25
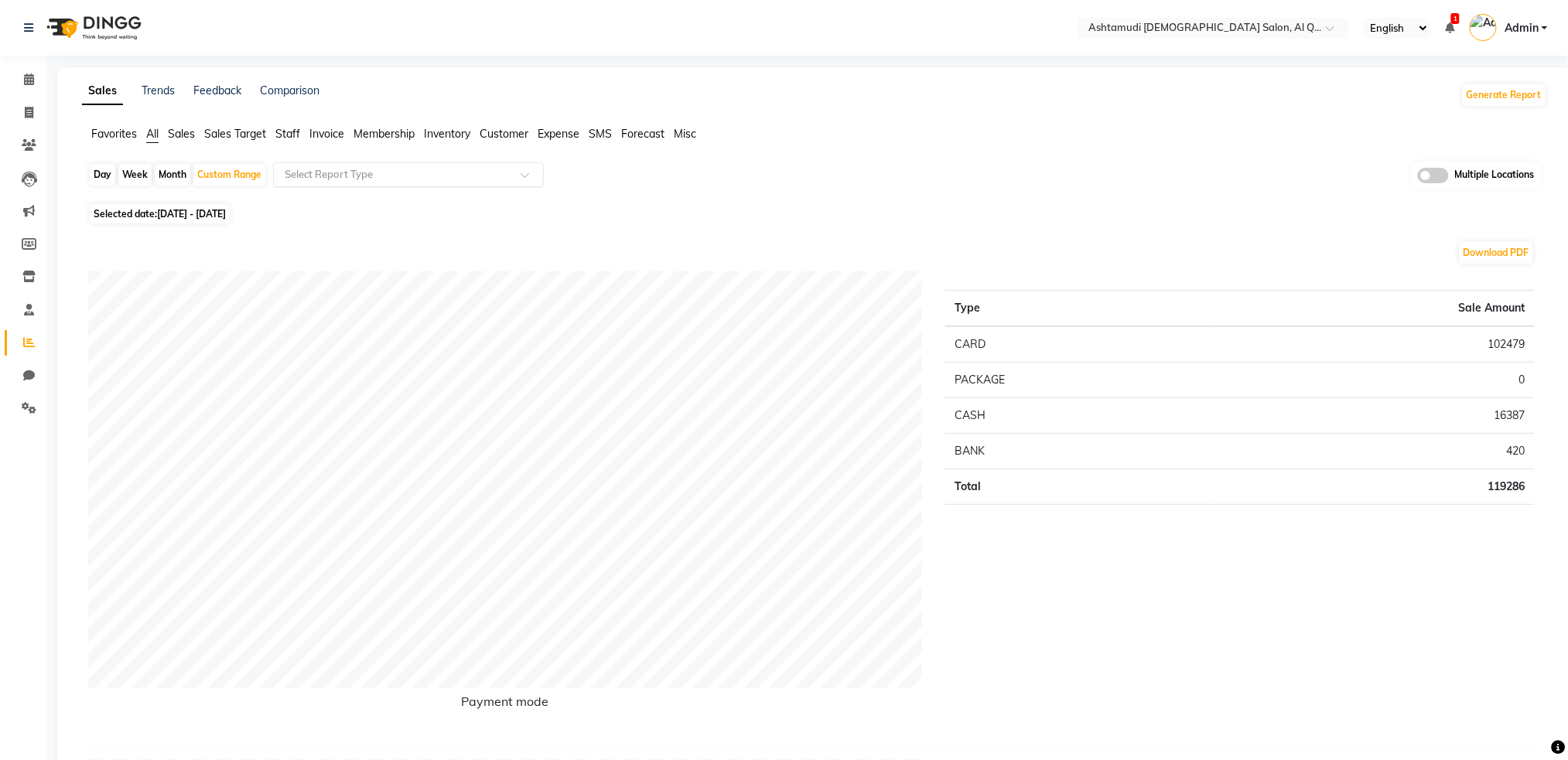
click at [356, 180] on input "text" at bounding box center [392, 175] width 223 height 16
click at [1442, 176] on span at bounding box center [1433, 176] width 31 height 16
click at [1417, 178] on input "checkbox" at bounding box center [1417, 178] width 0 height 0
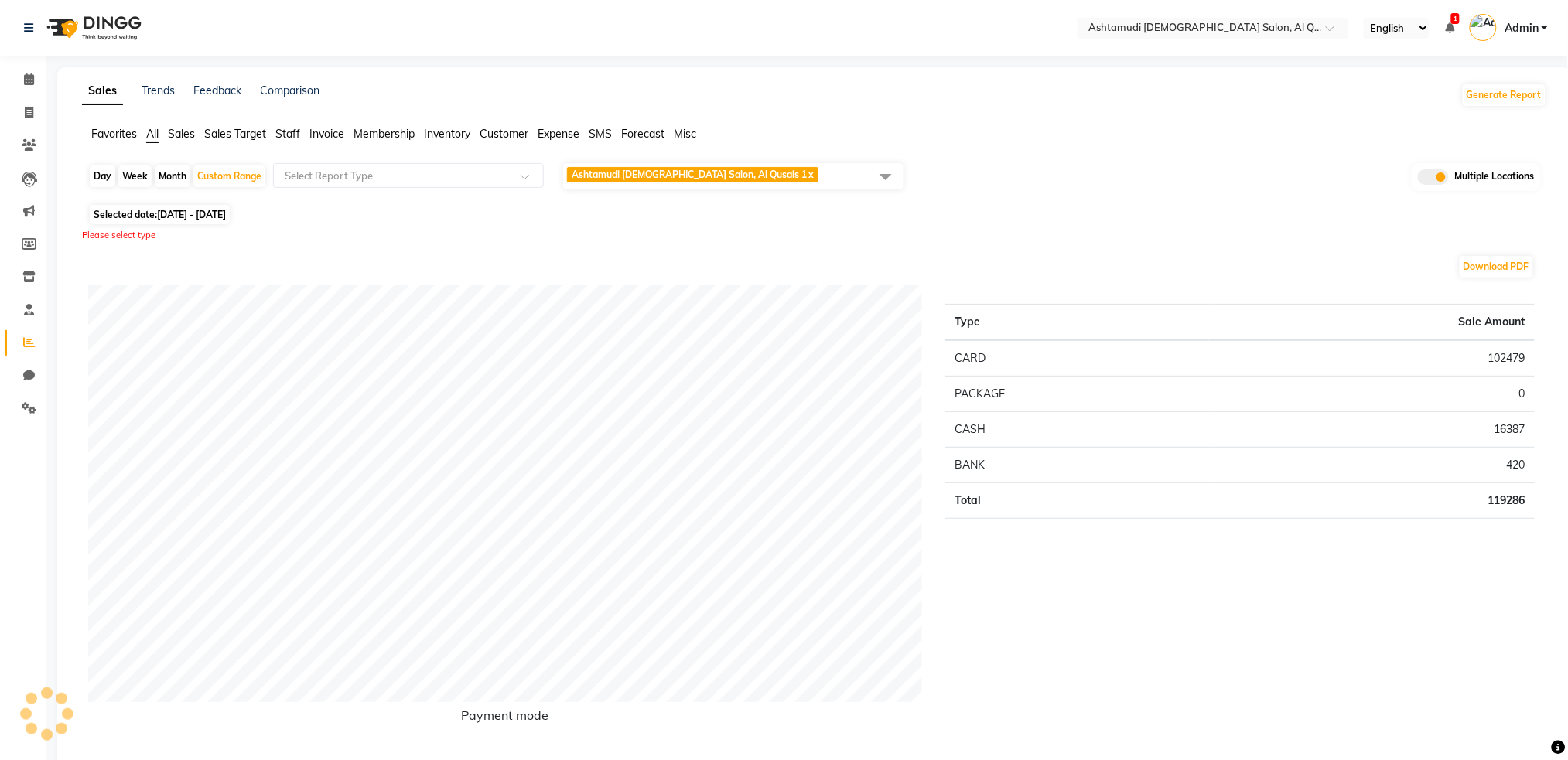
click at [890, 177] on span at bounding box center [886, 176] width 31 height 30
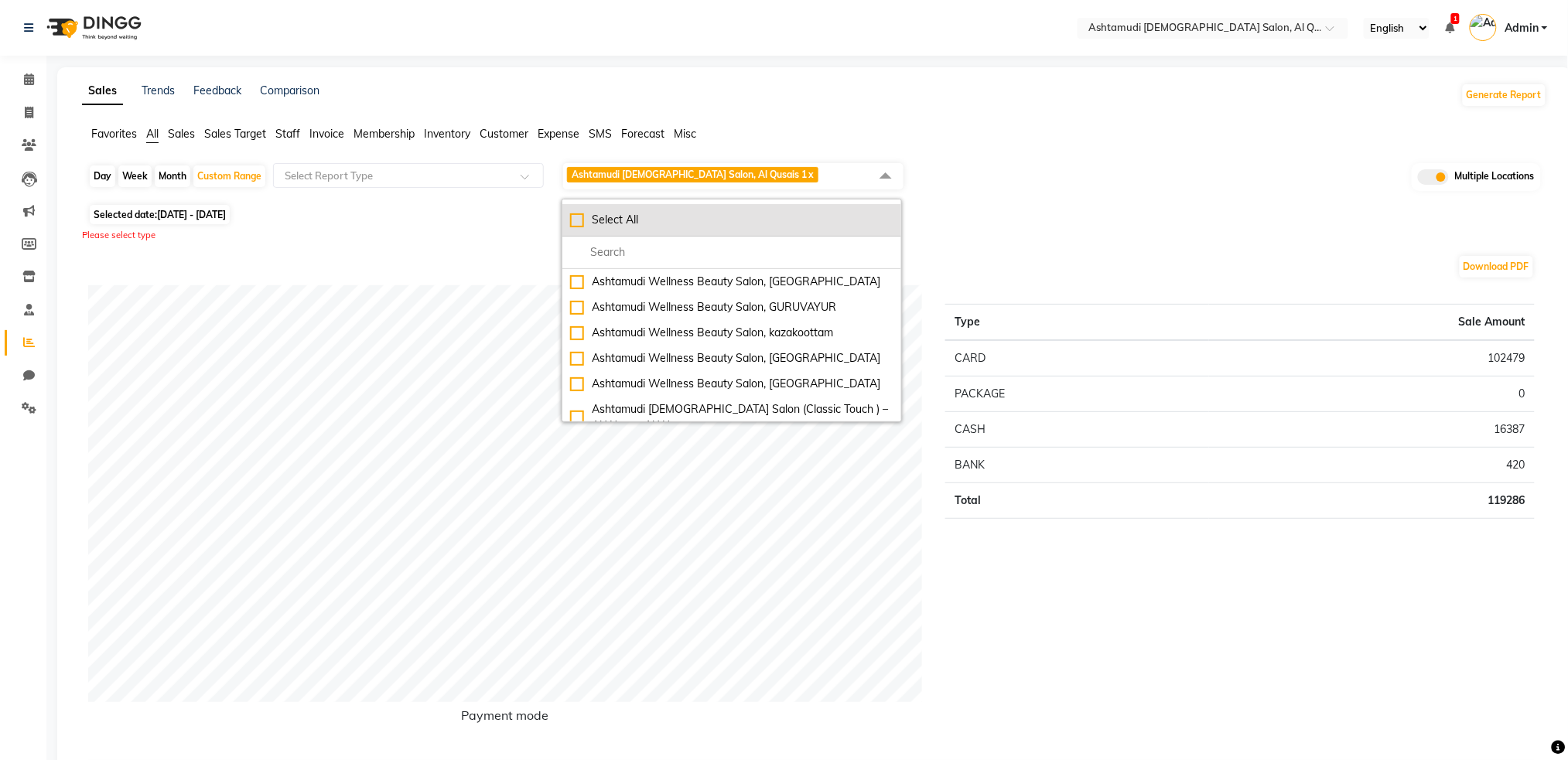
click at [577, 214] on div "Select All" at bounding box center [732, 220] width 323 height 16
checkbox input "true"
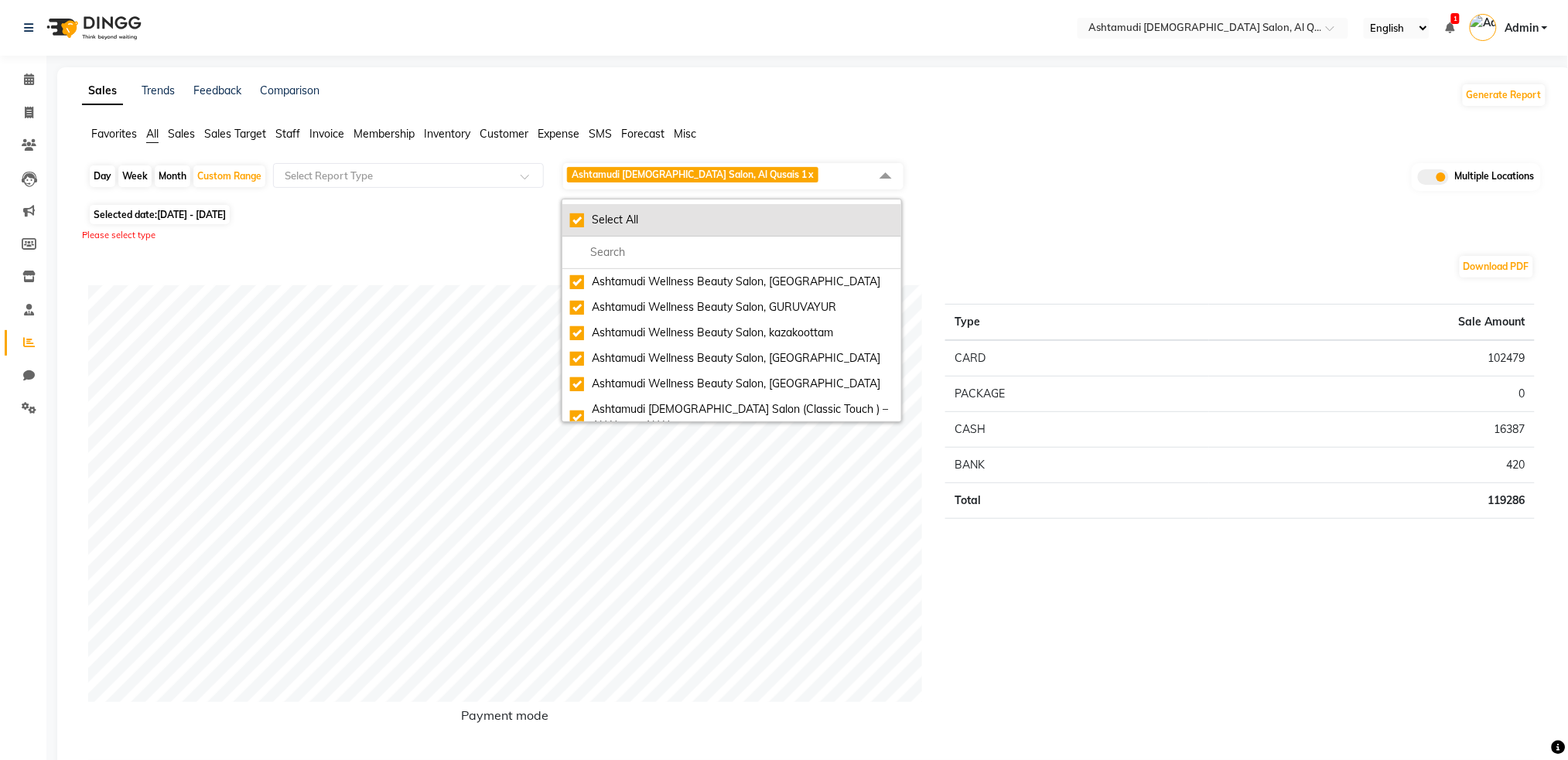
checkbox input "true"
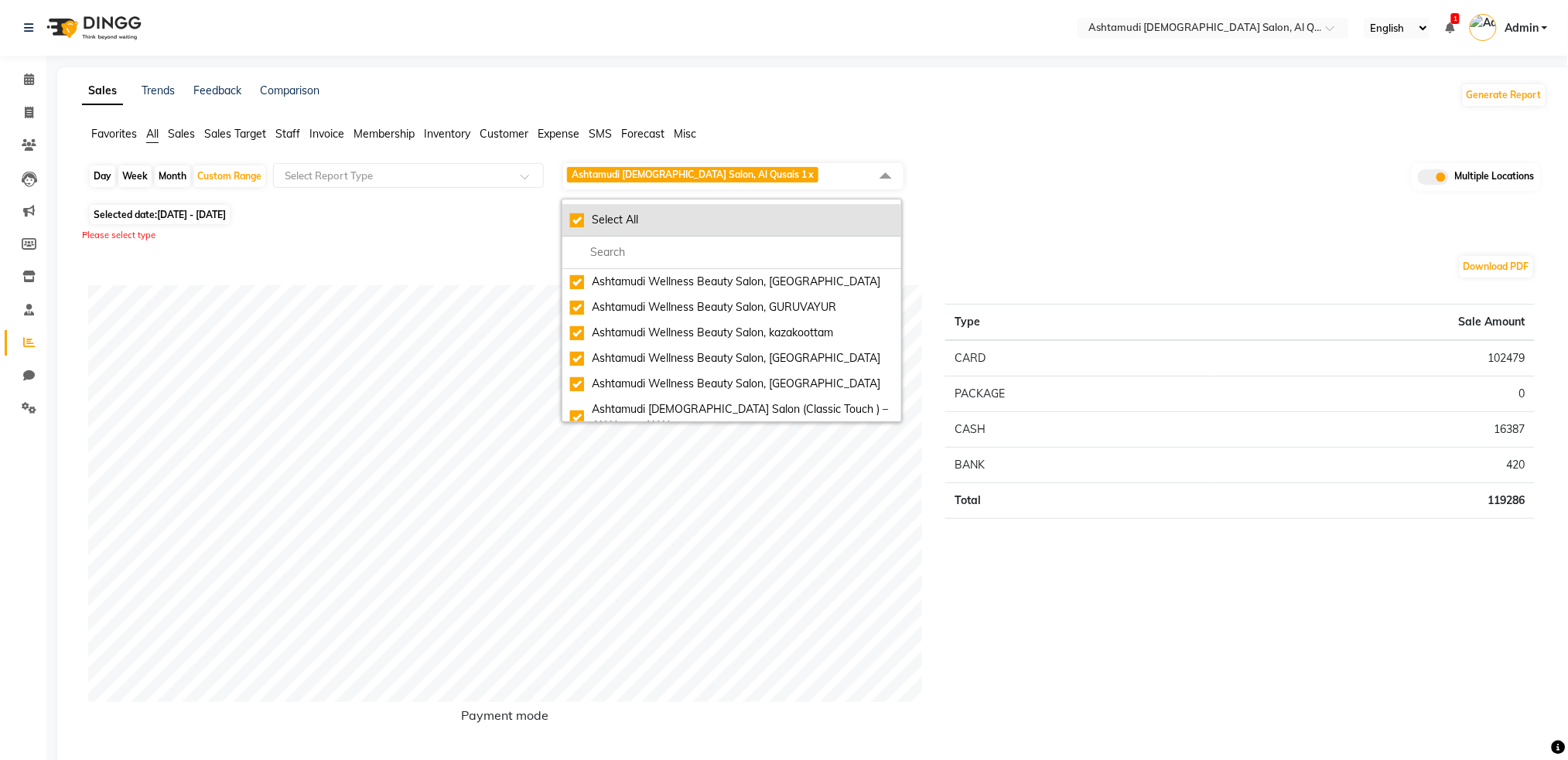
checkbox input "true"
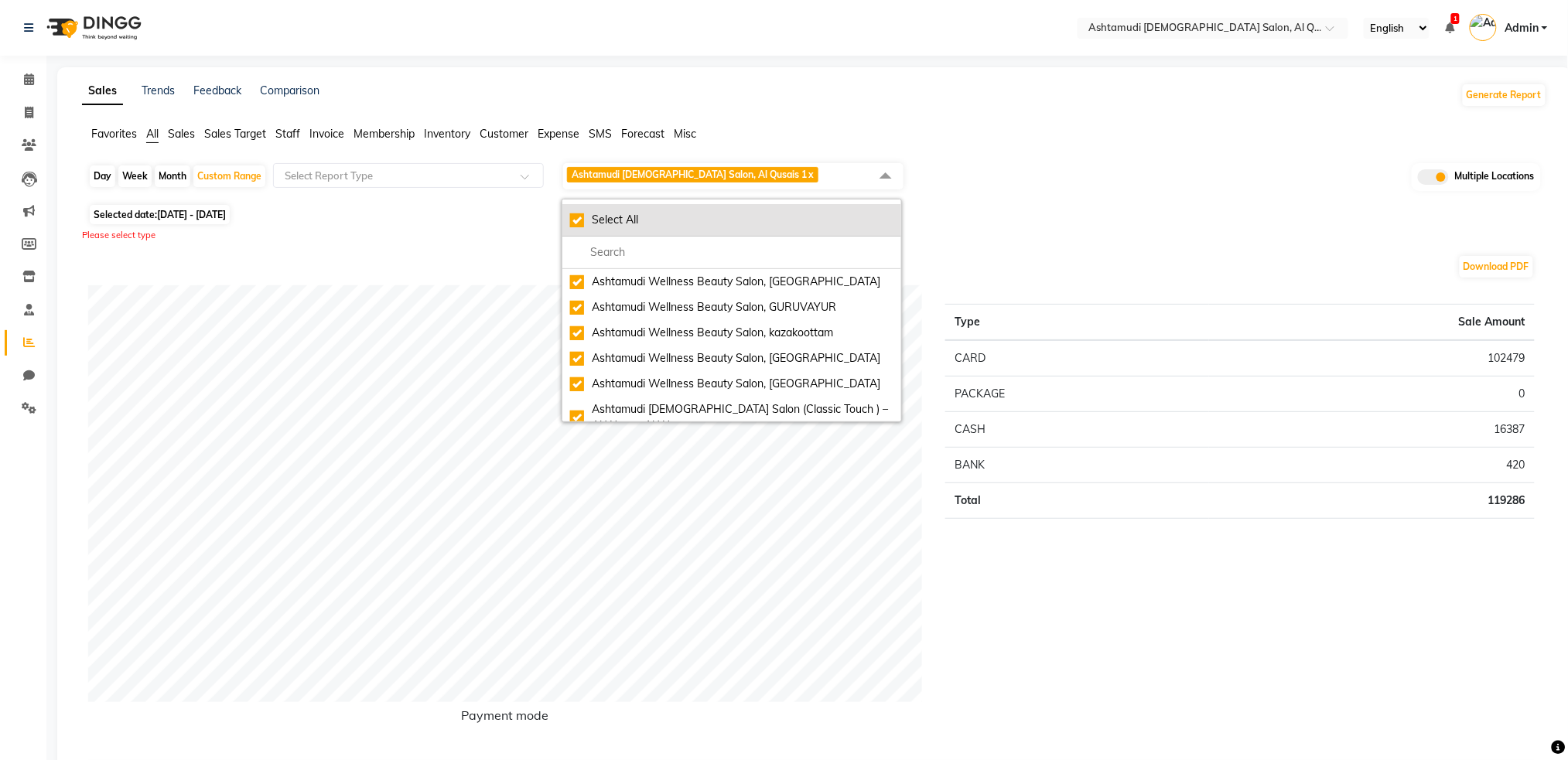
checkbox input "true"
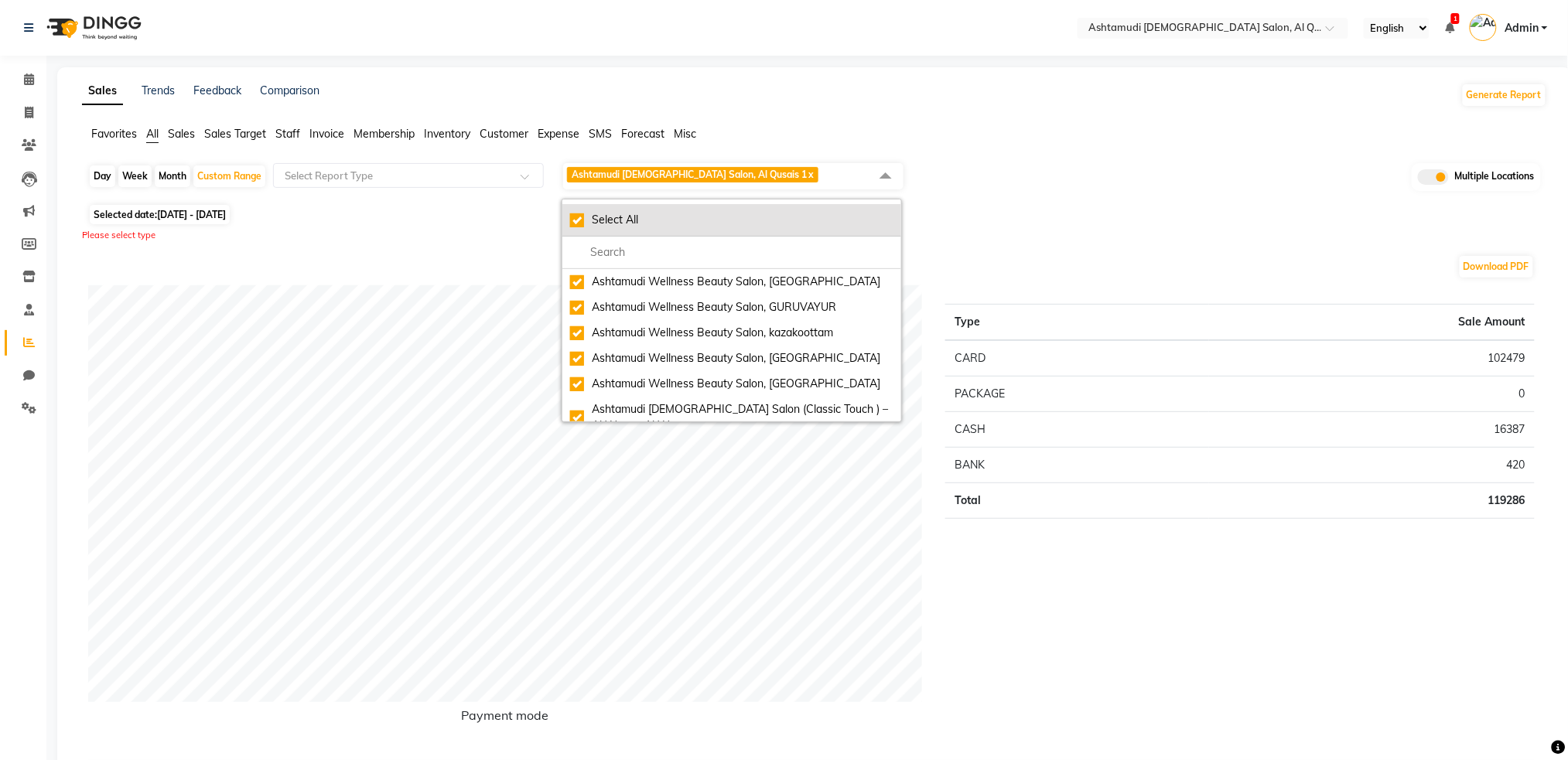
checkbox input "true"
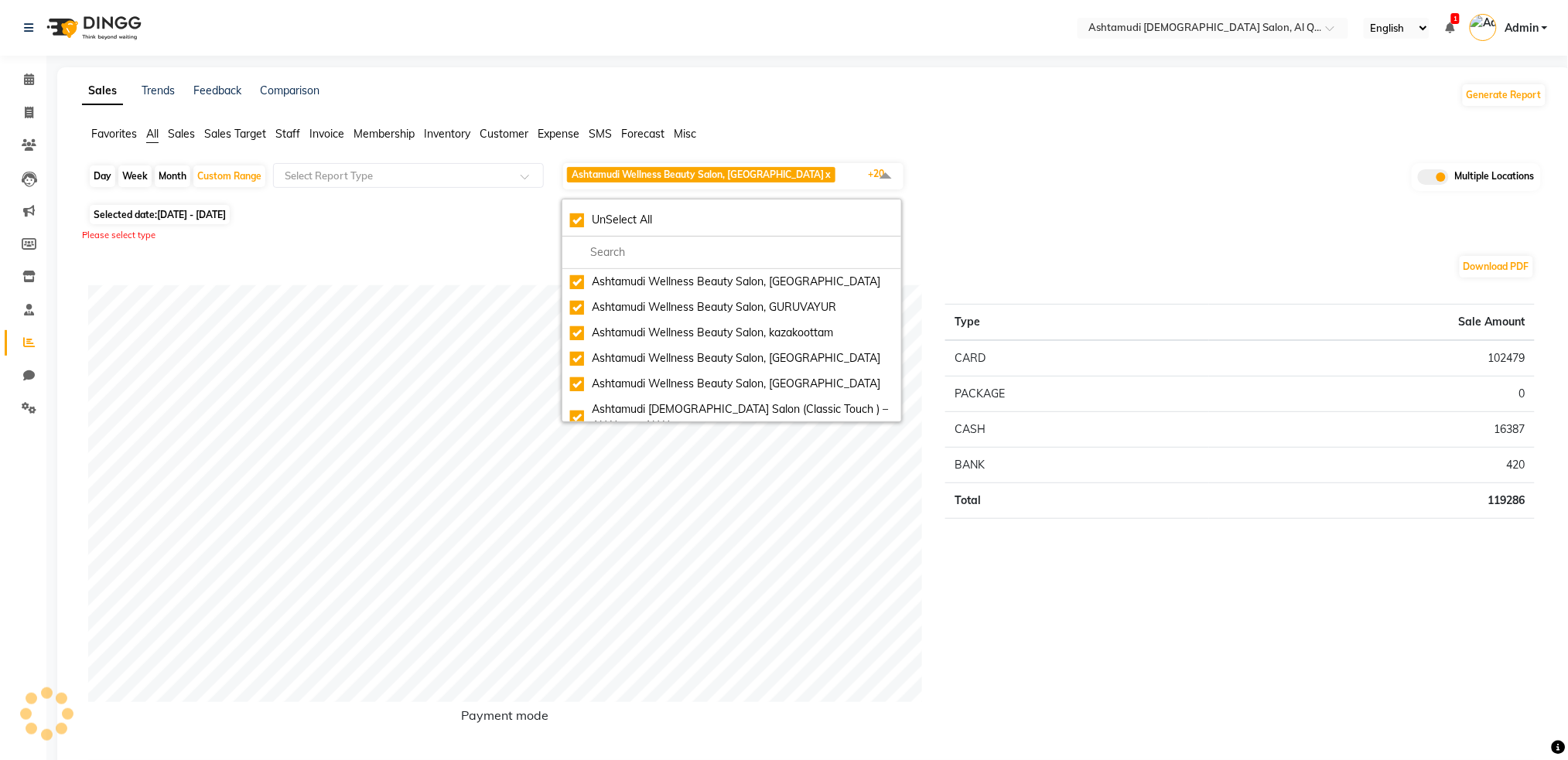
click at [1024, 218] on div "Selected date: [DATE] - [DATE]" at bounding box center [817, 214] width 1458 height 16
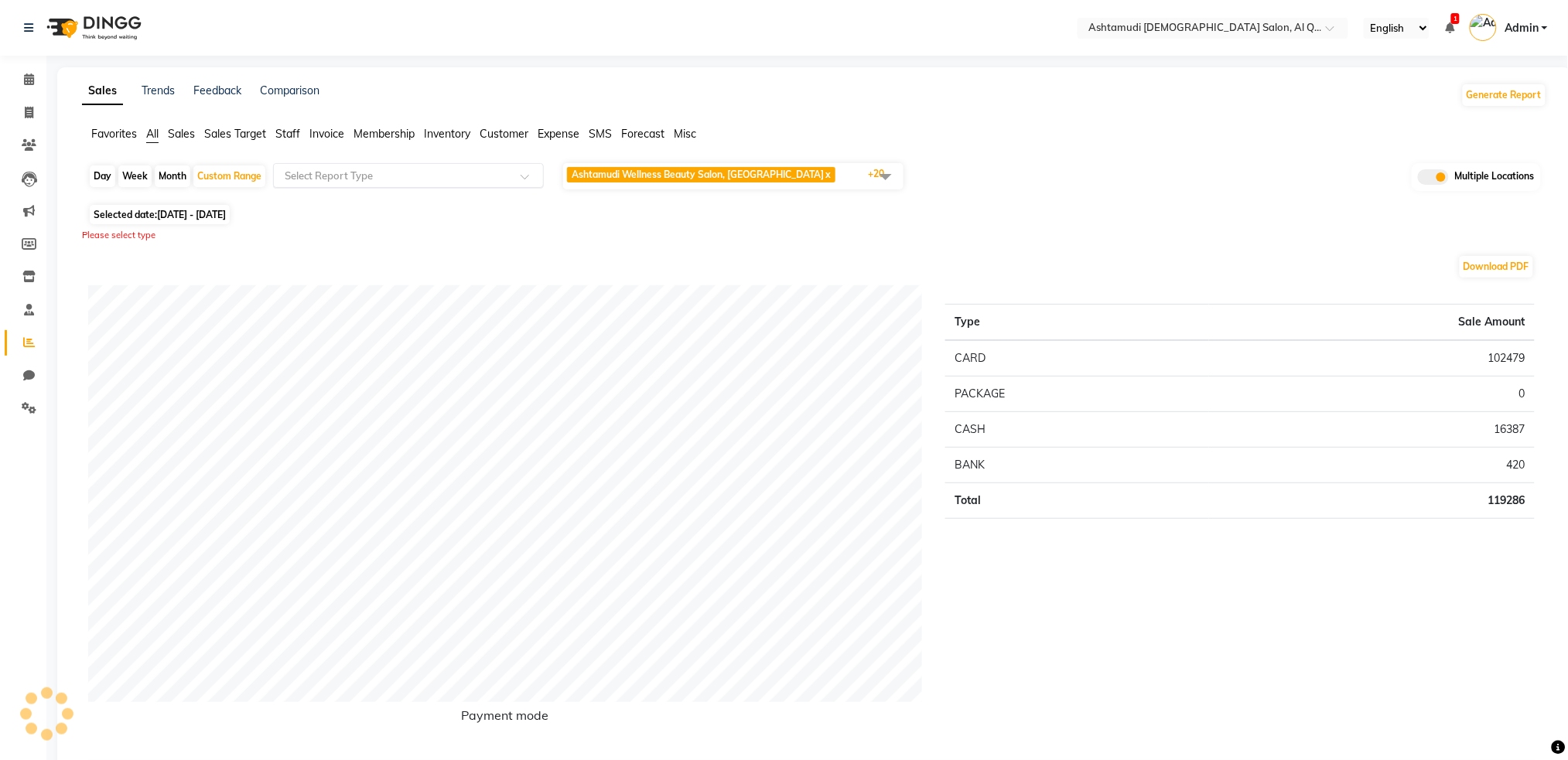
click at [486, 171] on input "text" at bounding box center [392, 176] width 223 height 16
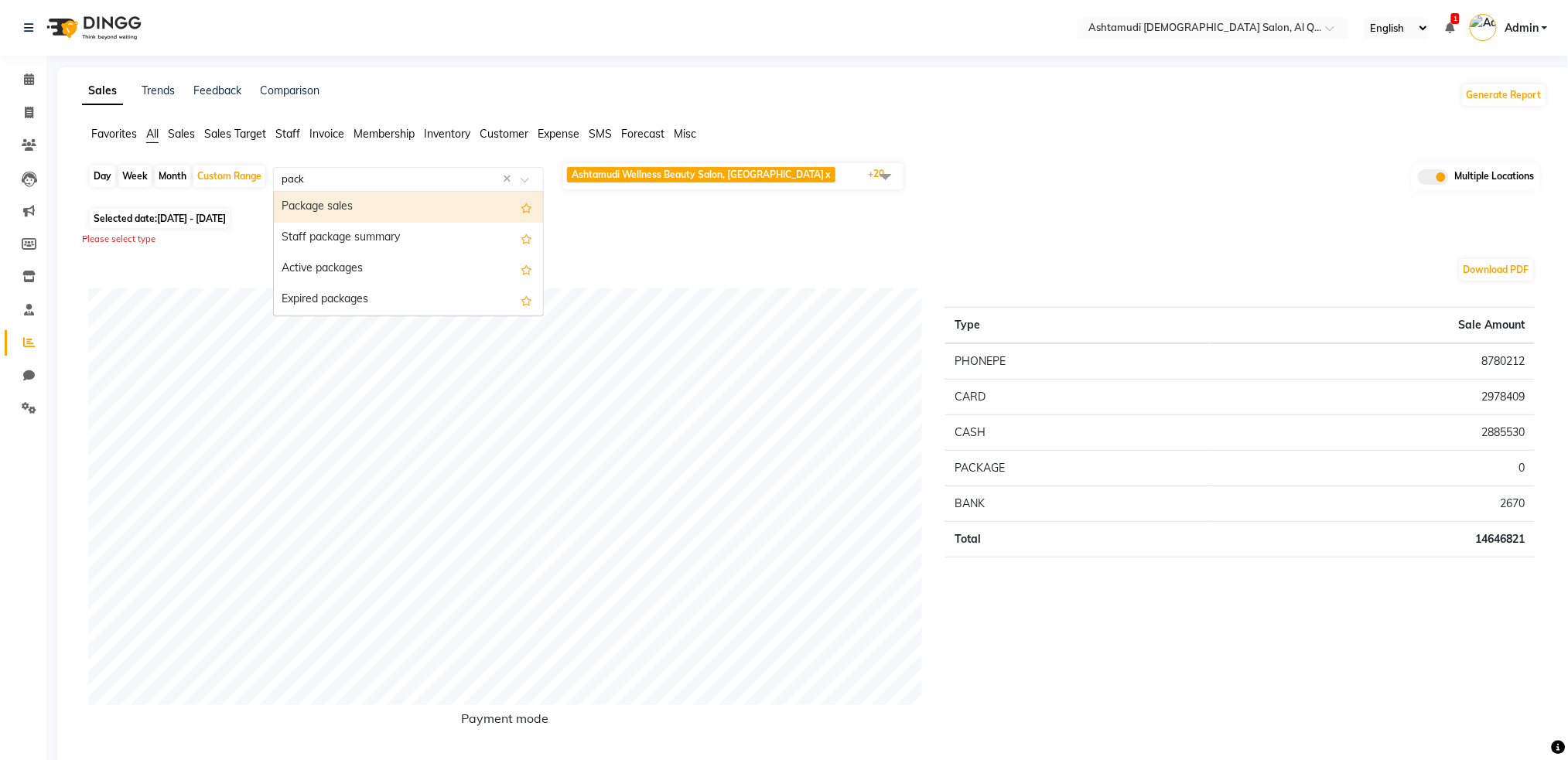
type input "packa"
click at [456, 212] on div "Package sales" at bounding box center [408, 207] width 269 height 31
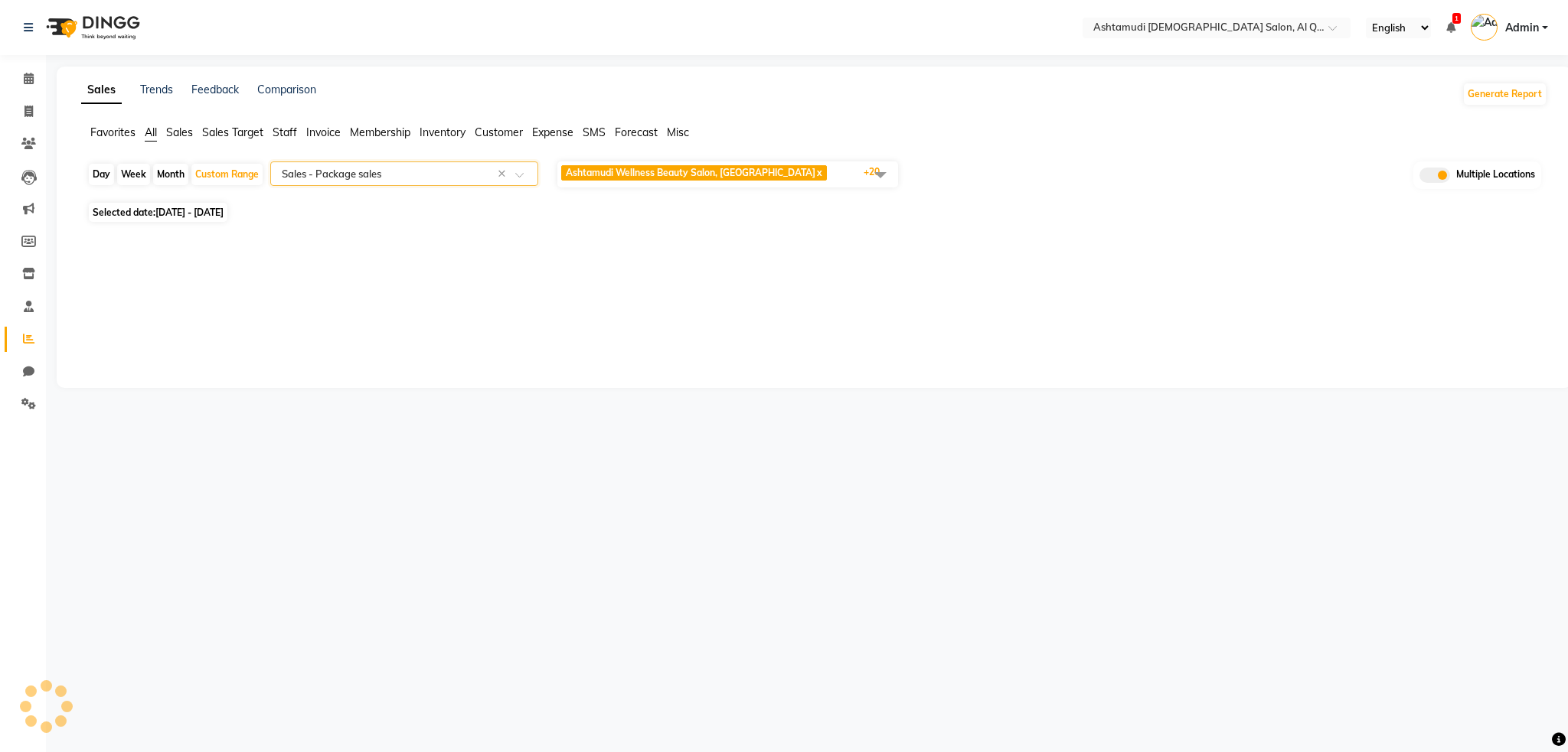
select select "full_report"
select select "csv"
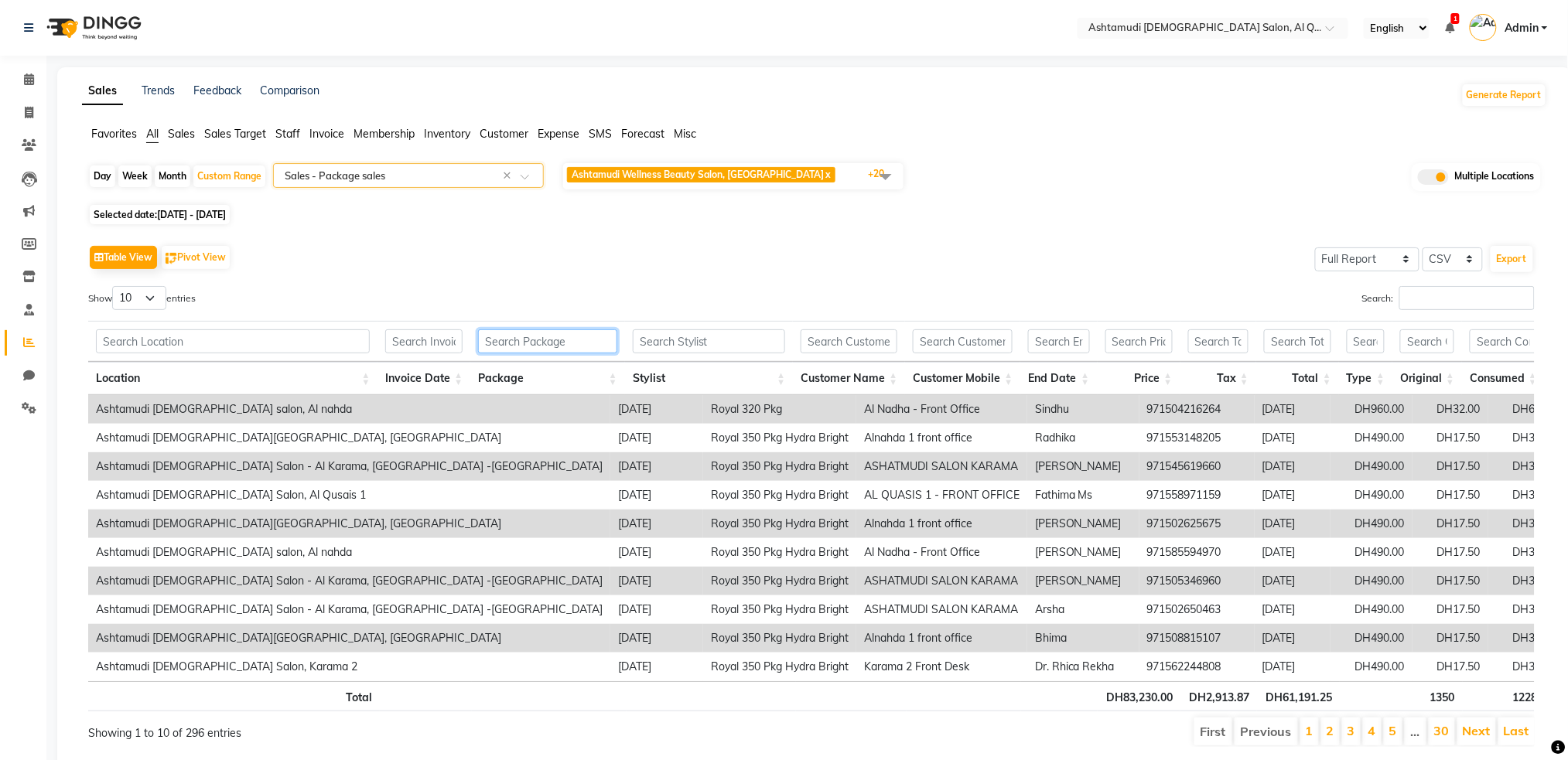
click at [498, 342] on input "text" at bounding box center [547, 341] width 138 height 24
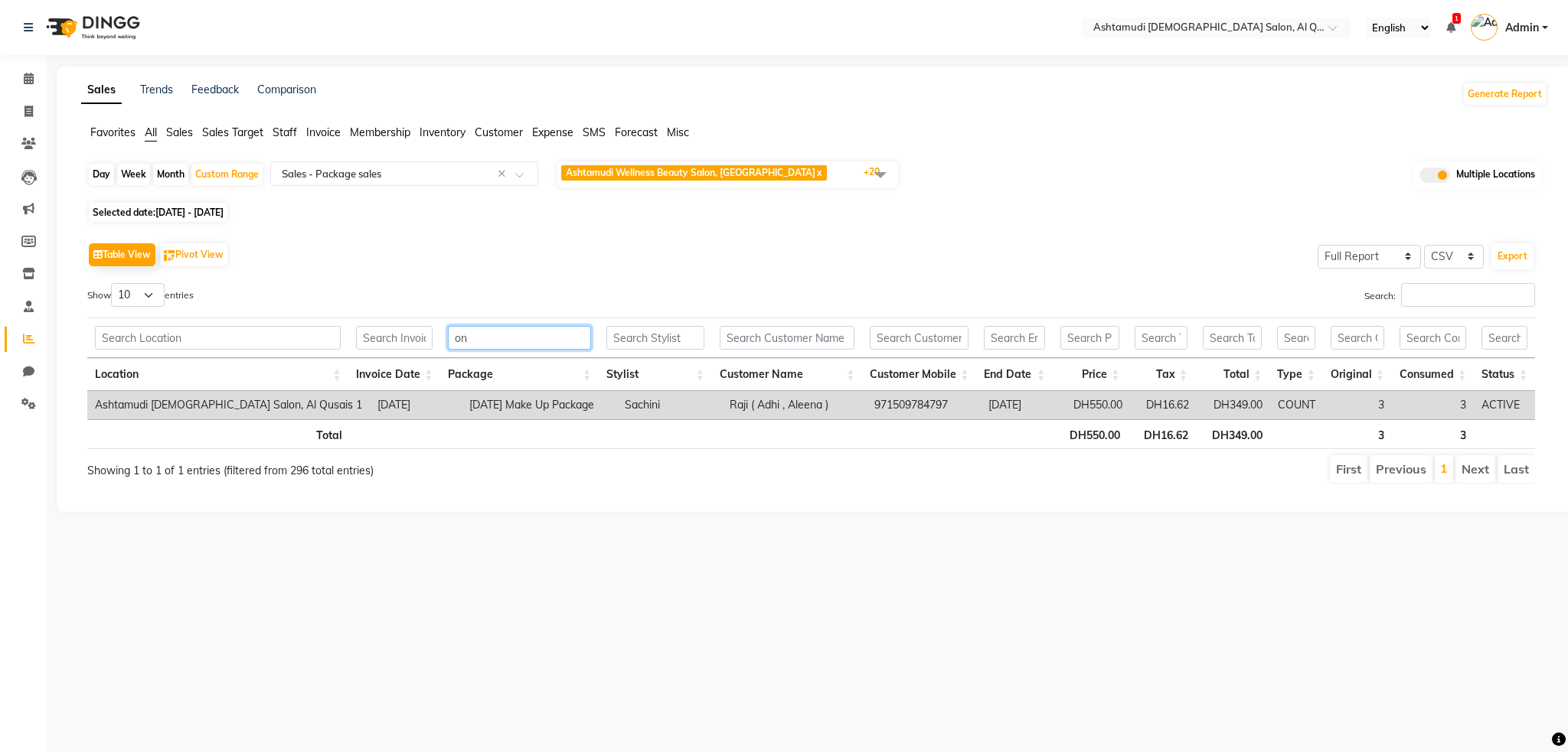
type input "on"
click at [554, 274] on div "Table View Pivot View Select Full Report Filtered Report Select CSV PDF Export …" at bounding box center [811, 362] width 1448 height 246
click at [1517, 260] on button "Export" at bounding box center [1513, 257] width 42 height 26
click at [583, 246] on div "Table View Pivot View Select Full Report Filtered Report Select CSV PDF Export" at bounding box center [811, 255] width 1448 height 32
click at [124, 25] on img at bounding box center [92, 28] width 105 height 43
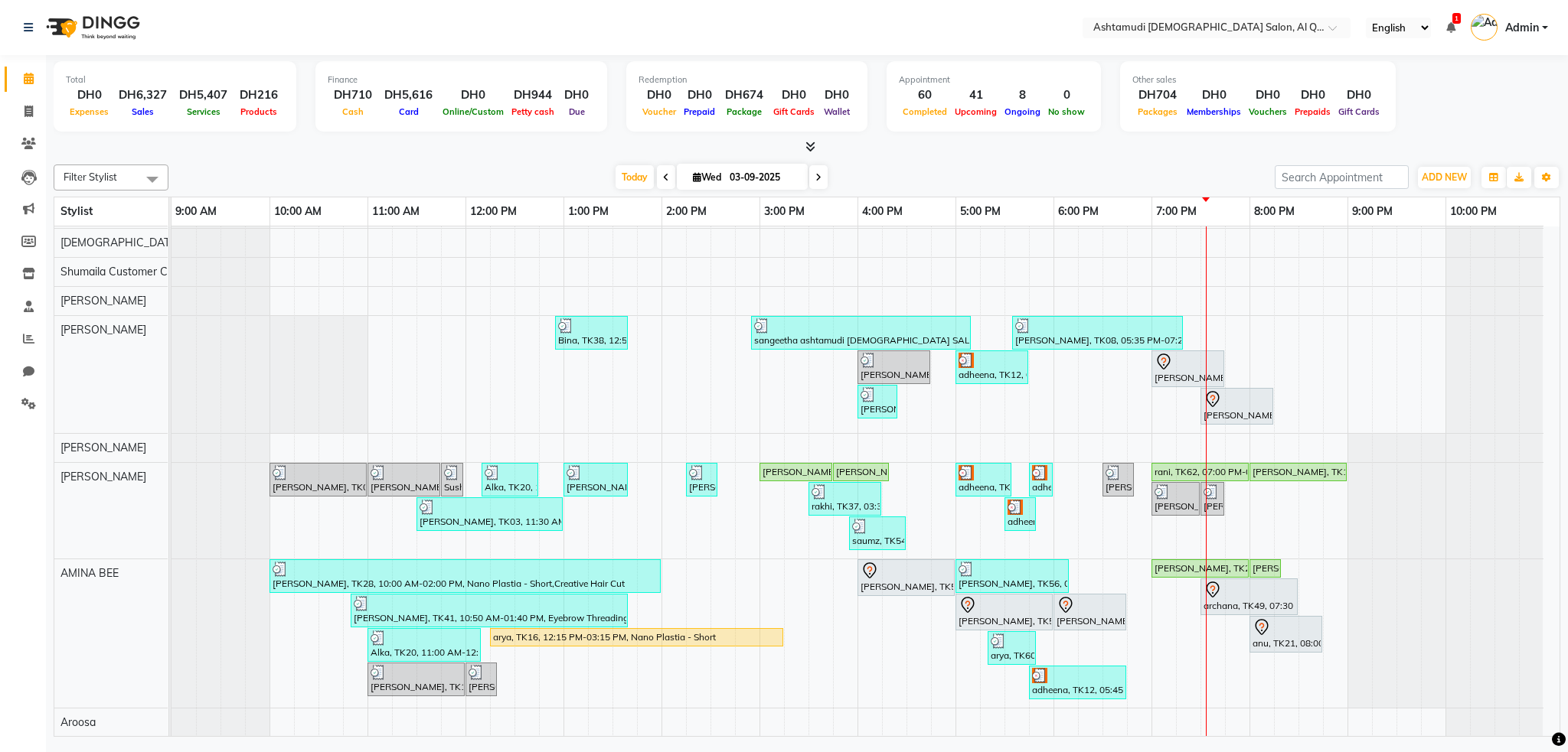
scroll to position [1228, 0]
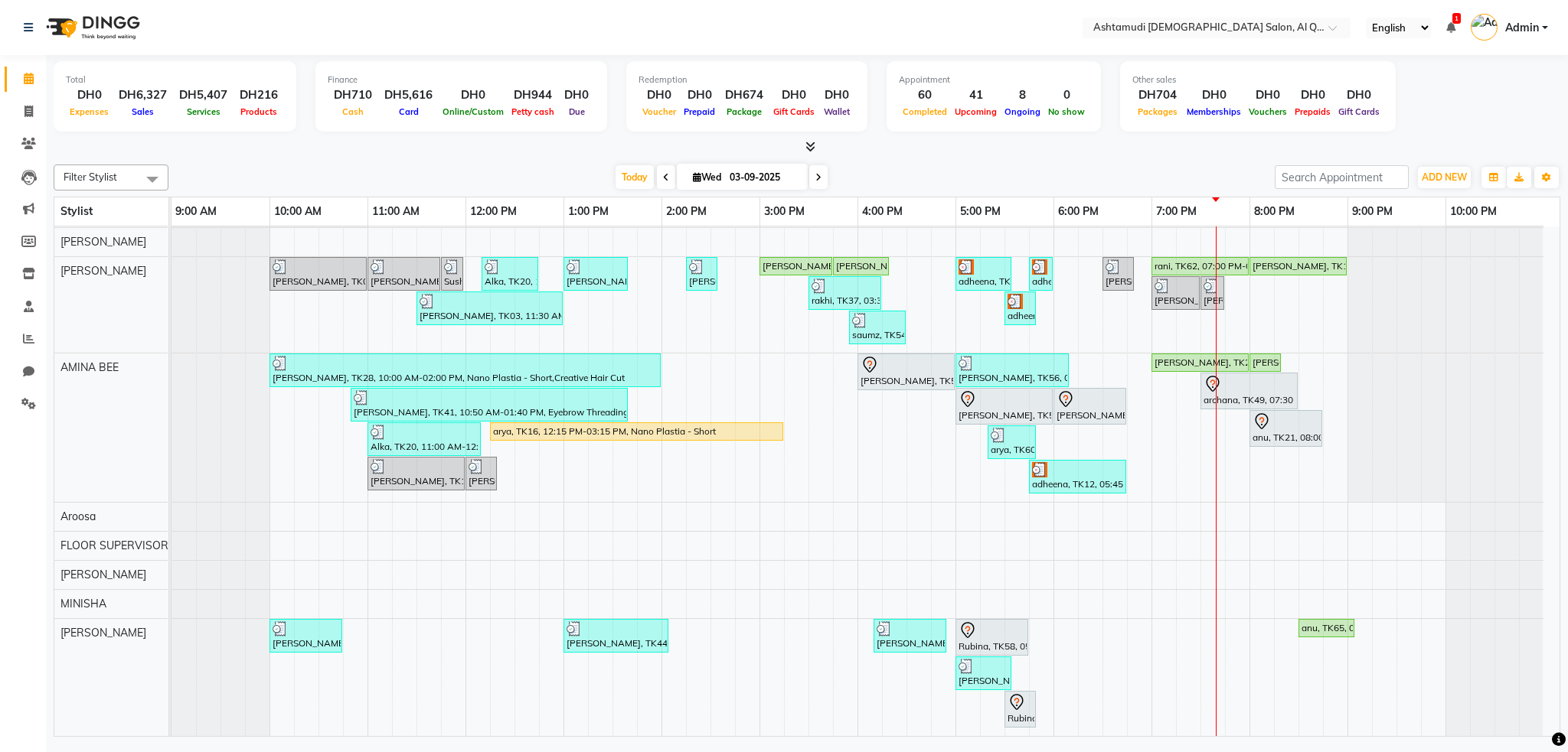
click at [1529, 28] on span "Admin" at bounding box center [1523, 28] width 34 height 16
click at [1508, 110] on link "Sign out" at bounding box center [1470, 109] width 140 height 24
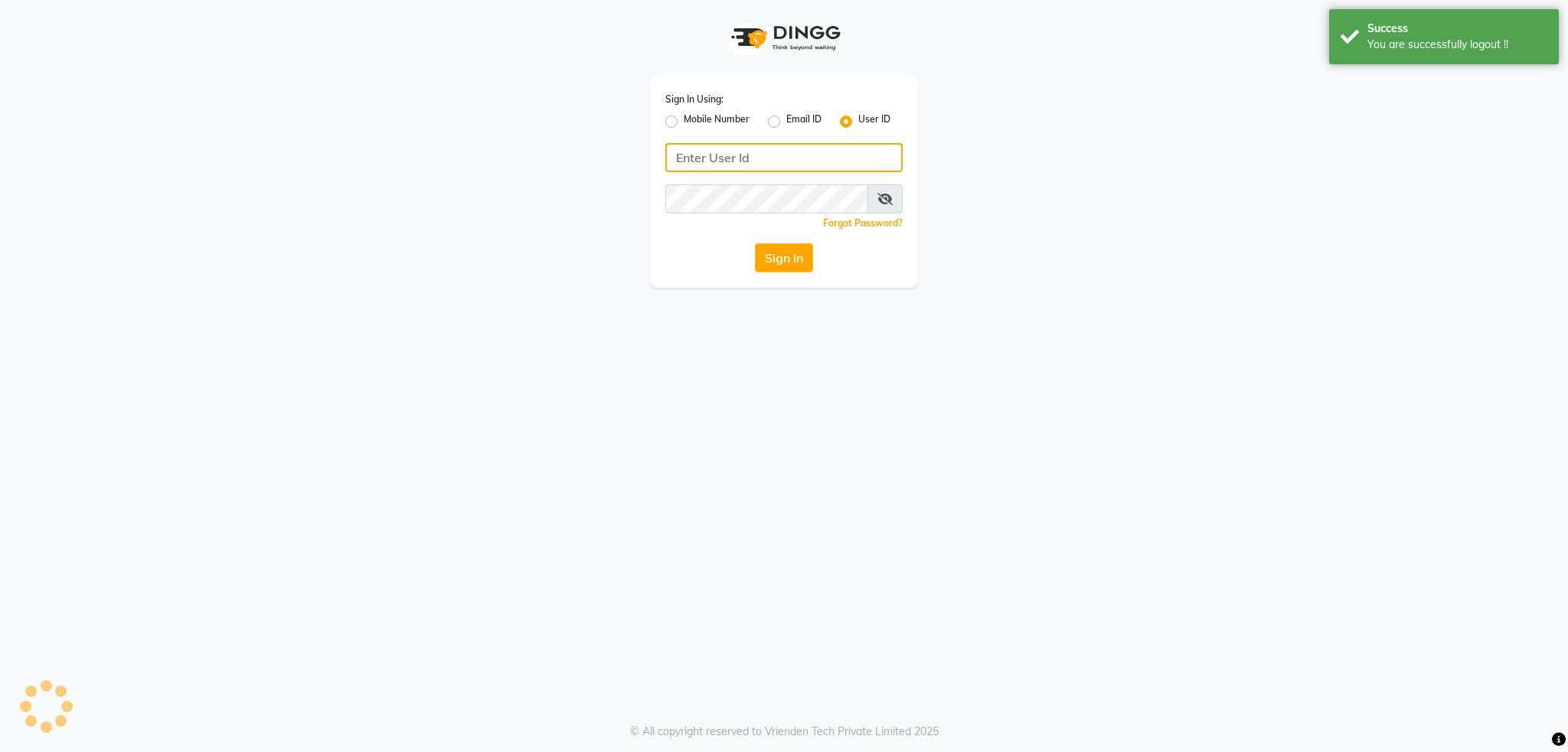
type input "502586105"
click at [684, 120] on label "Mobile Number" at bounding box center [717, 121] width 66 height 18
click at [684, 120] on input "Mobile Number" at bounding box center [689, 117] width 10 height 10
radio input "true"
radio input "false"
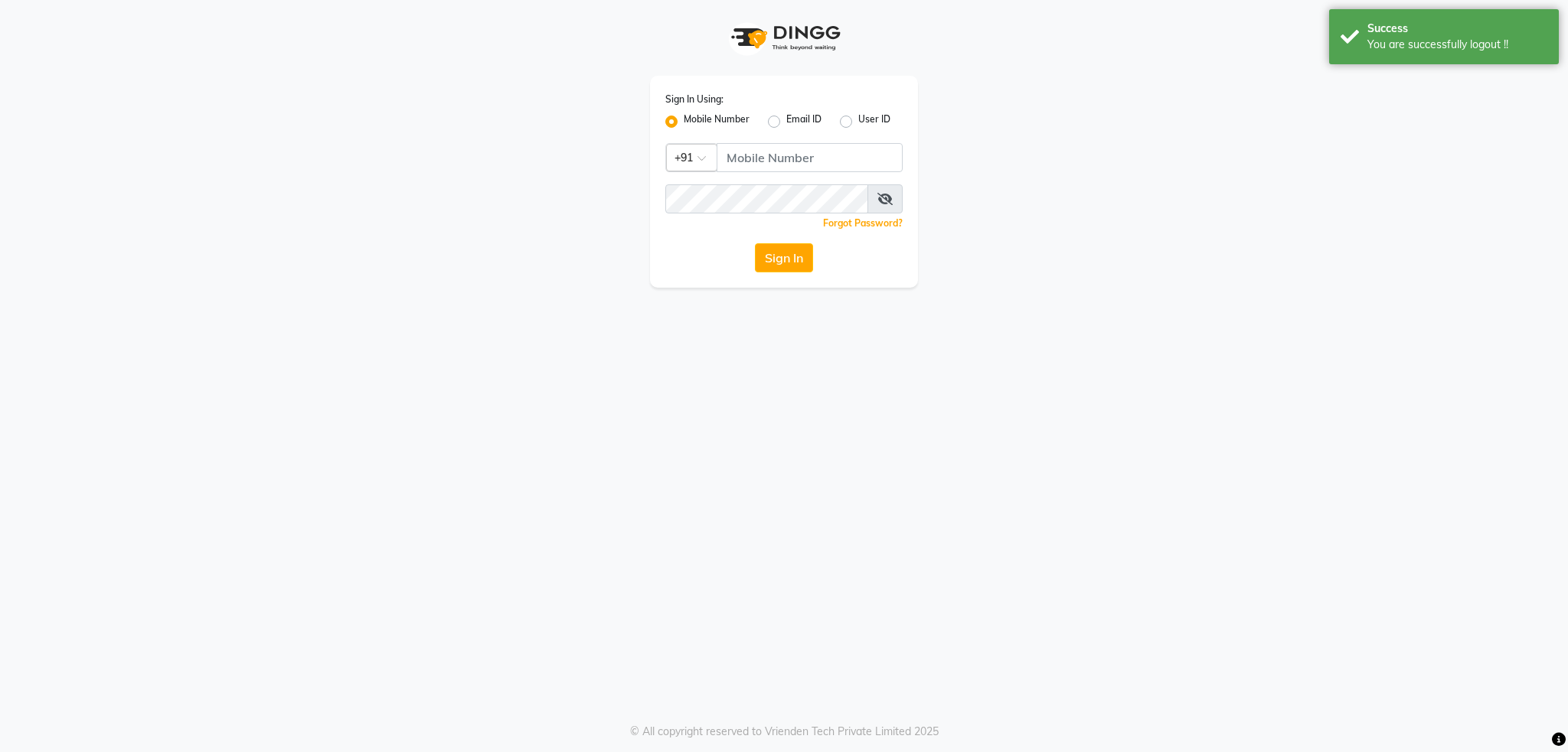
click at [689, 151] on div at bounding box center [692, 156] width 50 height 16
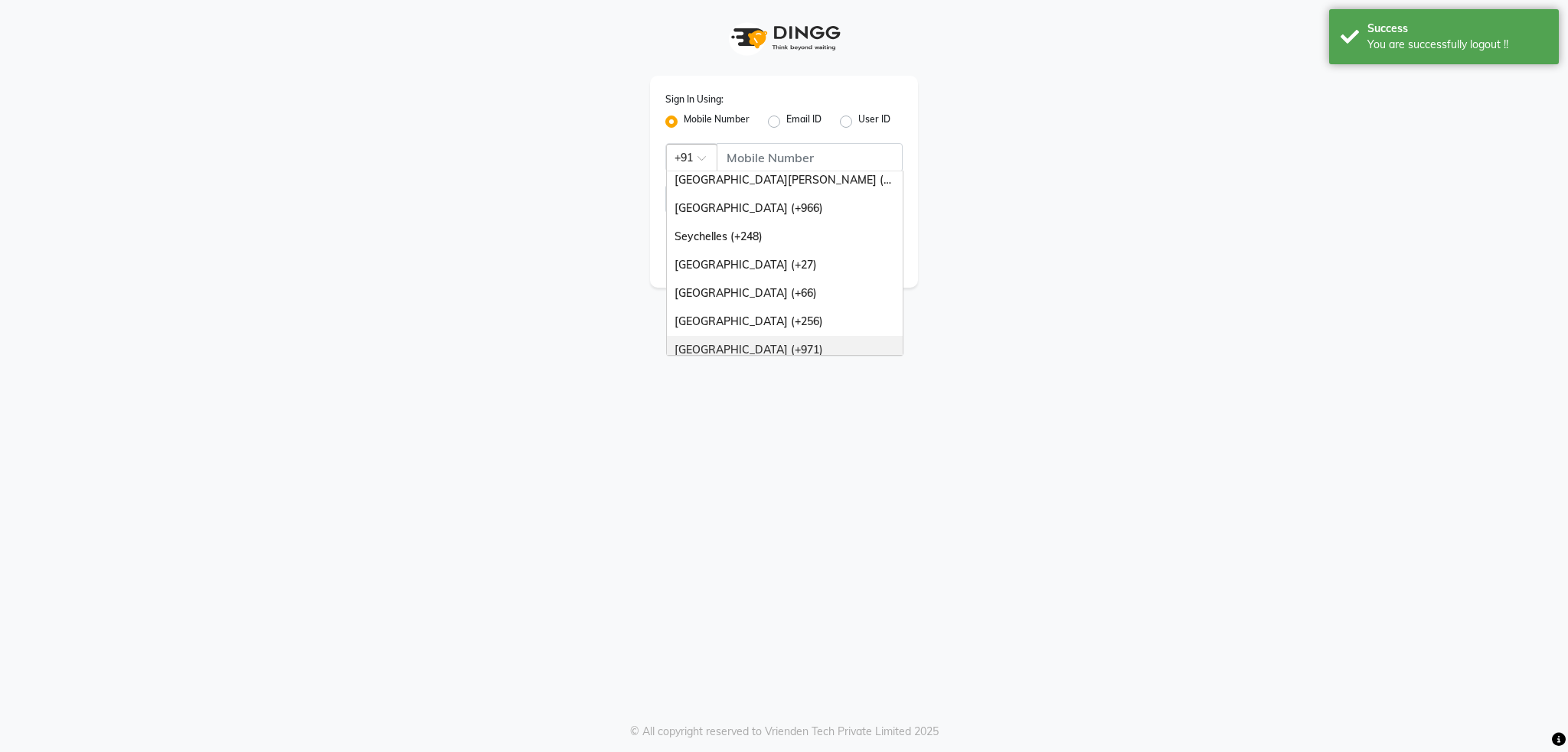
scroll to position [383, 0]
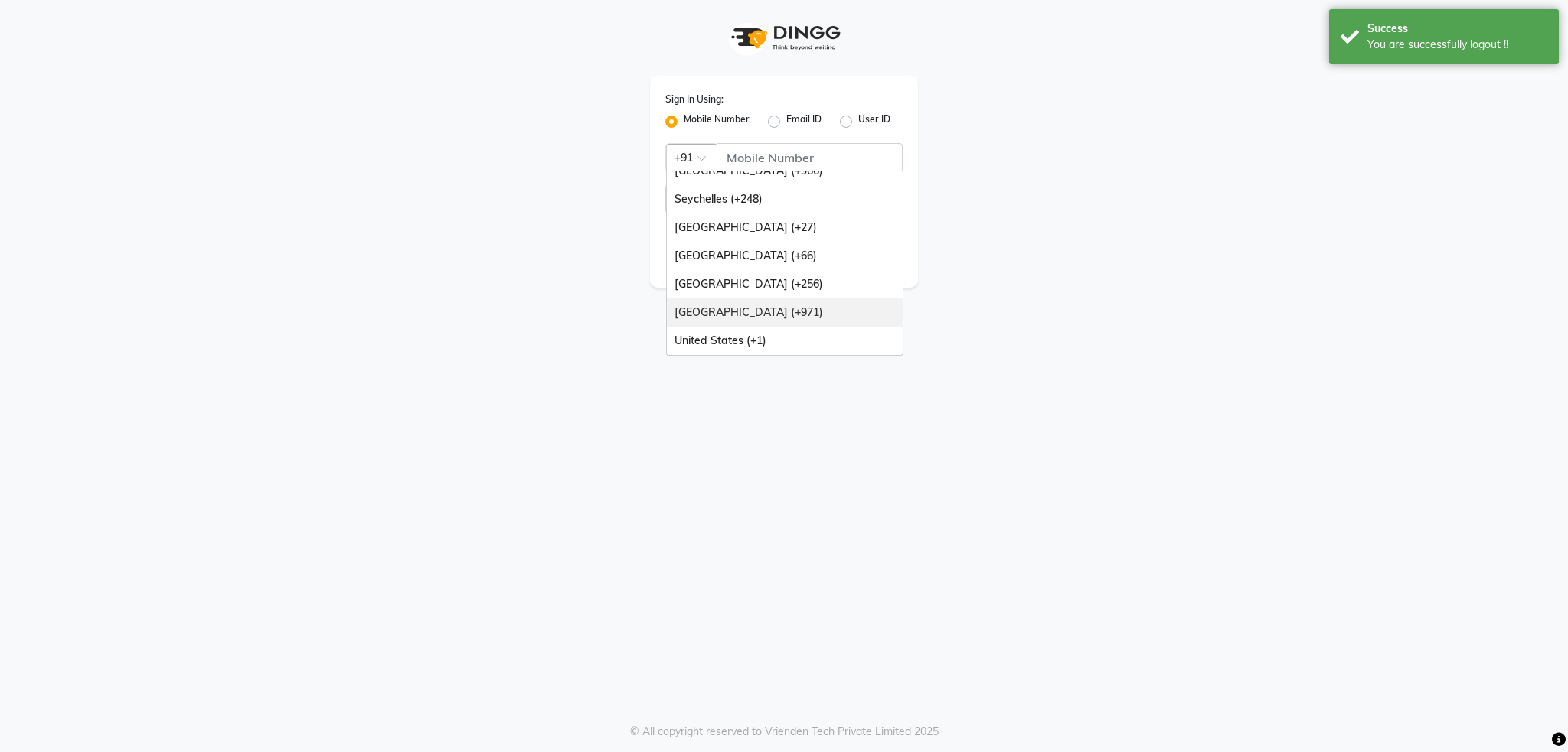
click at [750, 311] on div "[GEOGRAPHIC_DATA] (+971)" at bounding box center [785, 312] width 236 height 28
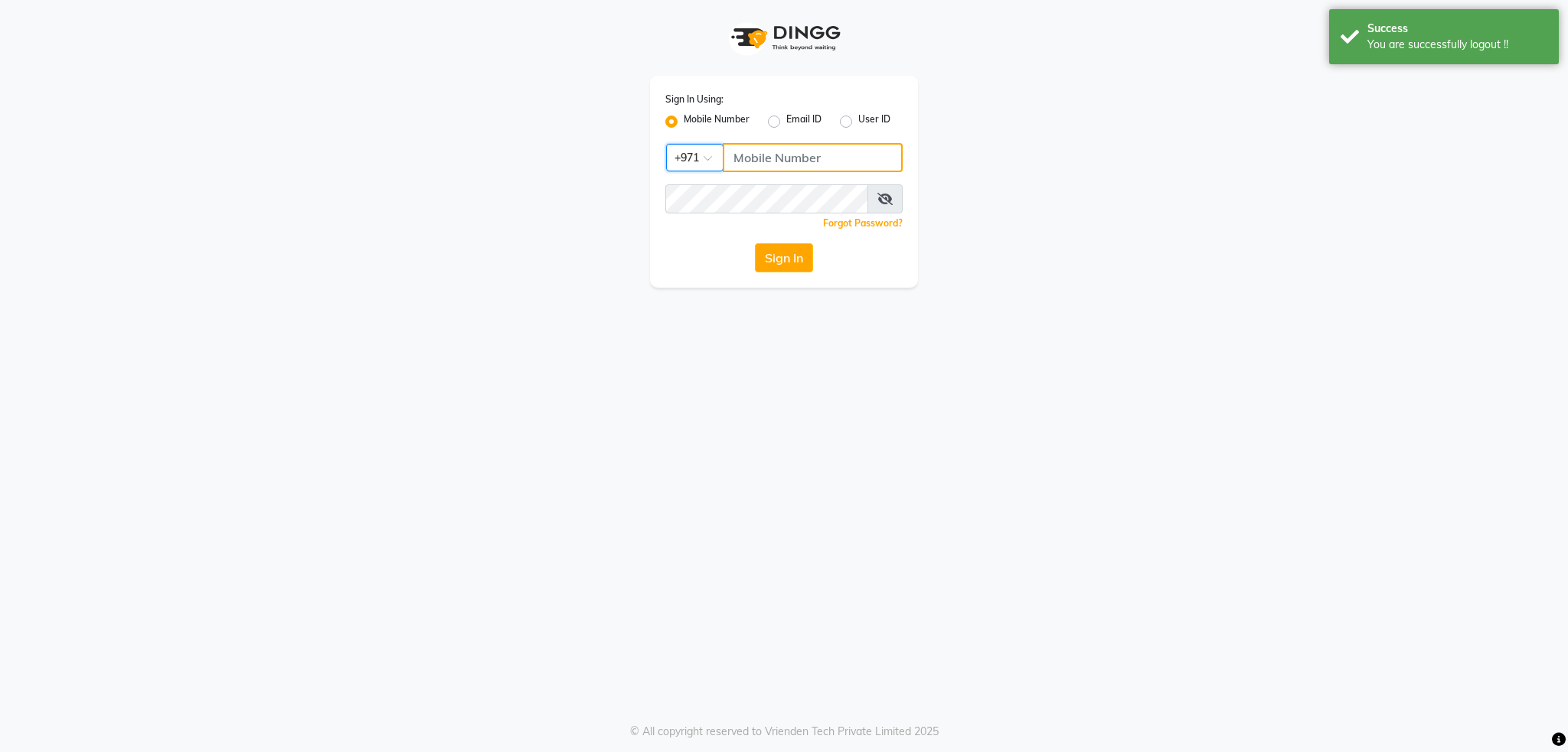
click at [763, 157] on input "Username" at bounding box center [813, 158] width 180 height 29
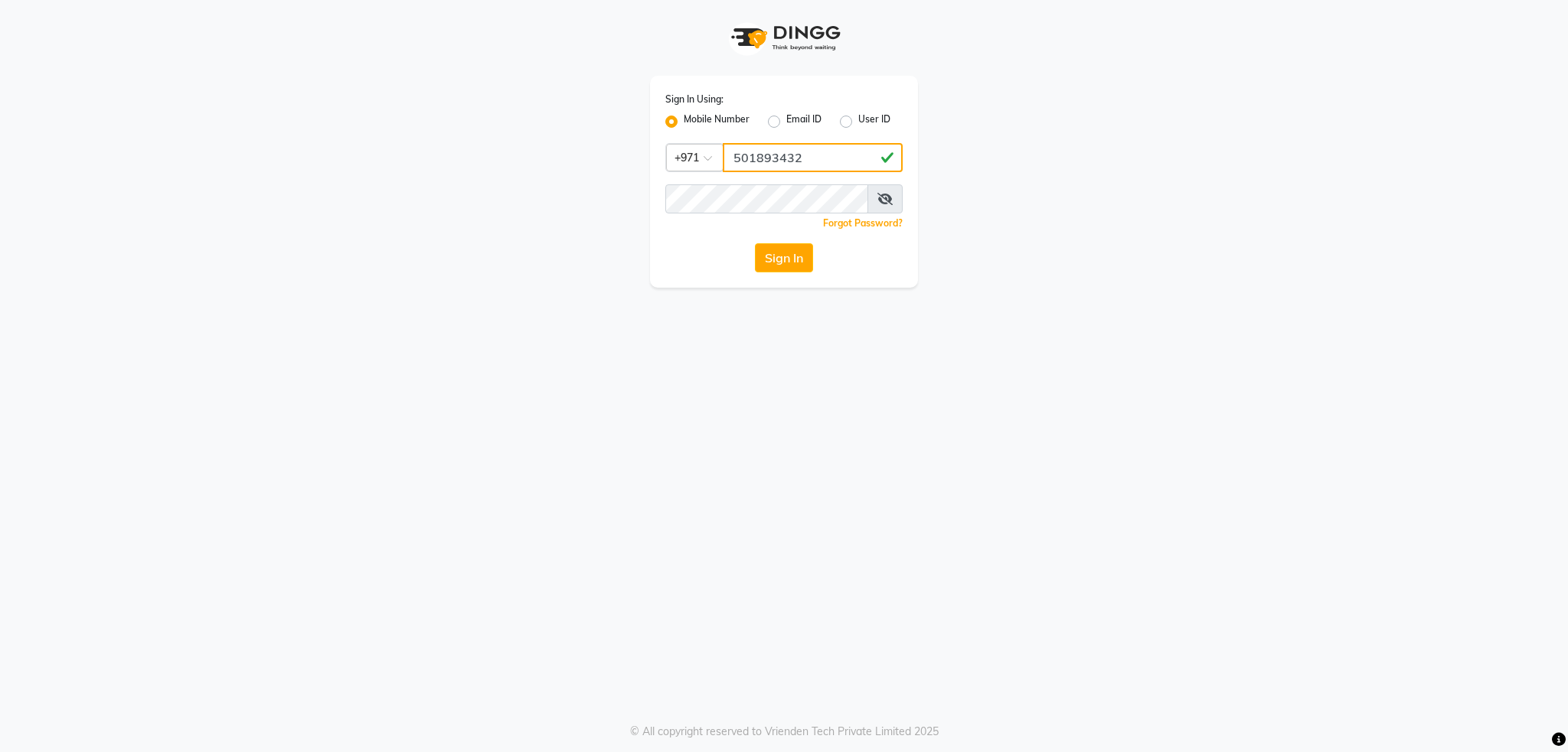
type input "501893432"
click at [754, 181] on div "Sign In Using: Mobile Number Email ID User ID Country Code × [PHONE_NUMBER] Rem…" at bounding box center [784, 182] width 268 height 212
click at [701, 401] on div "Sign In Using: Mobile Number Email ID User ID Country Code × [PHONE_NUMBER] Rem…" at bounding box center [784, 376] width 1568 height 752
click at [778, 257] on button "Sign In" at bounding box center [784, 258] width 58 height 29
